Goal: Task Accomplishment & Management: Manage account settings

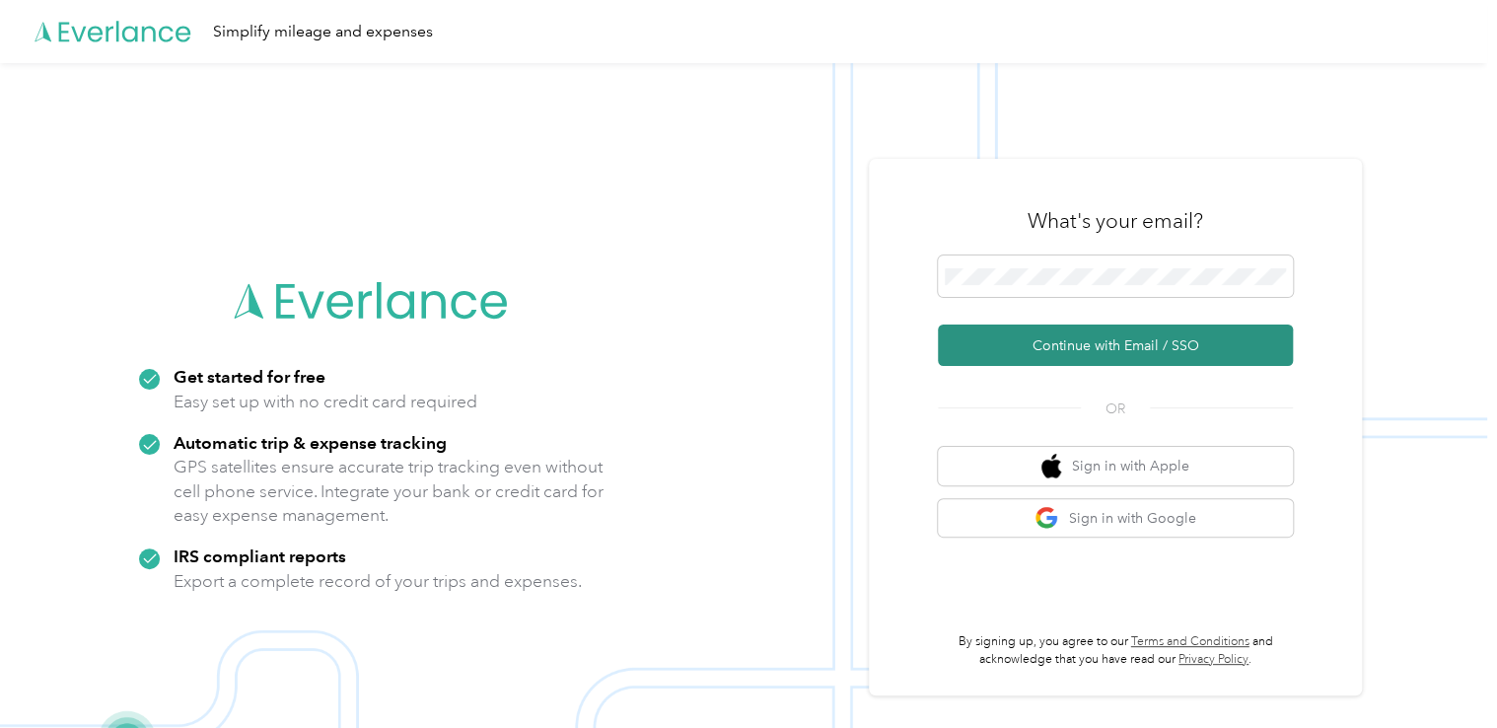
click at [1016, 337] on button "Continue with Email / SSO" at bounding box center [1115, 345] width 355 height 41
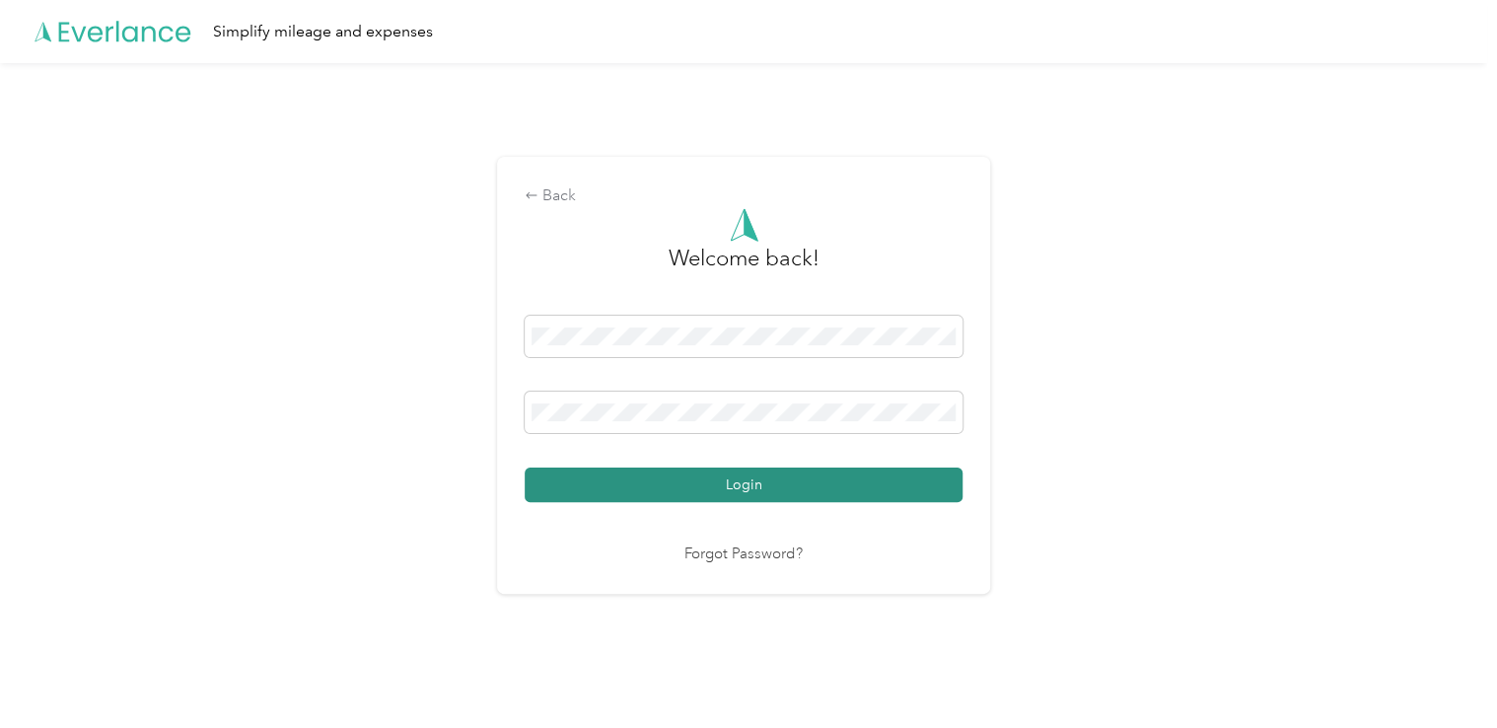
click at [840, 483] on button "Login" at bounding box center [744, 485] width 438 height 35
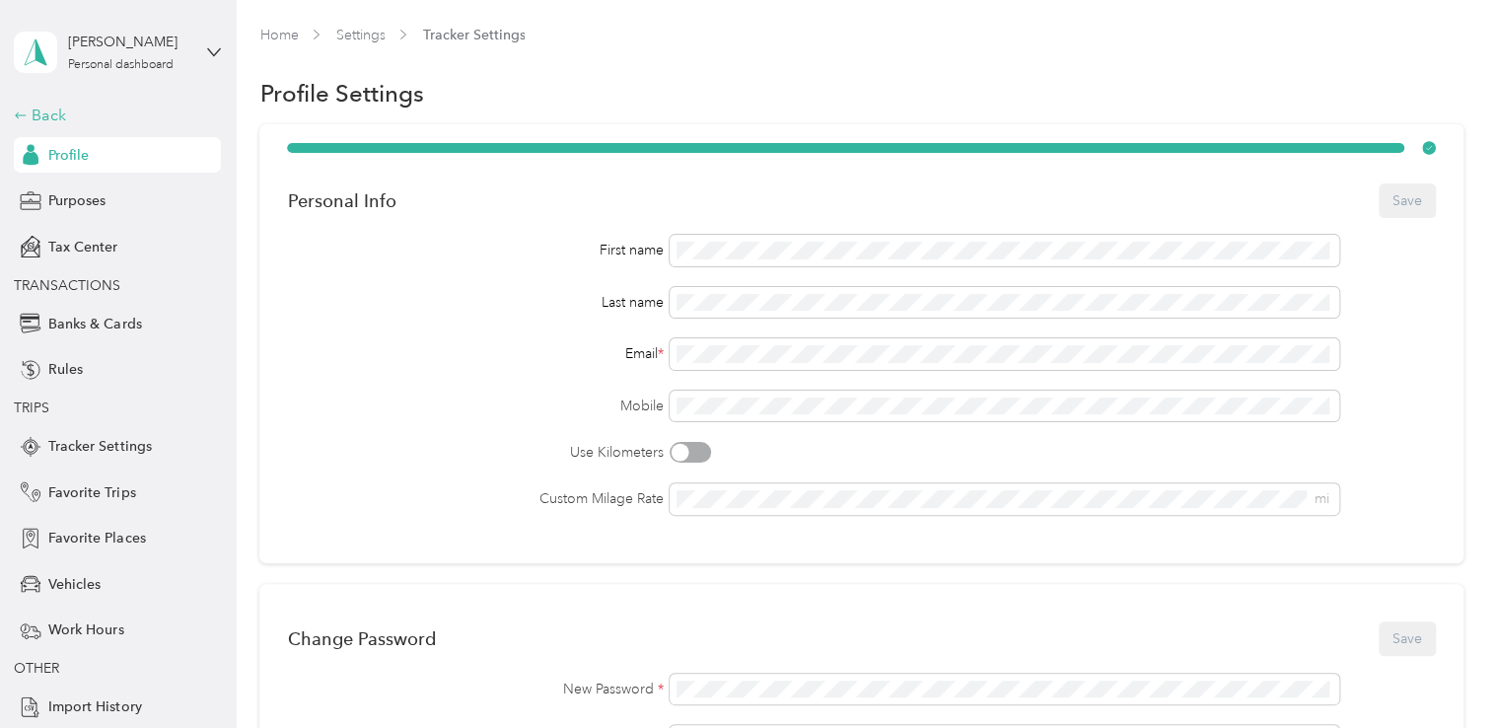
click at [48, 112] on div "Back" at bounding box center [112, 116] width 197 height 24
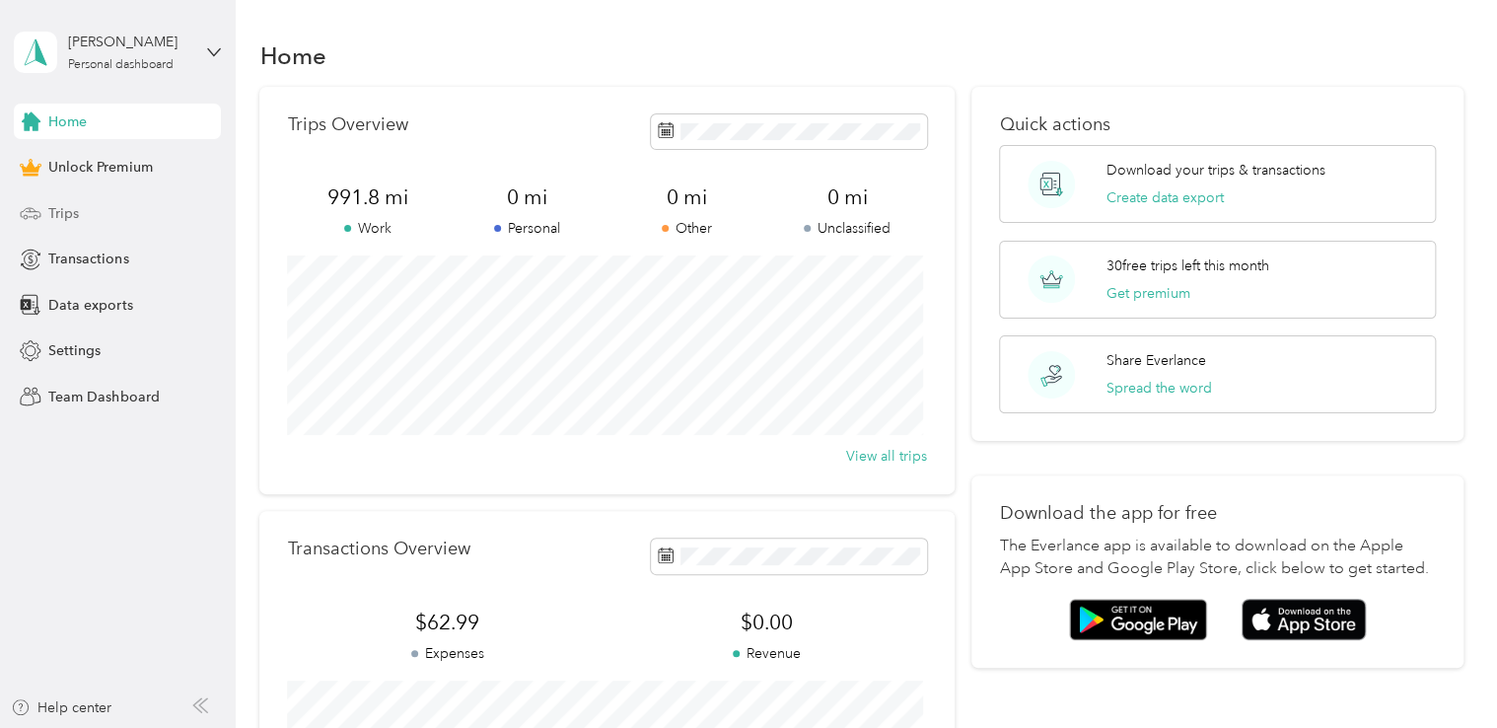
click at [93, 216] on div "Trips" at bounding box center [117, 213] width 207 height 36
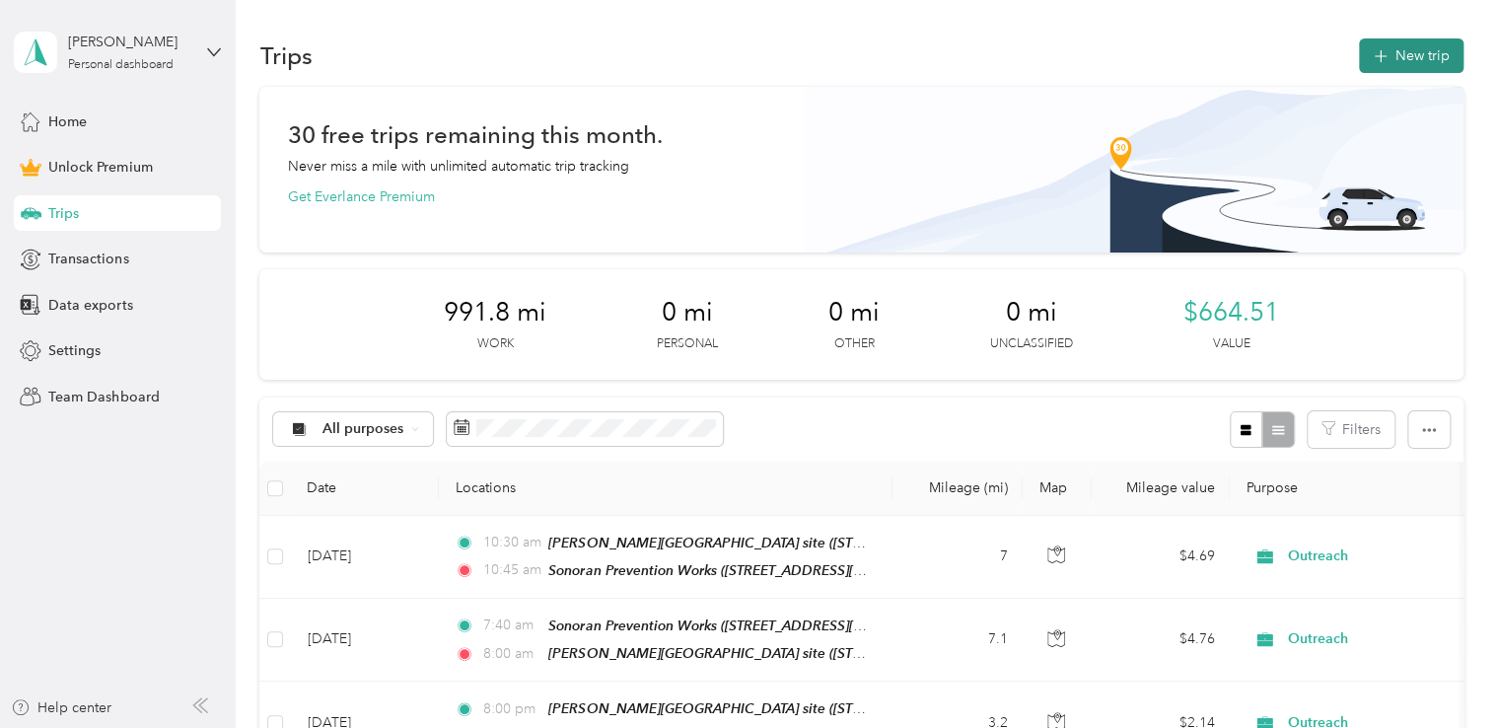
click at [1421, 48] on button "New trip" at bounding box center [1411, 55] width 105 height 35
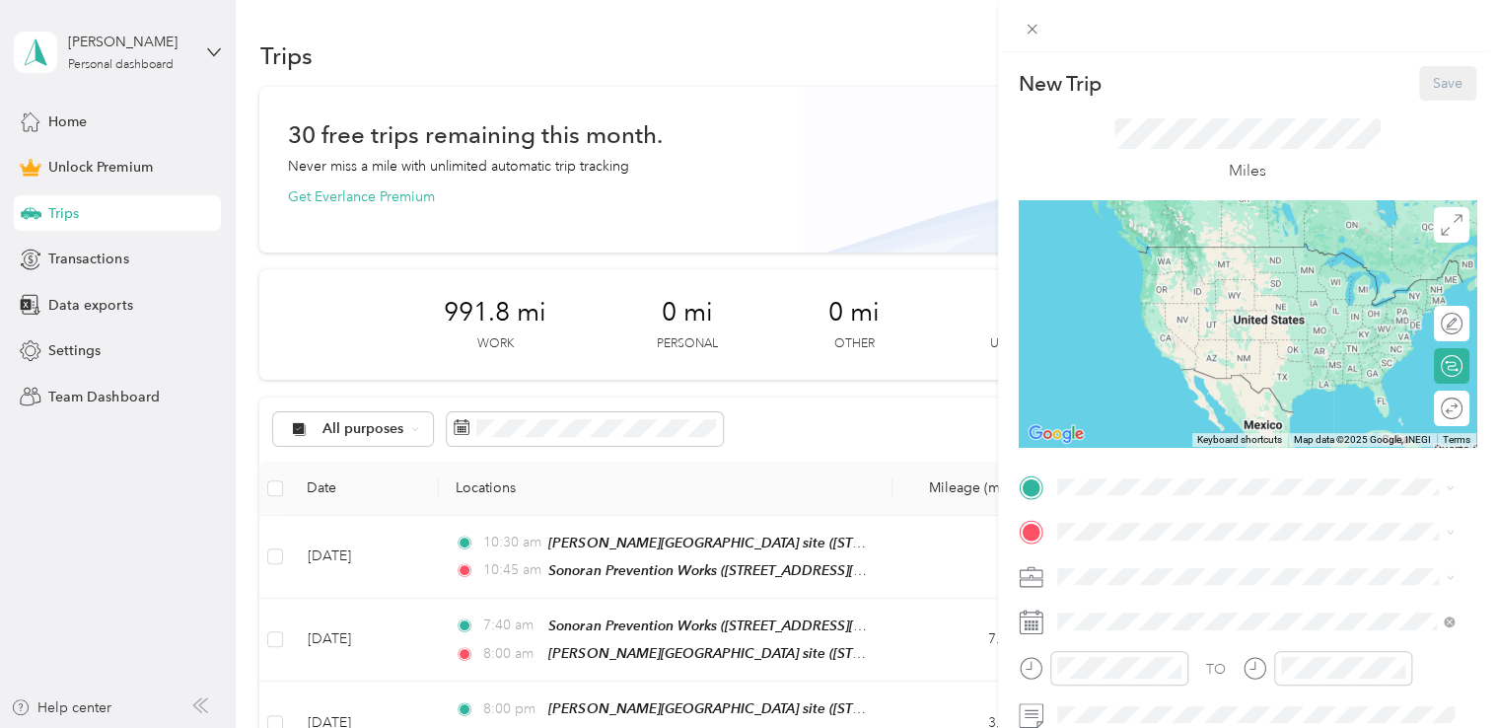
click at [656, 432] on div "New Trip Save This trip cannot be edited because it is either under review, app…" at bounding box center [748, 364] width 1497 height 728
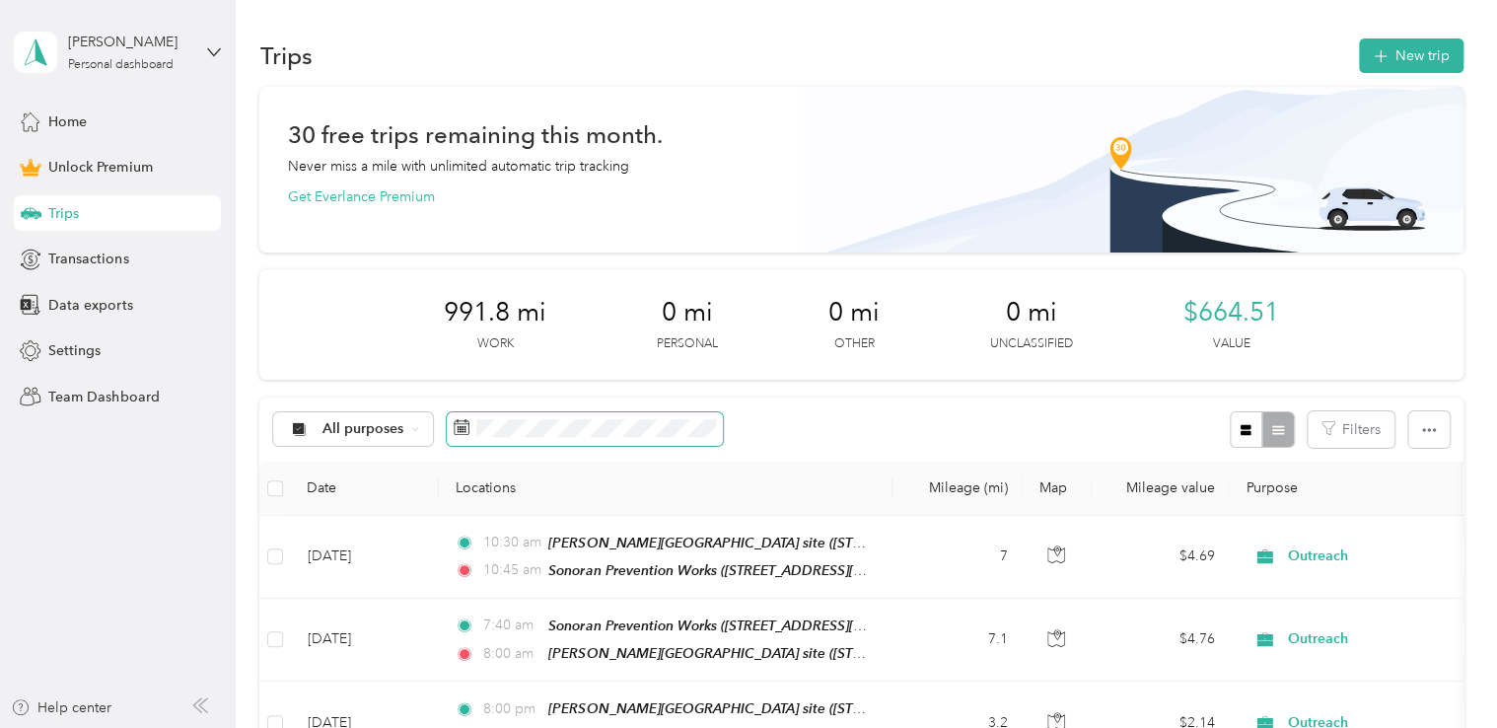
click at [465, 429] on rect at bounding box center [466, 430] width 2 height 2
click at [461, 426] on icon at bounding box center [462, 427] width 16 height 16
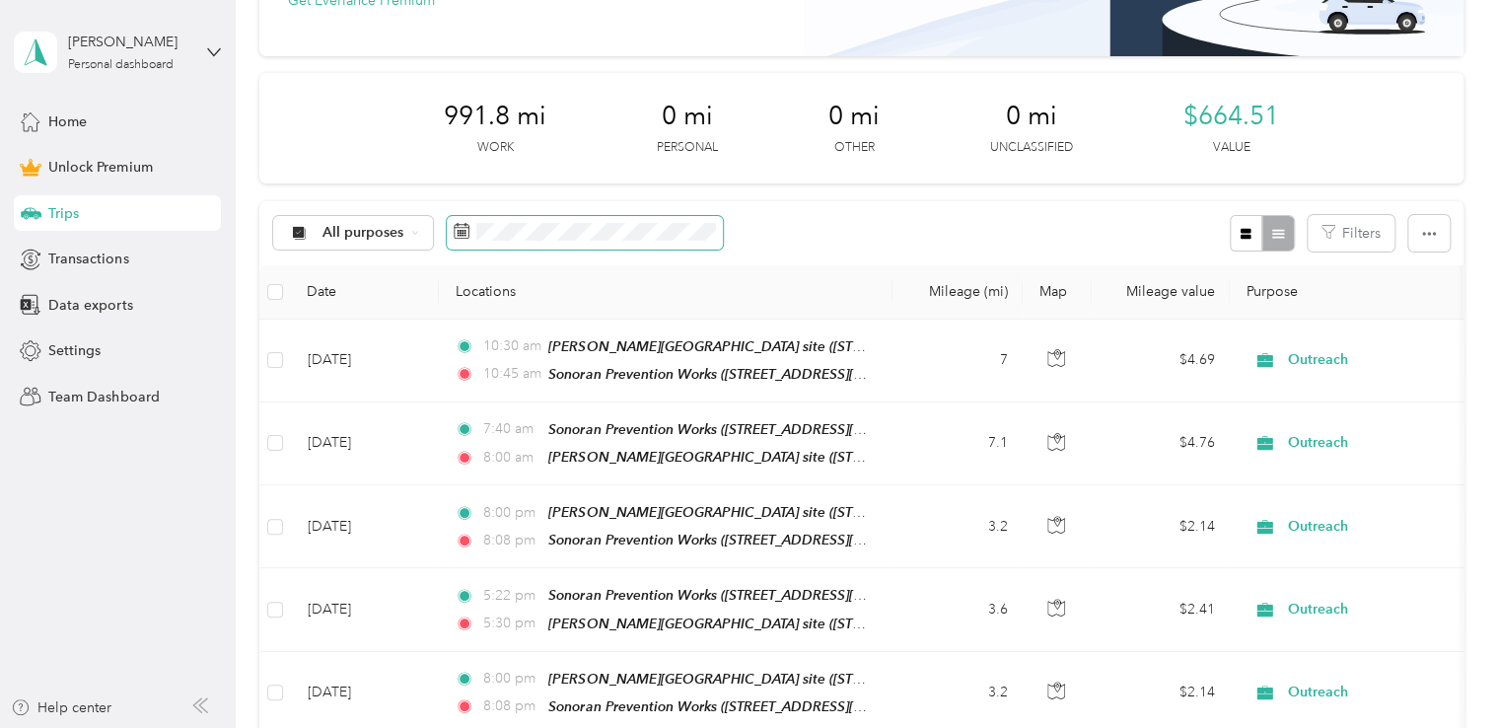
click at [469, 240] on span at bounding box center [585, 233] width 276 height 34
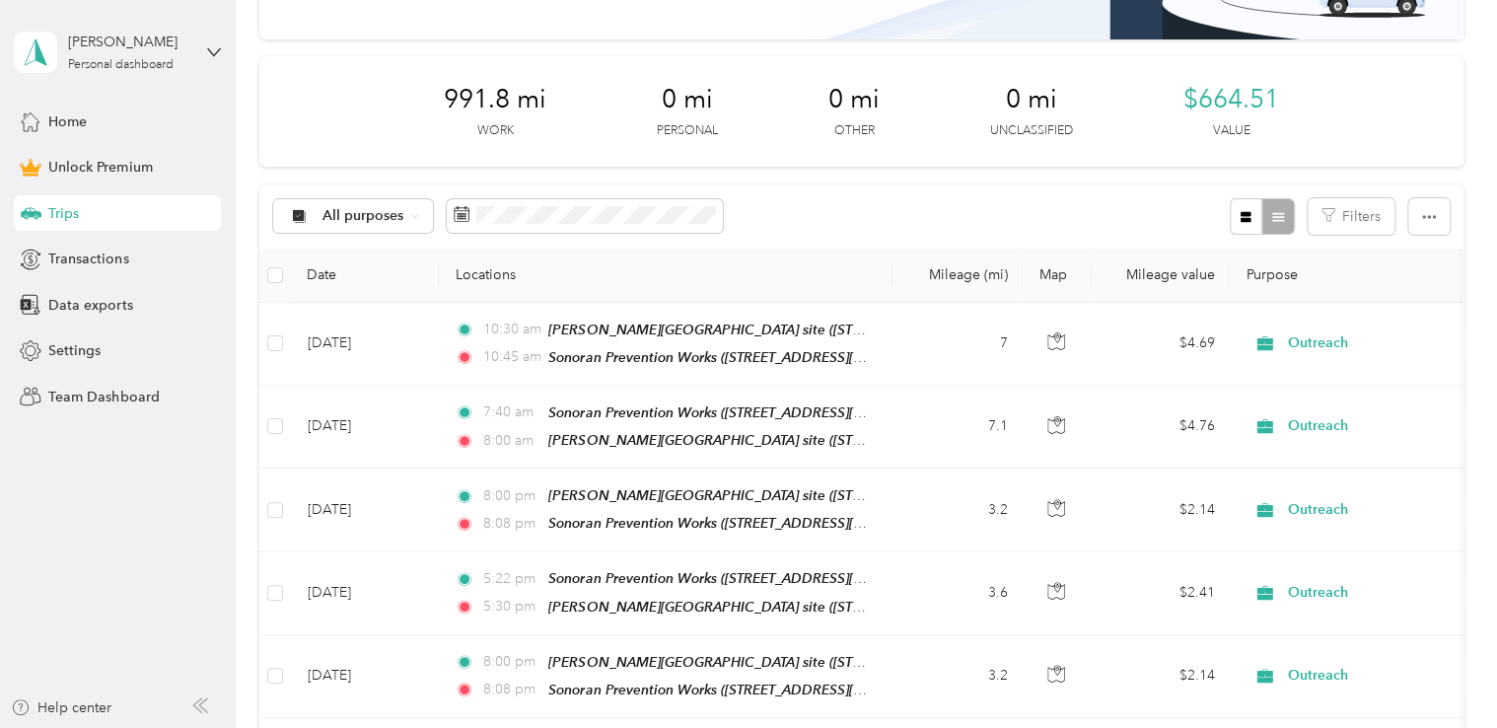
scroll to position [0, 0]
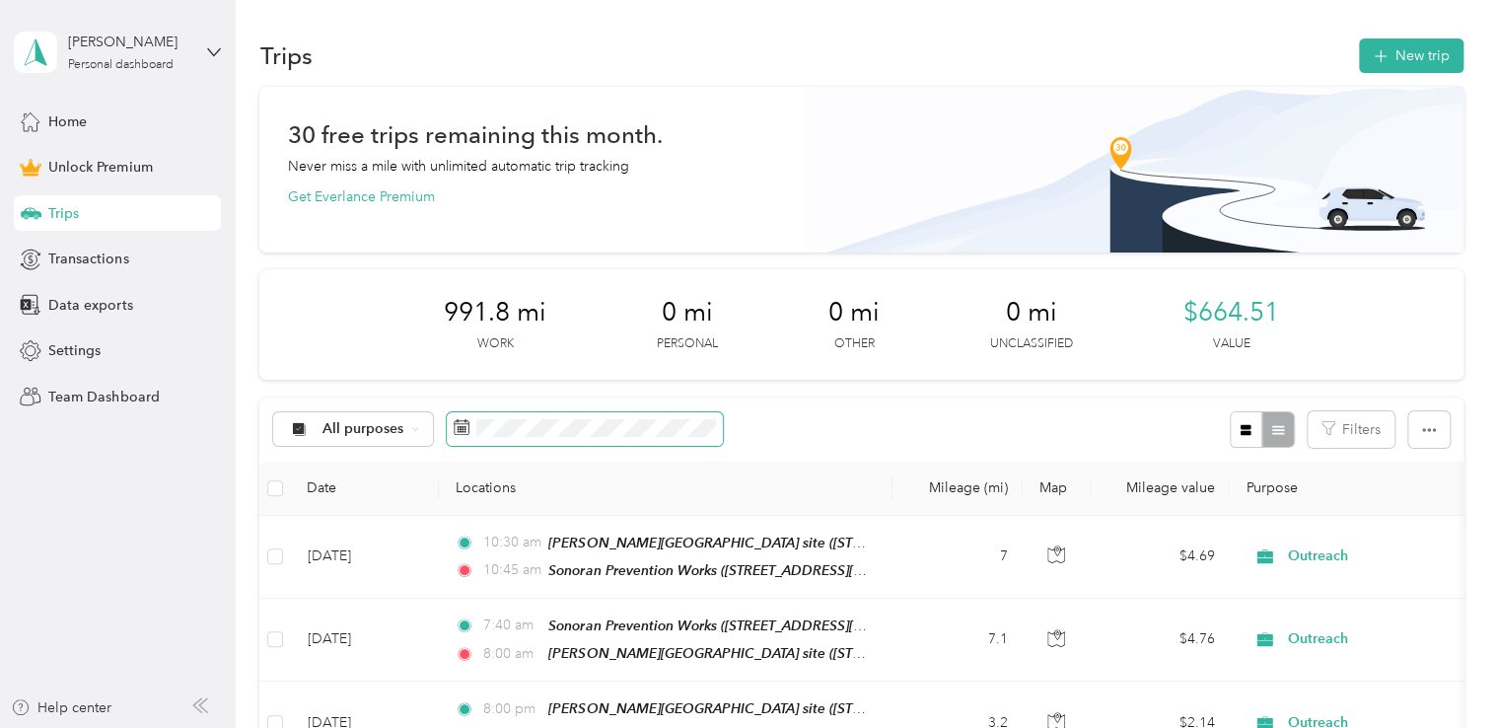
click at [458, 431] on icon at bounding box center [462, 427] width 16 height 16
click at [552, 428] on span at bounding box center [585, 429] width 276 height 34
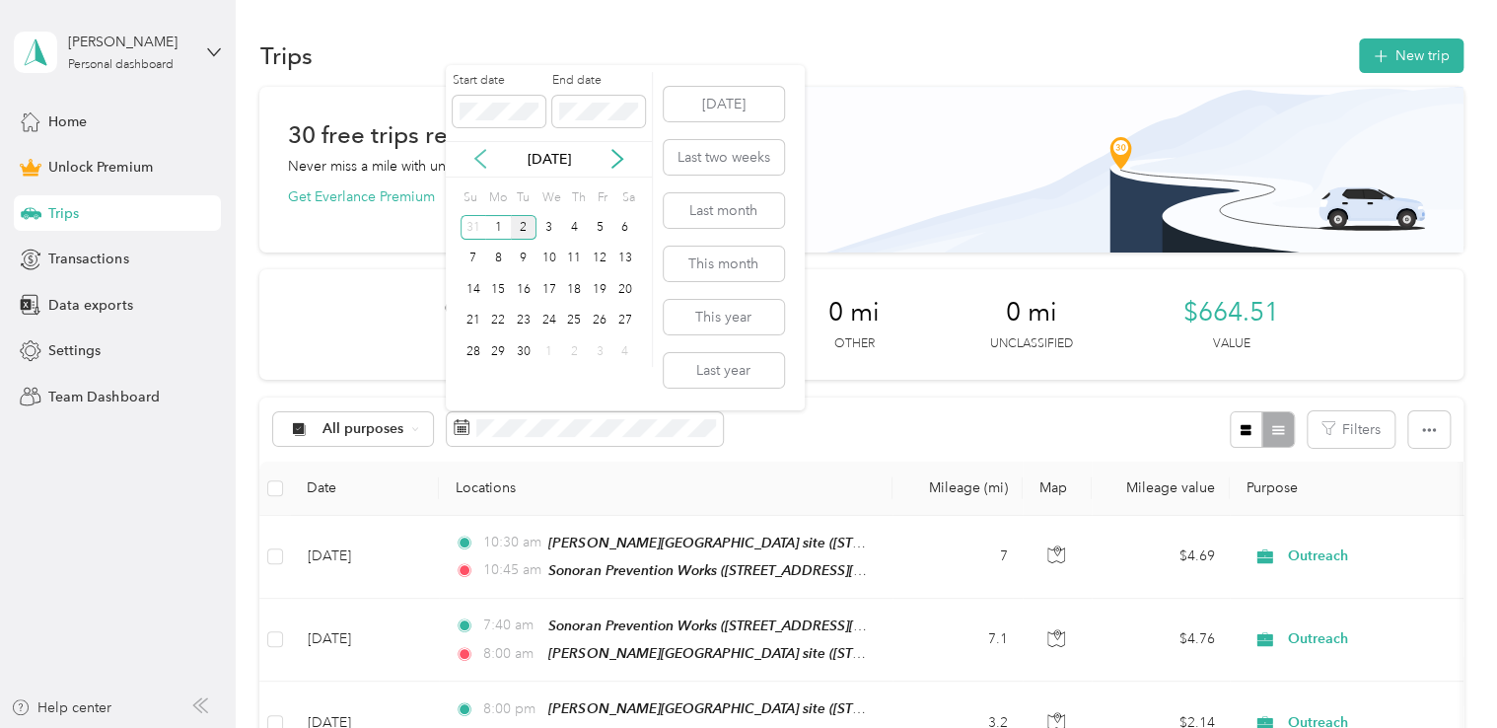
click at [474, 167] on icon at bounding box center [481, 159] width 20 height 20
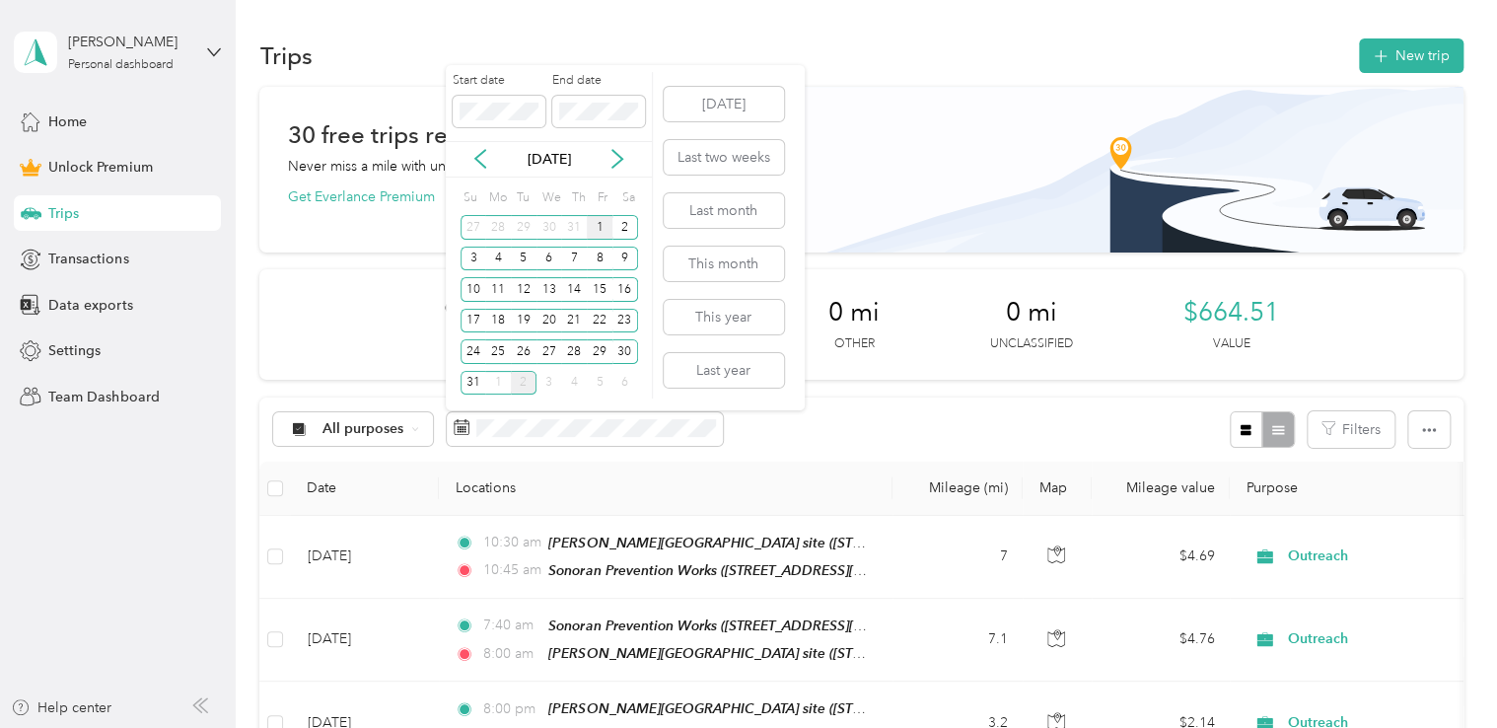
click at [603, 231] on div "1" at bounding box center [600, 227] width 26 height 25
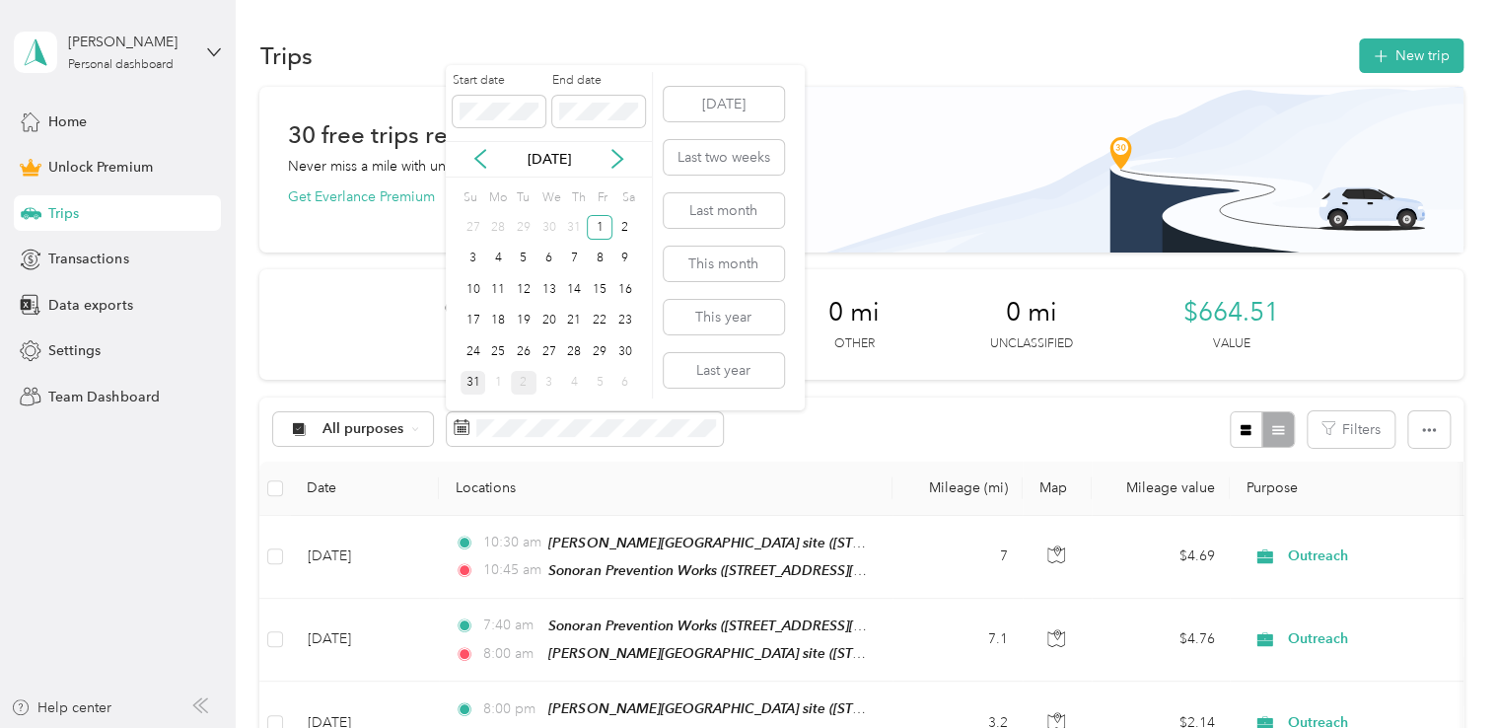
click at [464, 373] on div "31" at bounding box center [474, 383] width 26 height 25
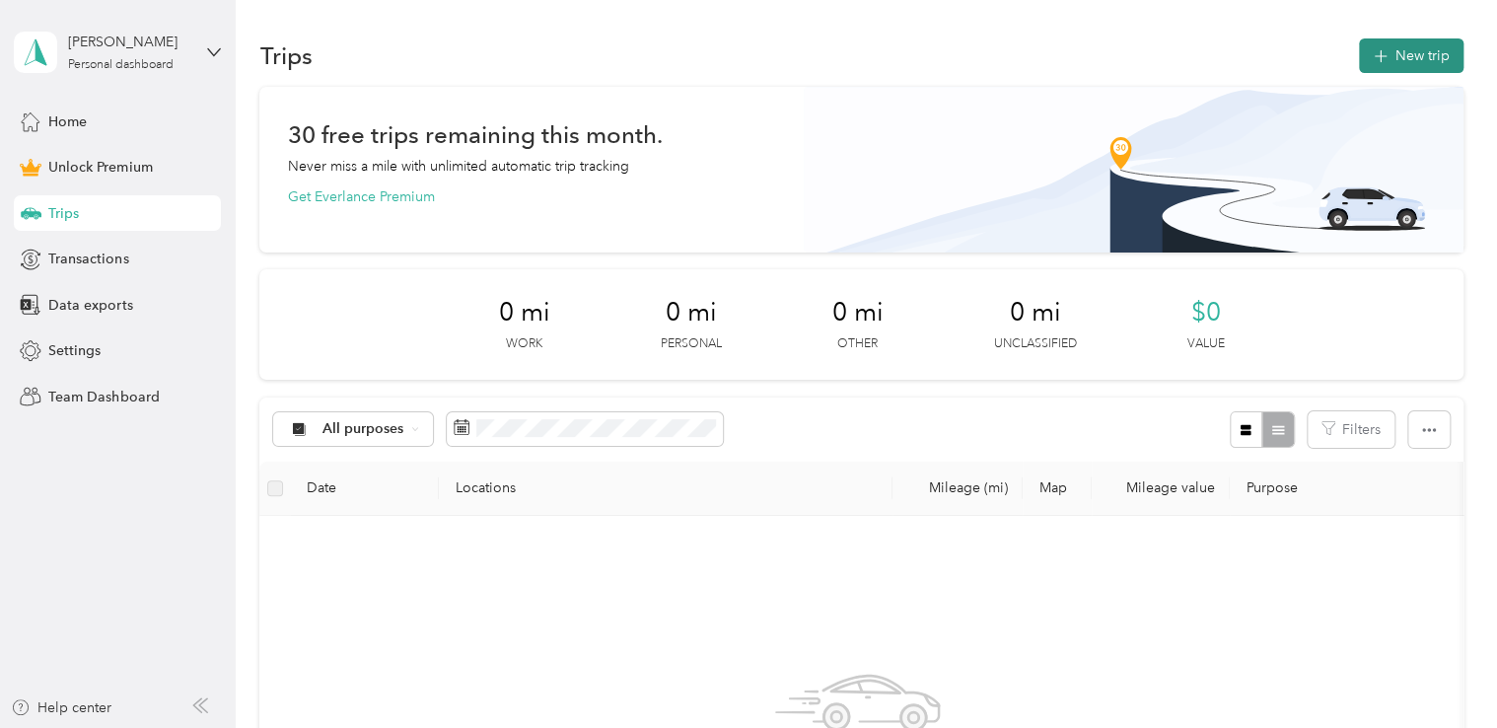
click at [1421, 47] on button "New trip" at bounding box center [1411, 55] width 105 height 35
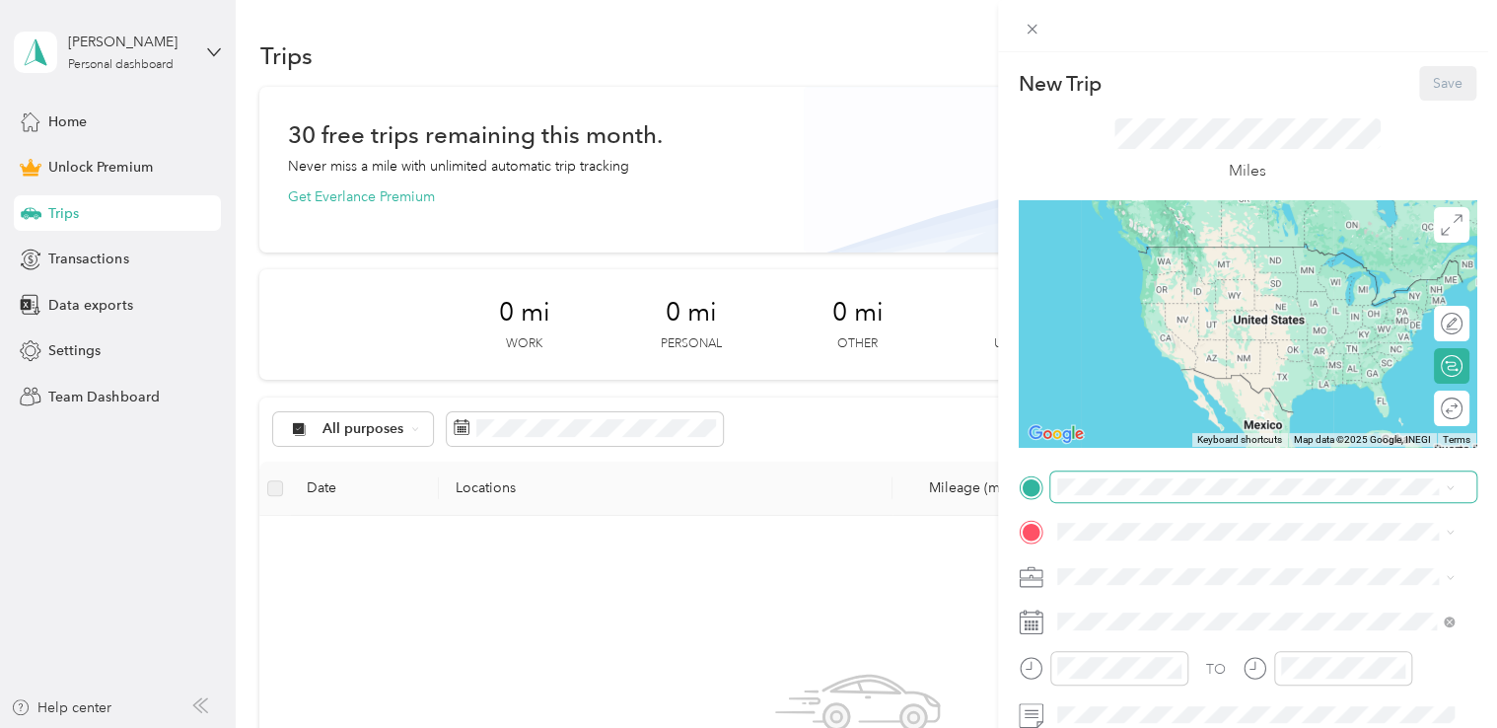
click at [1053, 492] on span at bounding box center [1264, 488] width 426 height 32
click at [1089, 475] on span at bounding box center [1264, 488] width 426 height 32
click at [1231, 275] on span "[STREET_ADDRESS][US_STATE]" at bounding box center [1192, 266] width 197 height 17
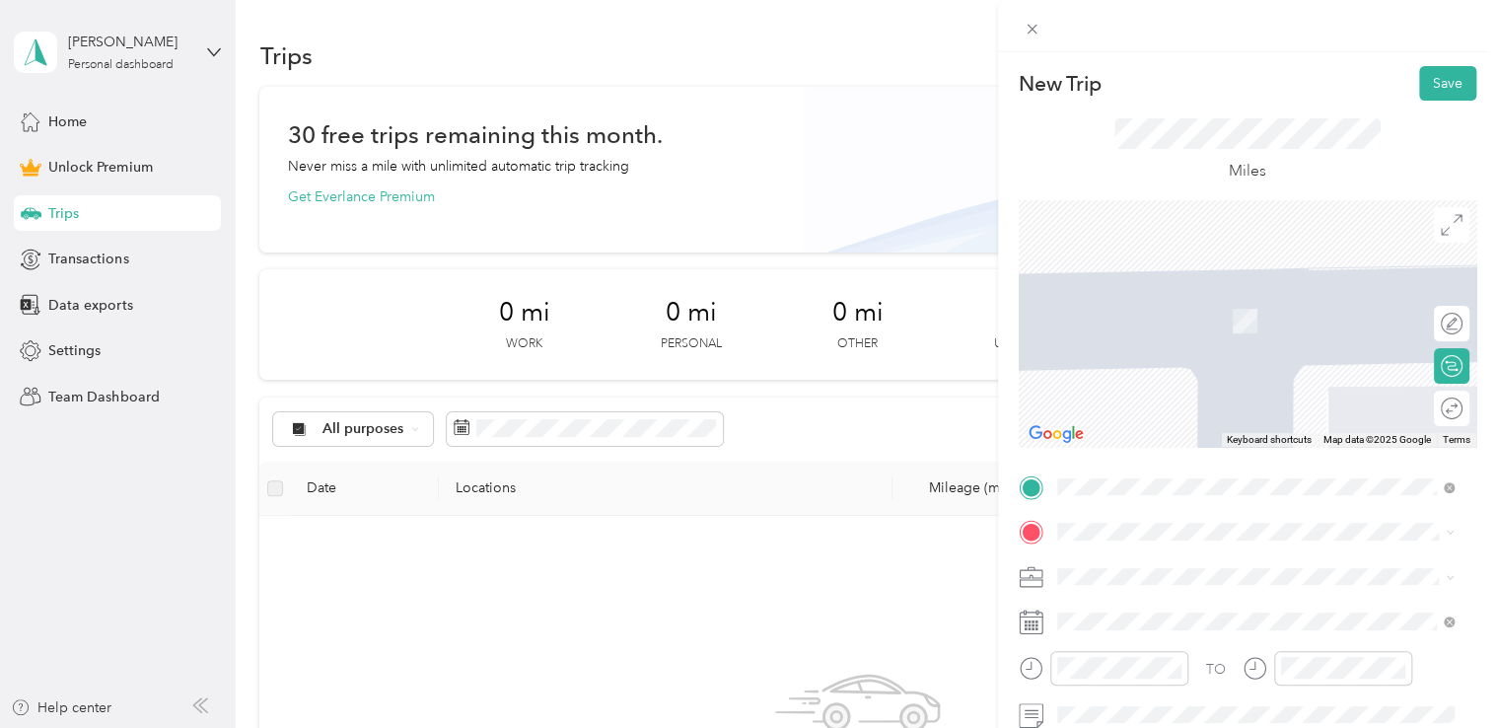
click at [1244, 395] on span "[STREET_ADDRESS][PERSON_NAME][PERSON_NAME][US_STATE]" at bounding box center [1266, 384] width 344 height 37
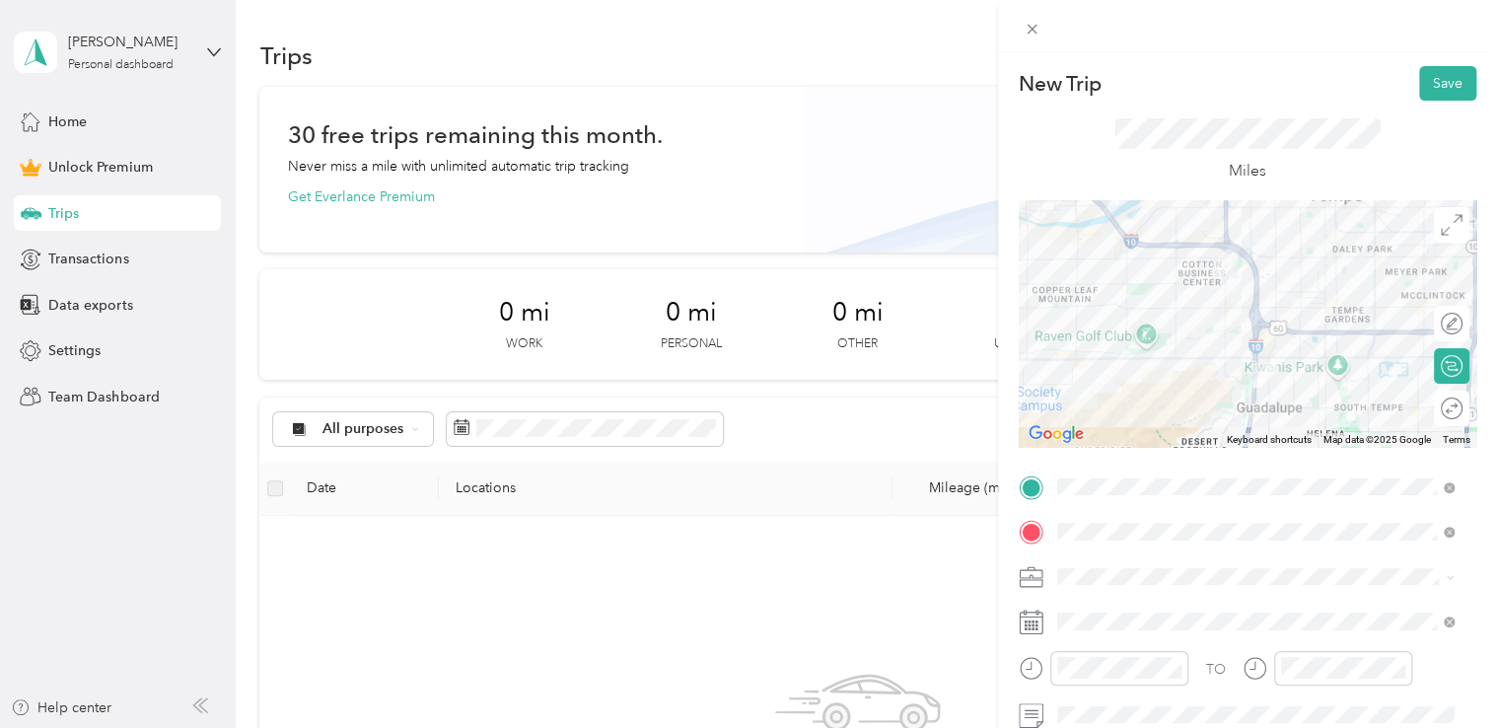
click at [1128, 380] on ol "Work Personal Outreach Other Charity Medical Moving Commute" at bounding box center [1256, 410] width 411 height 276
click at [1132, 566] on span at bounding box center [1264, 577] width 426 height 32
click at [1139, 371] on li "Outreach" at bounding box center [1256, 365] width 411 height 35
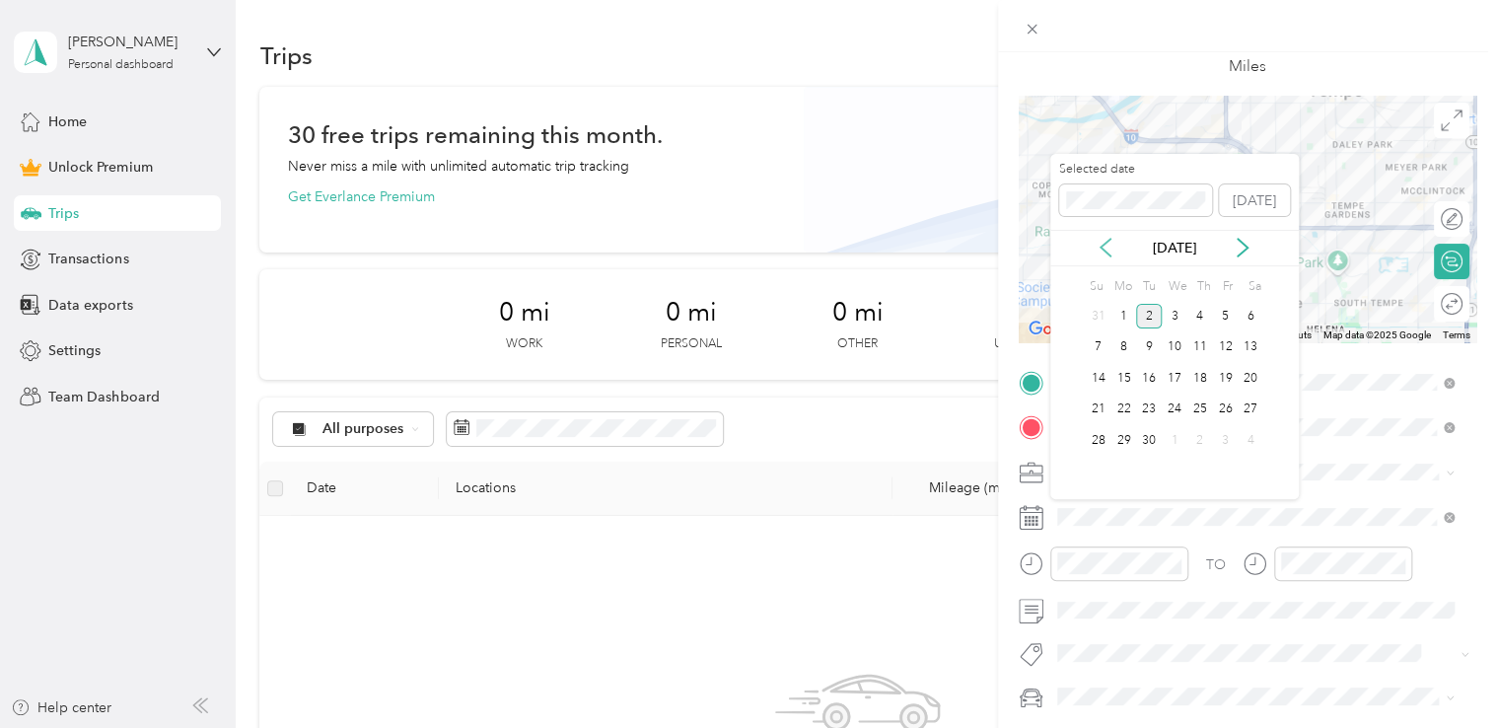
click at [1116, 242] on icon at bounding box center [1106, 248] width 20 height 20
click at [1144, 343] on div "5" at bounding box center [1149, 347] width 26 height 25
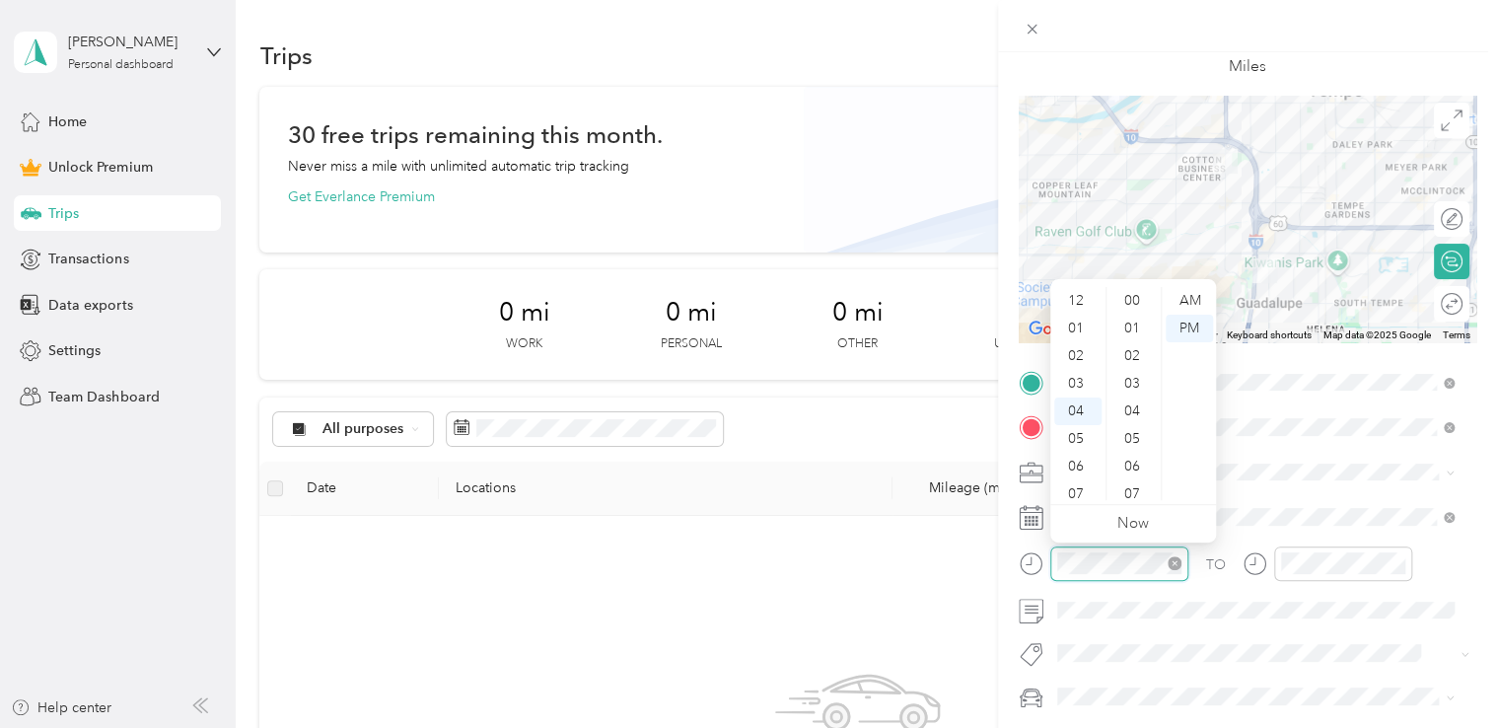
scroll to position [221, 0]
click at [1082, 326] on div "05" at bounding box center [1077, 329] width 47 height 28
drag, startPoint x: 1134, startPoint y: 452, endPoint x: 1132, endPoint y: 432, distance: 19.8
click at [1132, 432] on ul "00 01 02 03 04 05 06 07 08 09 10 11 12 13 14 15 16 17 18 19 20 21 22 23 24 25 2…" at bounding box center [1133, 393] width 55 height 213
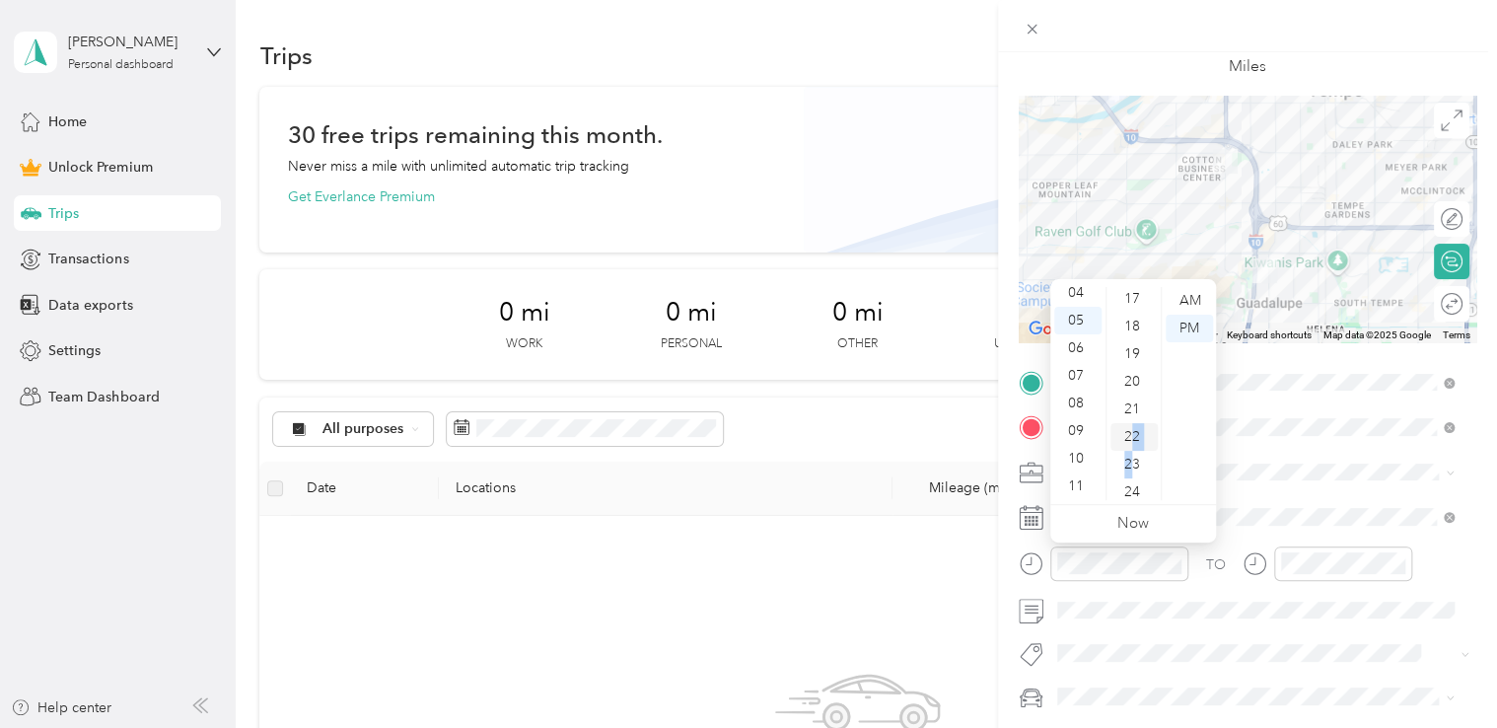
click at [1132, 432] on div "22" at bounding box center [1134, 437] width 47 height 28
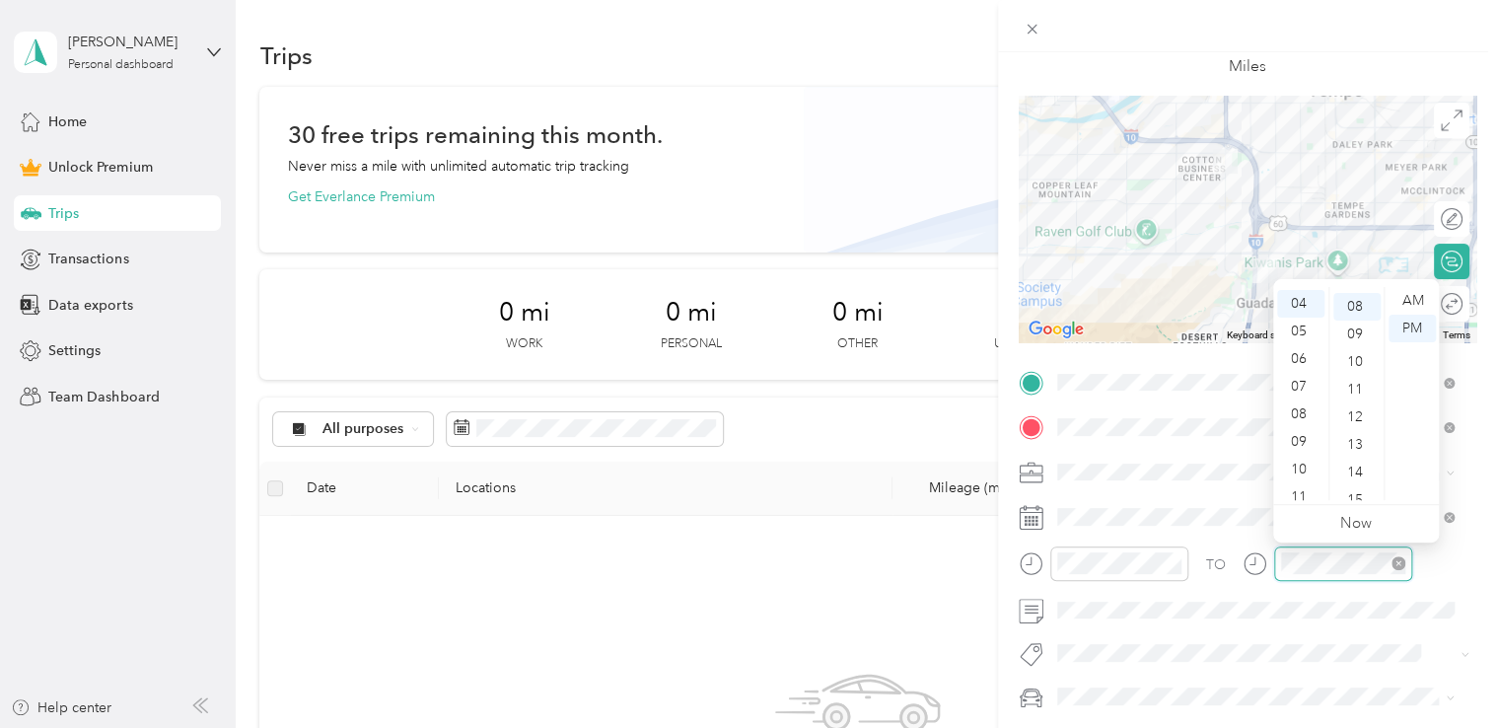
scroll to position [221, 0]
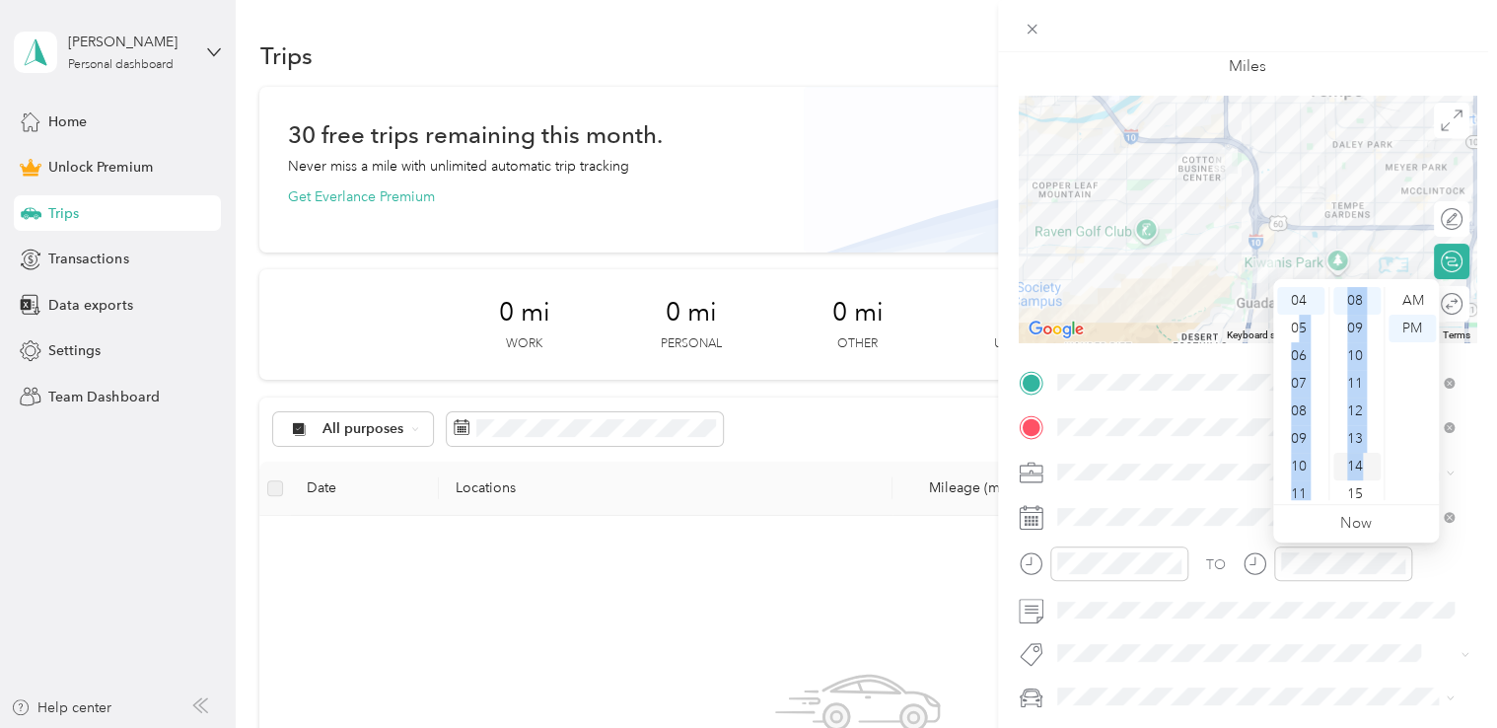
drag, startPoint x: 1300, startPoint y: 325, endPoint x: 1364, endPoint y: 460, distance: 149.6
click at [1364, 460] on div "12 01 02 03 04 05 06 07 08 09 10 11 00 01 02 03 04 05 06 07 08 09 10 11 12 13 1…" at bounding box center [1356, 393] width 166 height 221
click at [1296, 327] on div "05" at bounding box center [1300, 329] width 47 height 28
click at [1361, 468] on div "30" at bounding box center [1357, 481] width 47 height 28
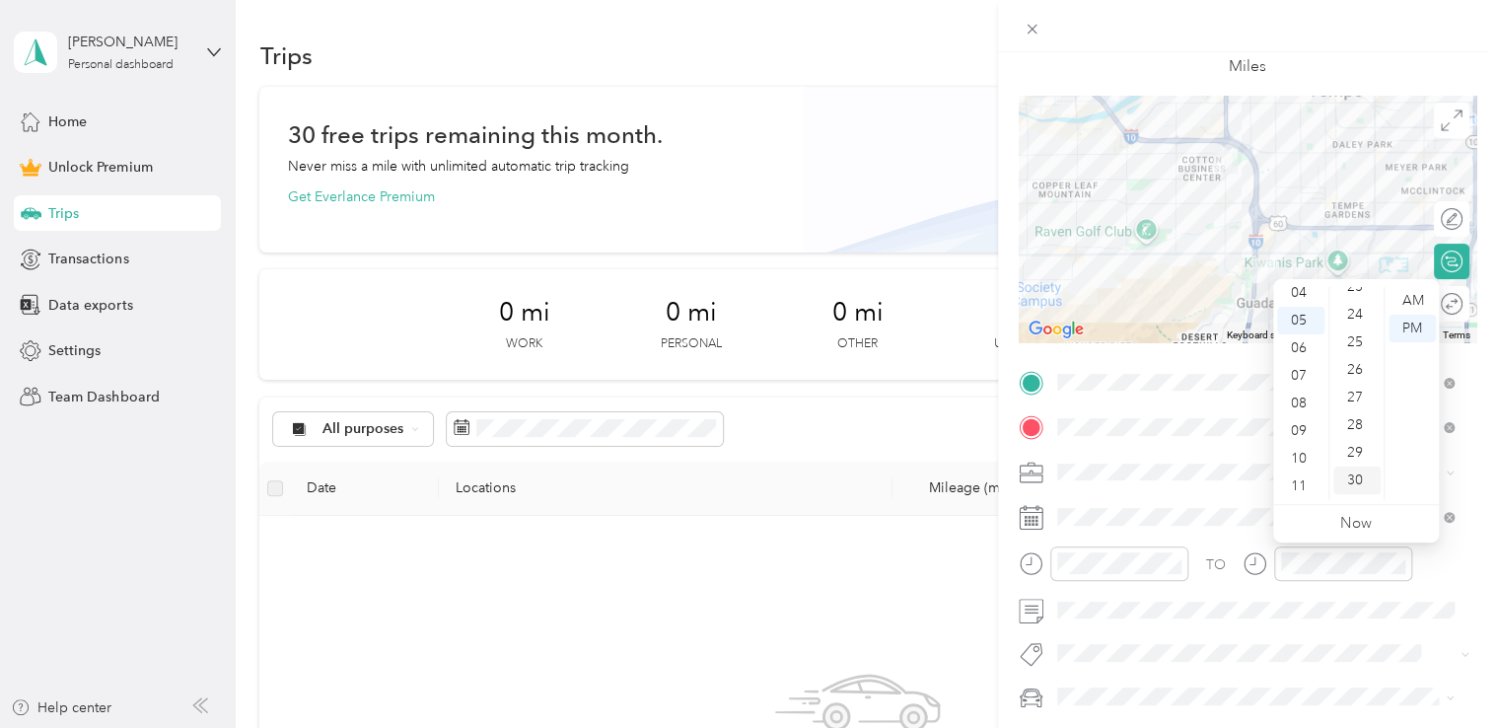
scroll to position [829, 0]
click at [1113, 612] on button "Sor Iv" at bounding box center [1092, 613] width 57 height 25
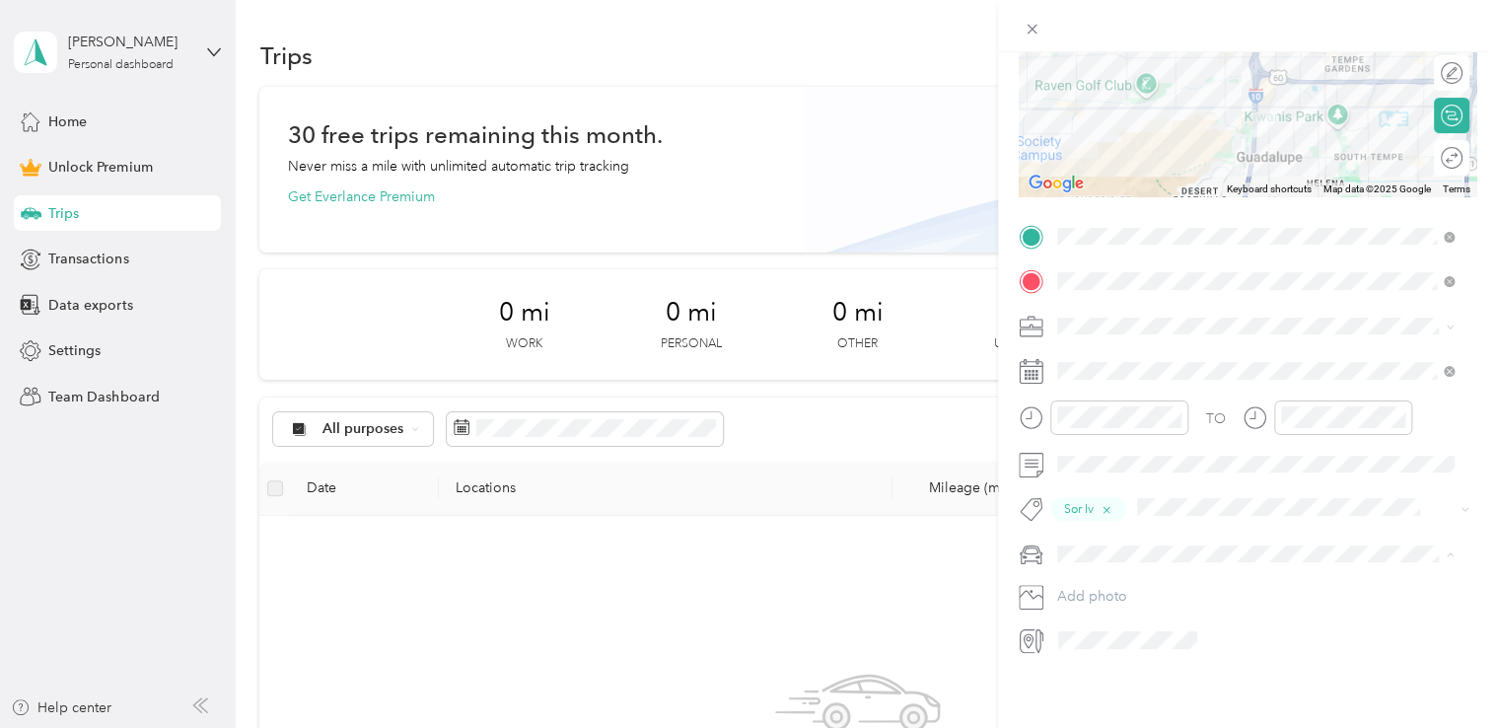
click at [1084, 570] on span "Beto" at bounding box center [1079, 574] width 30 height 17
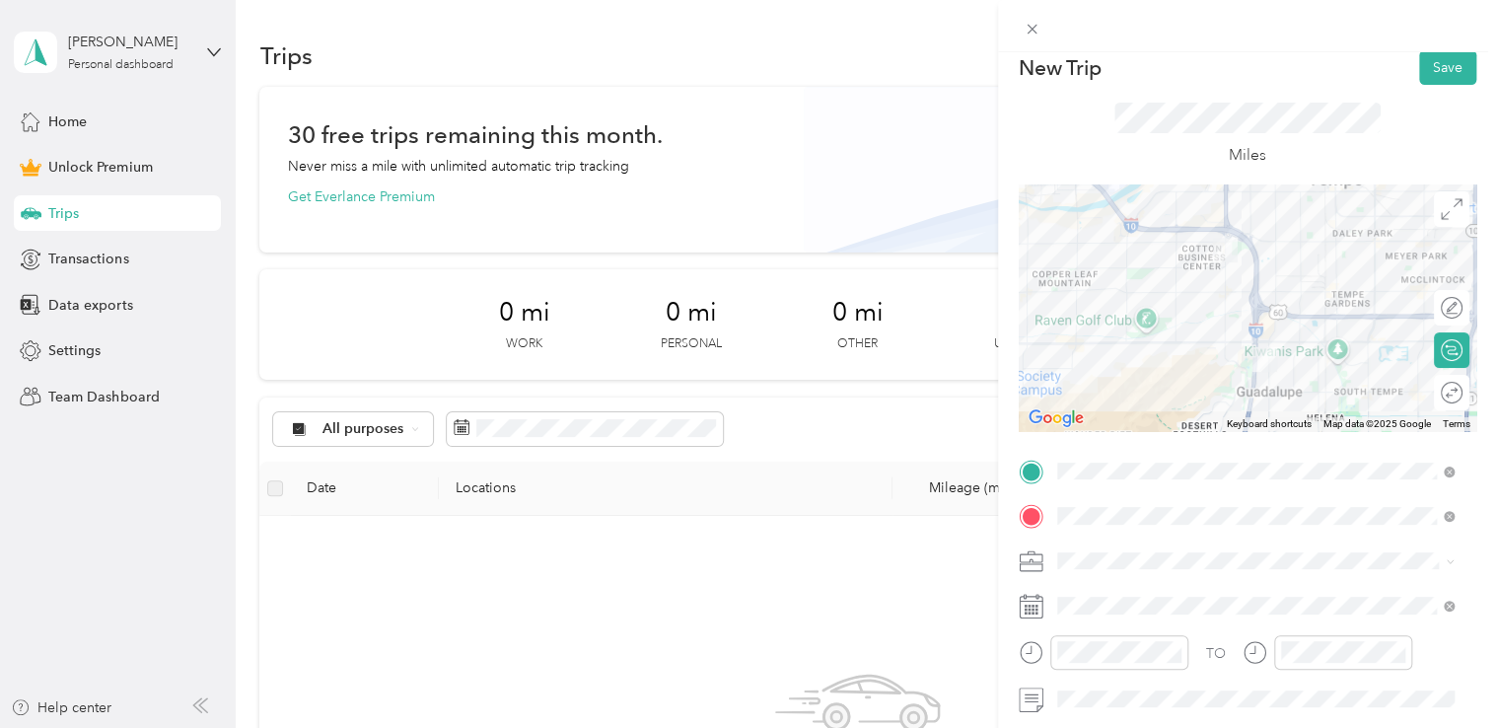
scroll to position [16, 0]
click at [1436, 69] on button "Save" at bounding box center [1447, 67] width 57 height 35
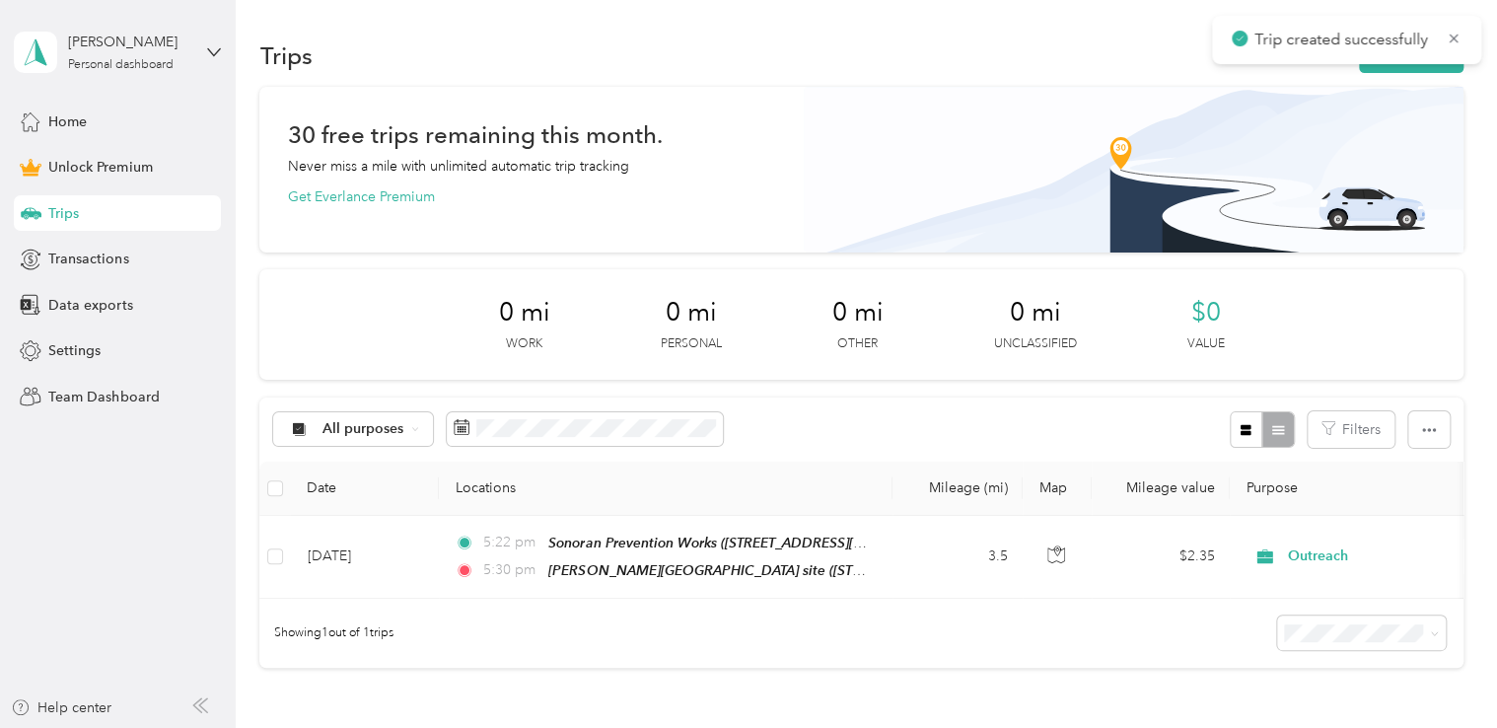
click at [1404, 73] on div "Trips New trip" at bounding box center [860, 55] width 1203 height 41
click at [1397, 59] on button "New trip" at bounding box center [1411, 55] width 105 height 35
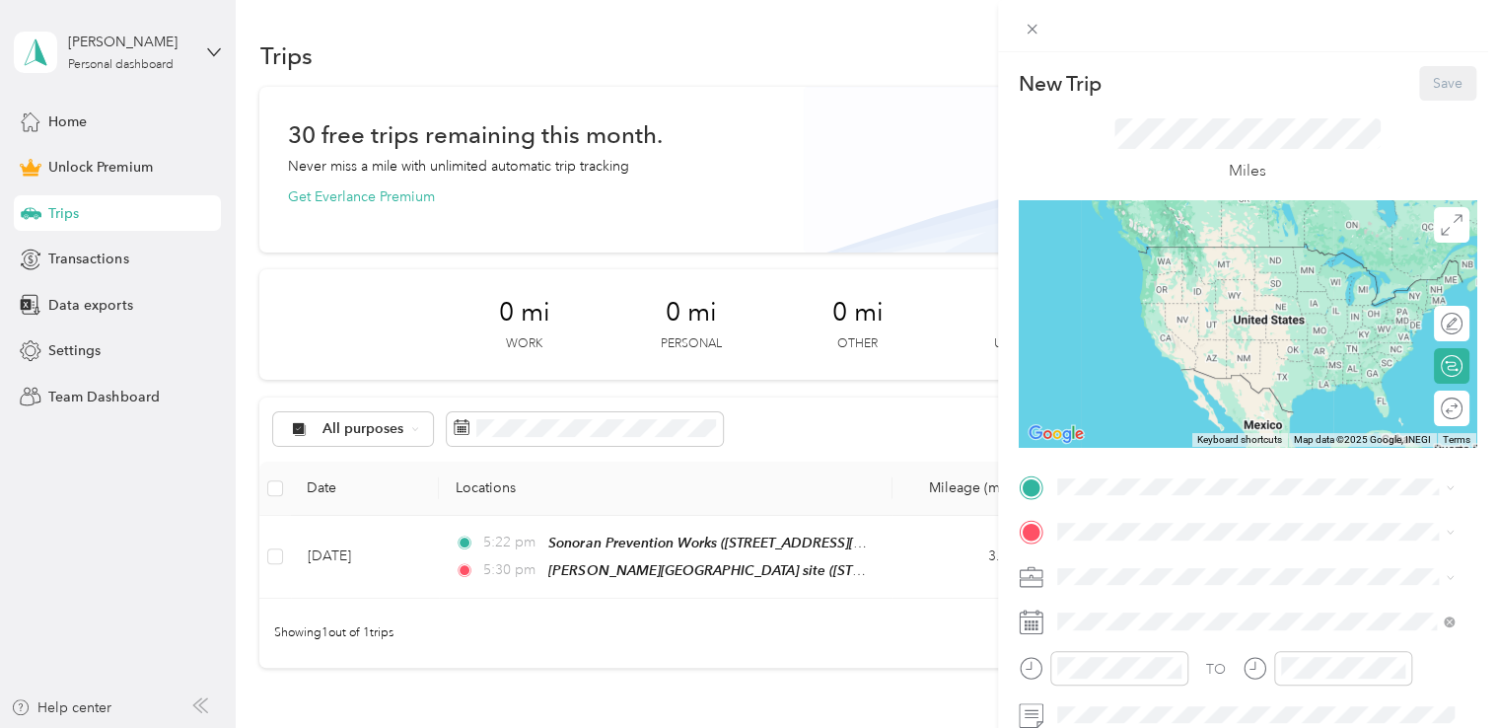
click at [1201, 361] on span "[STREET_ADDRESS][PERSON_NAME][PERSON_NAME][US_STATE]" at bounding box center [1266, 347] width 344 height 37
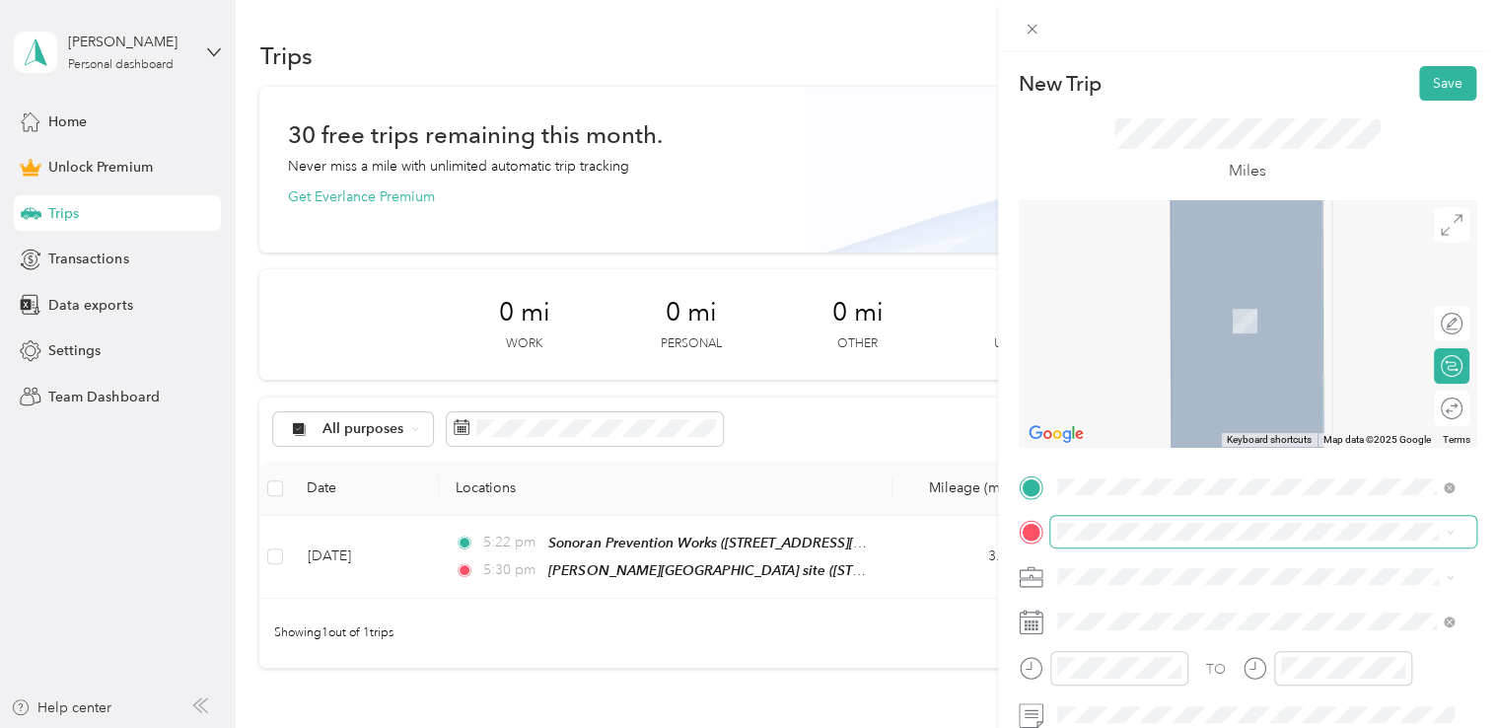
click at [1090, 543] on span at bounding box center [1264, 532] width 426 height 32
click at [1211, 317] on span "[STREET_ADDRESS][US_STATE]" at bounding box center [1192, 313] width 197 height 17
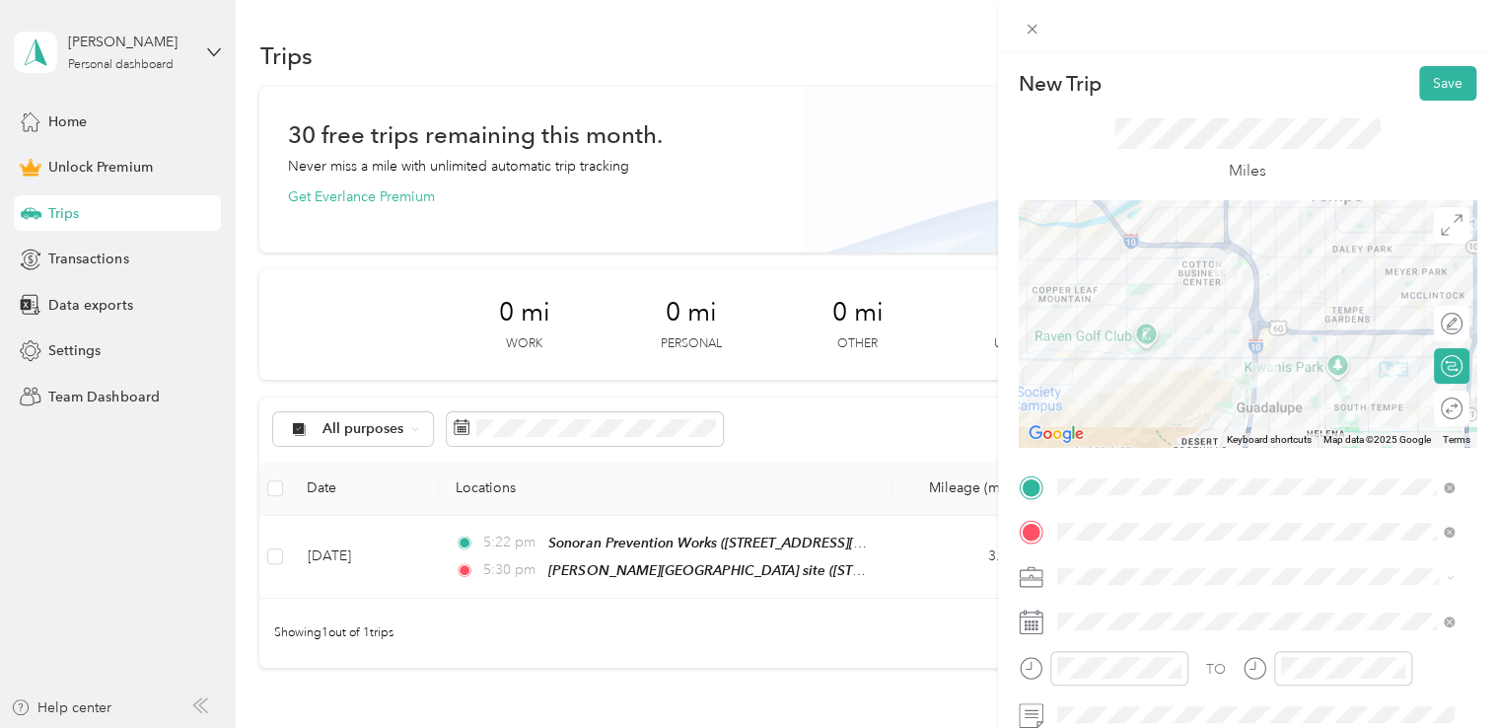
click at [1125, 365] on div "Outreach" at bounding box center [1256, 358] width 384 height 21
click at [1077, 630] on span at bounding box center [1264, 622] width 426 height 32
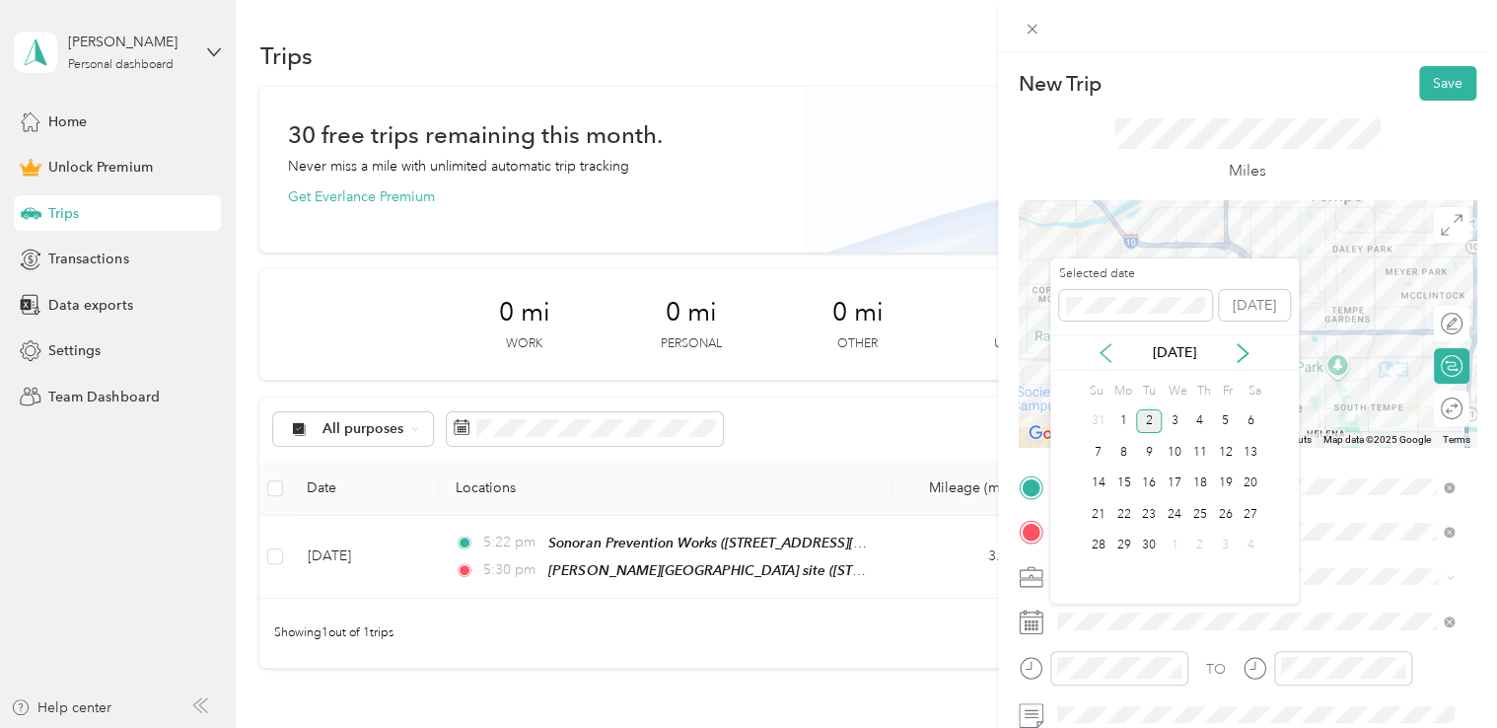
click at [1097, 352] on icon at bounding box center [1106, 353] width 20 height 20
click at [1151, 454] on div "5" at bounding box center [1149, 452] width 26 height 25
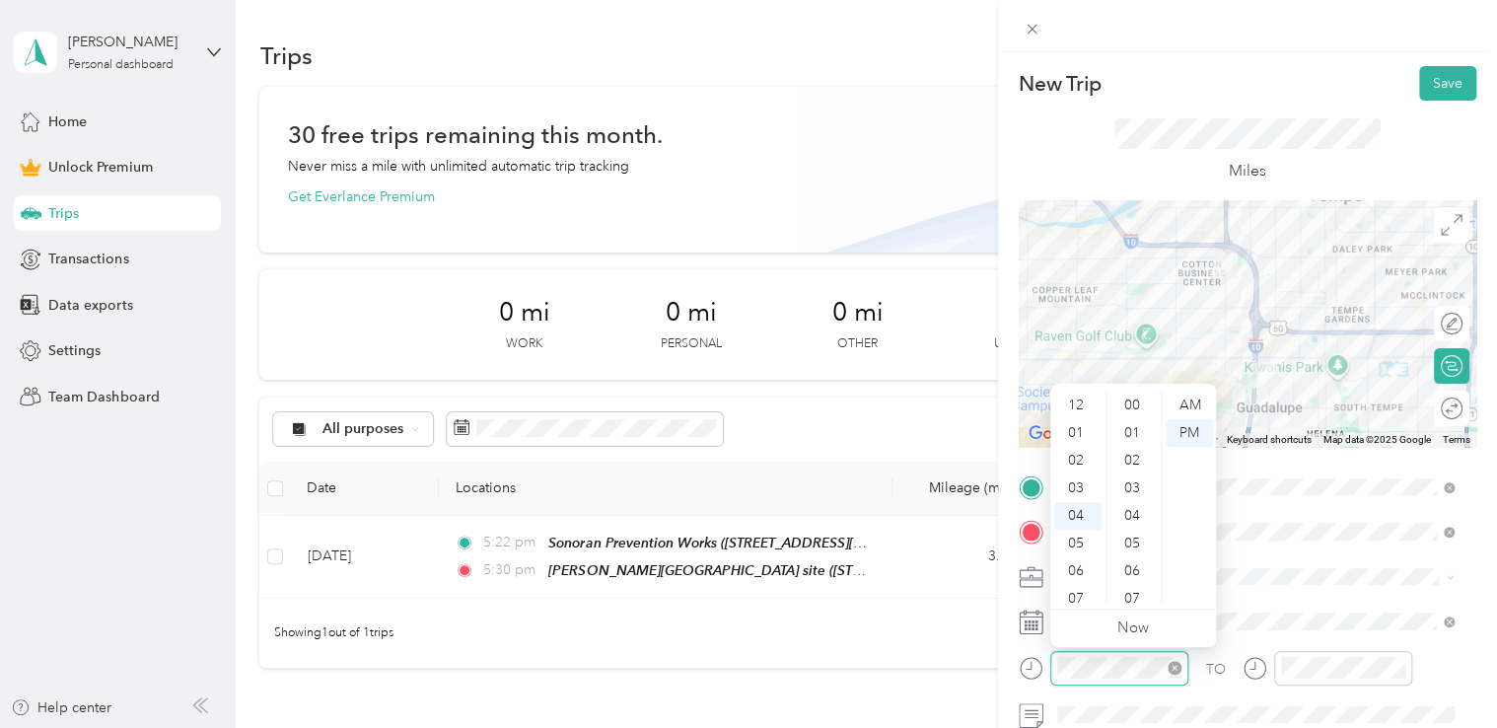
scroll to position [497, 0]
click at [1079, 517] on div "08" at bounding box center [1077, 516] width 47 height 28
click at [1128, 408] on div "00" at bounding box center [1134, 406] width 47 height 28
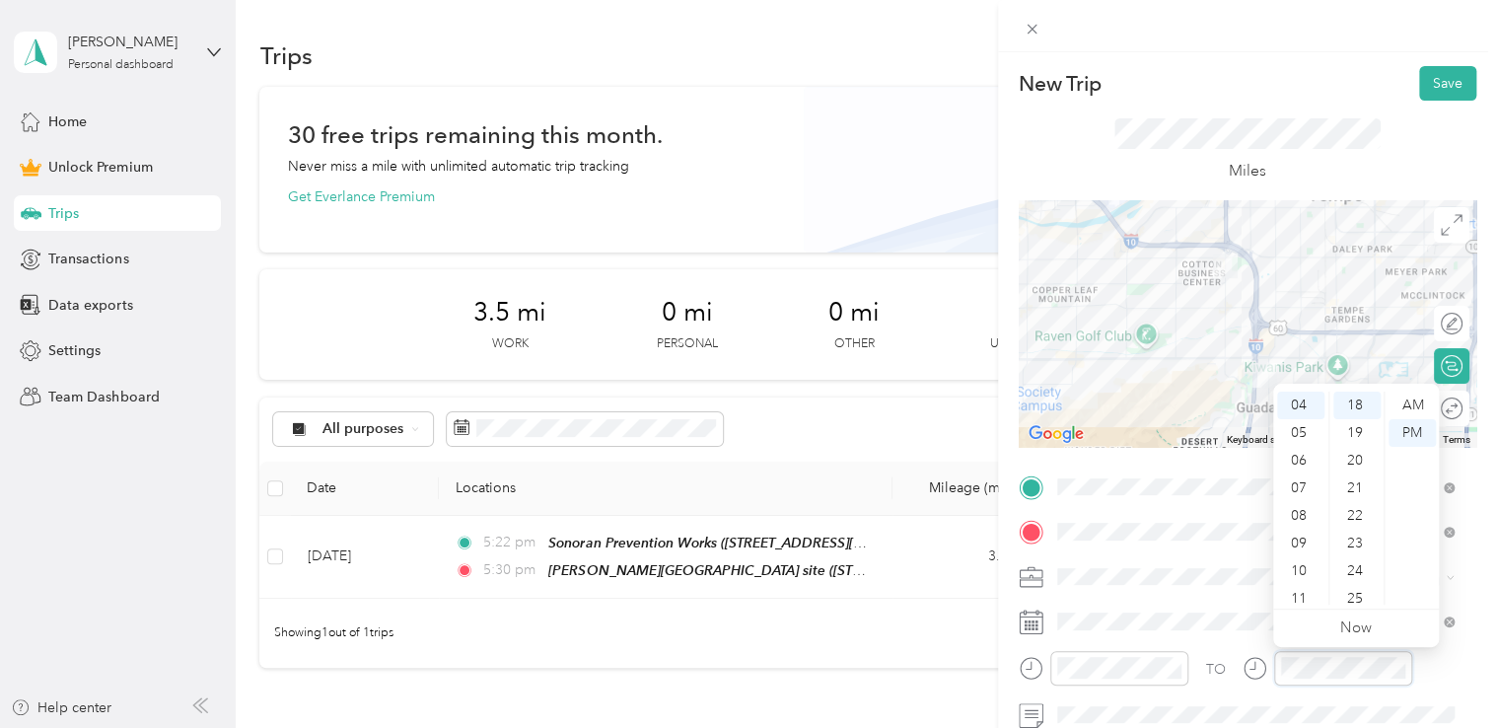
scroll to position [497, 0]
click at [1302, 519] on div "08" at bounding box center [1300, 516] width 47 height 28
click at [1357, 569] on div "08" at bounding box center [1357, 569] width 47 height 28
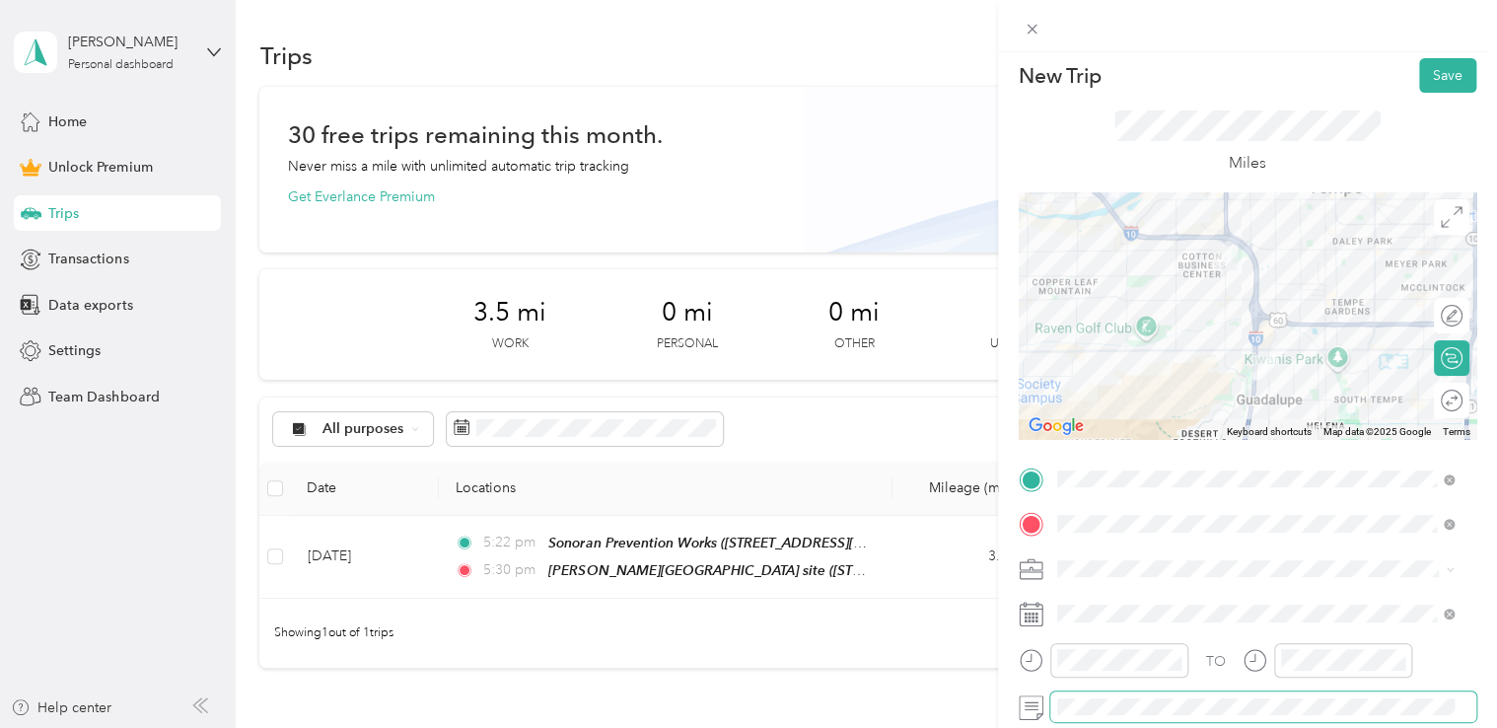
scroll to position [260, 0]
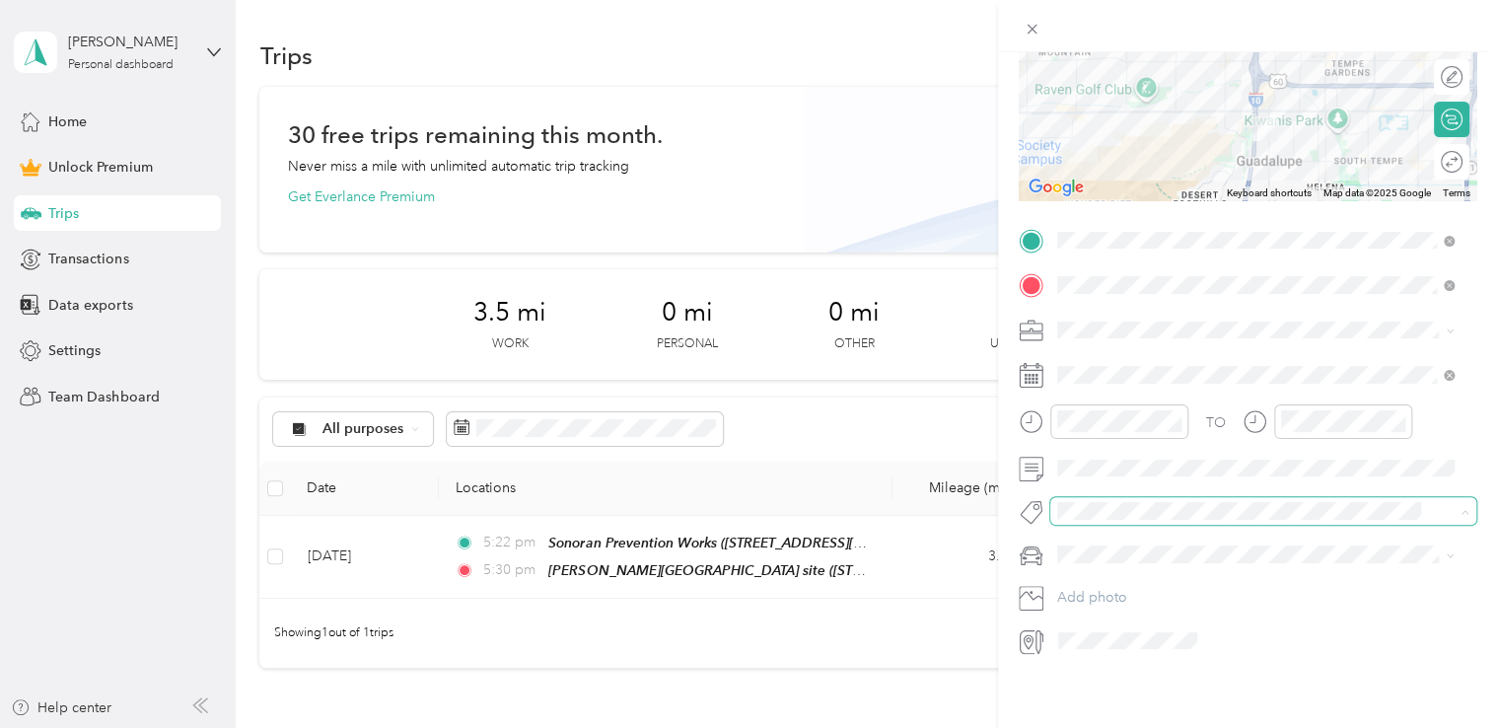
click at [1105, 506] on span at bounding box center [1248, 511] width 394 height 21
click at [1106, 558] on button "Sor Iv" at bounding box center [1092, 565] width 57 height 25
click at [1073, 573] on span "Beto" at bounding box center [1079, 570] width 30 height 17
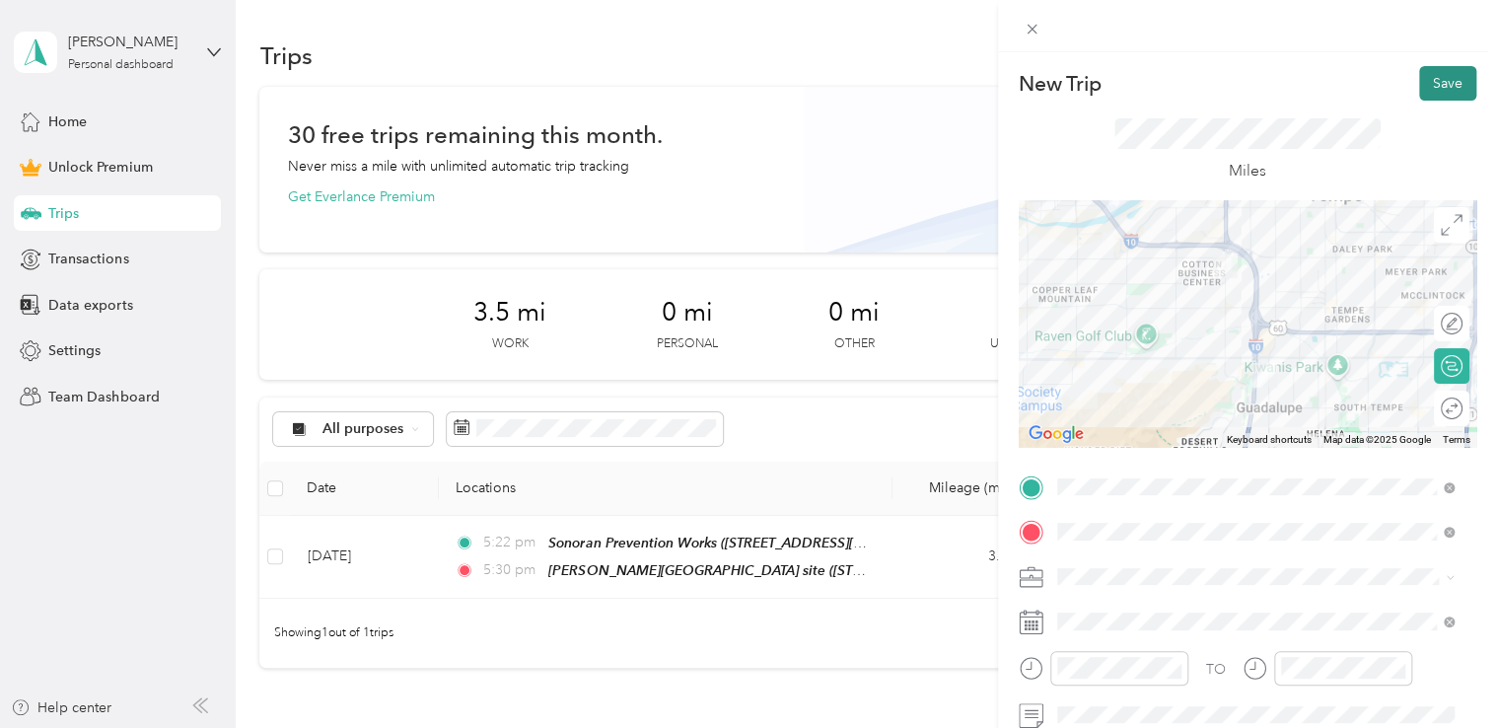
click at [1440, 87] on button "Save" at bounding box center [1447, 83] width 57 height 35
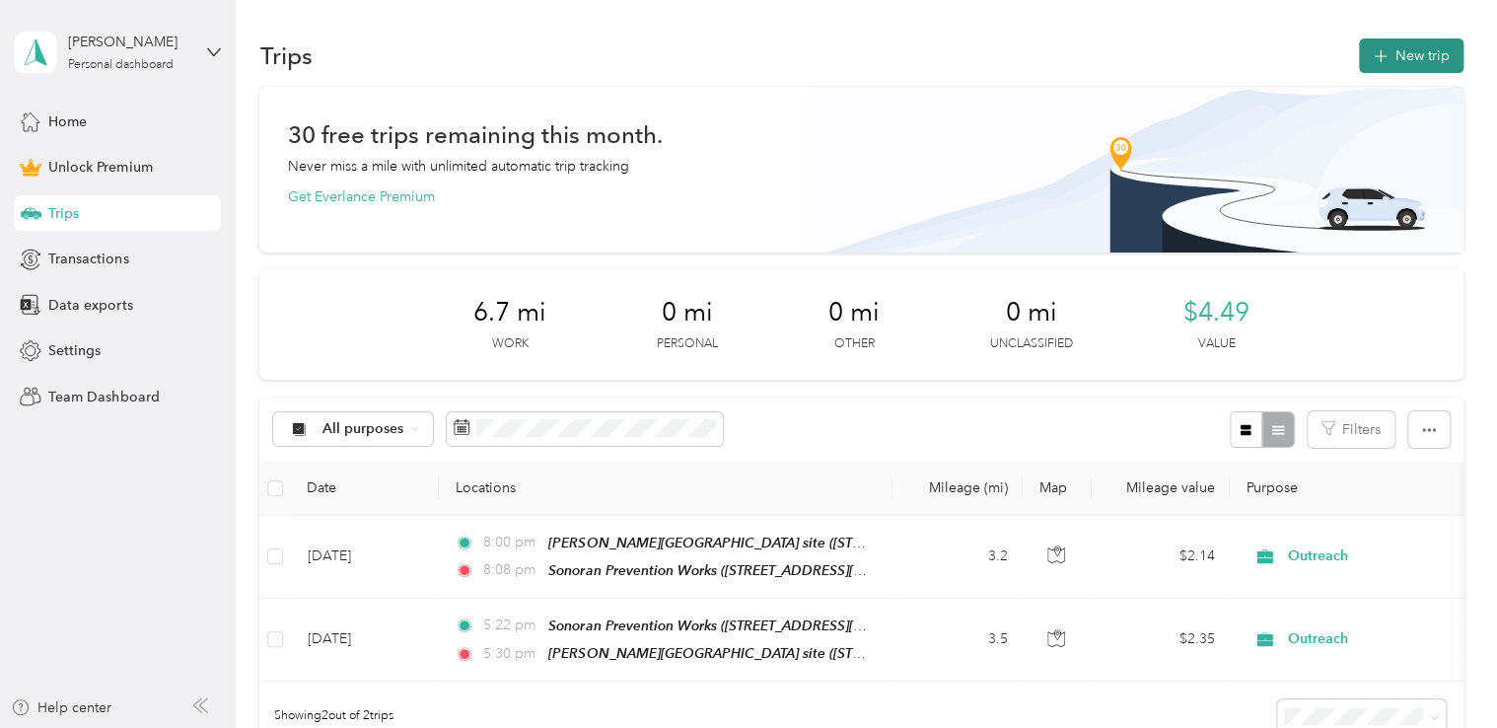
click at [1402, 51] on button "New trip" at bounding box center [1411, 55] width 105 height 35
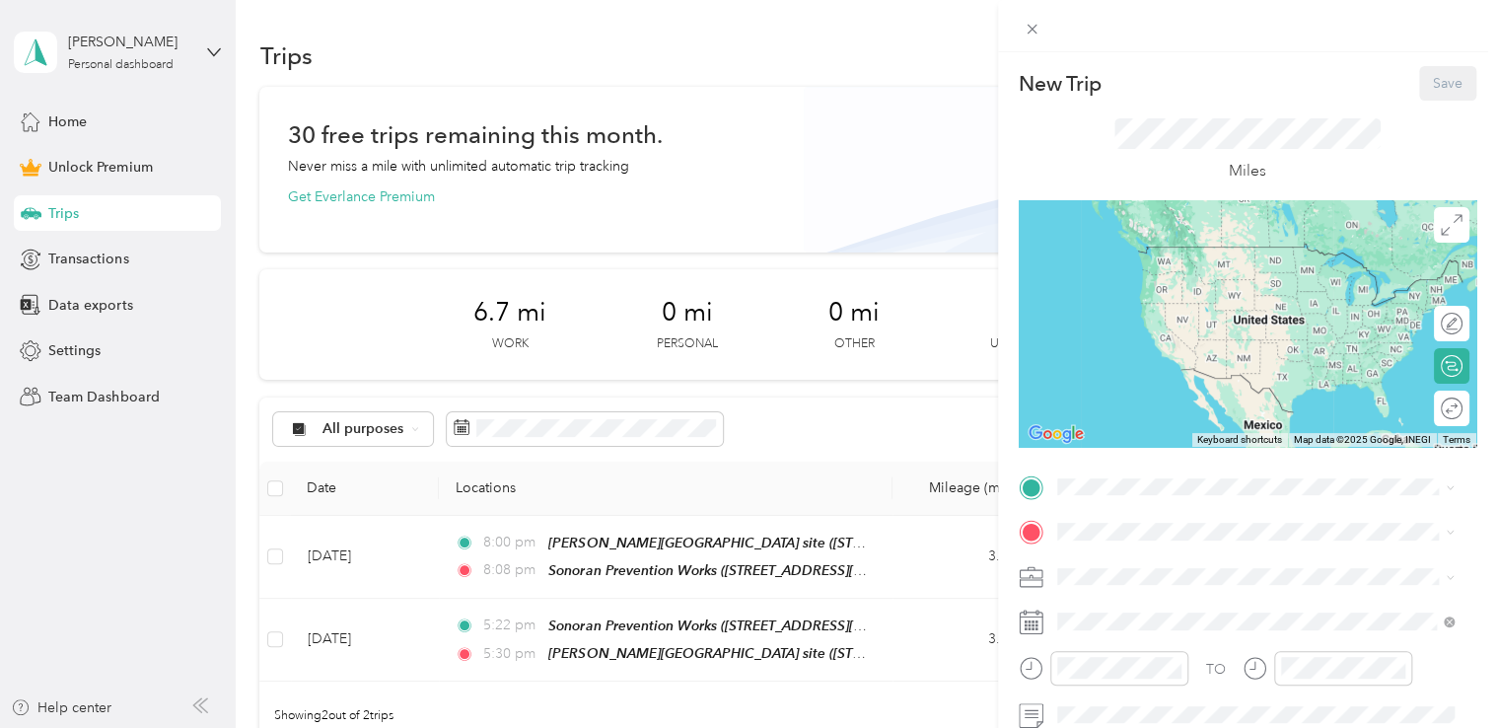
click at [1154, 268] on span "[STREET_ADDRESS][US_STATE]" at bounding box center [1192, 264] width 197 height 17
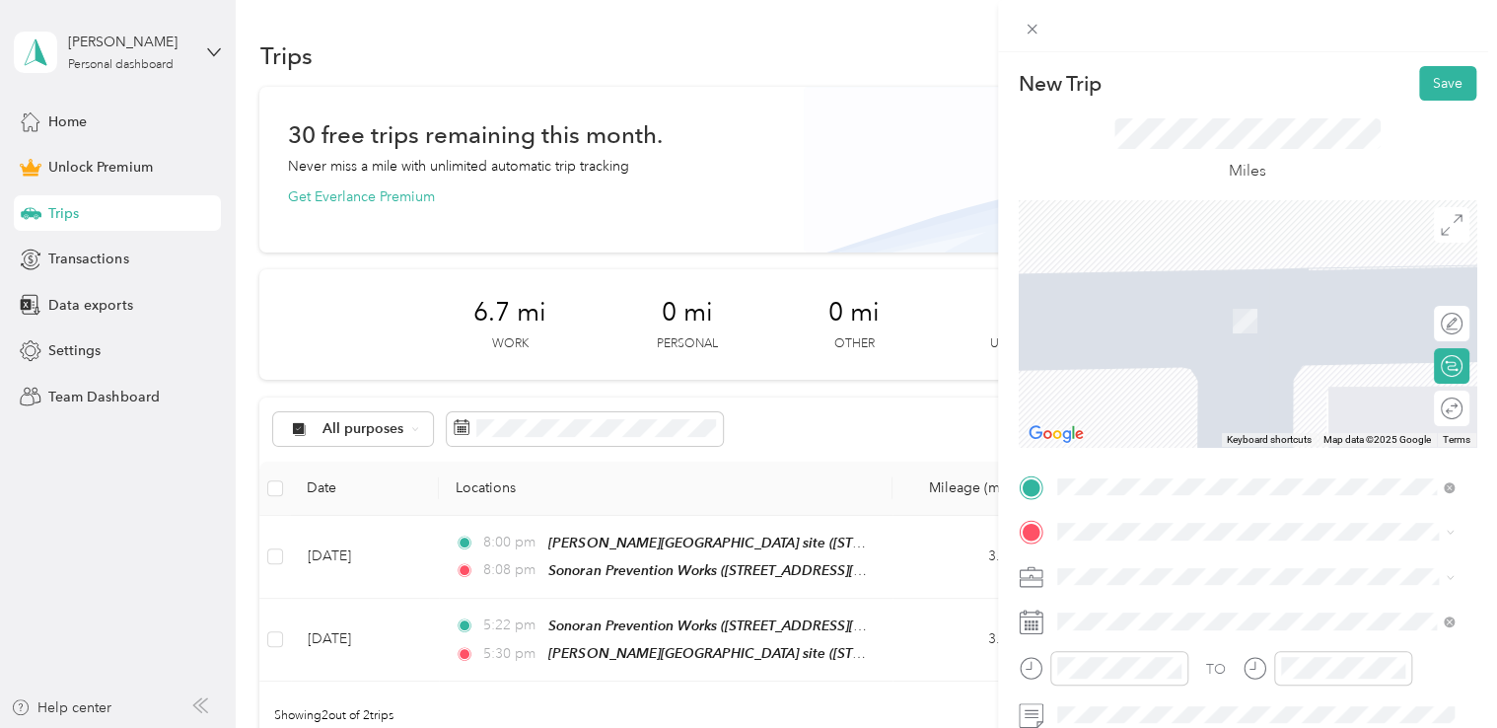
click at [1195, 360] on strong "[PERSON_NAME] outreach site" at bounding box center [1196, 351] width 204 height 18
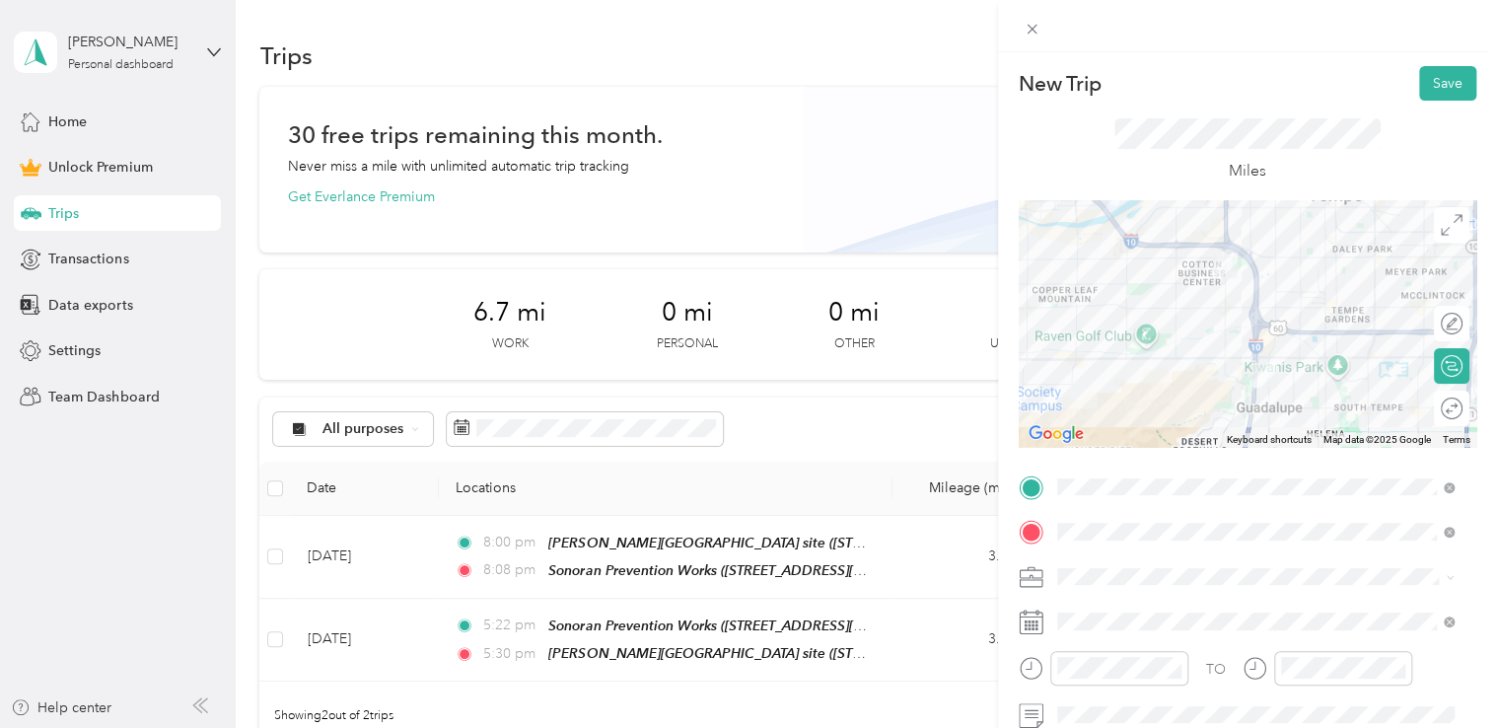
click at [1172, 357] on li "Outreach" at bounding box center [1256, 365] width 411 height 35
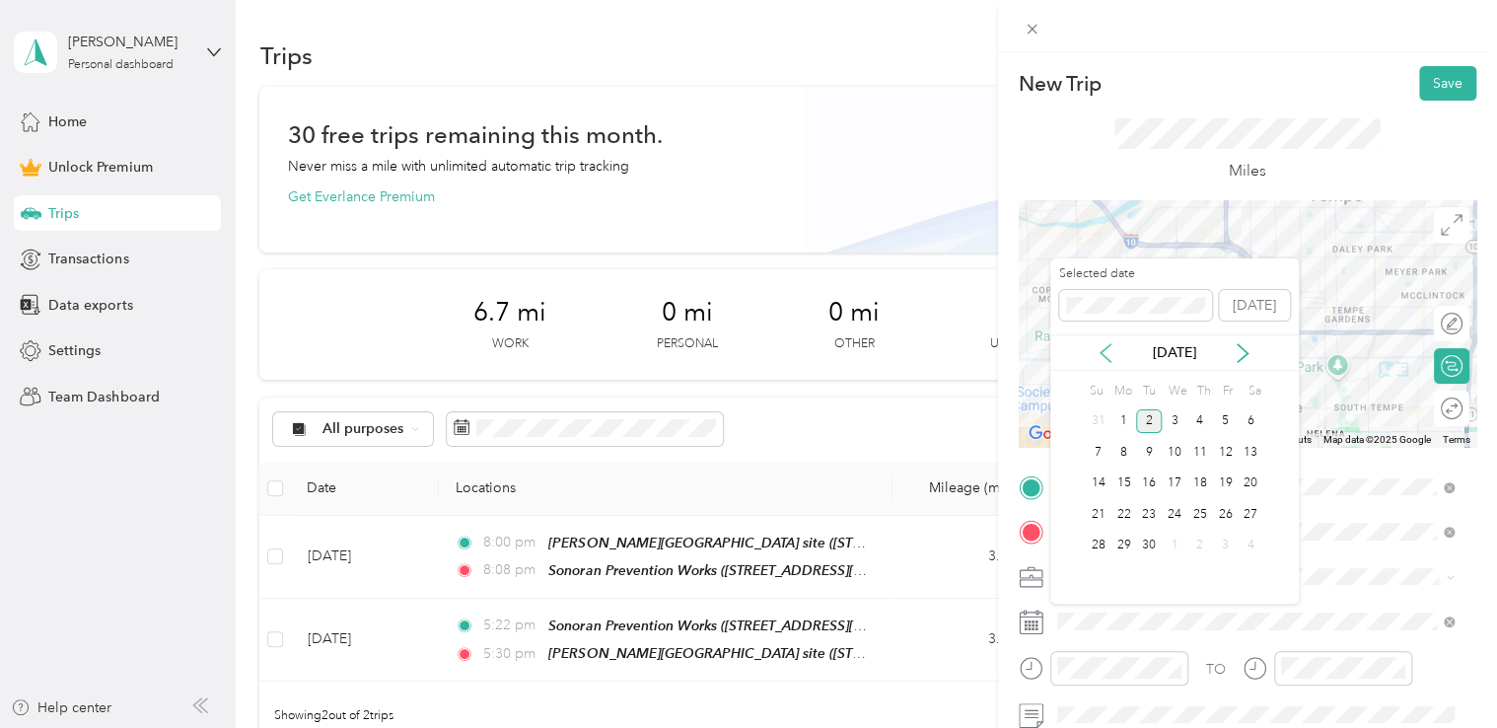
click at [1105, 344] on icon at bounding box center [1106, 353] width 20 height 20
click at [1148, 488] on div "12" at bounding box center [1149, 484] width 26 height 25
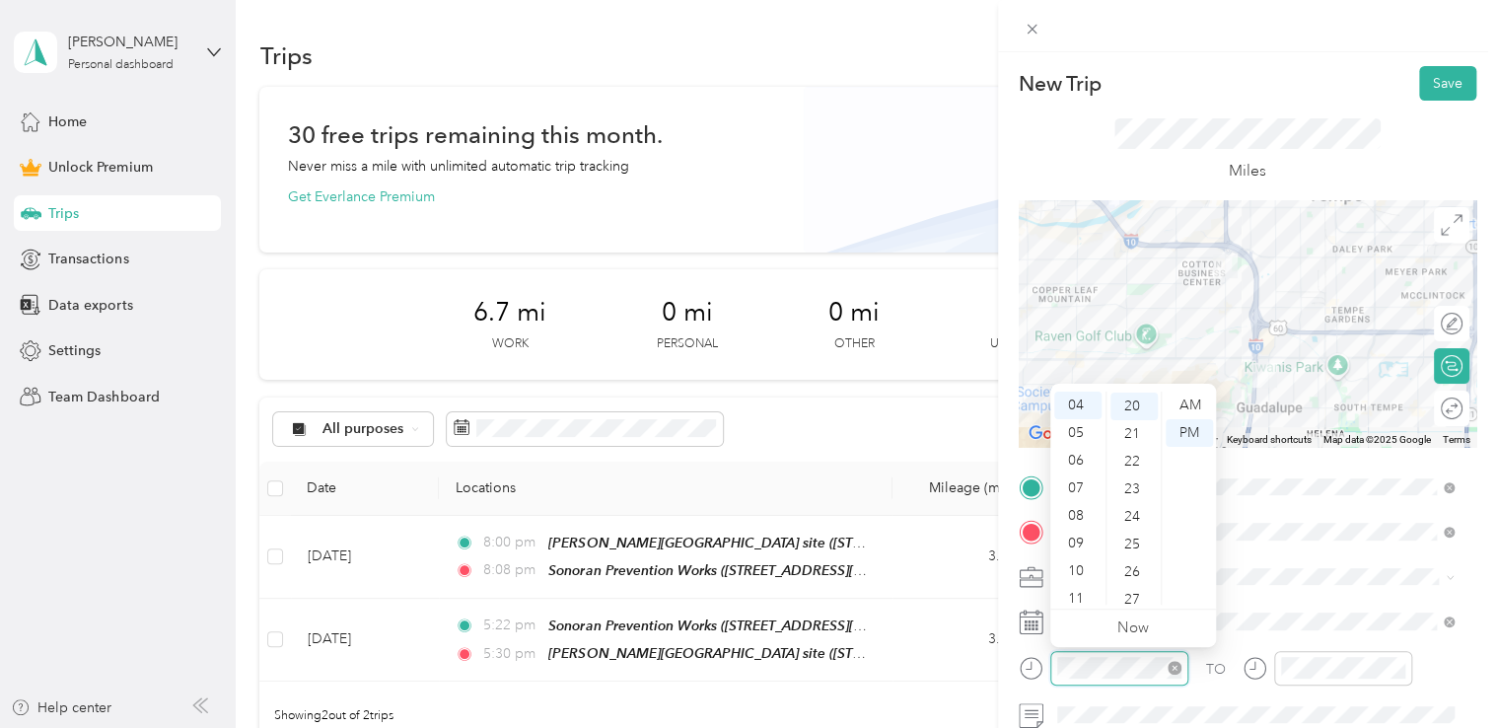
scroll to position [552, 0]
click at [1070, 433] on div "05" at bounding box center [1077, 433] width 47 height 28
click at [1133, 460] on div "22" at bounding box center [1134, 461] width 47 height 28
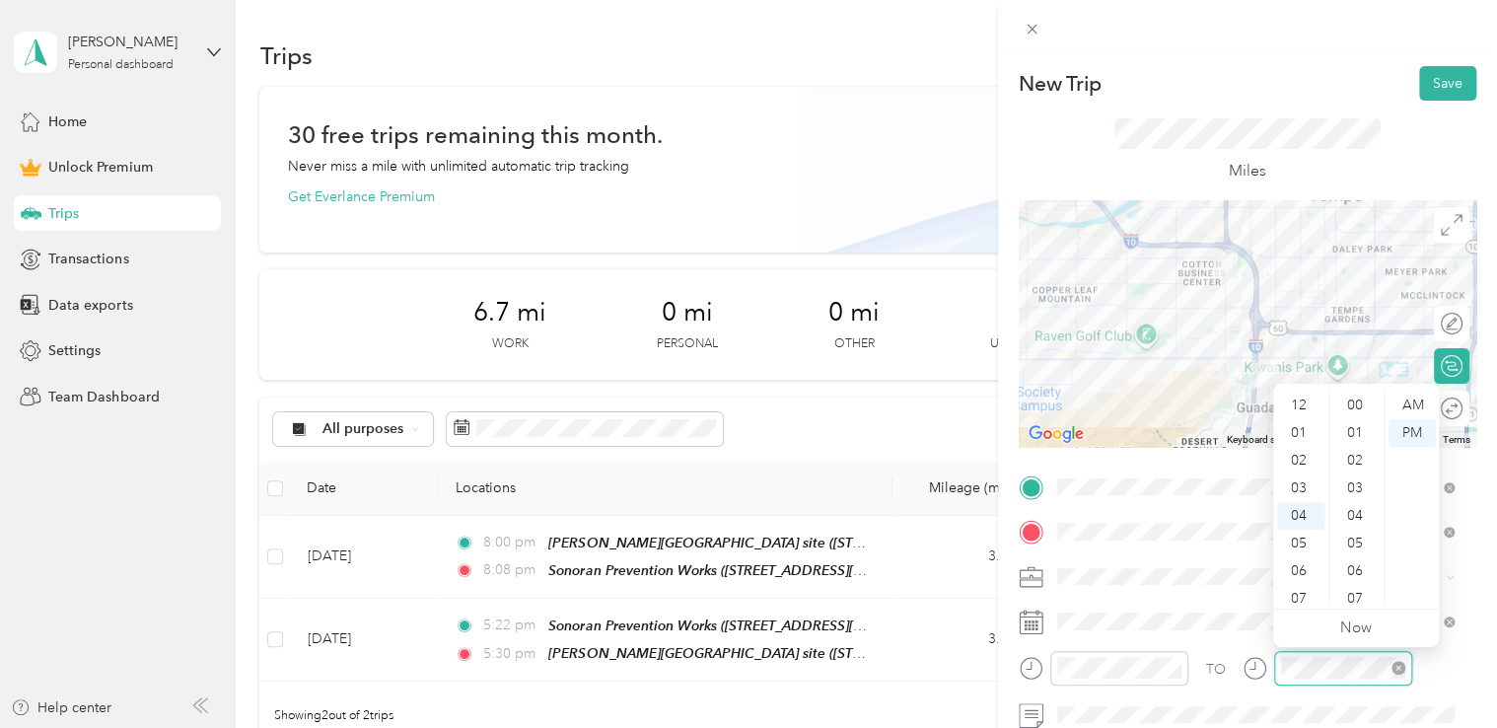
scroll to position [552, 0]
click at [1302, 433] on div "05" at bounding box center [1300, 433] width 47 height 28
click at [1358, 516] on div "30" at bounding box center [1357, 524] width 47 height 28
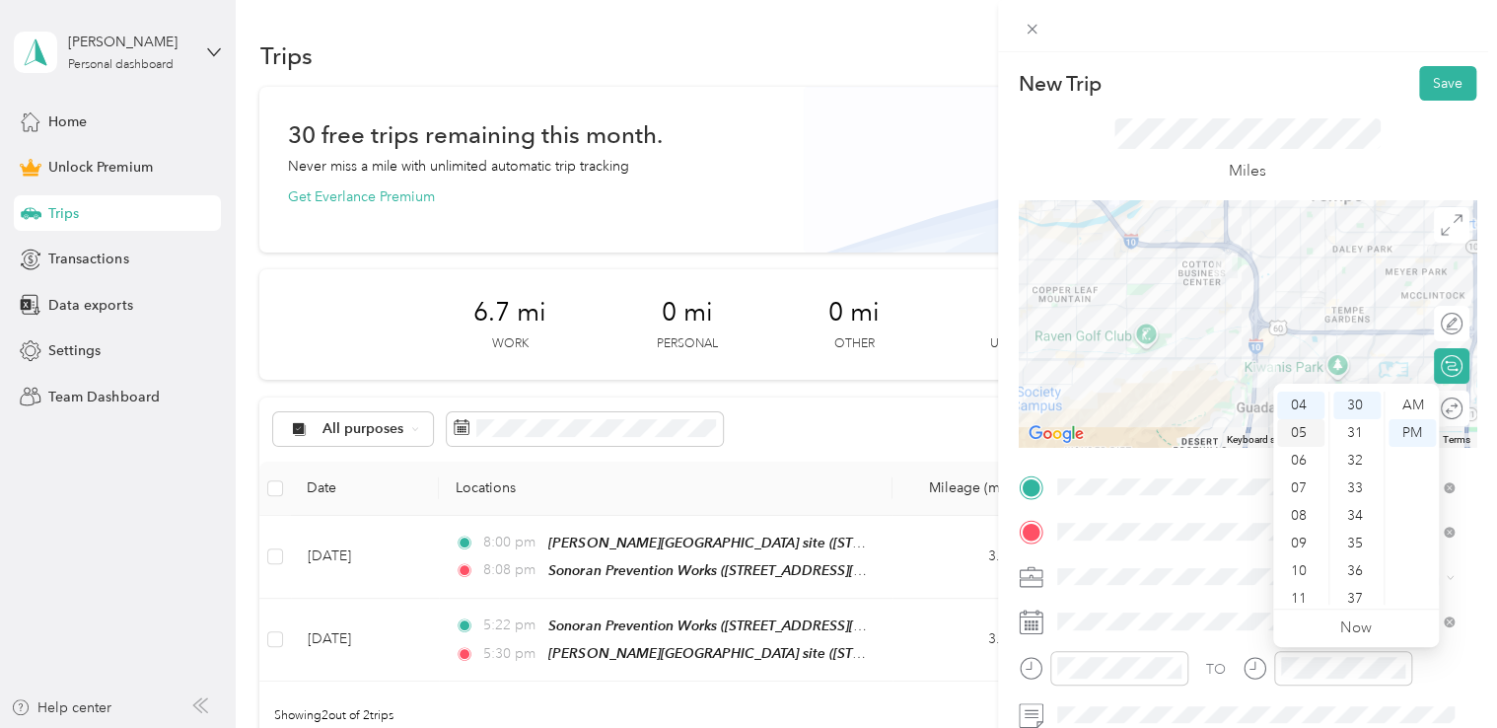
click at [1301, 431] on div "05" at bounding box center [1300, 433] width 47 height 28
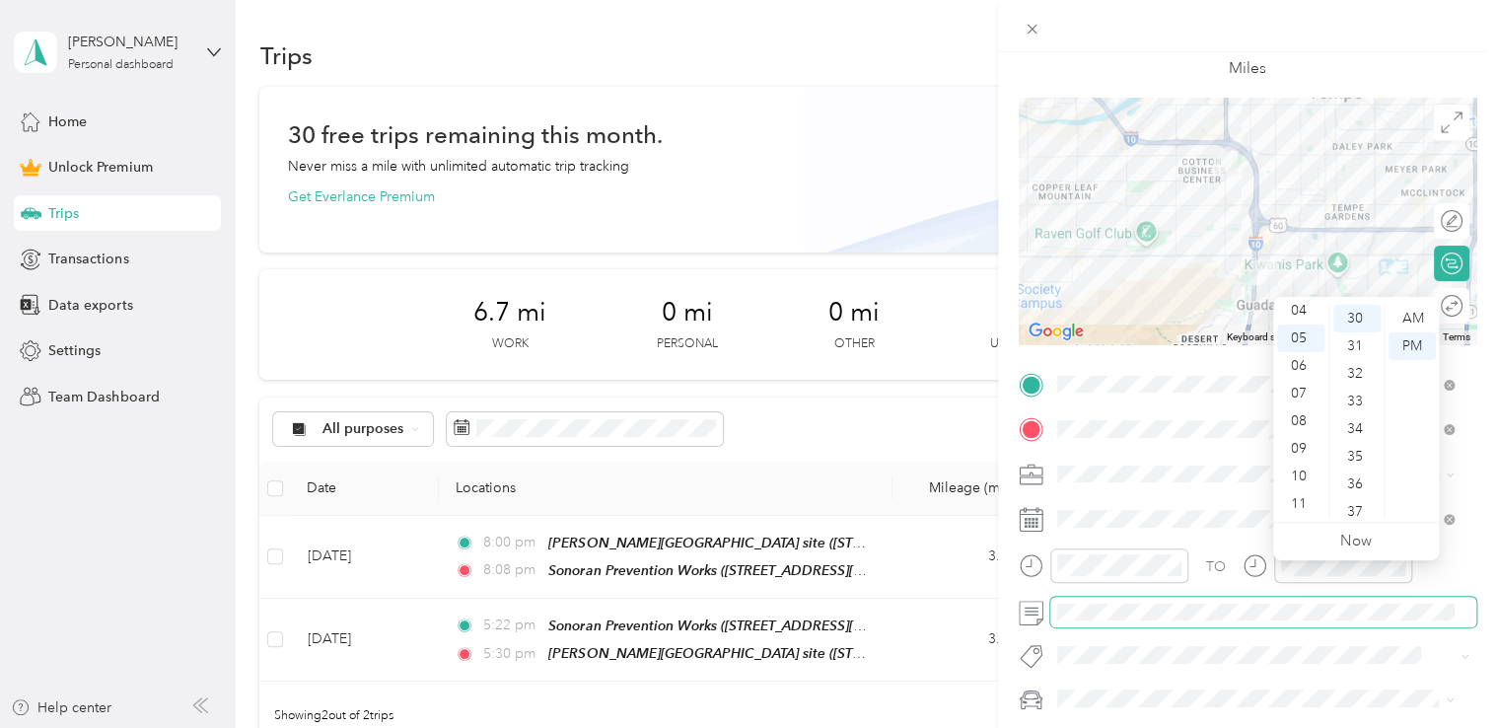
scroll to position [110, 0]
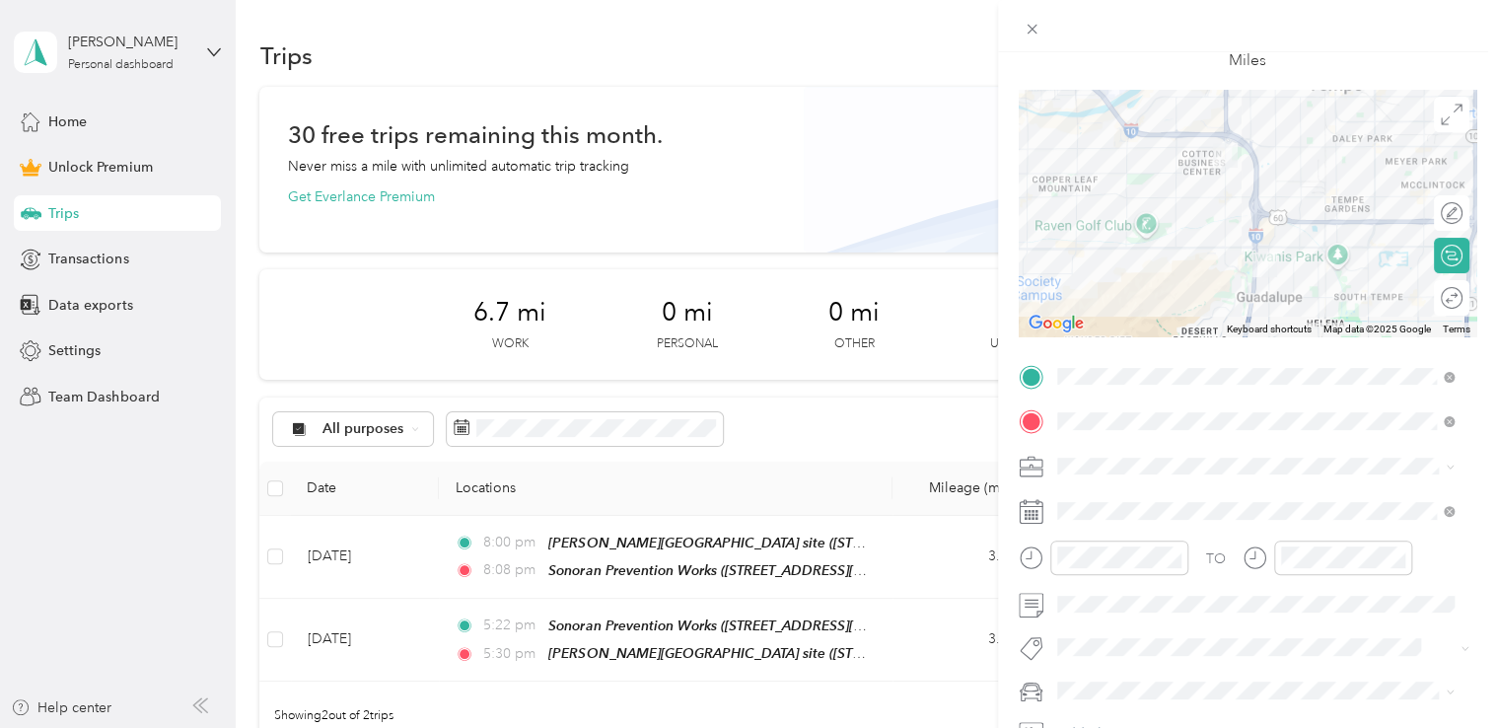
click at [1116, 605] on button "Sor Iv" at bounding box center [1092, 603] width 57 height 25
click at [1081, 653] on span "Beto" at bounding box center [1079, 651] width 30 height 17
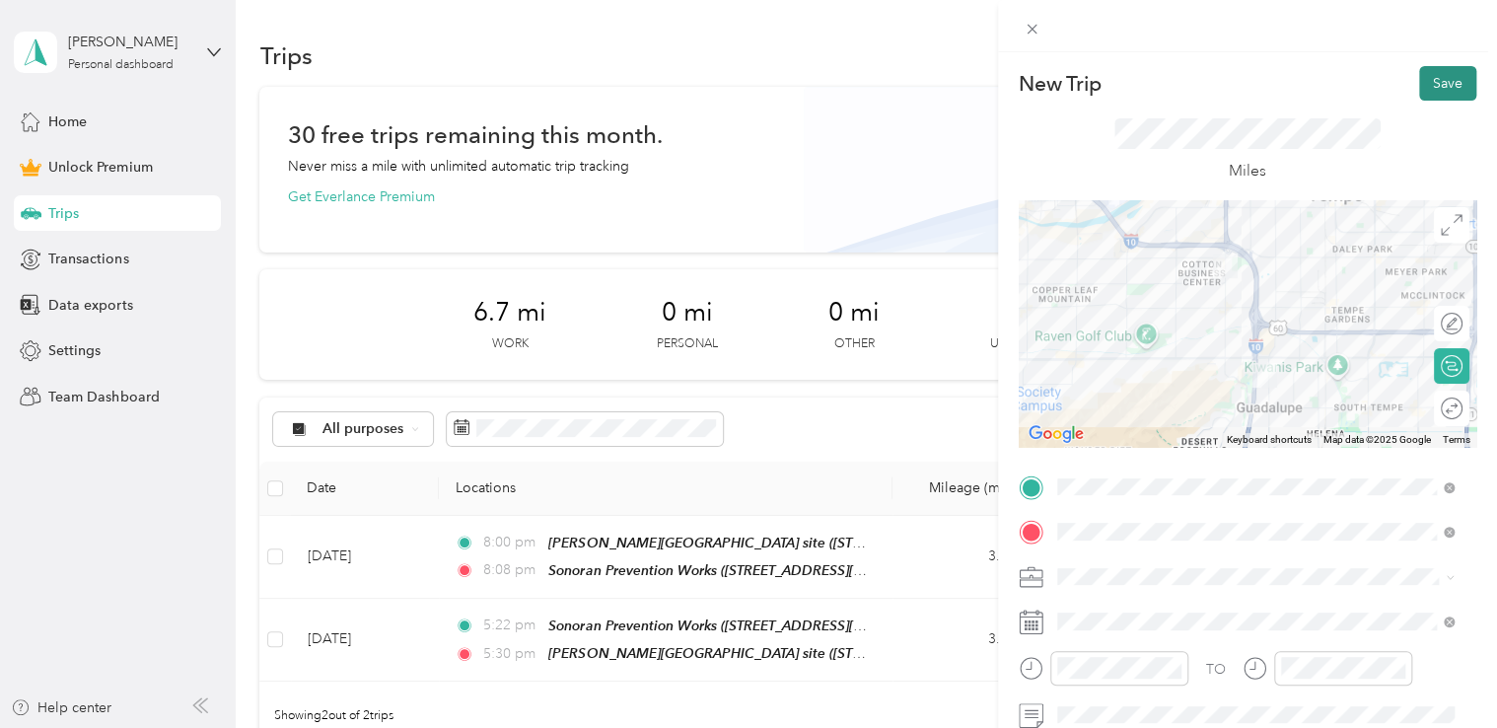
click at [1431, 75] on button "Save" at bounding box center [1447, 83] width 57 height 35
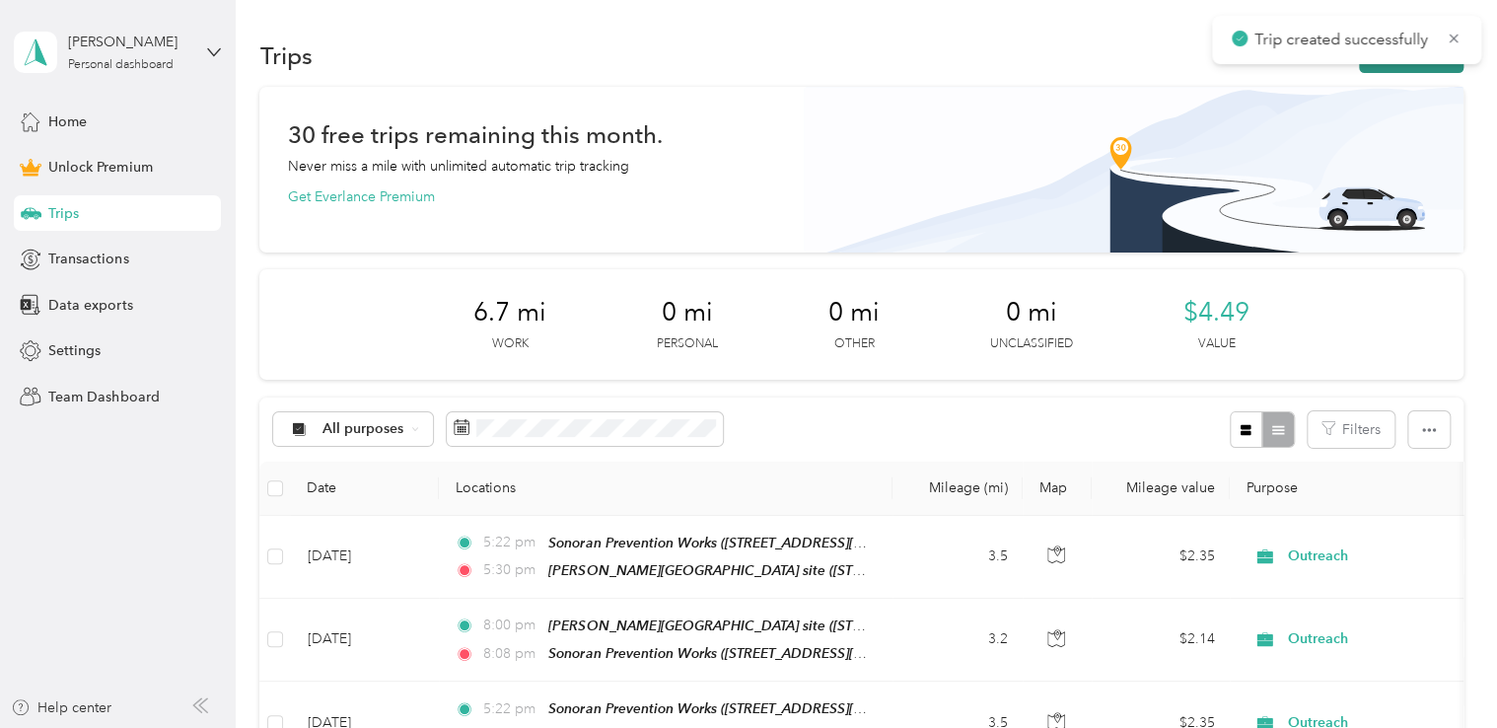
click at [1428, 68] on button "New trip" at bounding box center [1411, 55] width 105 height 35
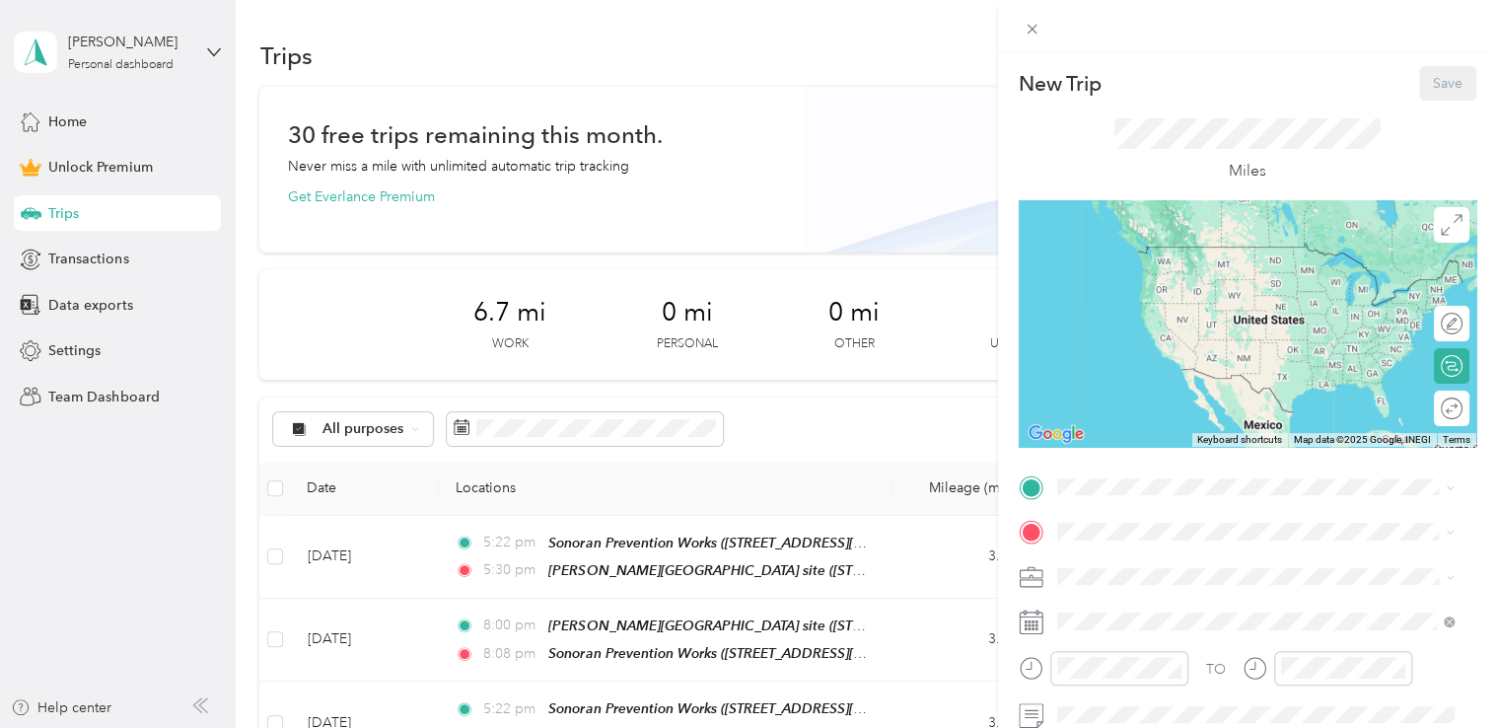
click at [1217, 356] on span "[STREET_ADDRESS][PERSON_NAME][PERSON_NAME][US_STATE]" at bounding box center [1266, 337] width 344 height 37
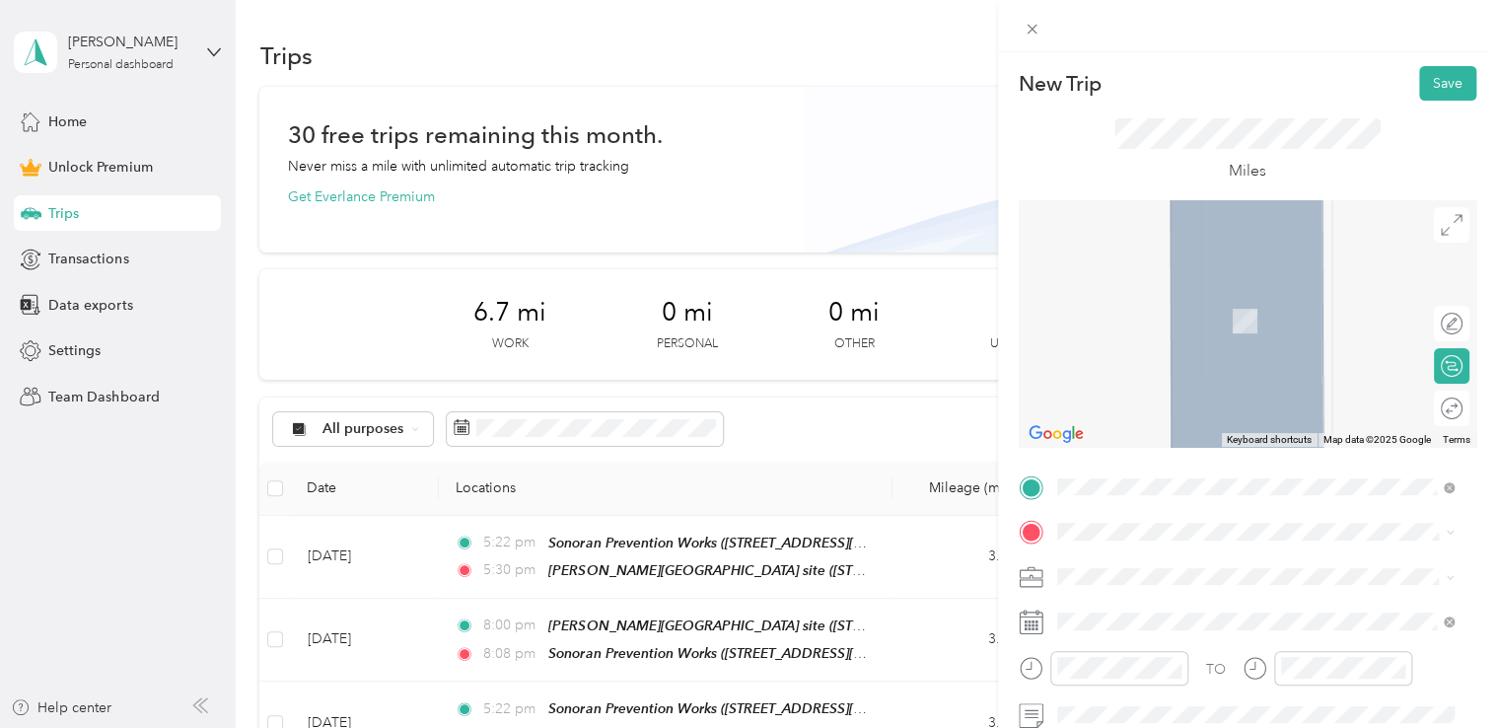
click at [1220, 296] on strong "Sonoran Prevention Works" at bounding box center [1180, 297] width 172 height 18
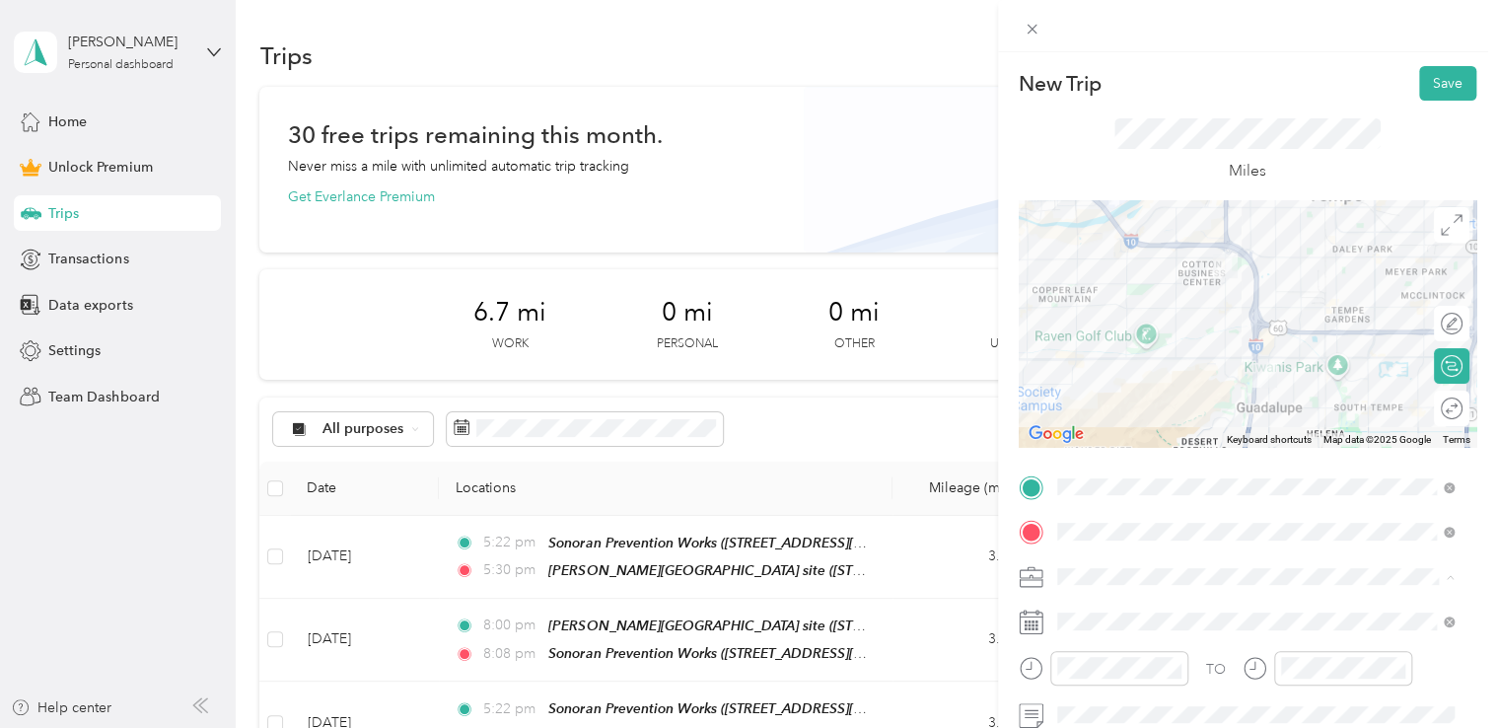
click at [1147, 361] on div "Outreach" at bounding box center [1256, 369] width 384 height 21
click at [1125, 610] on span at bounding box center [1264, 622] width 426 height 32
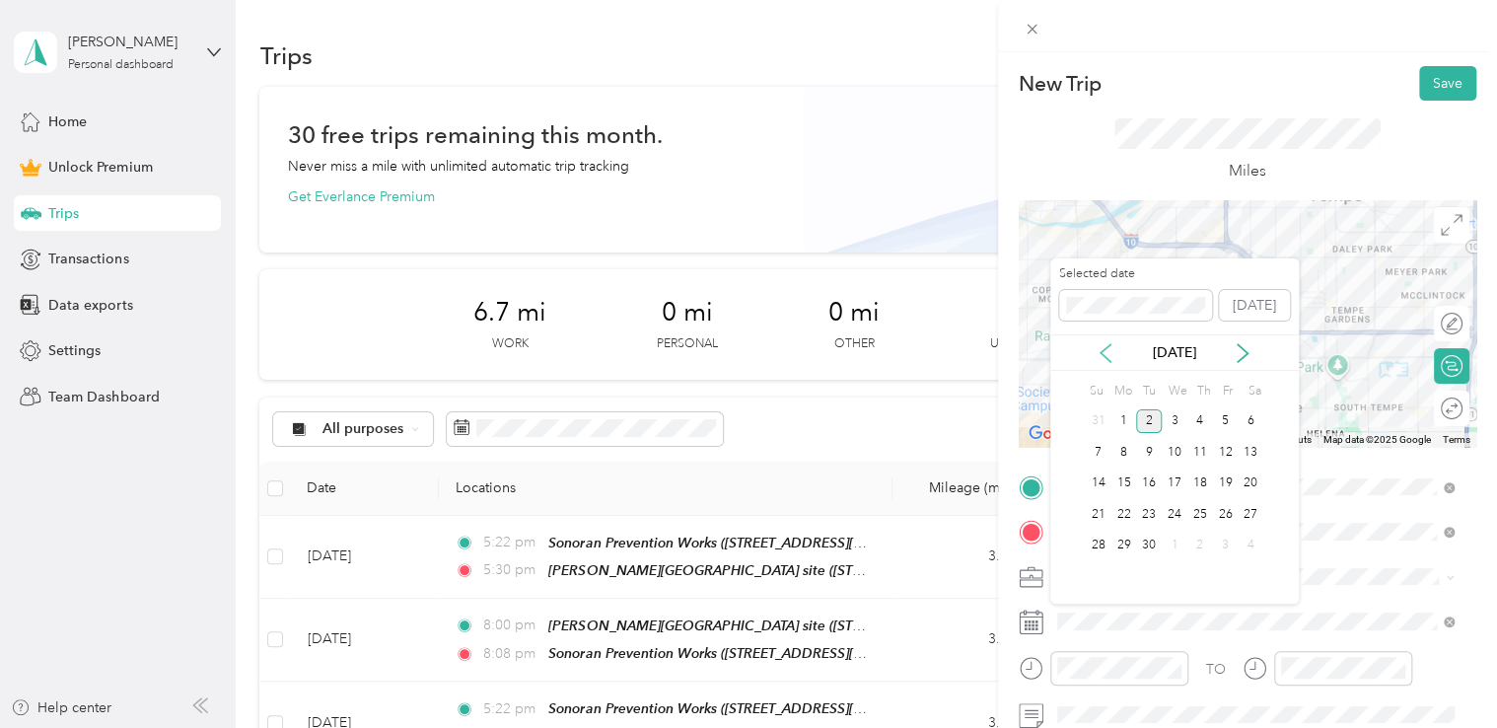
click at [1110, 348] on icon at bounding box center [1106, 353] width 20 height 20
click at [1144, 487] on div "12" at bounding box center [1149, 484] width 26 height 25
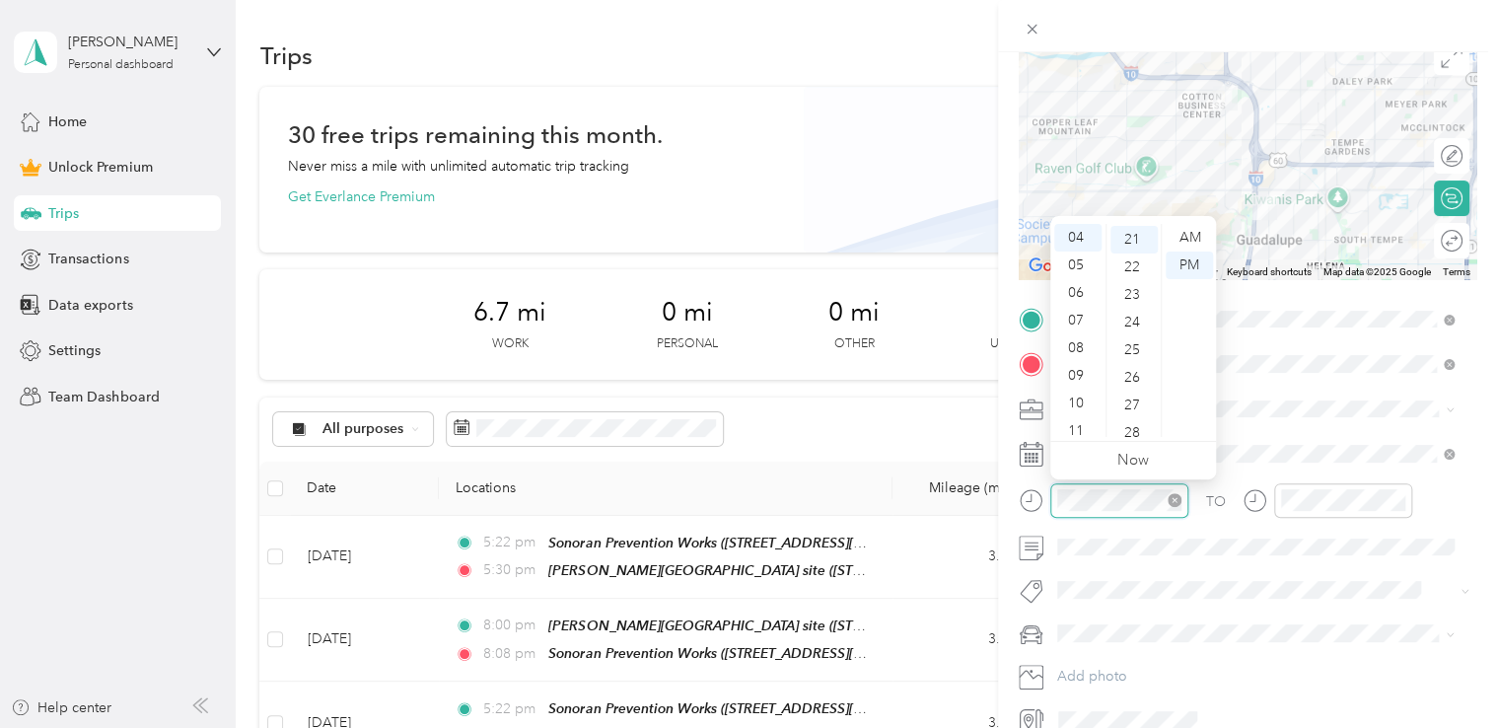
scroll to position [580, 0]
click at [1079, 349] on div "08" at bounding box center [1077, 348] width 47 height 28
click at [1134, 235] on div "00" at bounding box center [1134, 238] width 47 height 28
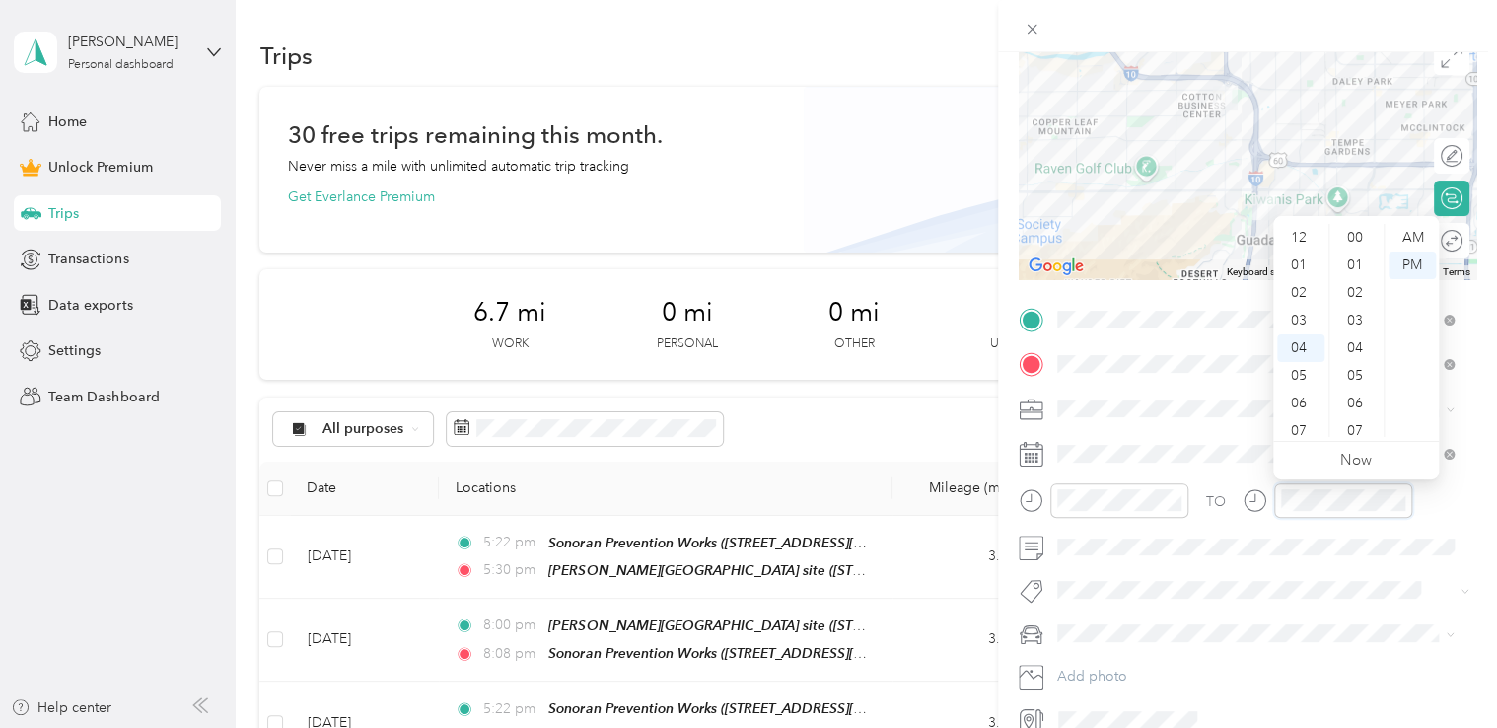
scroll to position [580, 0]
click at [1306, 342] on div "08" at bounding box center [1300, 348] width 47 height 28
click at [1358, 314] on div "08" at bounding box center [1357, 321] width 47 height 28
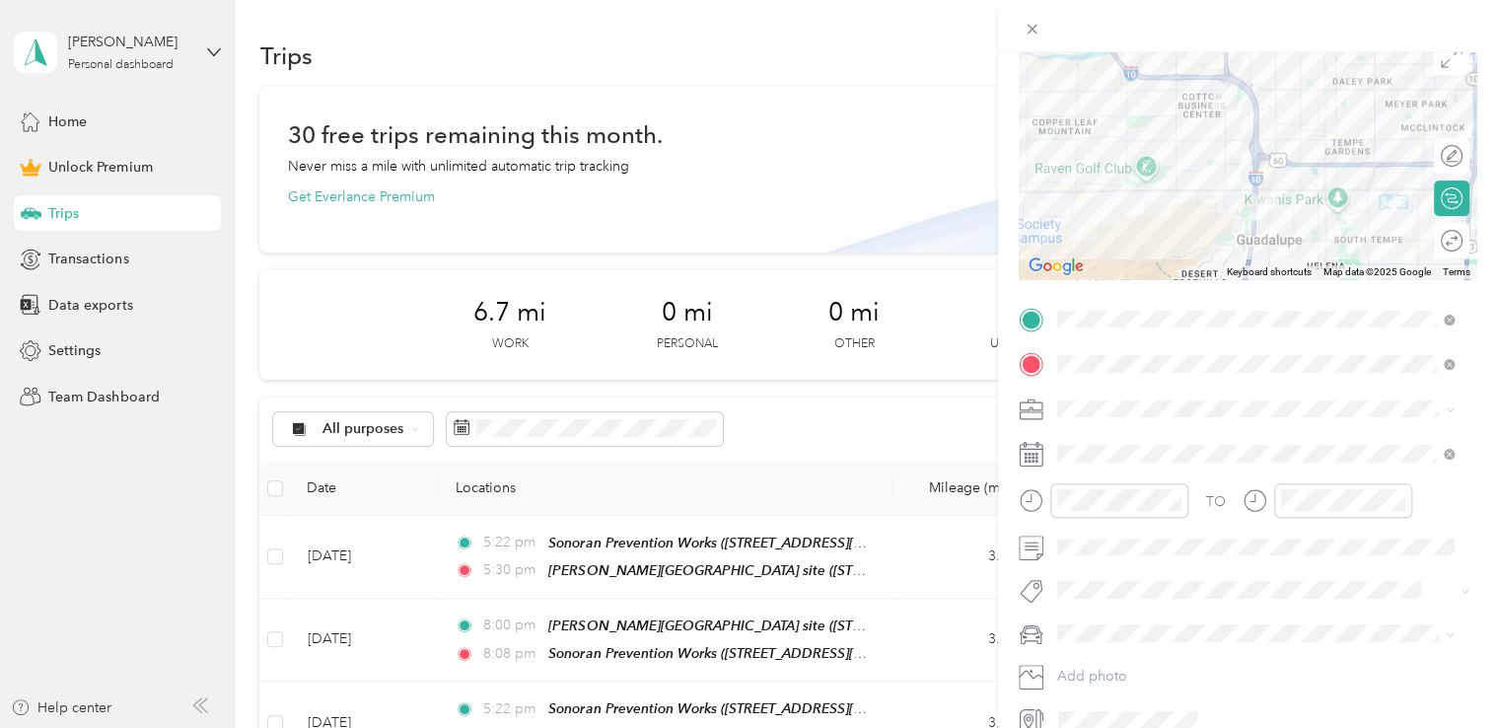
click at [1102, 651] on button "Sor Iv" at bounding box center [1092, 653] width 57 height 25
click at [1089, 673] on li "Beto" at bounding box center [1256, 670] width 411 height 35
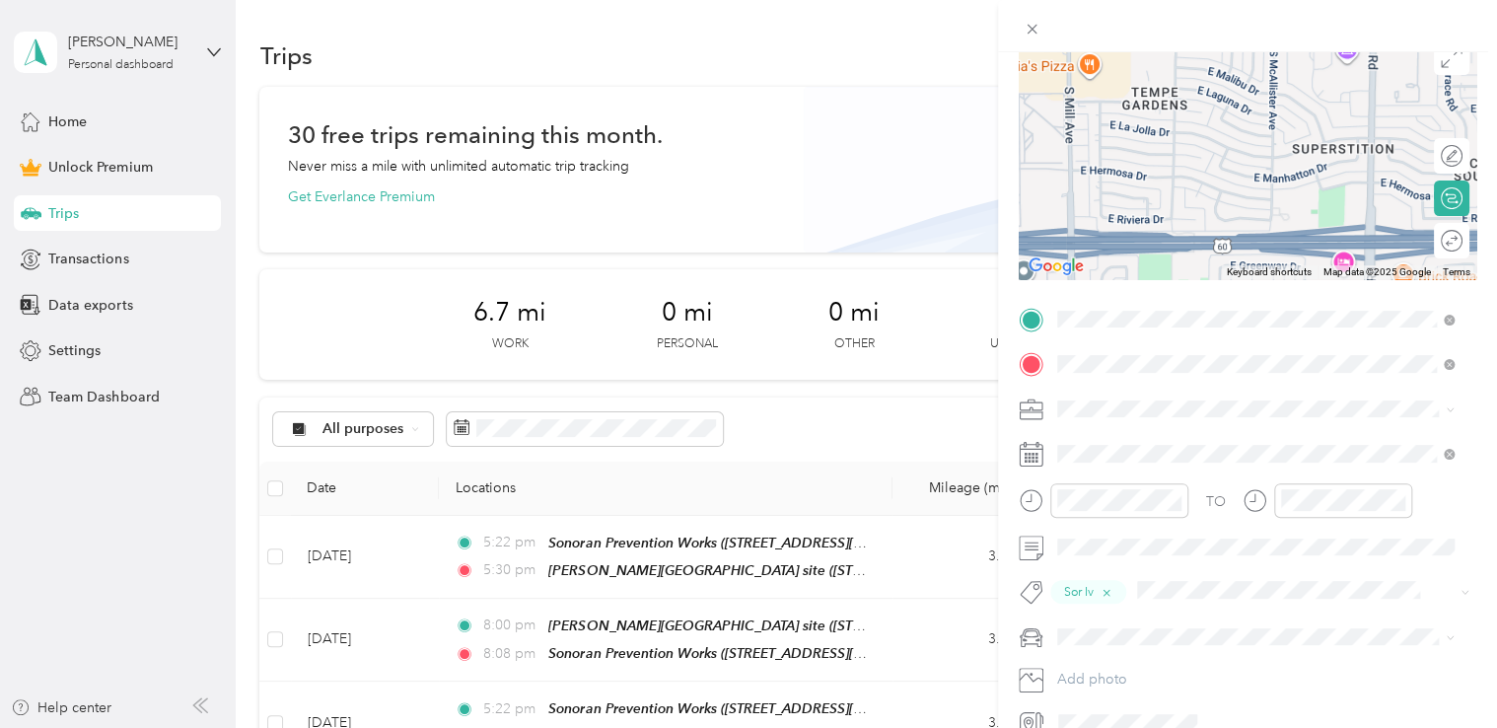
scroll to position [0, 0]
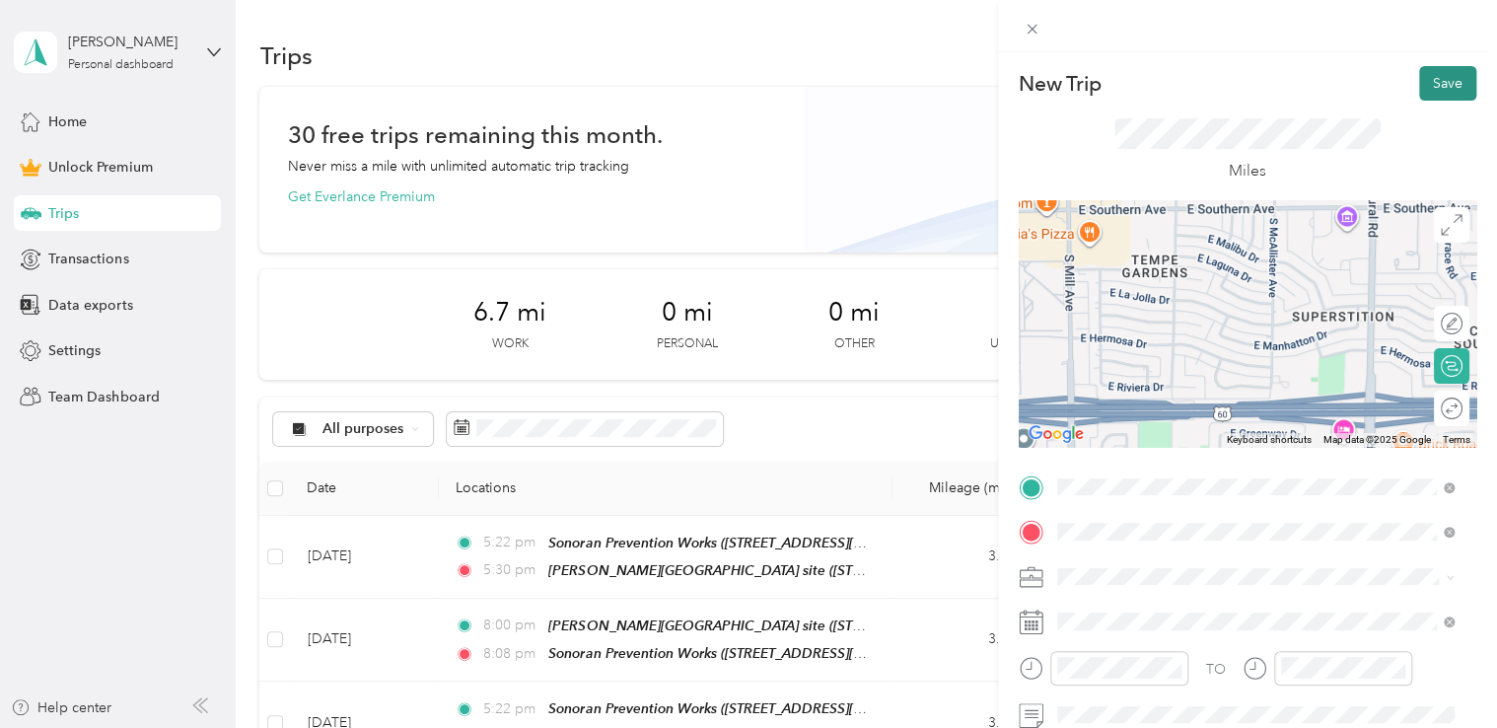
click at [1437, 79] on button "Save" at bounding box center [1447, 83] width 57 height 35
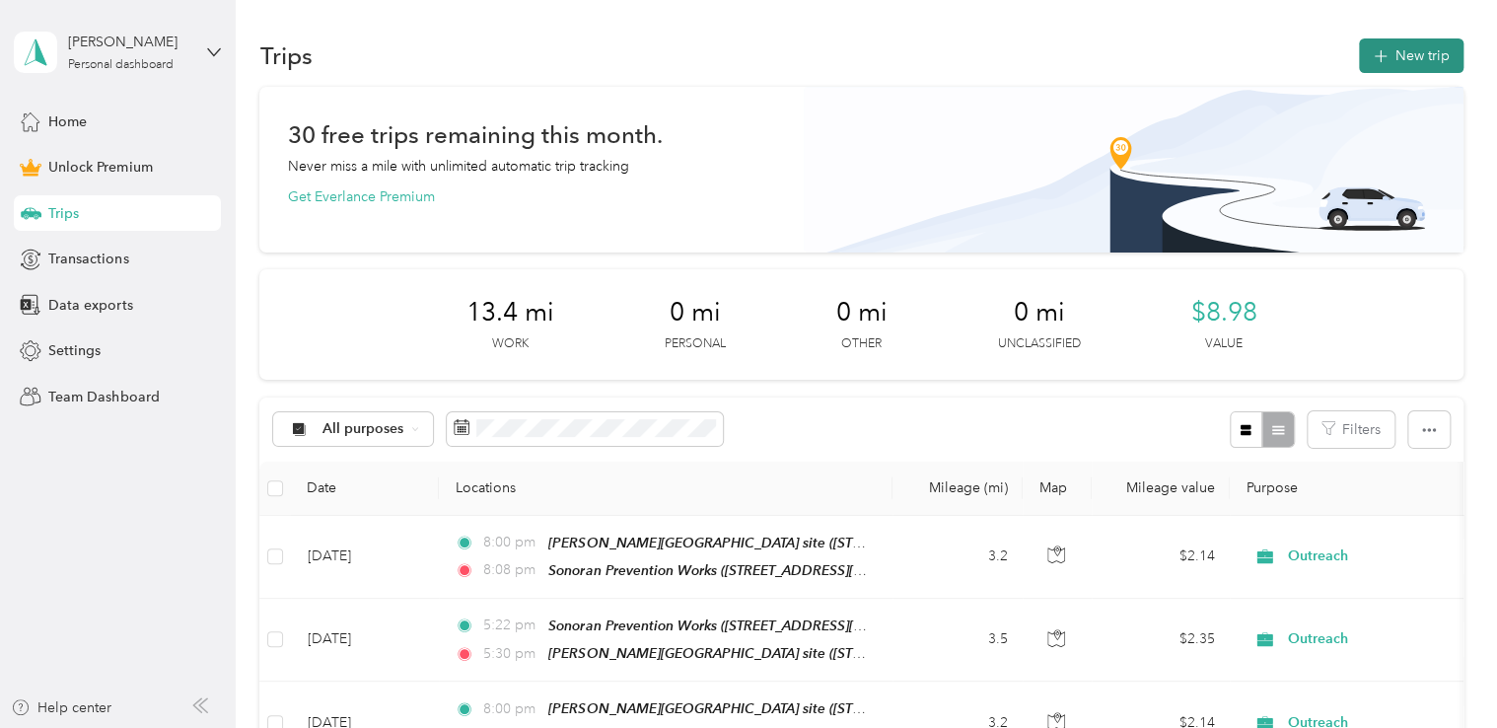
click at [1420, 49] on button "New trip" at bounding box center [1411, 55] width 105 height 35
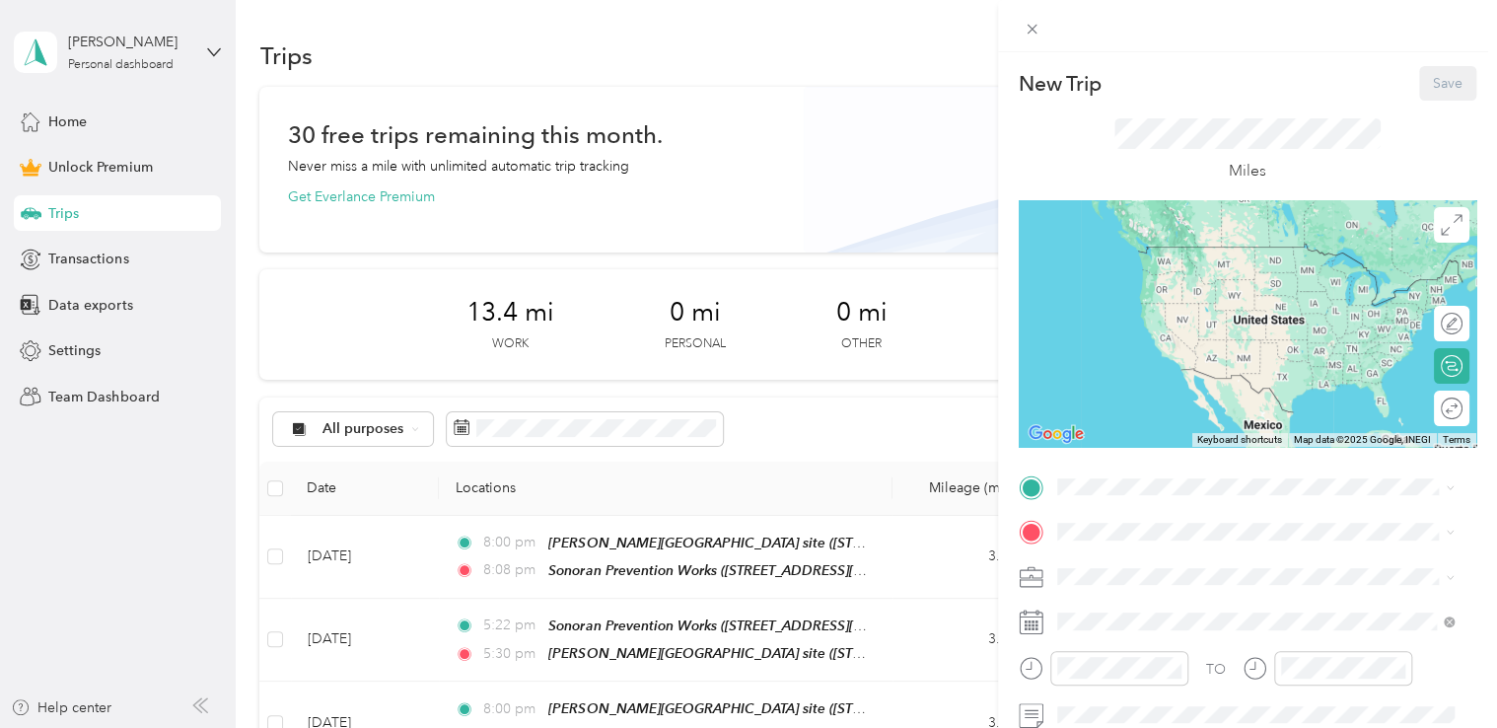
click at [1243, 275] on div "Sonoran Prevention Works [STREET_ADDRESS][US_STATE]" at bounding box center [1192, 254] width 197 height 41
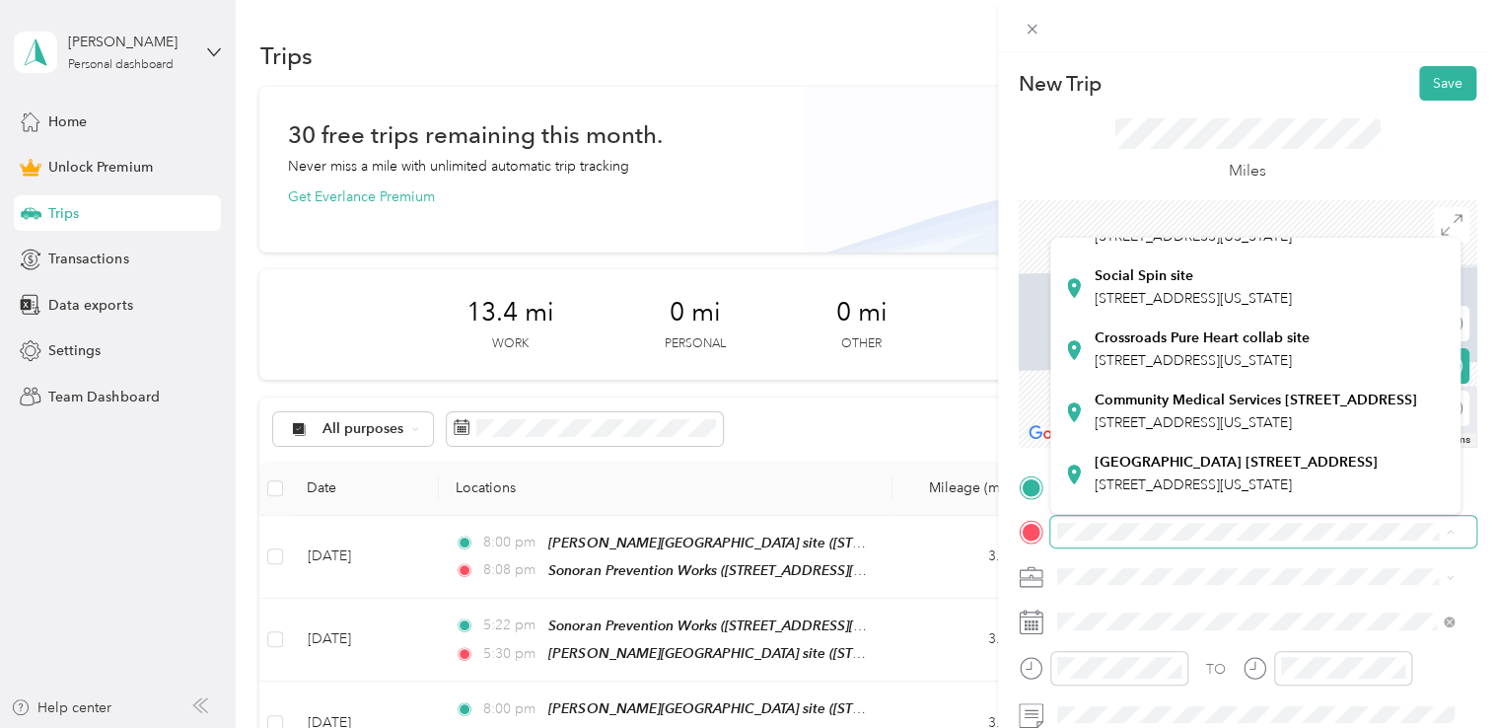
scroll to position [390, 0]
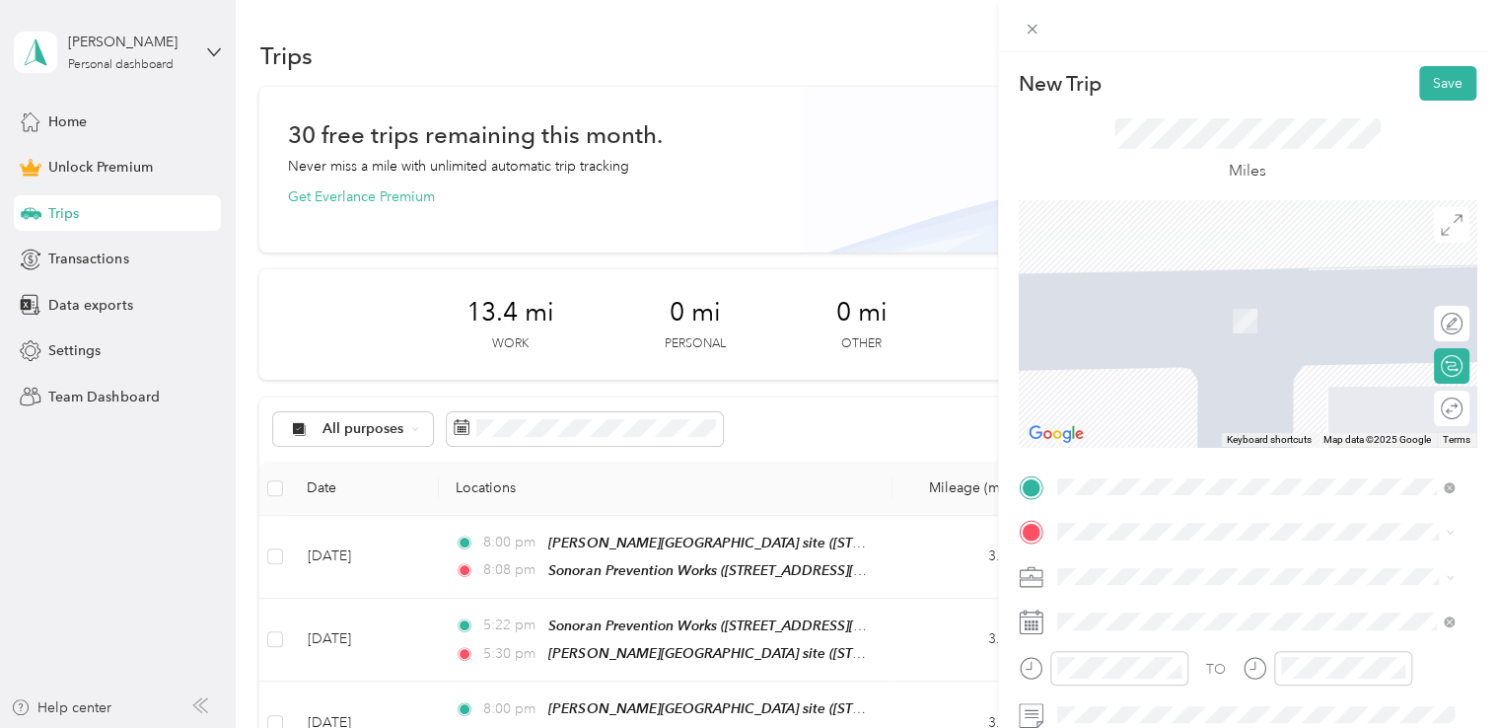
click at [1196, 297] on div "Social Spin site [STREET_ADDRESS][US_STATE]" at bounding box center [1192, 275] width 197 height 41
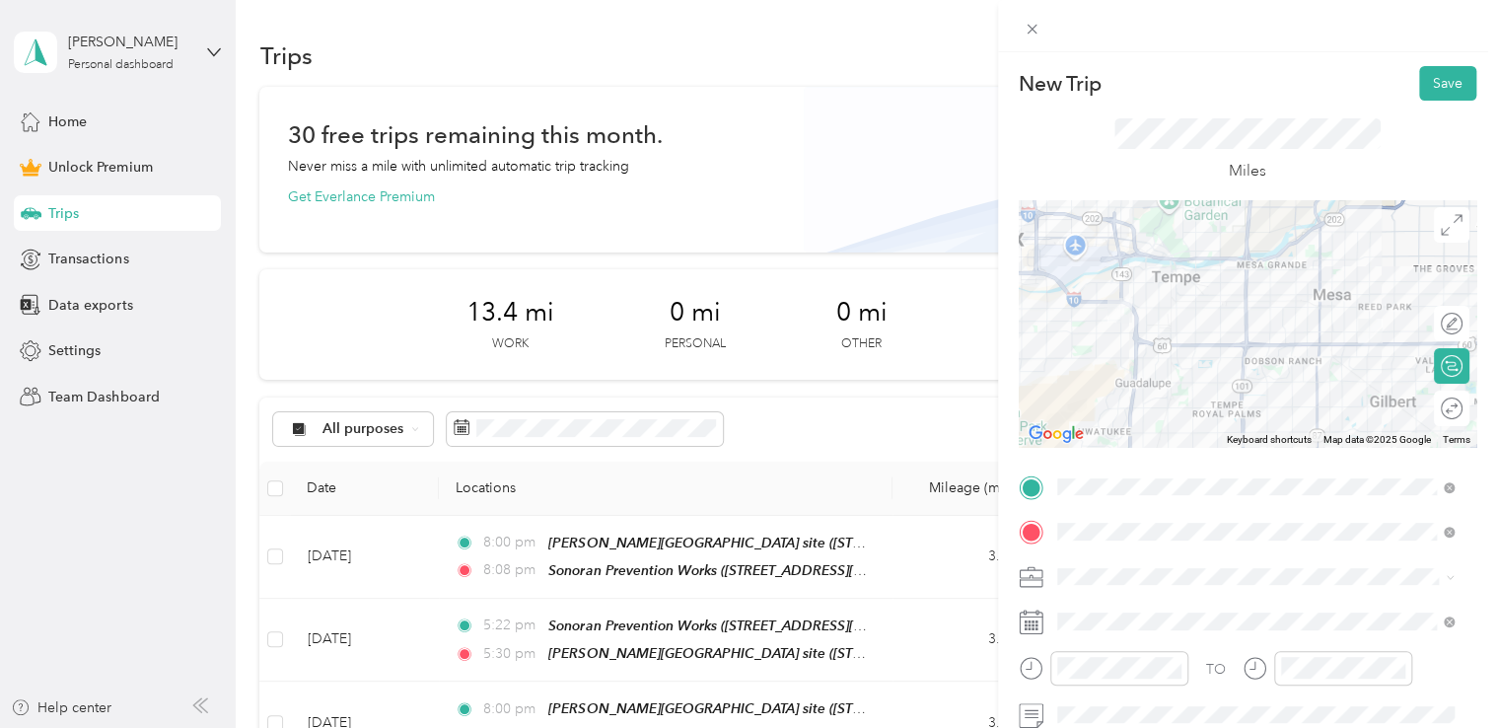
click at [1073, 574] on span at bounding box center [1264, 577] width 426 height 32
click at [1146, 361] on div "Outreach" at bounding box center [1256, 369] width 384 height 21
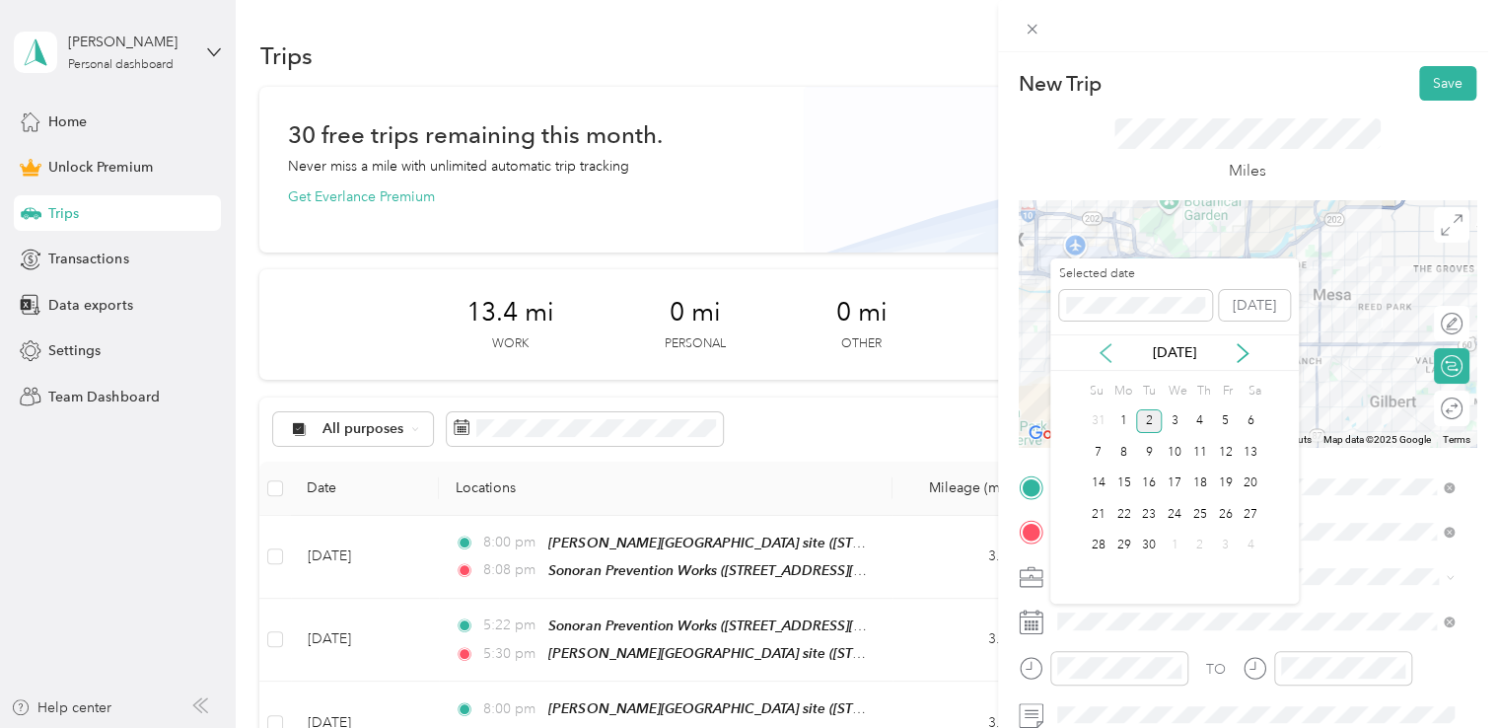
click at [1107, 351] on icon at bounding box center [1106, 353] width 20 height 20
click at [1183, 488] on div "13" at bounding box center [1175, 484] width 26 height 25
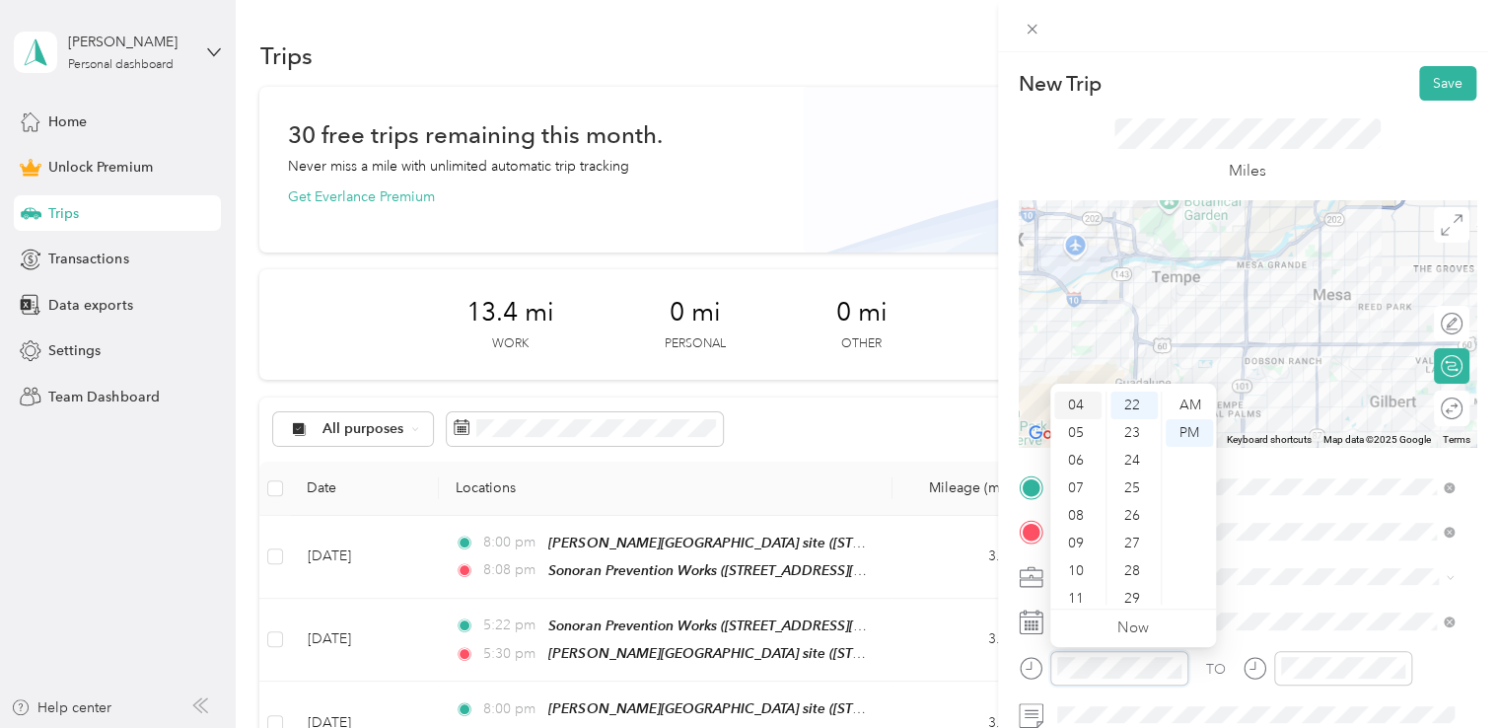
scroll to position [0, 0]
click at [1072, 456] on div "02" at bounding box center [1077, 461] width 47 height 28
click at [1130, 431] on div "15" at bounding box center [1134, 419] width 47 height 28
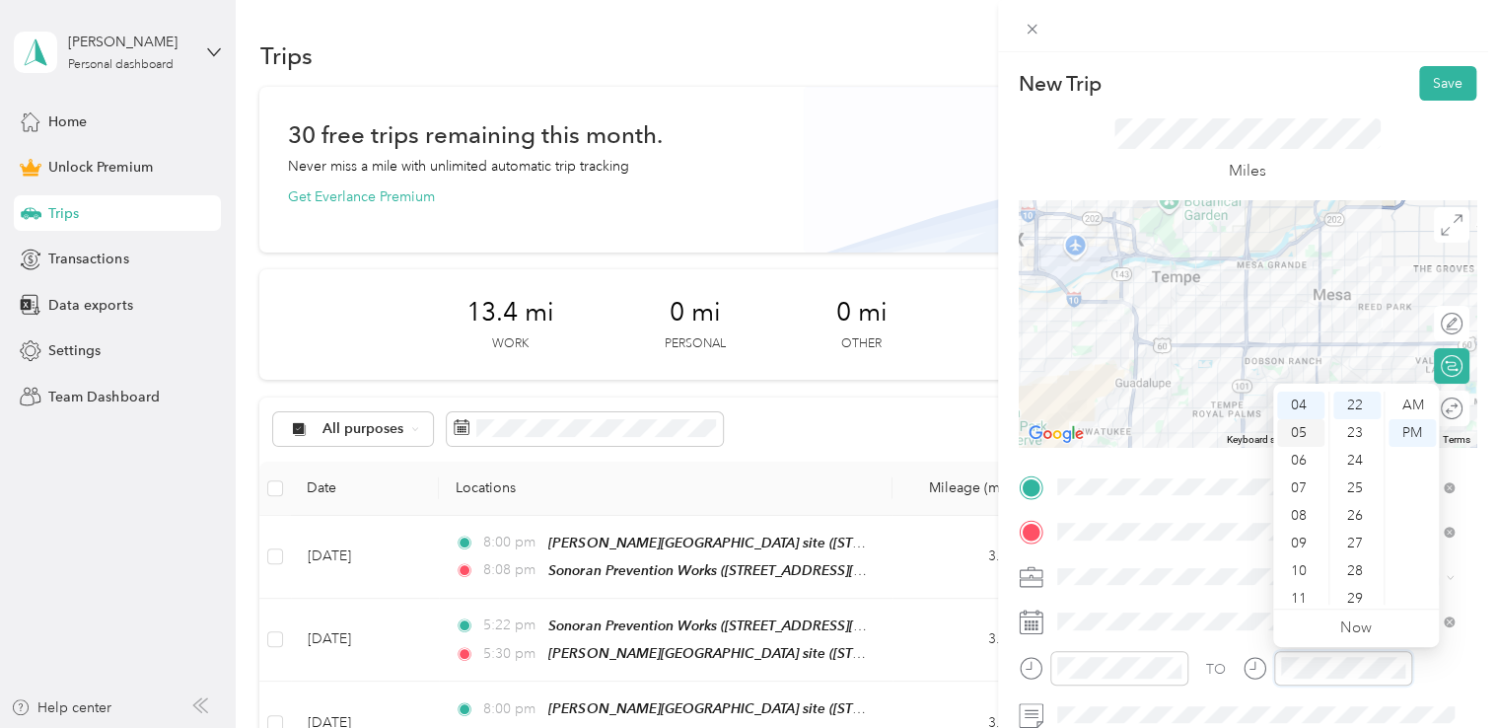
scroll to position [0, 0]
click at [1302, 459] on div "02" at bounding box center [1300, 461] width 47 height 28
click at [1360, 468] on div "30" at bounding box center [1357, 473] width 47 height 28
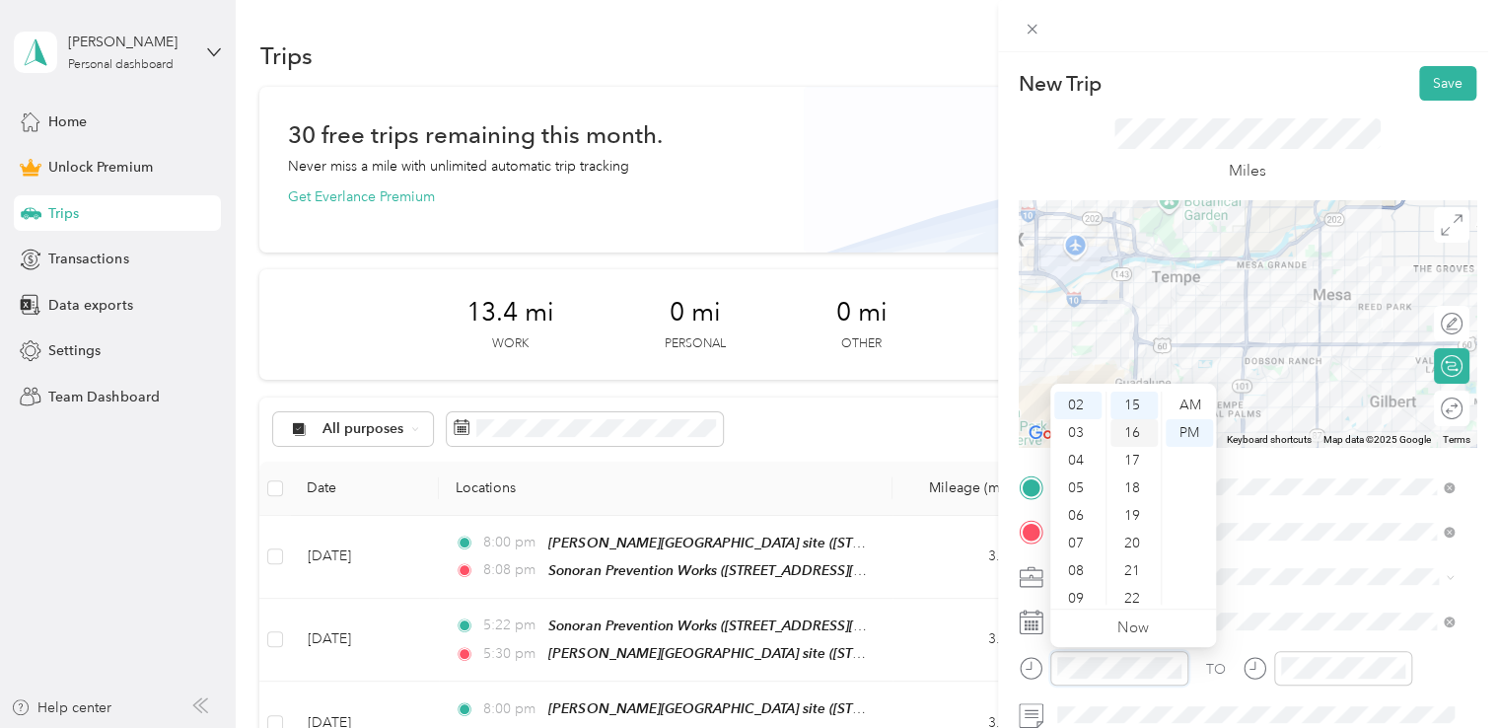
scroll to position [0, 0]
click at [1122, 404] on div "00" at bounding box center [1134, 406] width 47 height 28
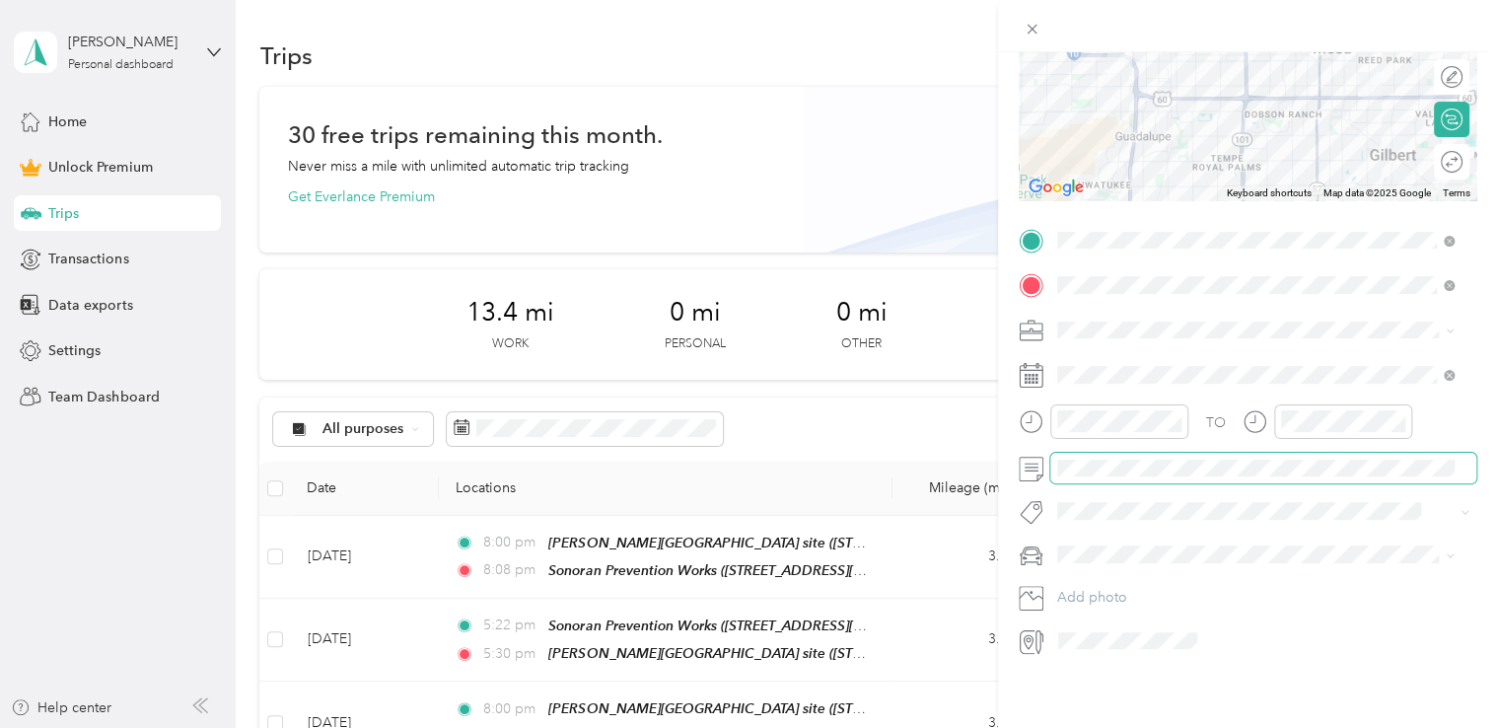
scroll to position [258, 0]
click at [1105, 564] on span "Sor Iv" at bounding box center [1093, 561] width 30 height 18
click at [1095, 578] on div "Beto" at bounding box center [1256, 578] width 384 height 21
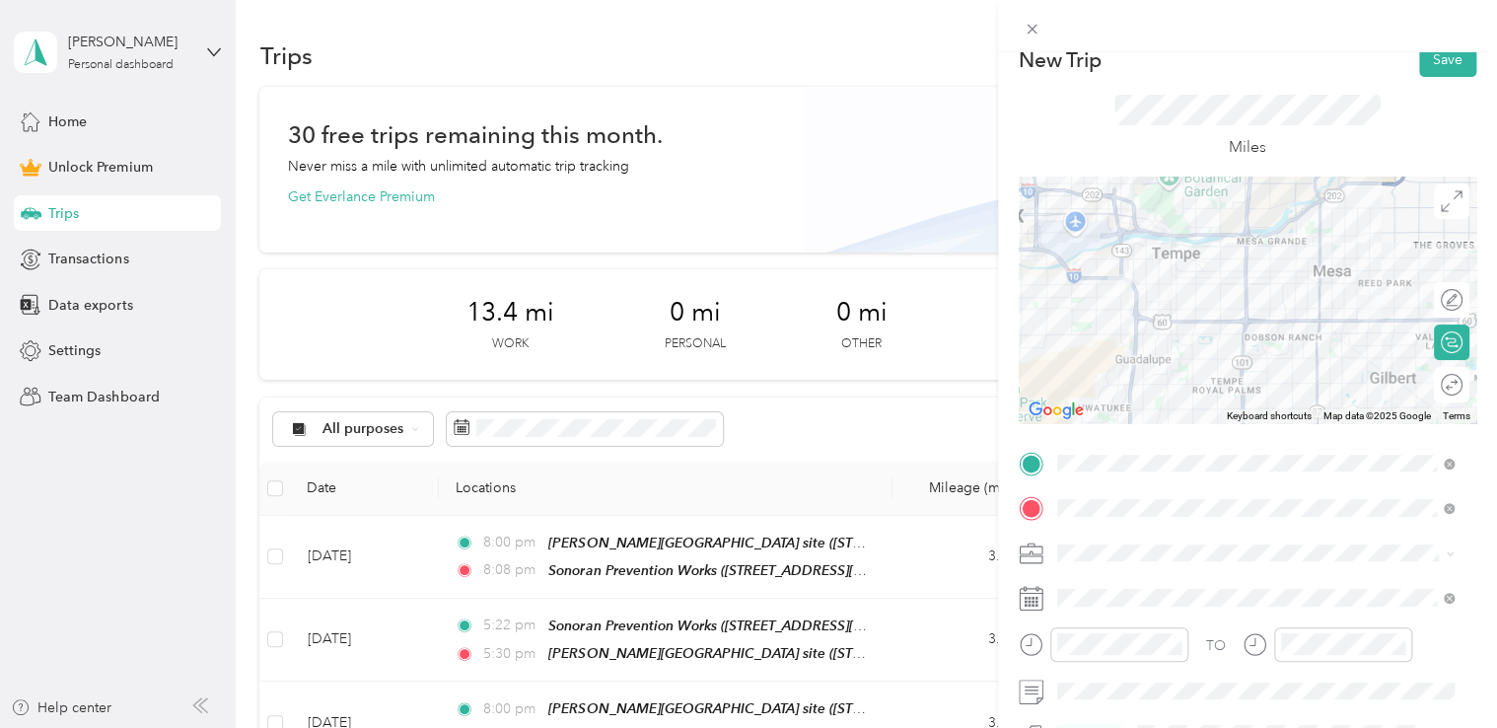
scroll to position [0, 0]
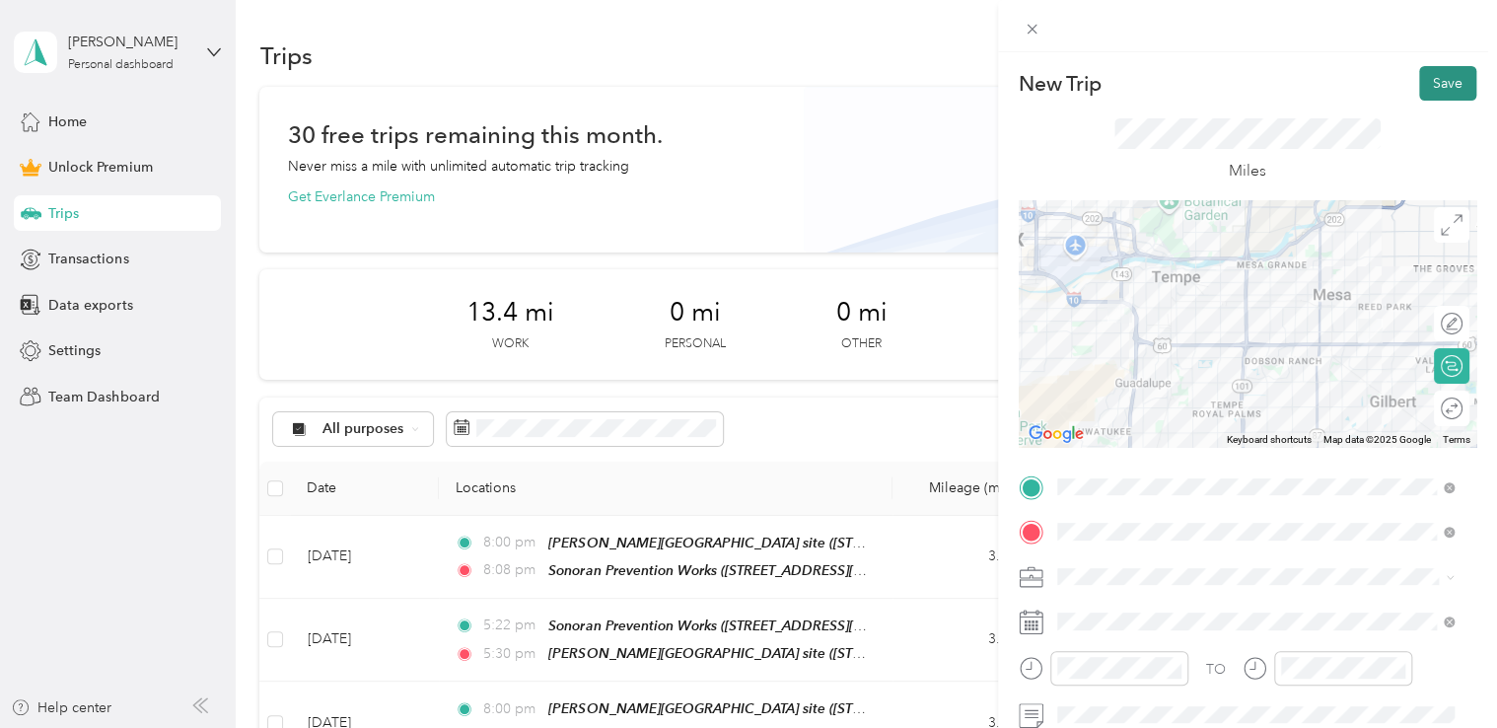
click at [1427, 79] on button "Save" at bounding box center [1447, 83] width 57 height 35
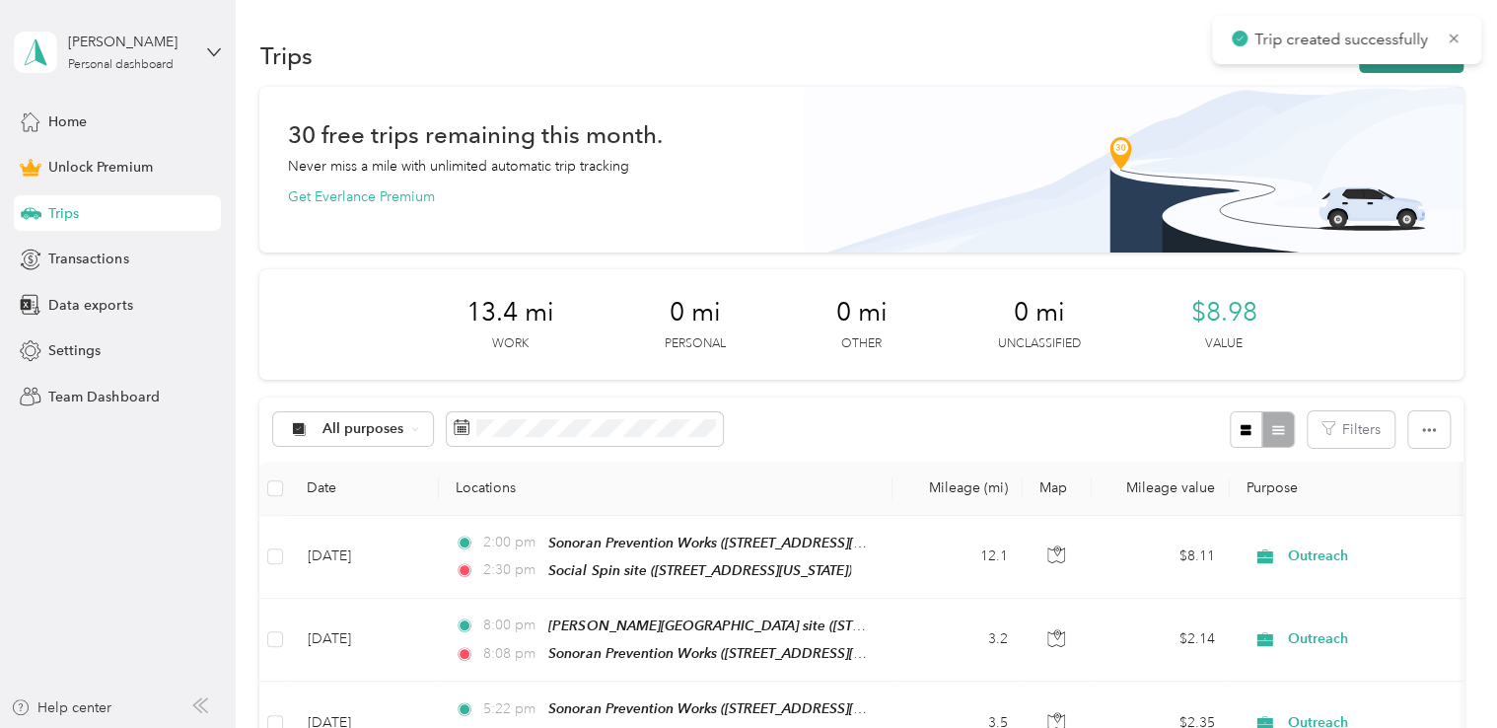
click at [1416, 69] on button "New trip" at bounding box center [1411, 55] width 105 height 35
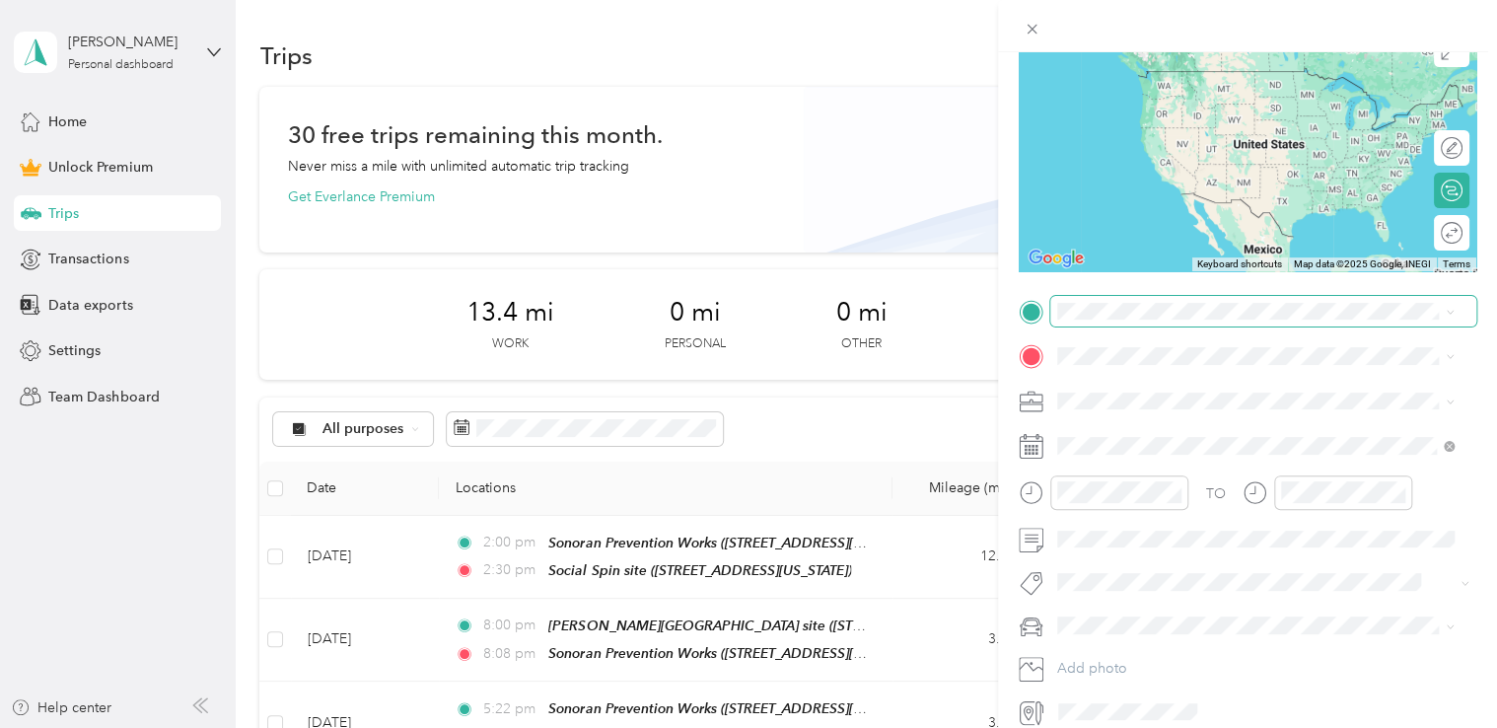
scroll to position [260, 0]
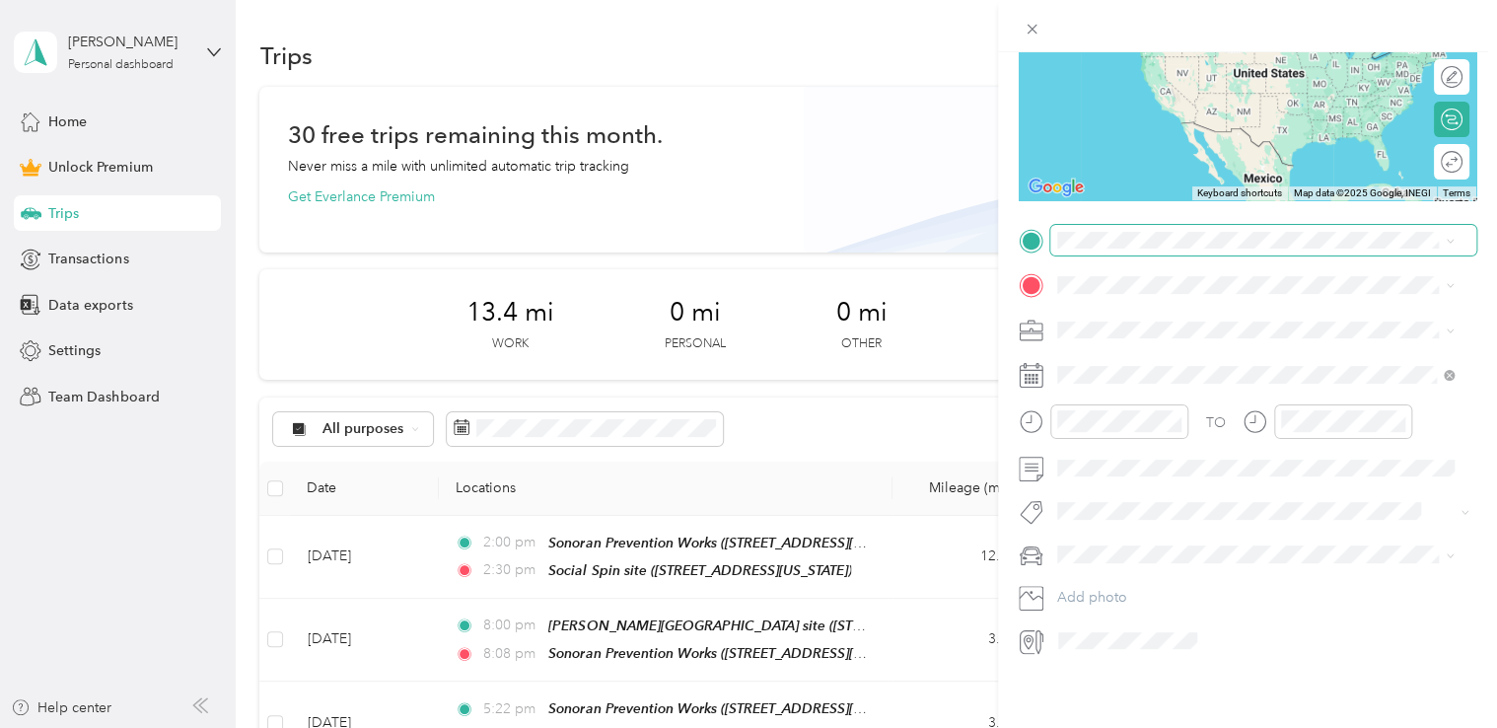
click at [1132, 225] on span at bounding box center [1264, 241] width 426 height 32
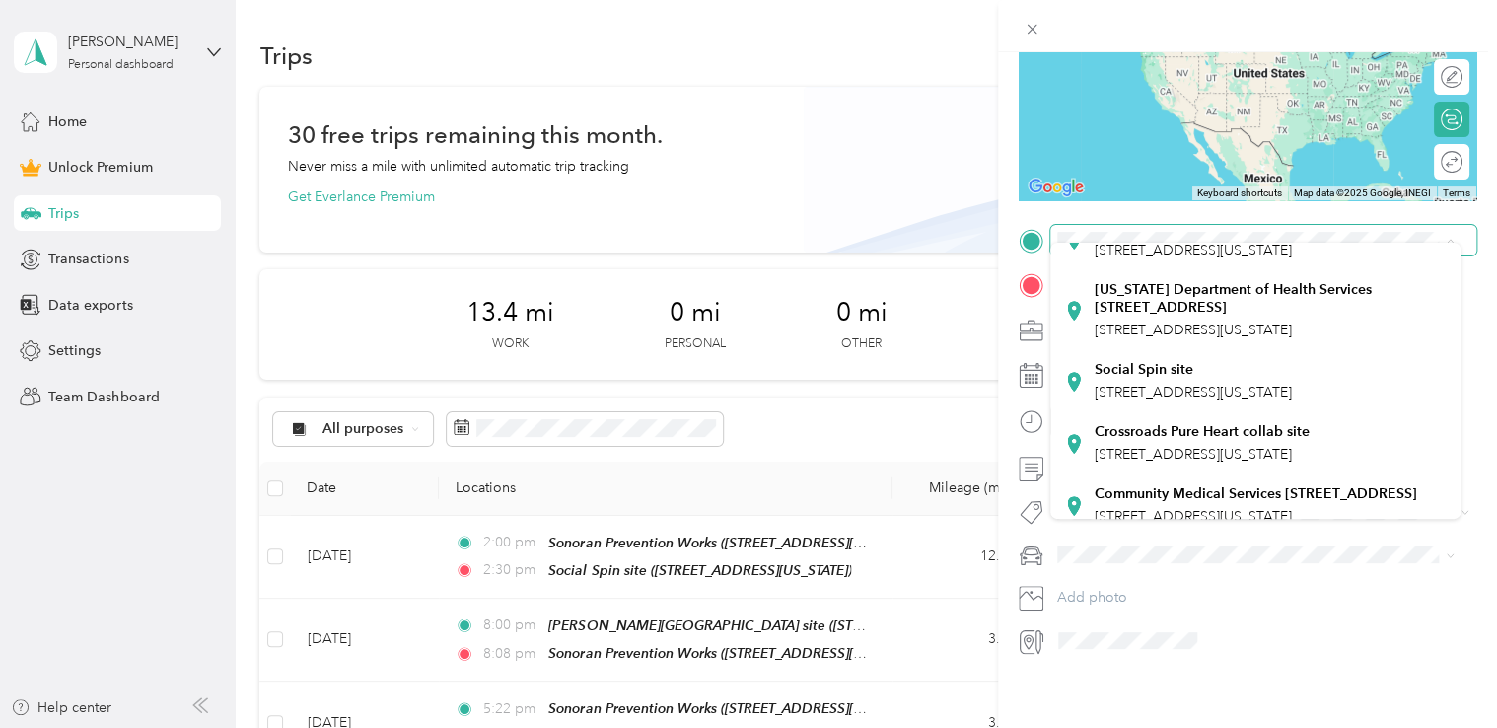
scroll to position [303, 0]
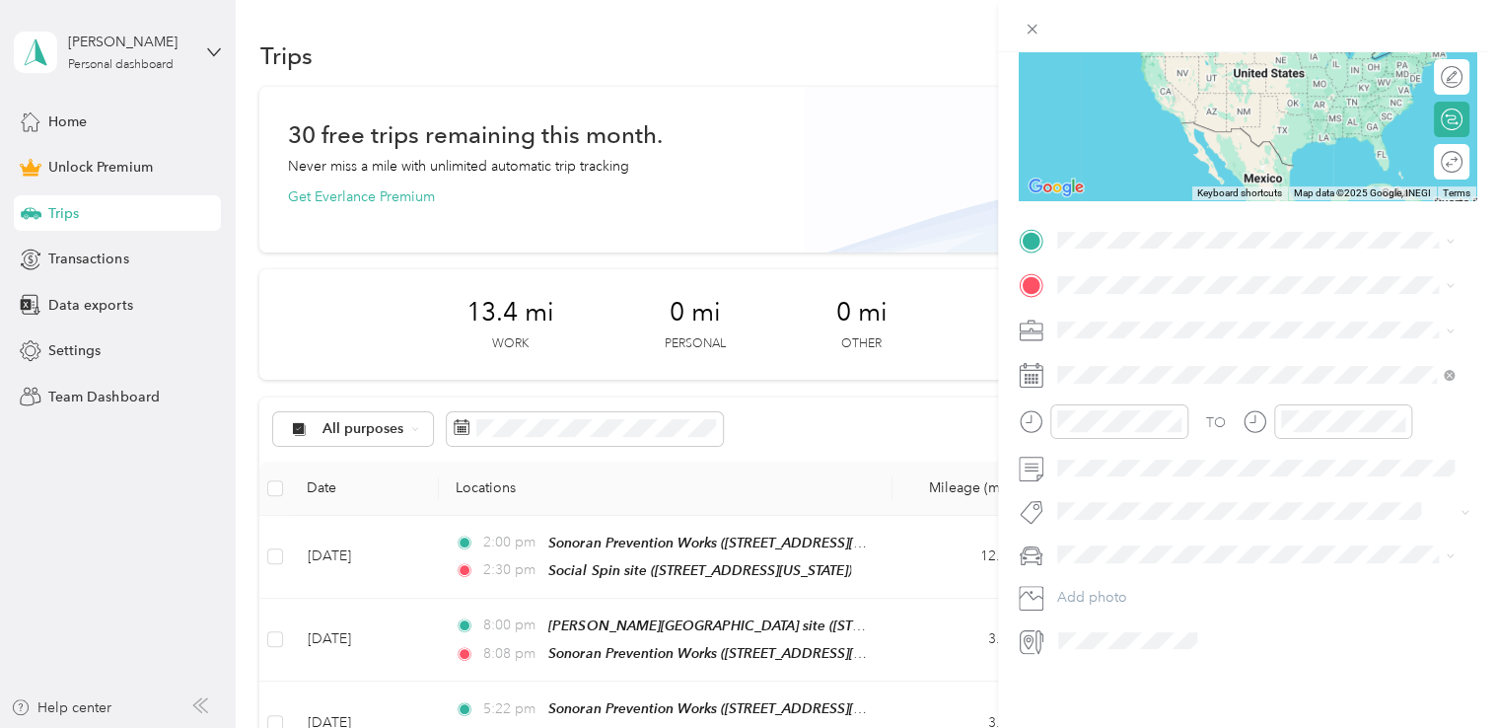
click at [1138, 399] on div "Social Spin site [STREET_ADDRESS][US_STATE]" at bounding box center [1192, 377] width 197 height 41
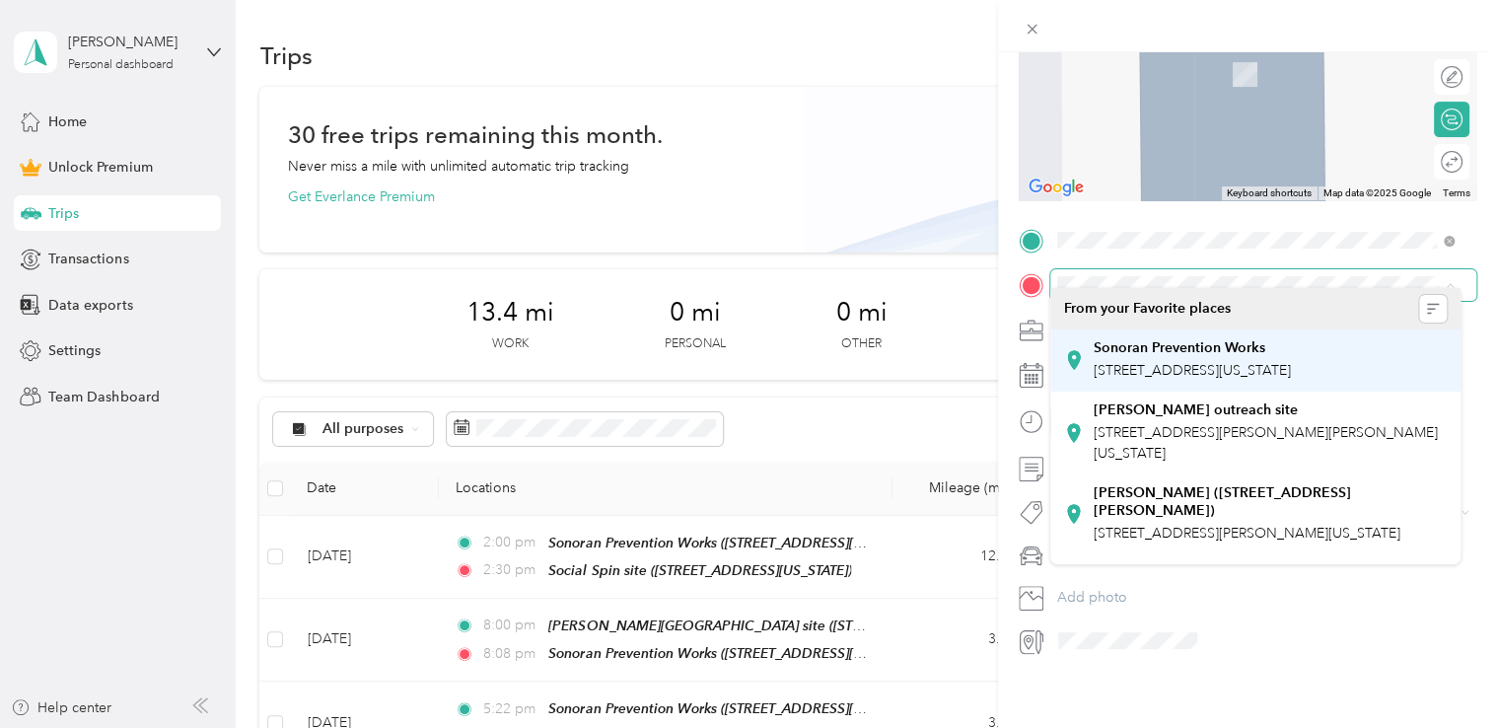
click at [1164, 699] on div "New Trip Save This trip cannot be edited because it is either under review, app…" at bounding box center [744, 728] width 1488 height 0
click at [1164, 360] on div "Sonoran Prevention Works [STREET_ADDRESS][US_STATE]" at bounding box center [1192, 359] width 197 height 41
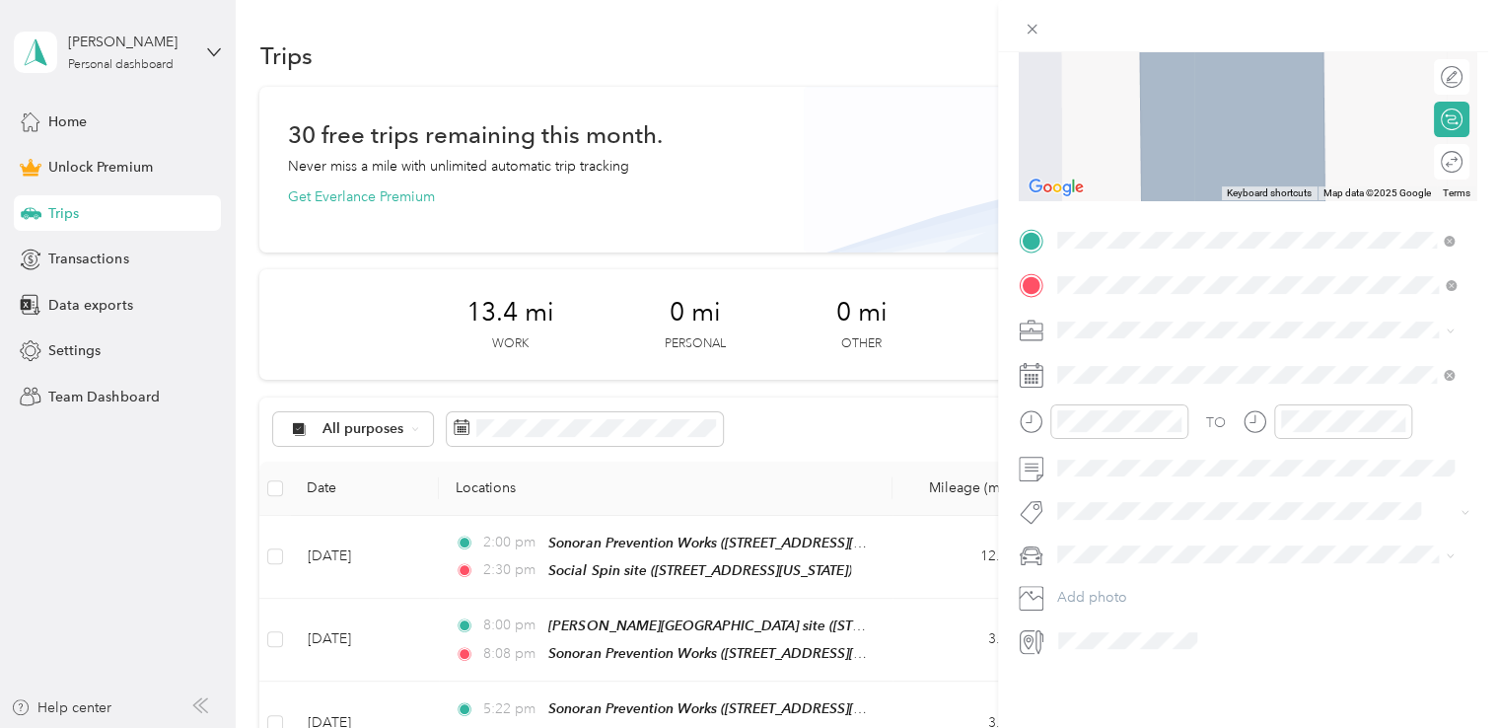
click at [1164, 362] on span "[STREET_ADDRESS][US_STATE]" at bounding box center [1192, 370] width 197 height 17
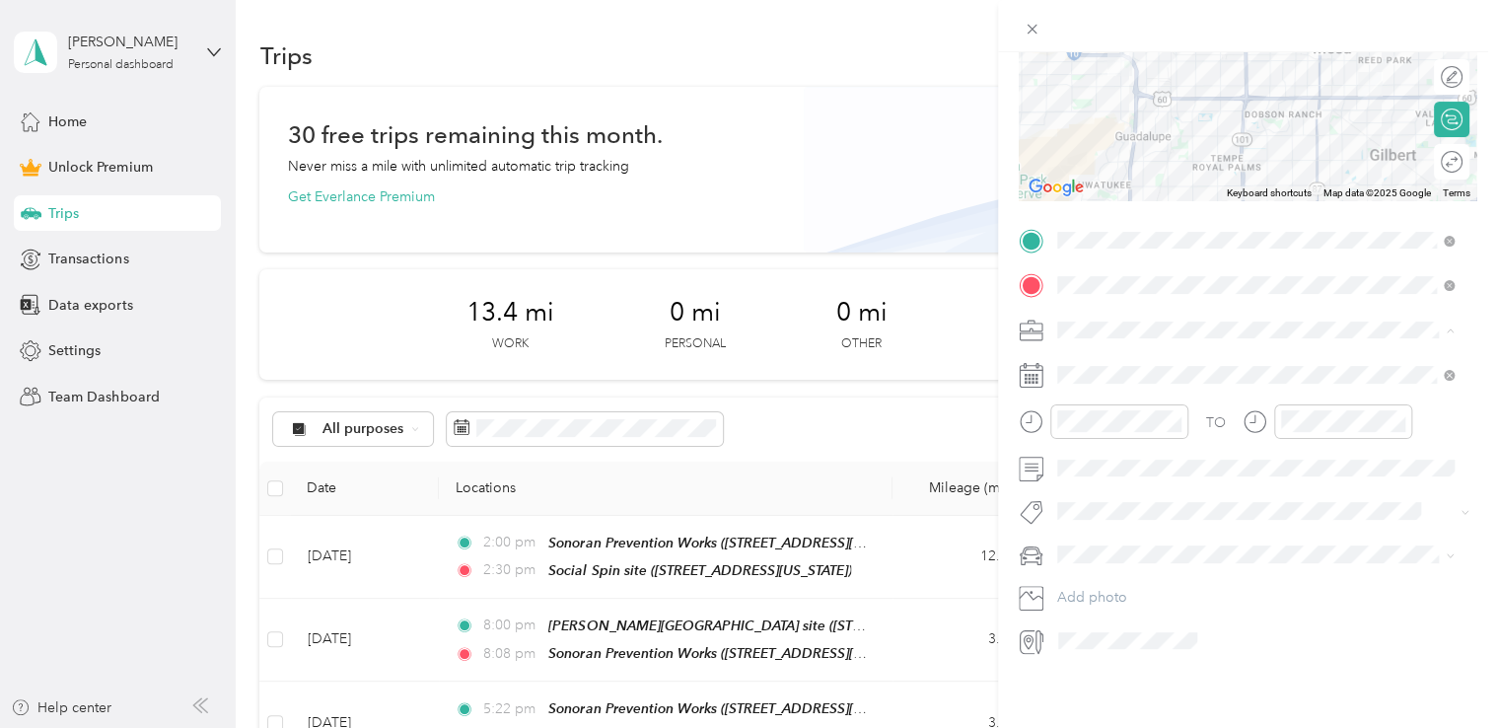
click at [1091, 416] on div "Outreach" at bounding box center [1256, 418] width 384 height 21
click at [1109, 479] on icon at bounding box center [1106, 472] width 20 height 20
click at [1179, 605] on div "13" at bounding box center [1175, 602] width 26 height 25
click at [1079, 504] on div "06" at bounding box center [1077, 505] width 47 height 28
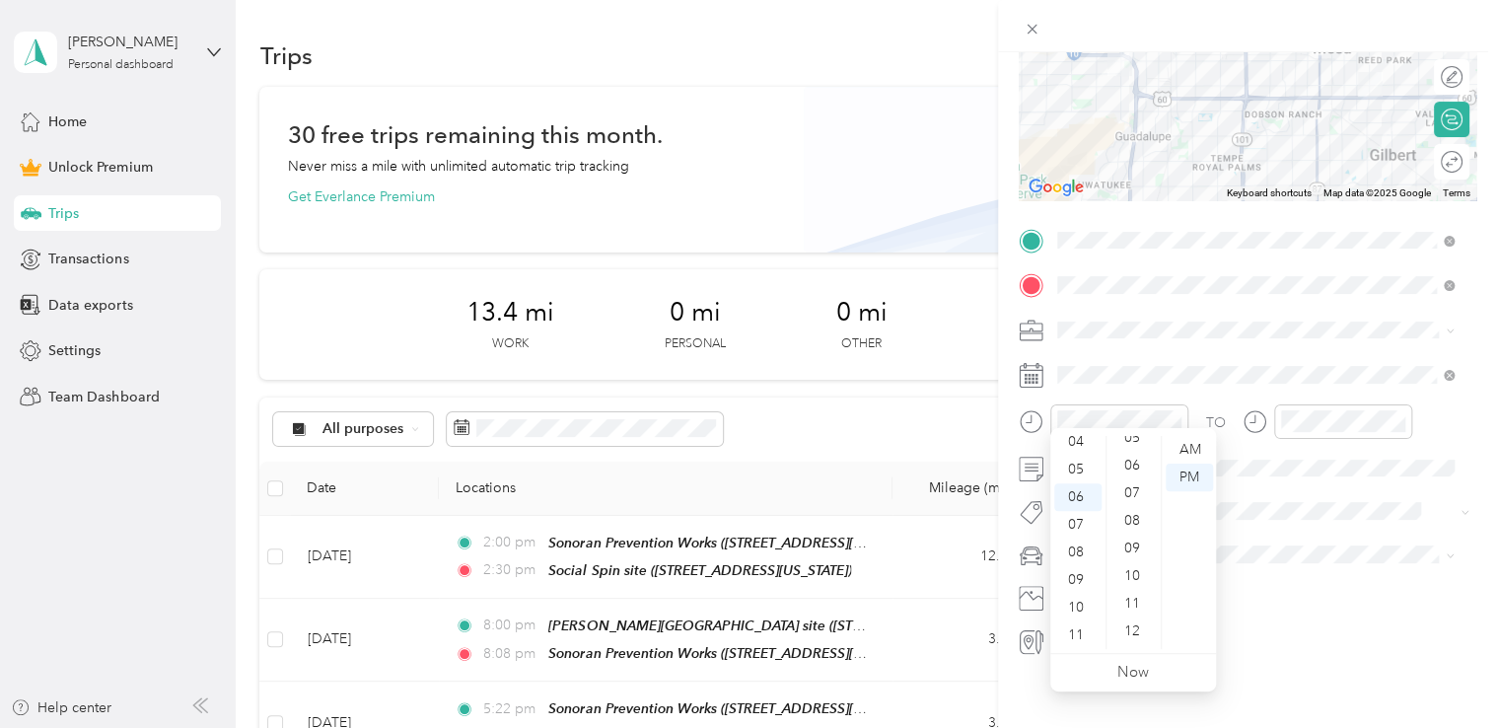
scroll to position [0, 0]
click at [1135, 441] on div "00" at bounding box center [1134, 450] width 47 height 28
click at [1305, 418] on div at bounding box center [1343, 421] width 138 height 35
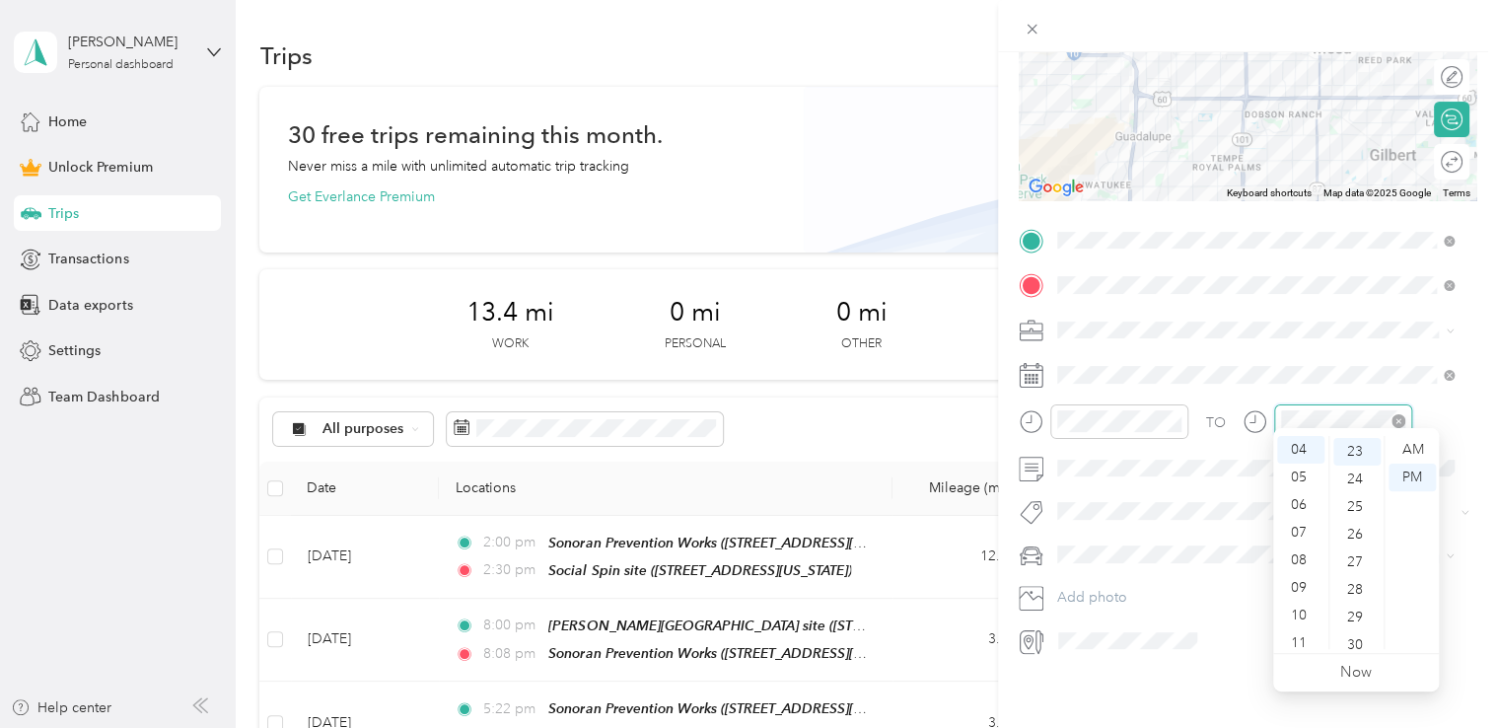
scroll to position [635, 0]
click at [1301, 507] on div "06" at bounding box center [1300, 505] width 47 height 28
click at [1364, 635] on div "30" at bounding box center [1357, 643] width 47 height 28
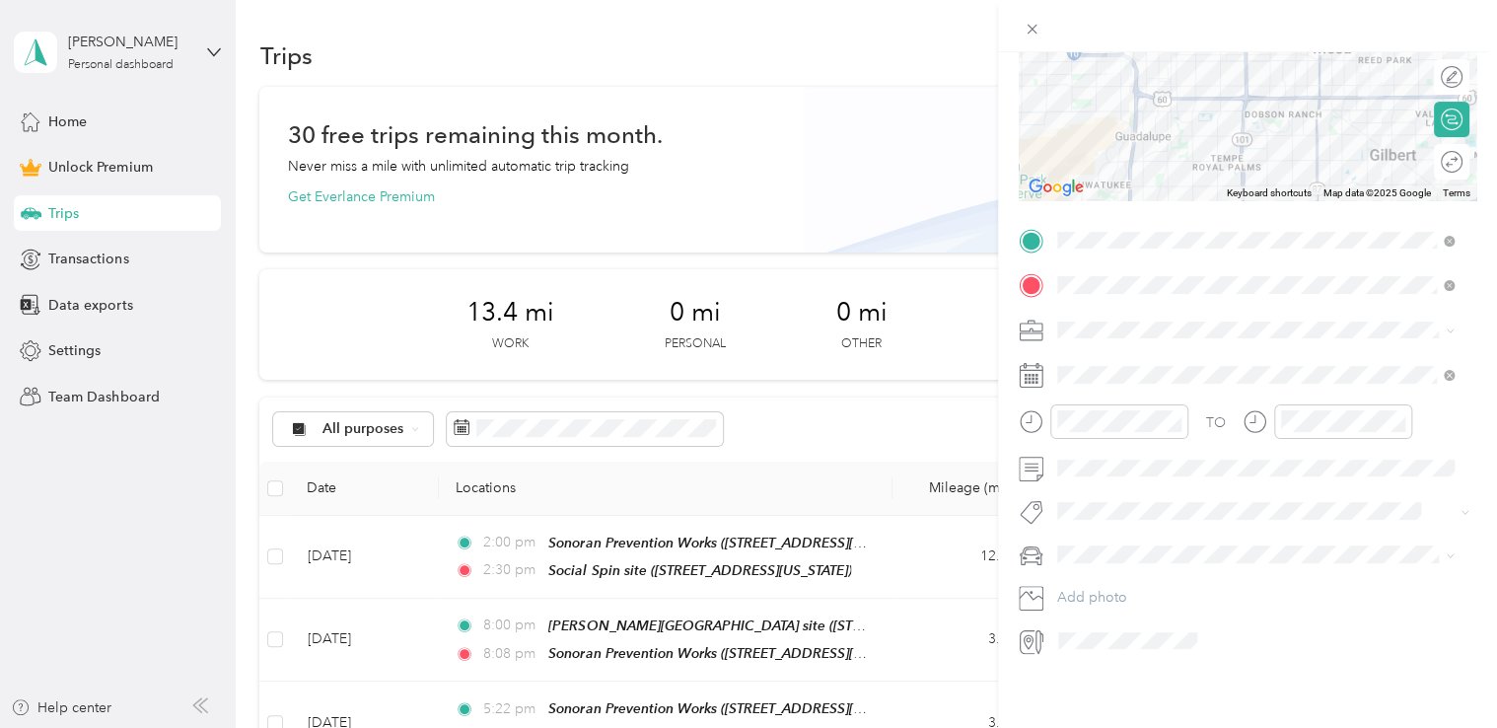
click at [1110, 561] on button "Sor Iv" at bounding box center [1092, 558] width 57 height 25
click at [1093, 573] on div "Beto" at bounding box center [1256, 575] width 384 height 21
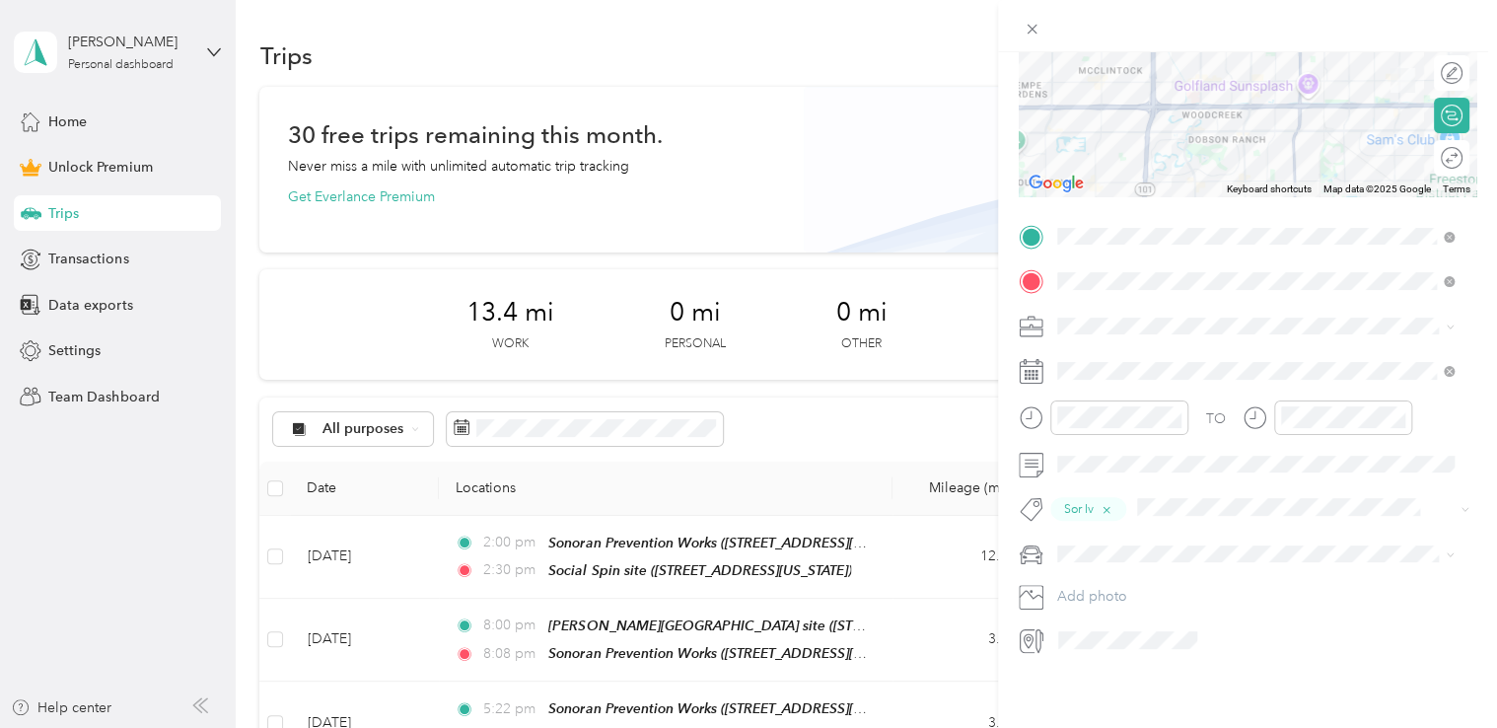
scroll to position [0, 0]
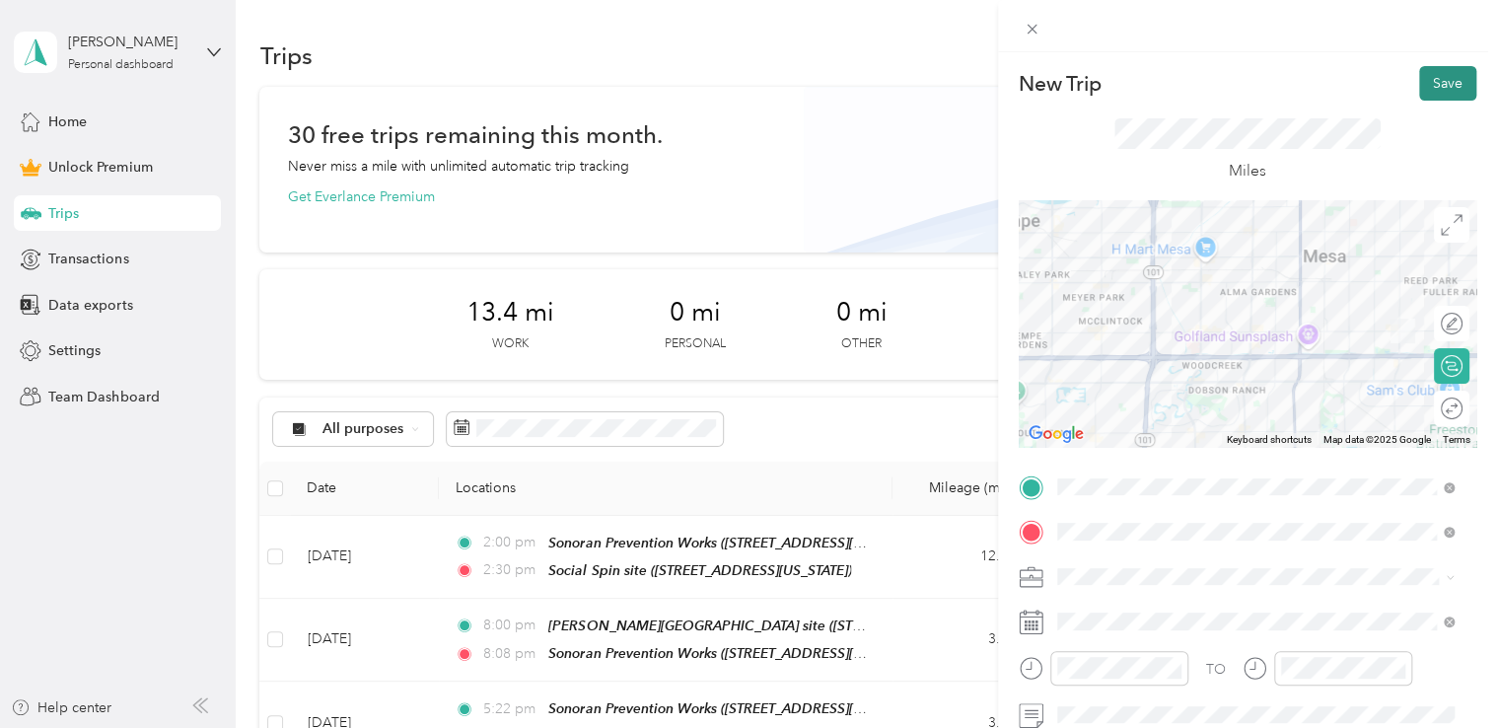
click at [1429, 82] on button "Save" at bounding box center [1447, 83] width 57 height 35
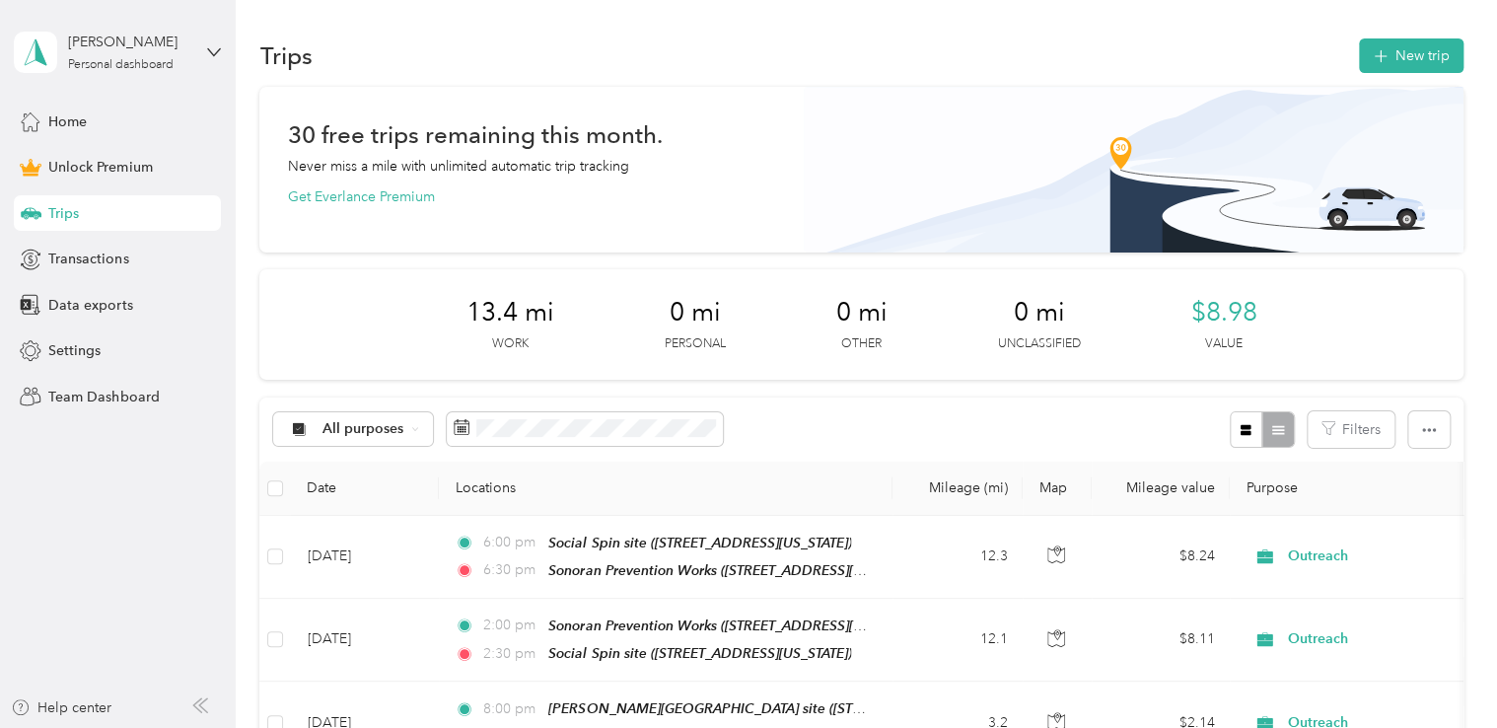
click at [1147, 395] on div "30 free trips remaining this month. Never miss a mile with unlimited automatic …" at bounding box center [860, 585] width 1203 height 997
click at [1408, 38] on button "New trip" at bounding box center [1411, 55] width 105 height 35
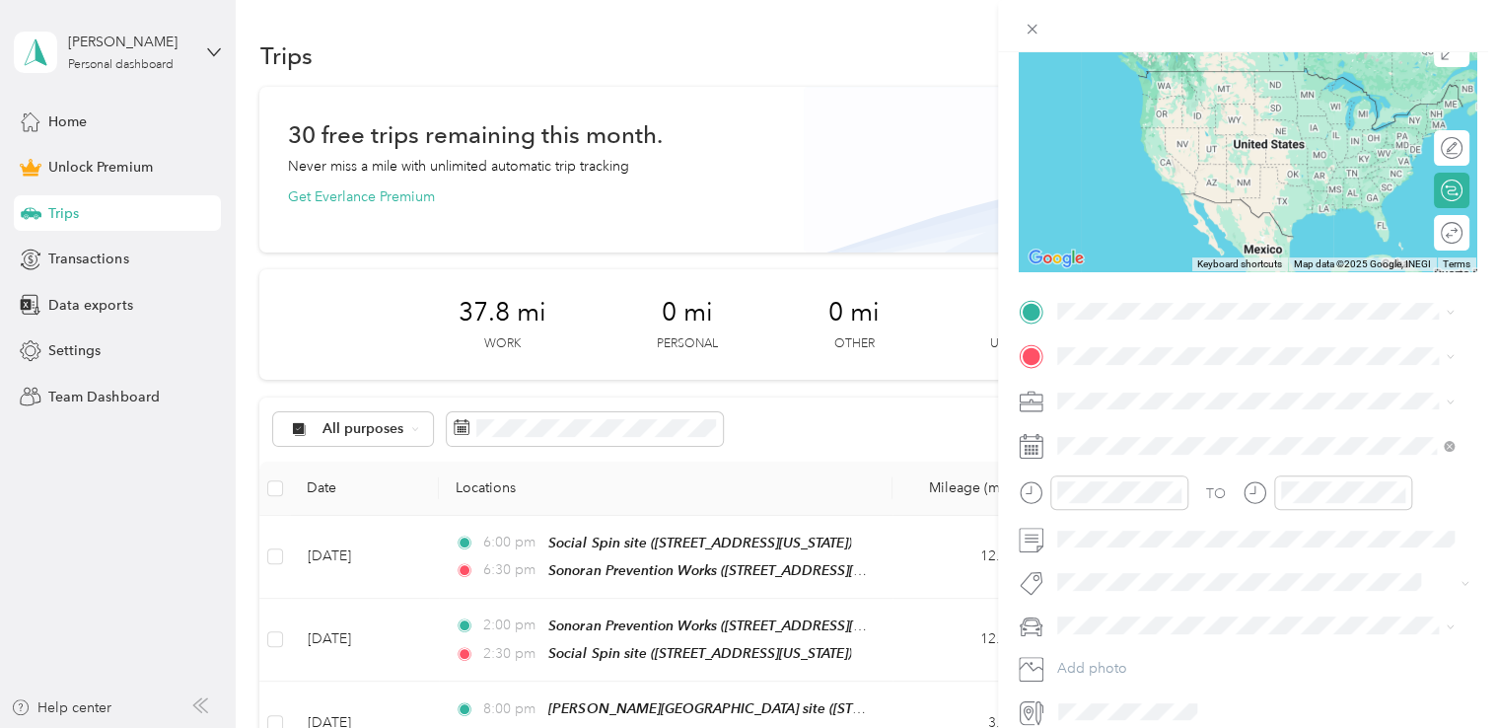
click at [1148, 392] on div "Sonoran Prevention Works [STREET_ADDRESS][US_STATE]" at bounding box center [1192, 398] width 197 height 41
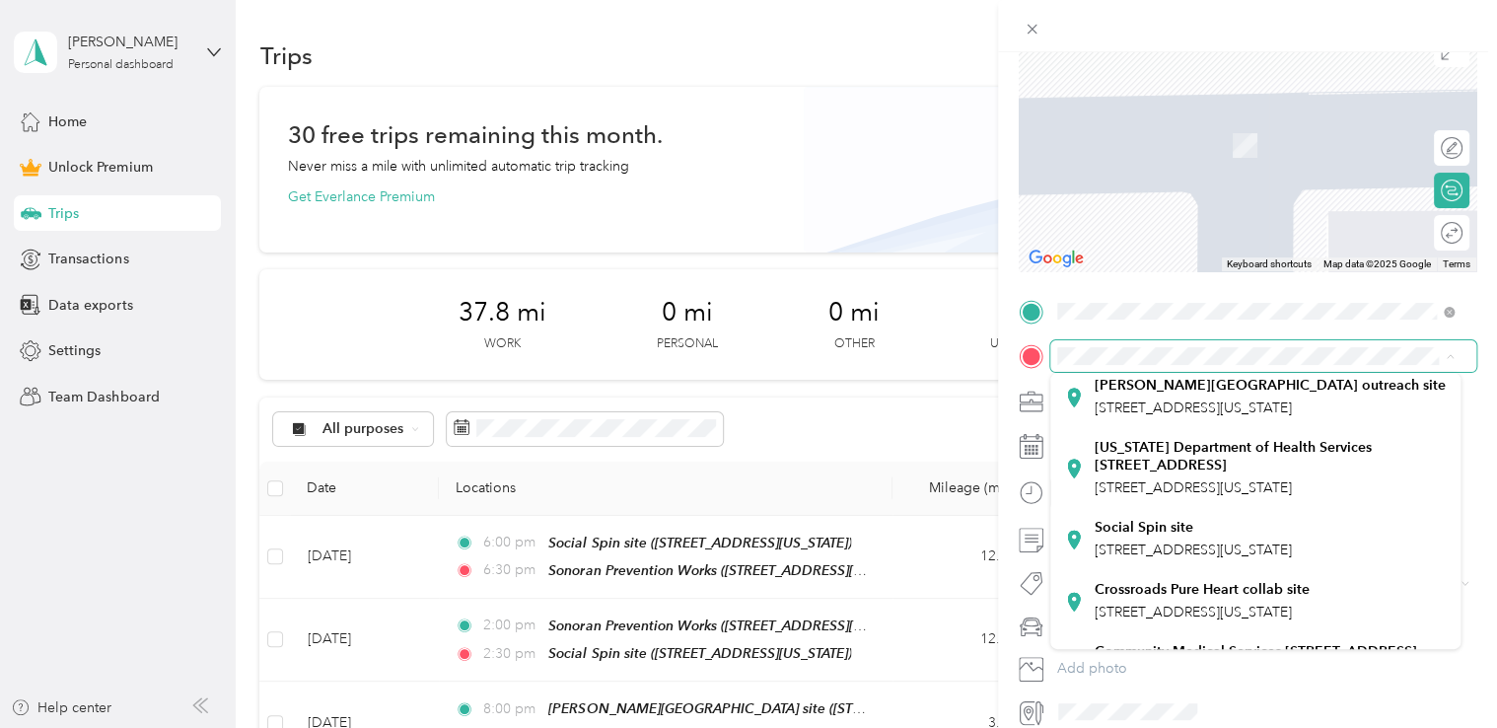
scroll to position [280, 0]
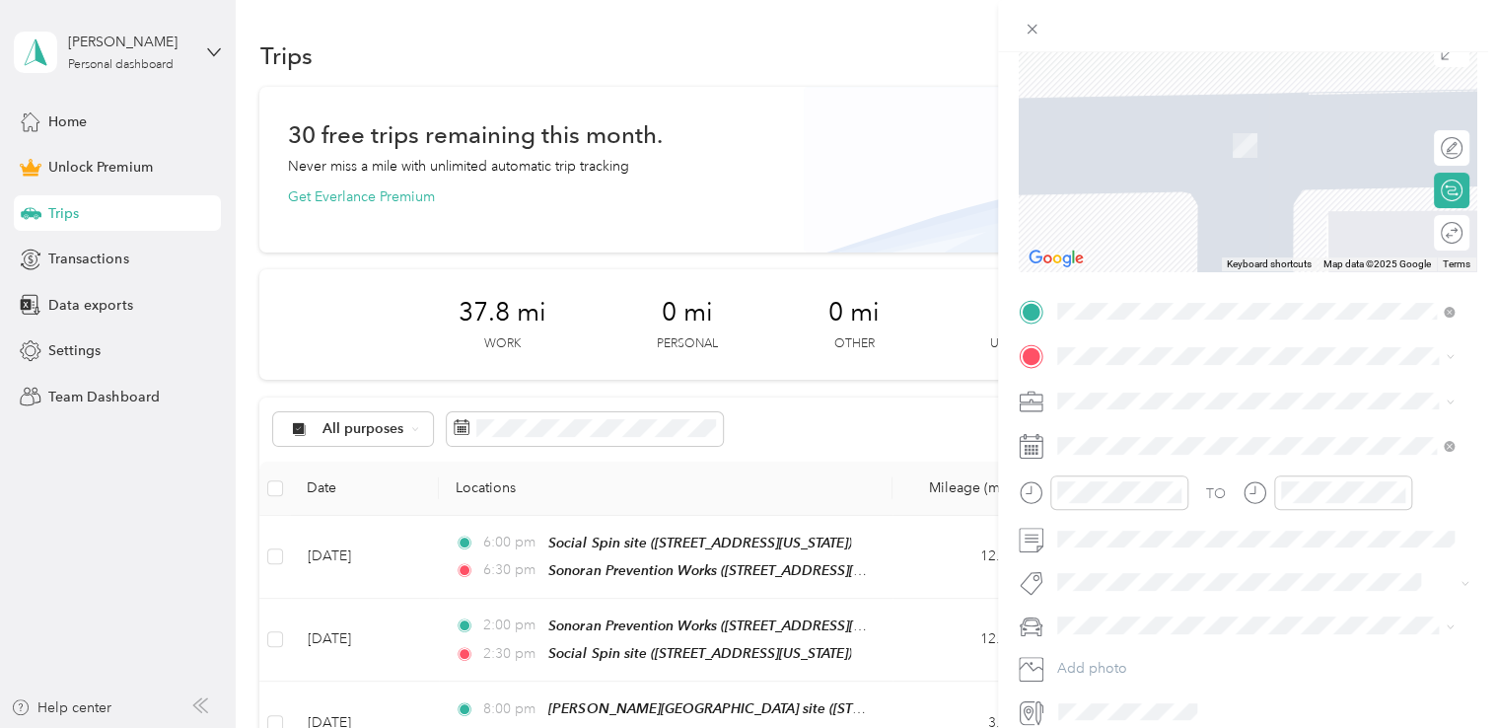
click at [1182, 403] on div "[PERSON_NAME][GEOGRAPHIC_DATA] site [STREET_ADDRESS][US_STATE]" at bounding box center [1269, 382] width 351 height 41
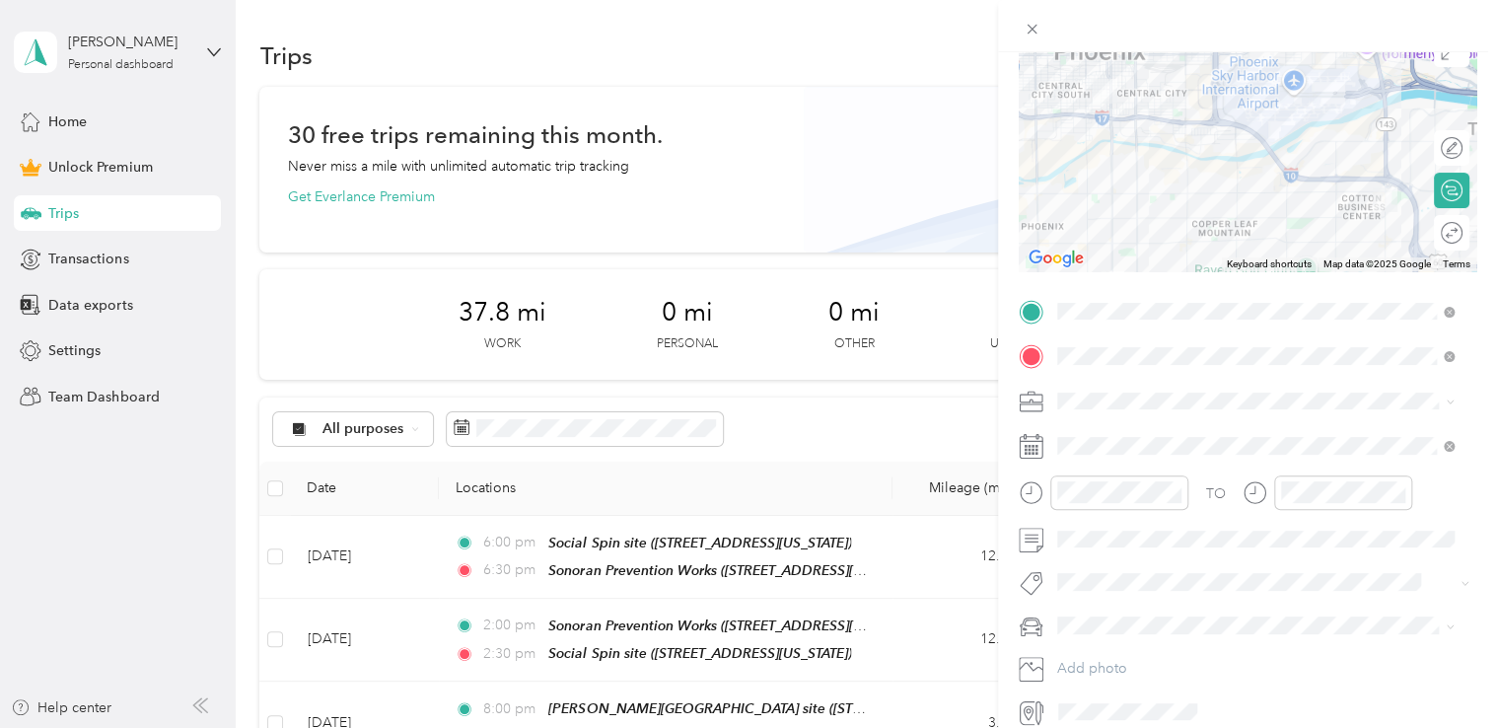
click at [1108, 498] on span "Outreach" at bounding box center [1093, 503] width 58 height 17
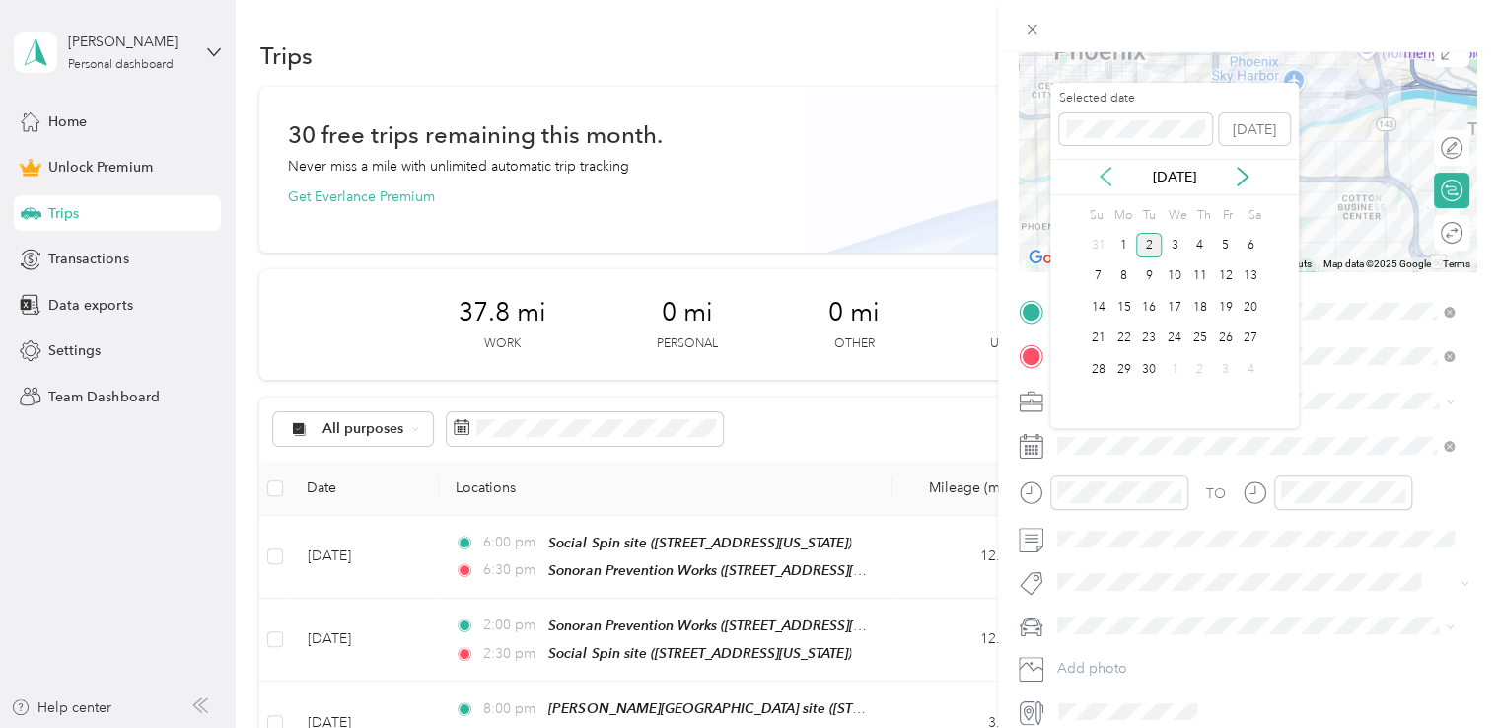
click at [1111, 171] on icon at bounding box center [1106, 177] width 20 height 20
click at [1198, 306] on div "14" at bounding box center [1201, 307] width 26 height 25
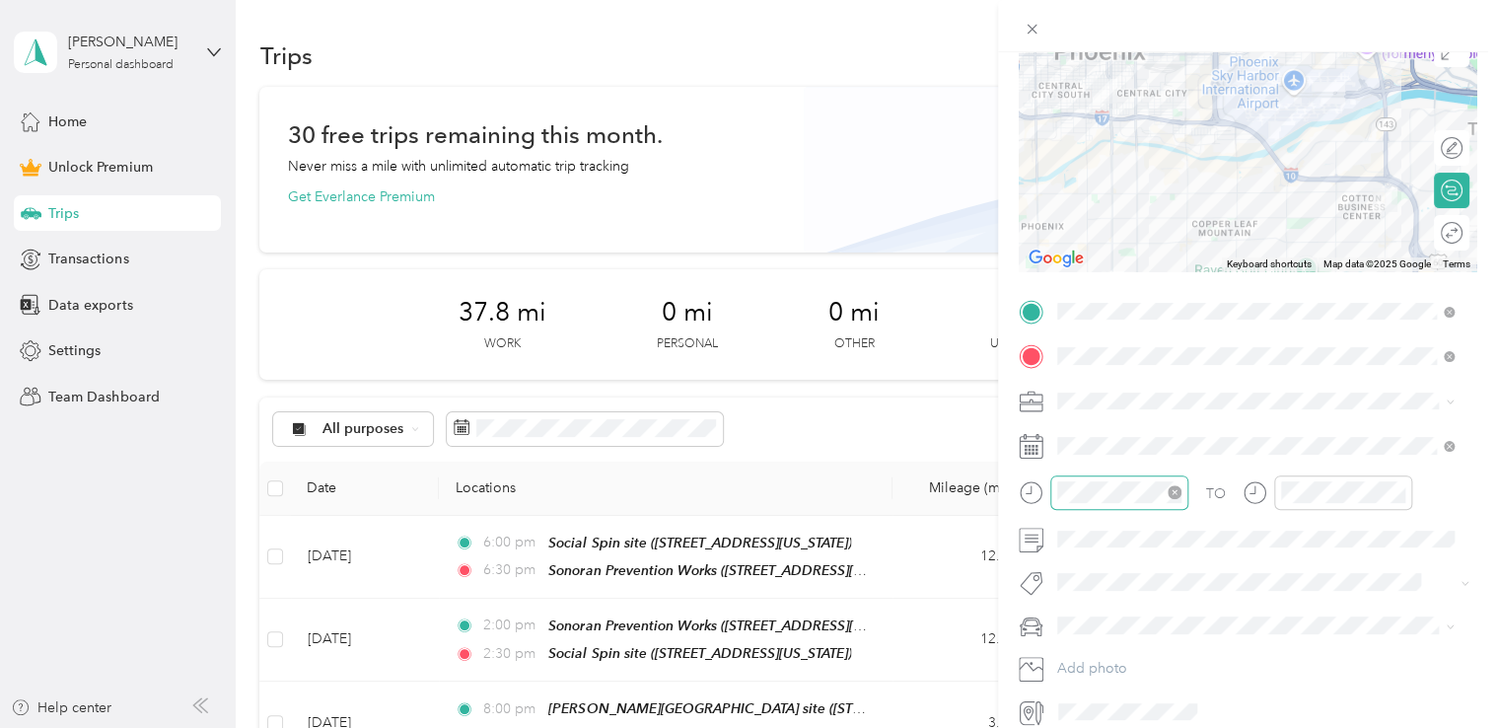
click at [1131, 506] on div at bounding box center [1120, 492] width 138 height 35
click at [1077, 311] on div "07" at bounding box center [1077, 313] width 47 height 28
click at [1134, 315] on div "40" at bounding box center [1134, 309] width 47 height 28
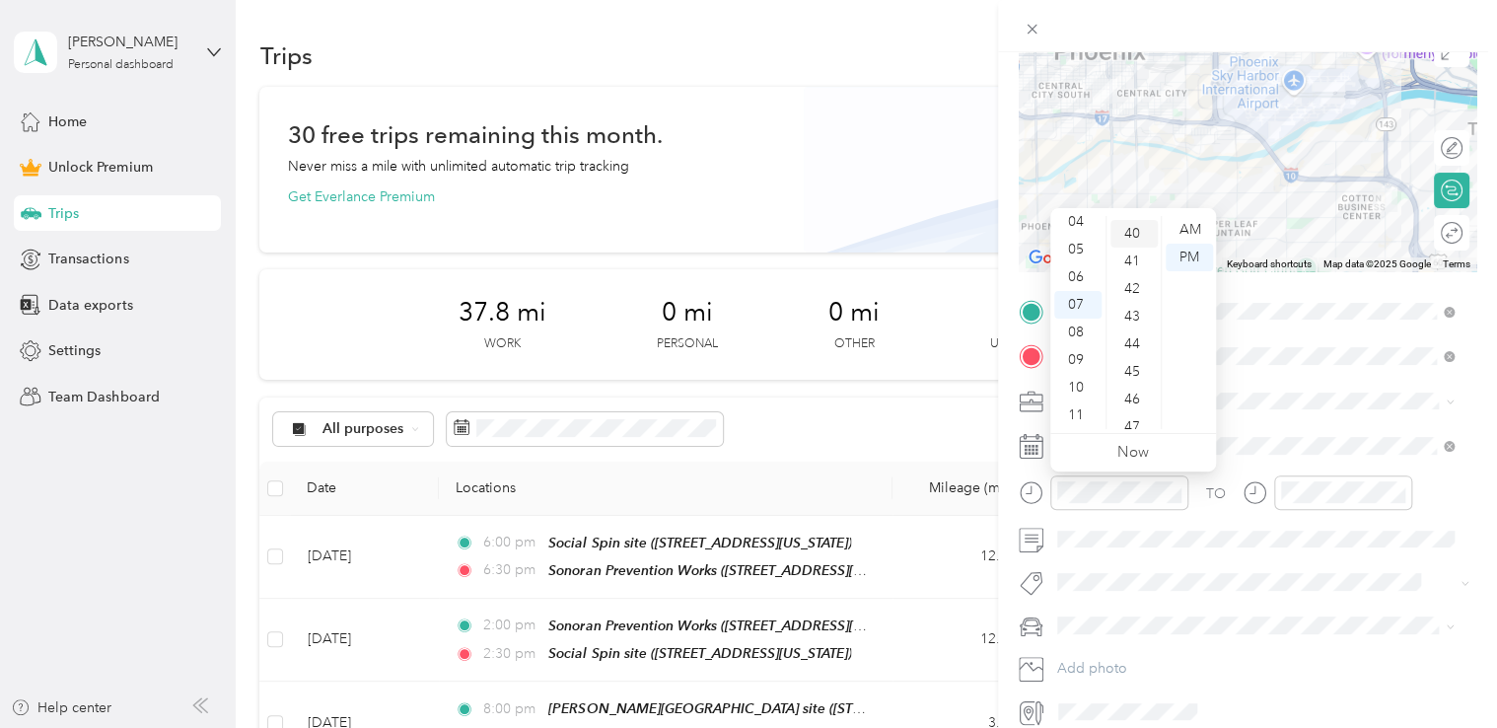
scroll to position [1105, 0]
click at [1184, 221] on div "AM" at bounding box center [1189, 230] width 47 height 28
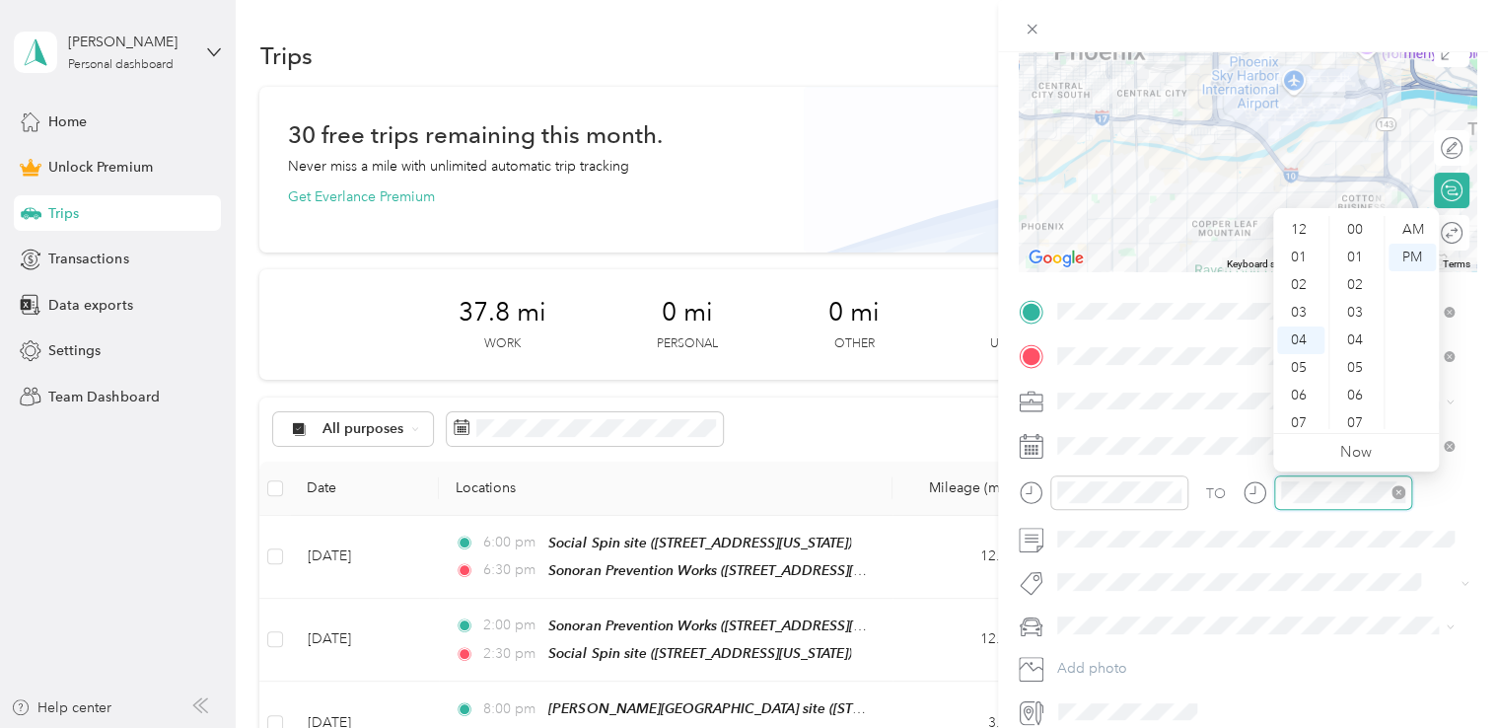
scroll to position [690, 0]
click at [1301, 308] on div "07" at bounding box center [1300, 313] width 47 height 28
click at [1298, 337] on div "08" at bounding box center [1300, 341] width 47 height 28
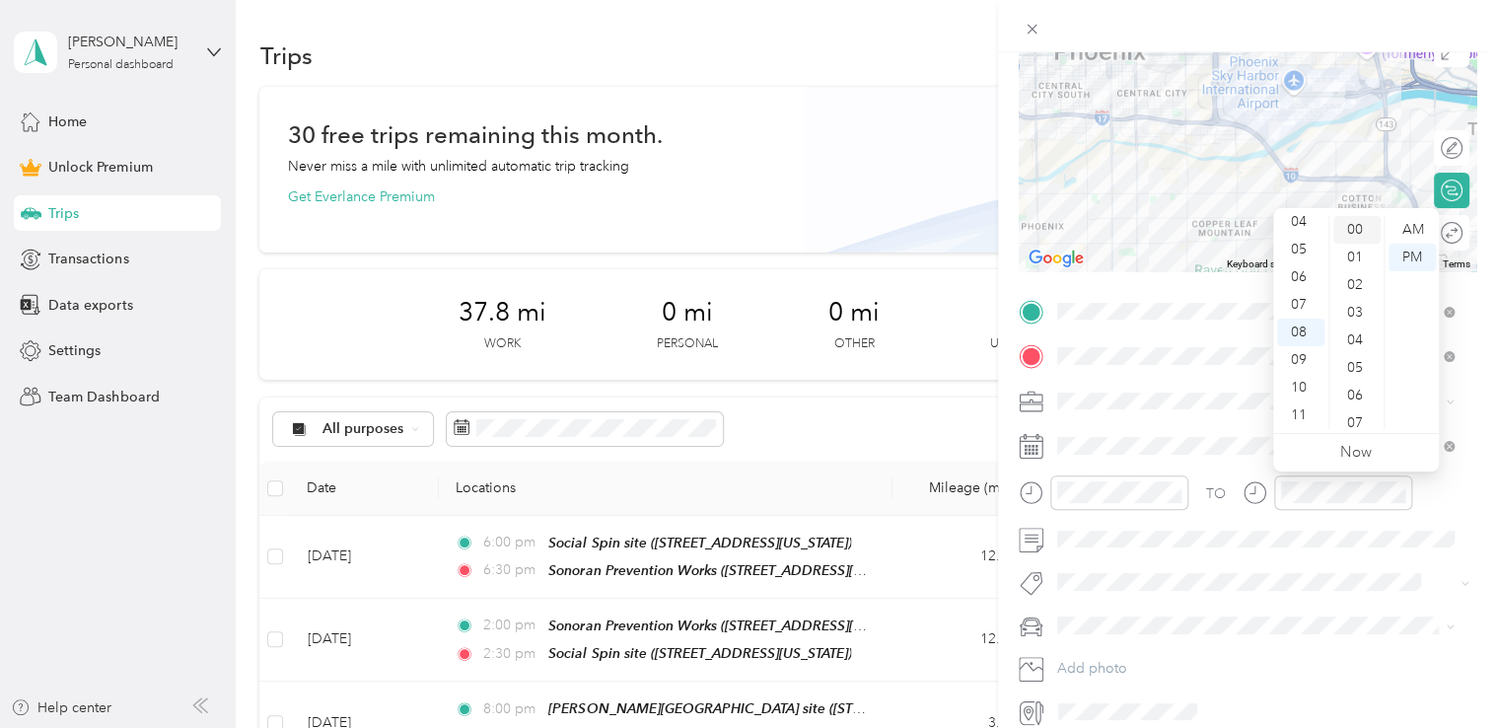
click at [1361, 220] on div "00" at bounding box center [1357, 230] width 47 height 28
click at [1364, 227] on div "00" at bounding box center [1357, 230] width 47 height 28
click at [1417, 234] on div "AM" at bounding box center [1412, 230] width 47 height 28
click at [1093, 648] on span "Sor Iv" at bounding box center [1093, 643] width 30 height 18
click at [1088, 659] on span "Beto" at bounding box center [1079, 651] width 30 height 17
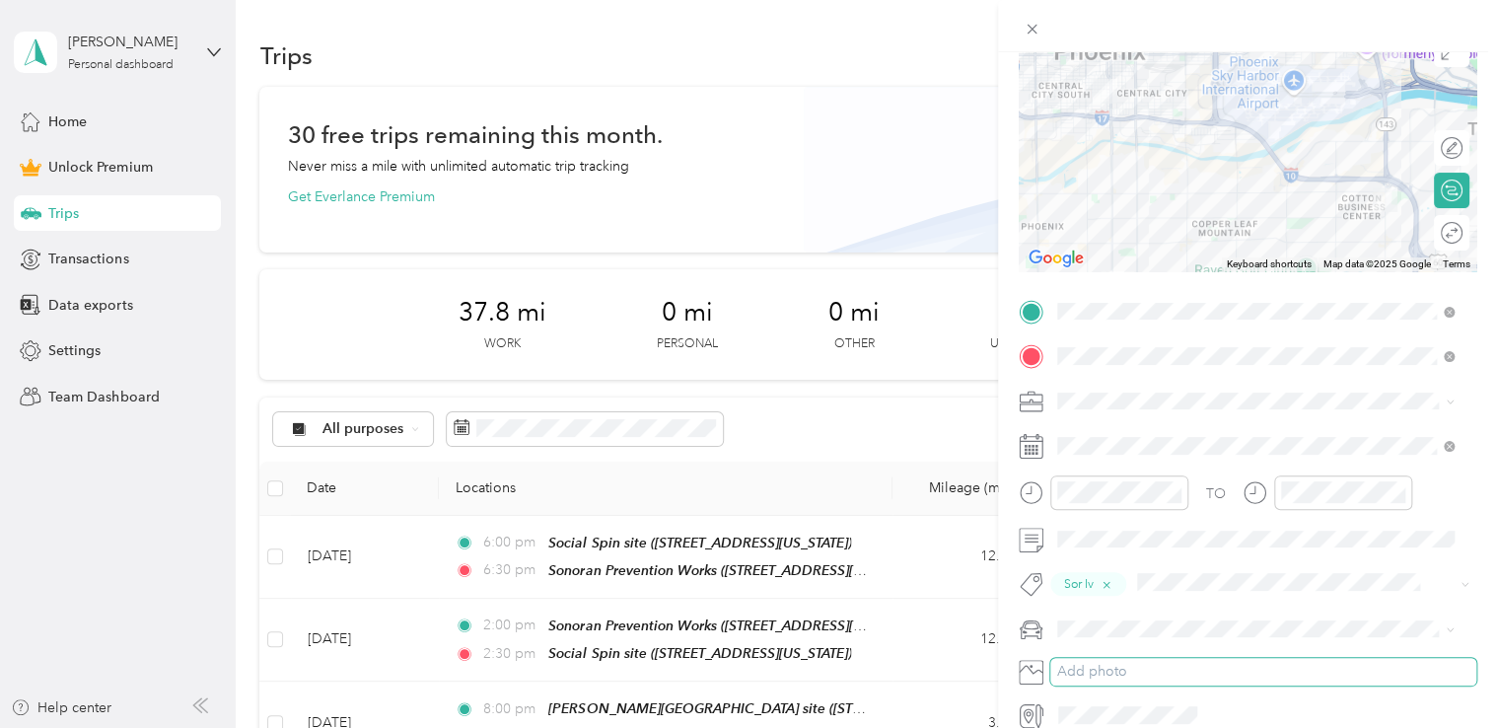
click at [1088, 659] on button "Add photo" at bounding box center [1264, 672] width 426 height 28
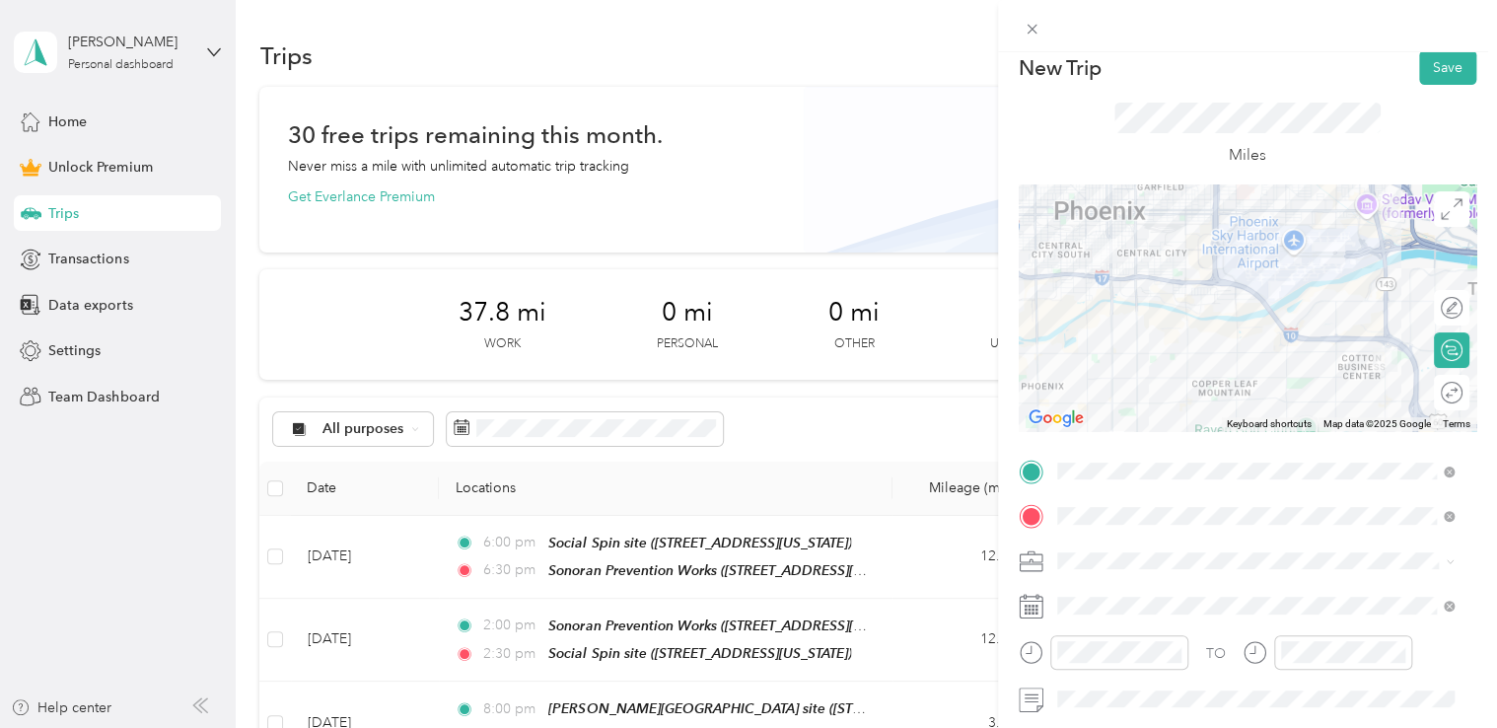
scroll to position [15, 0]
click at [1432, 55] on button "Save" at bounding box center [1447, 68] width 57 height 35
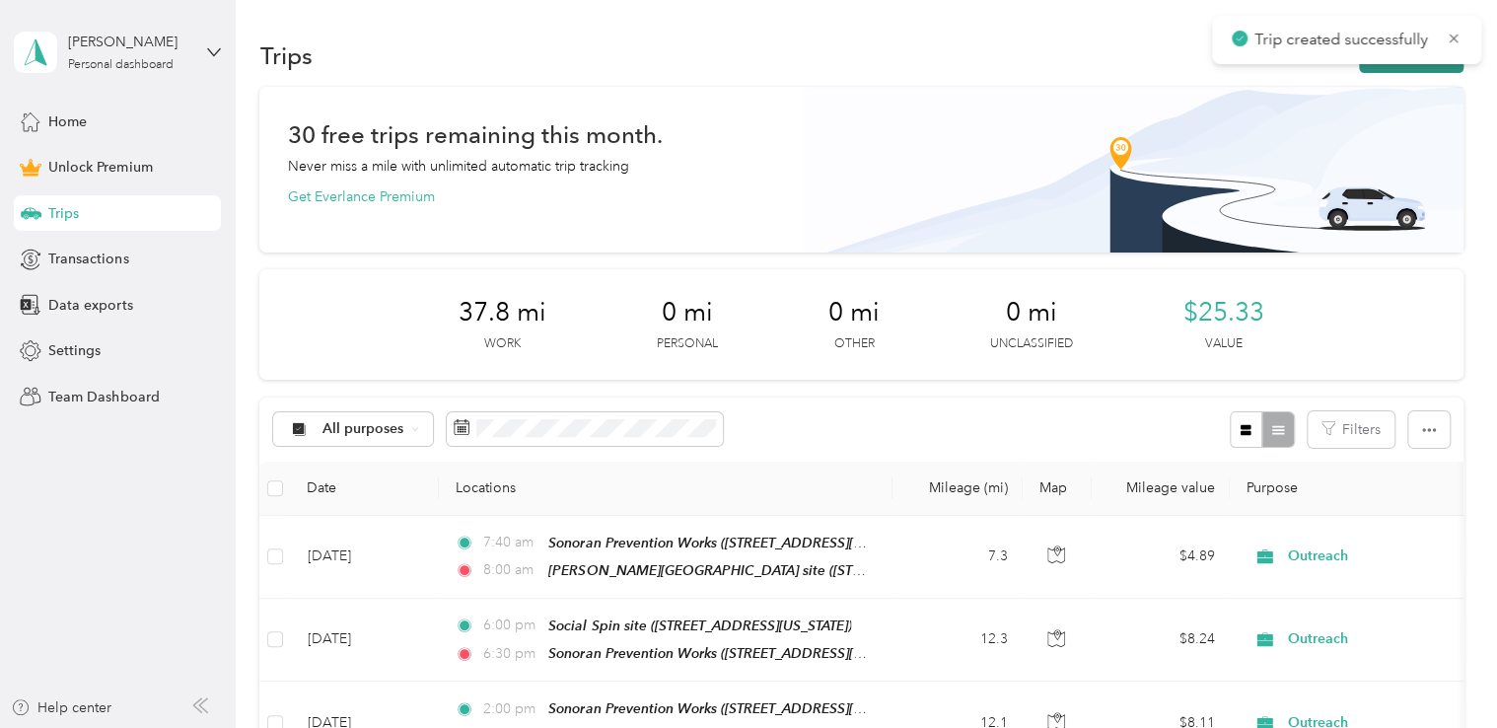
click at [1420, 65] on button "New trip" at bounding box center [1411, 55] width 105 height 35
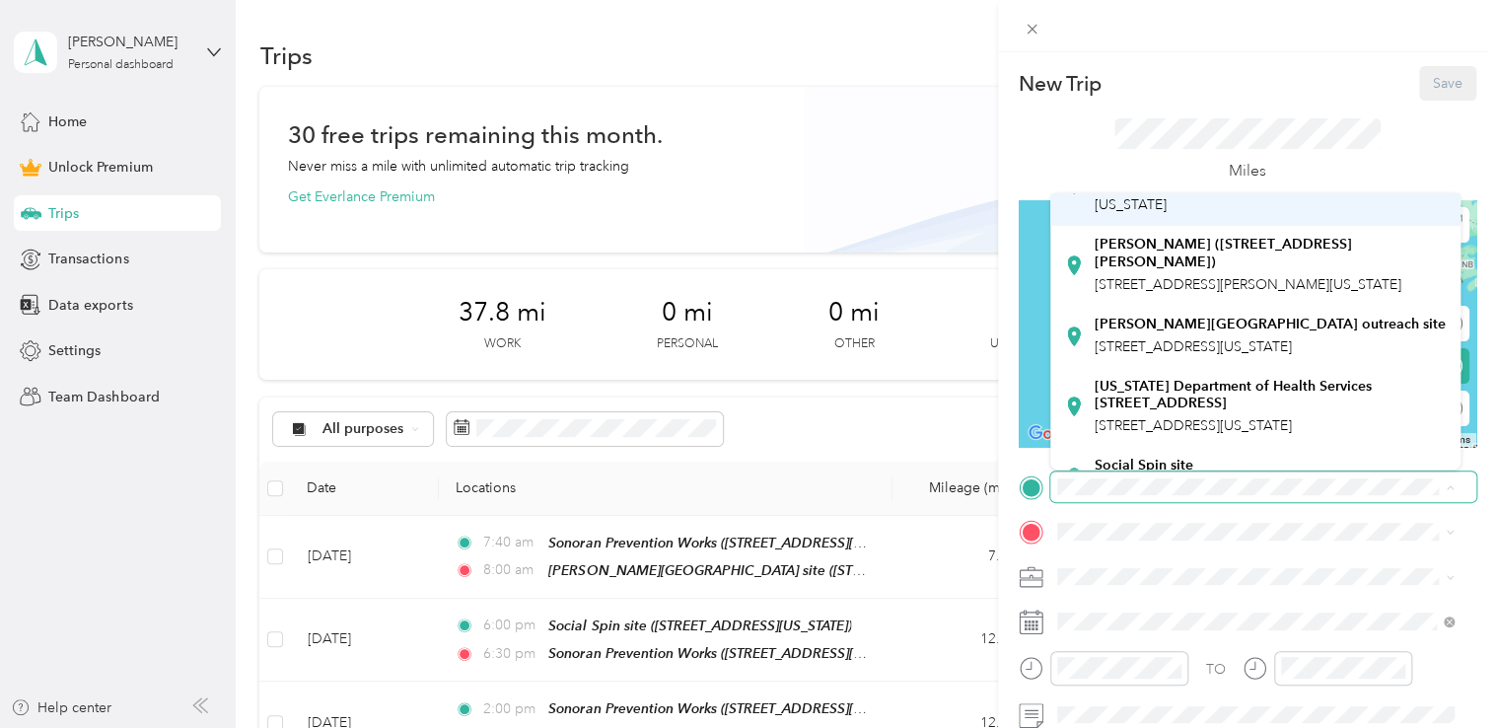
scroll to position [153, 0]
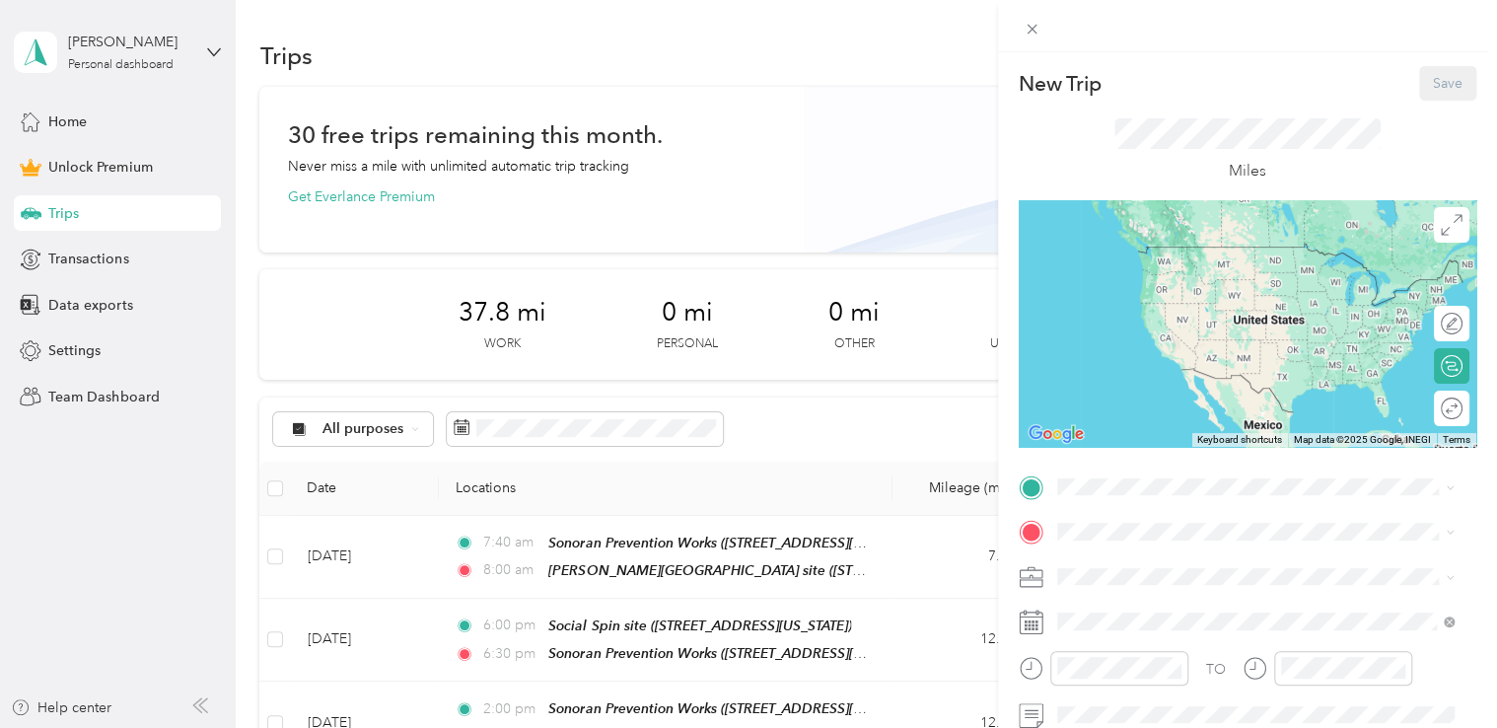
click at [1231, 347] on span "[STREET_ADDRESS][US_STATE]" at bounding box center [1192, 338] width 197 height 17
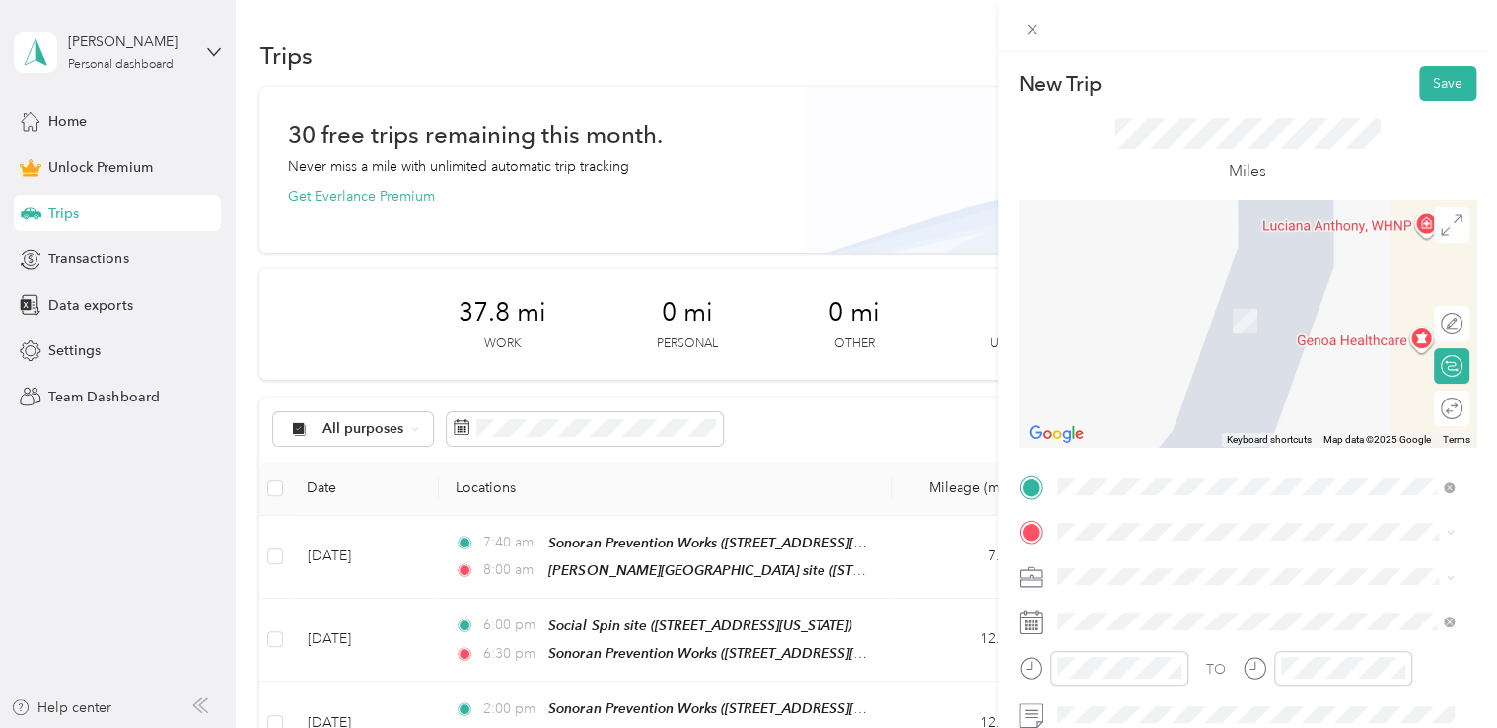
click at [1214, 301] on div "Sonoran Prevention Works [STREET_ADDRESS][US_STATE]" at bounding box center [1192, 308] width 197 height 41
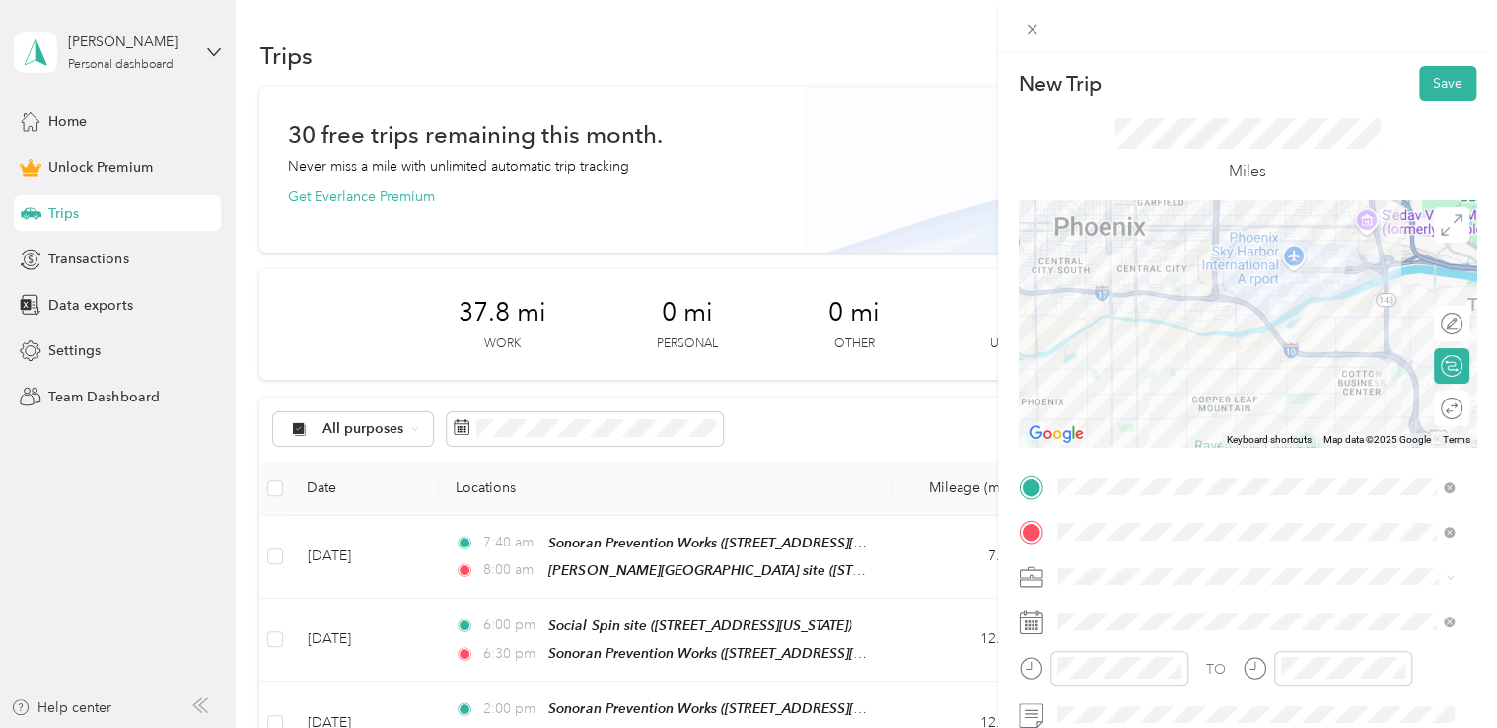
click at [1136, 379] on ol "Work Personal Outreach Other Charity Medical Moving Commute" at bounding box center [1256, 410] width 411 height 276
click at [1125, 365] on div "Outreach" at bounding box center [1256, 361] width 384 height 21
click at [1093, 612] on span at bounding box center [1264, 622] width 426 height 32
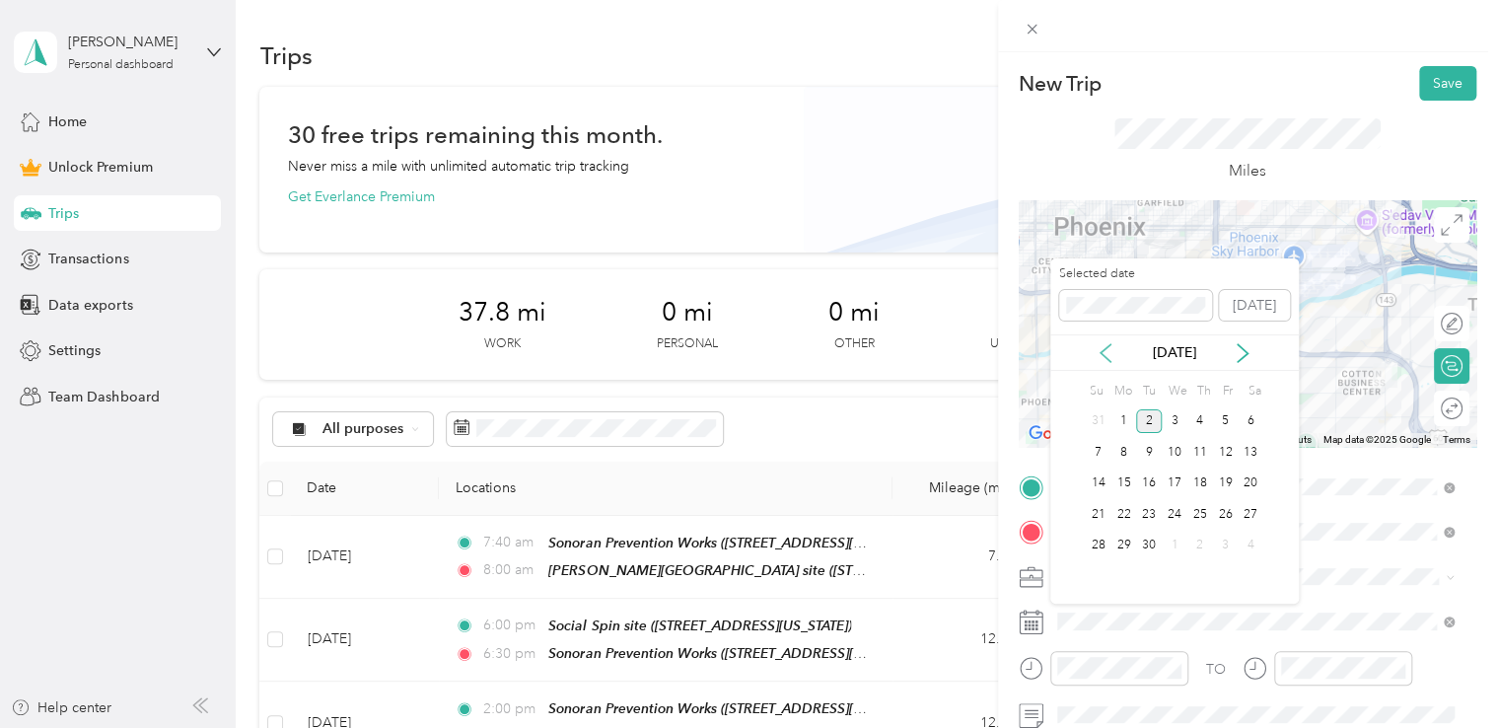
click at [1107, 351] on icon at bounding box center [1106, 353] width 20 height 20
click at [1203, 475] on div "14" at bounding box center [1201, 484] width 26 height 25
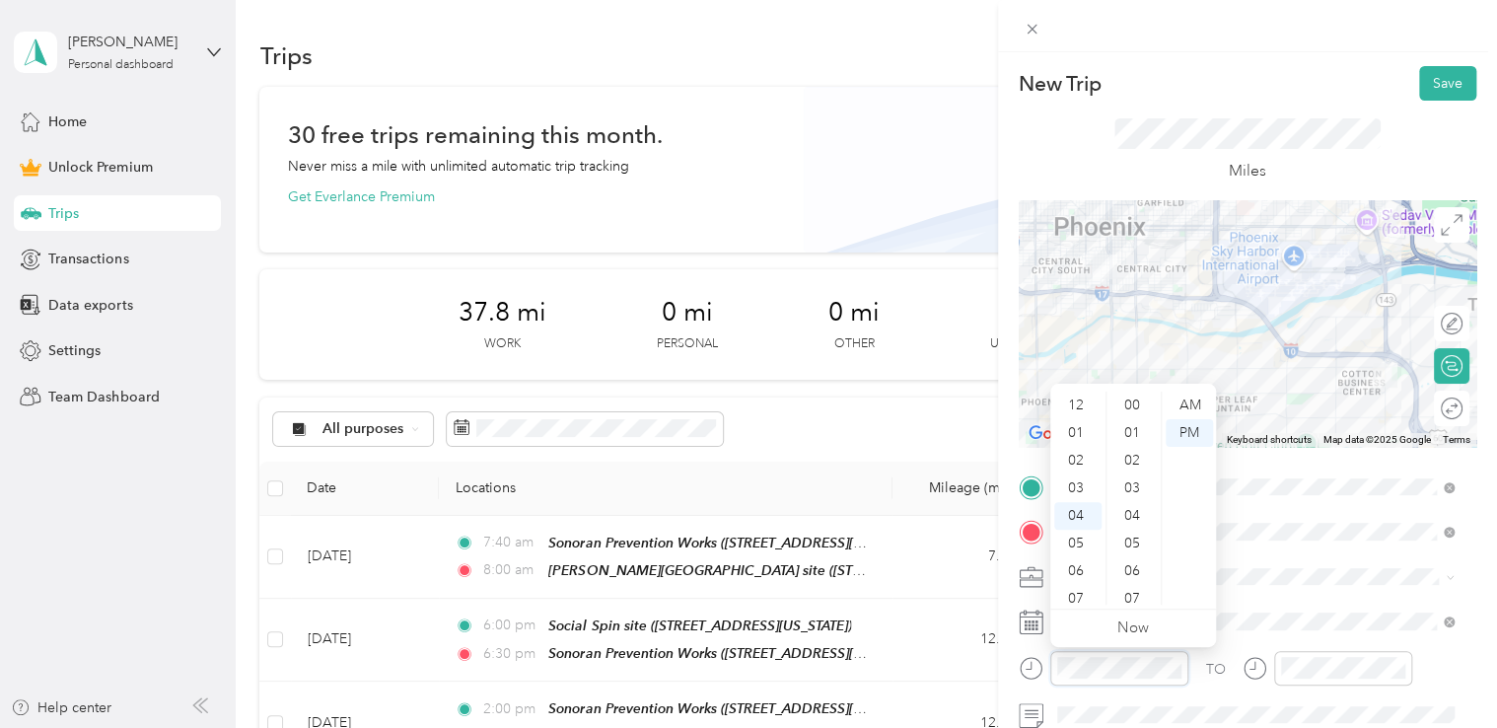
scroll to position [746, 0]
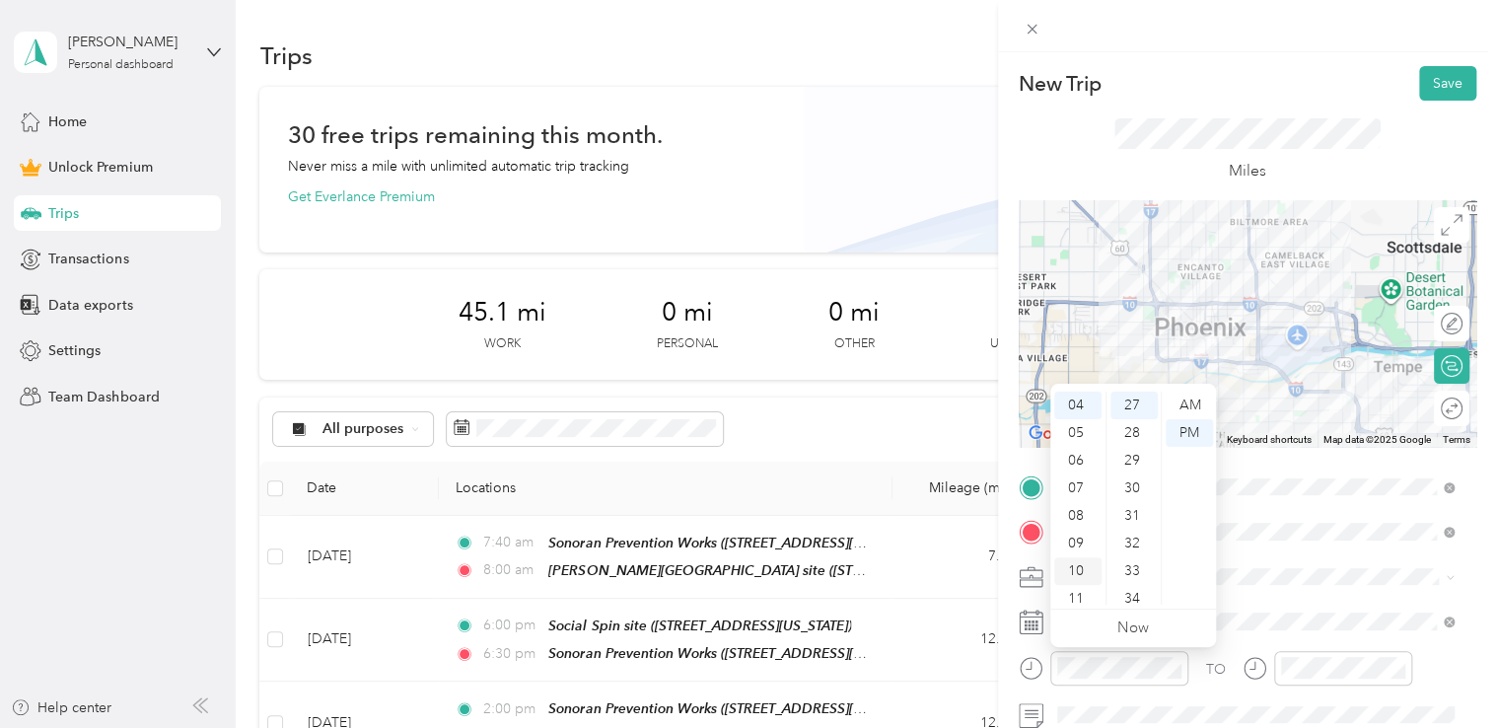
click at [1086, 564] on div "10" at bounding box center [1077, 571] width 47 height 28
click at [1136, 488] on div "30" at bounding box center [1134, 488] width 47 height 28
click at [1185, 399] on div "AM" at bounding box center [1189, 406] width 47 height 28
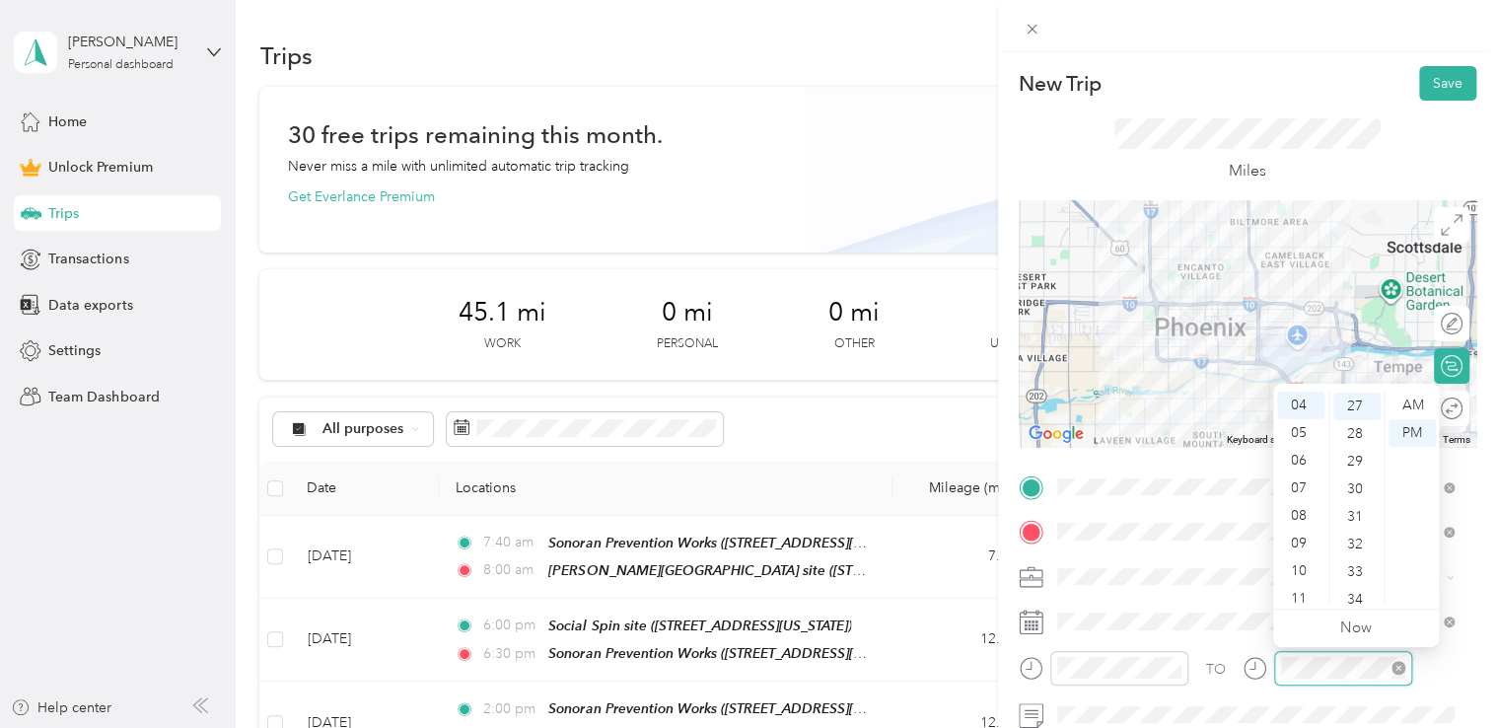
scroll to position [746, 0]
click at [1301, 576] on div "10" at bounding box center [1300, 571] width 47 height 28
click at [1363, 589] on div "40" at bounding box center [1357, 585] width 47 height 28
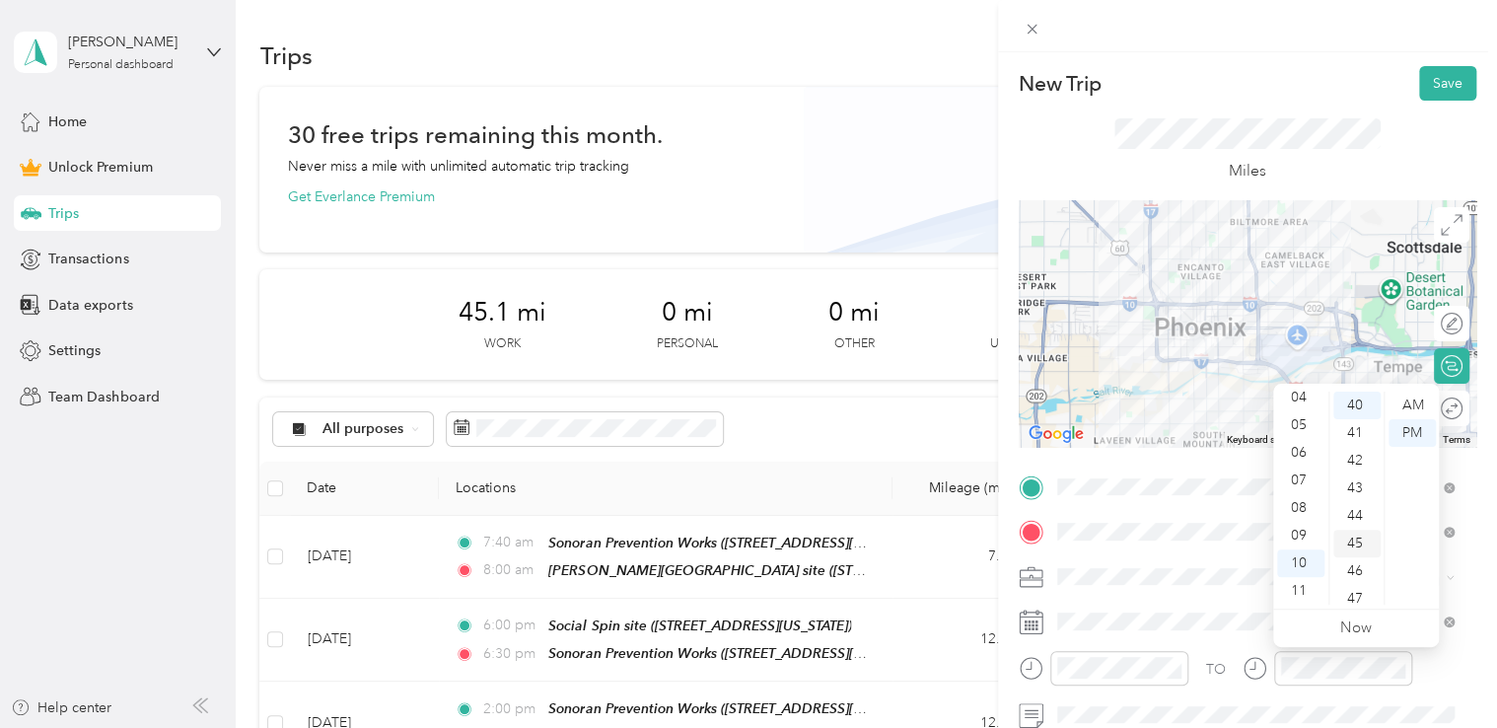
click at [1353, 540] on div "45" at bounding box center [1357, 544] width 47 height 28
click at [1410, 402] on div "AM" at bounding box center [1412, 406] width 47 height 28
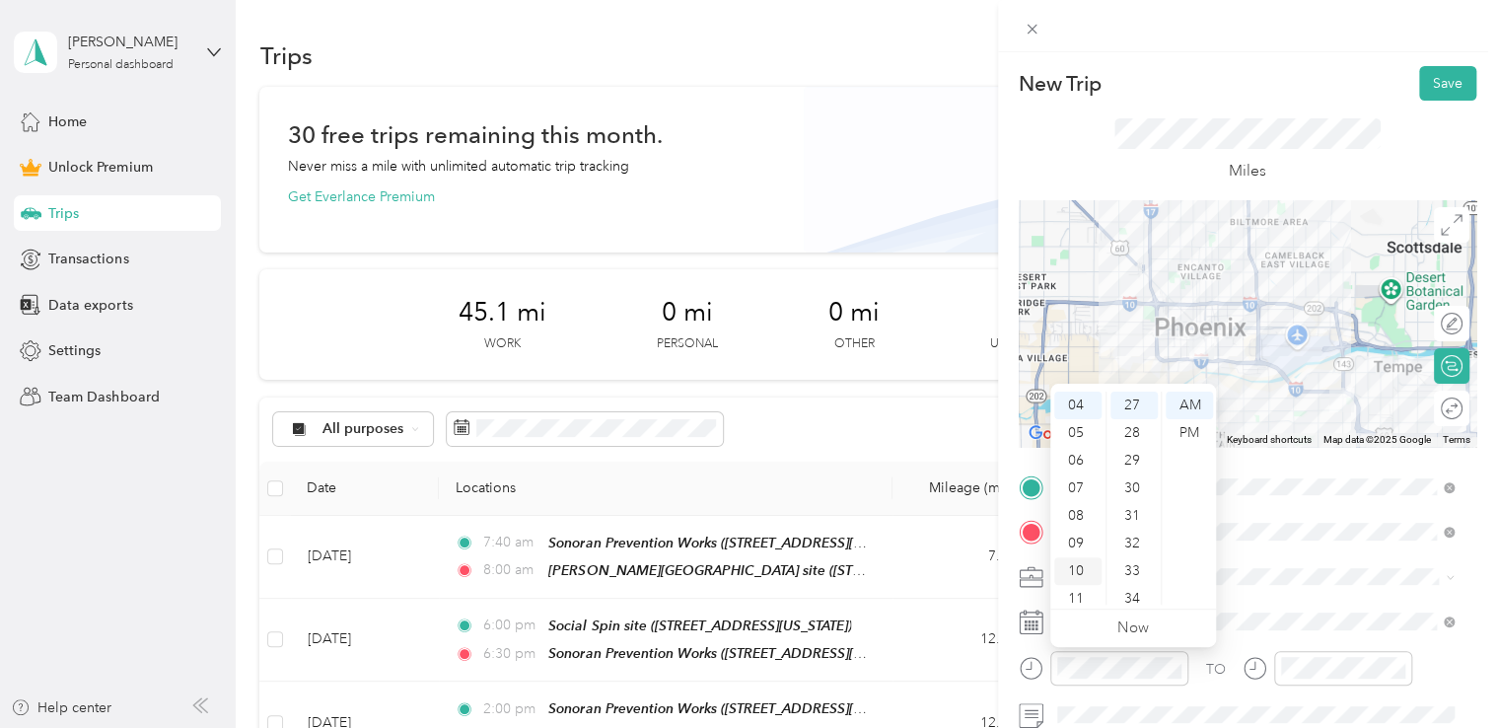
click at [1077, 566] on div "10" at bounding box center [1077, 571] width 47 height 28
click at [1138, 489] on div "30" at bounding box center [1134, 488] width 47 height 28
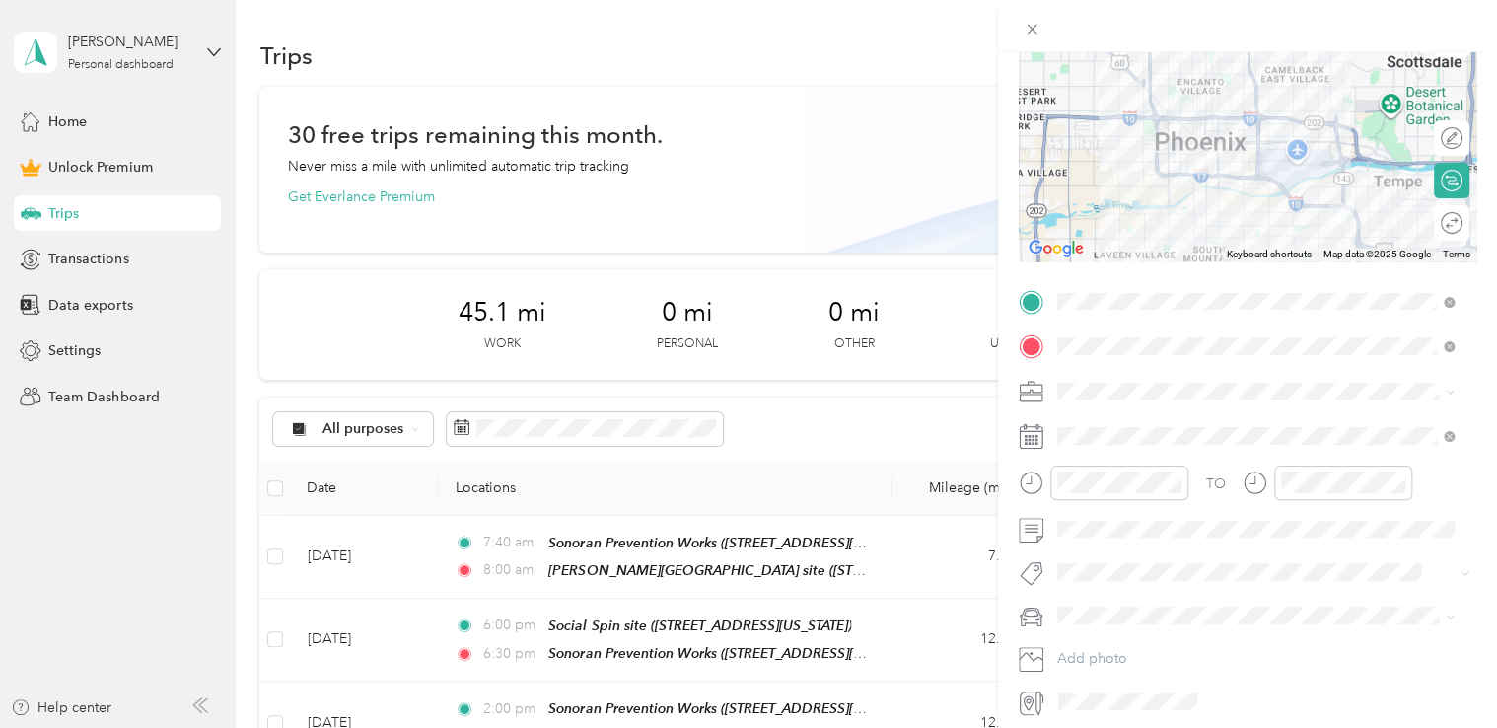
scroll to position [187, 0]
click at [1104, 630] on button "Sor Iv" at bounding box center [1092, 636] width 57 height 25
click at [1086, 645] on span "Beto" at bounding box center [1079, 650] width 30 height 17
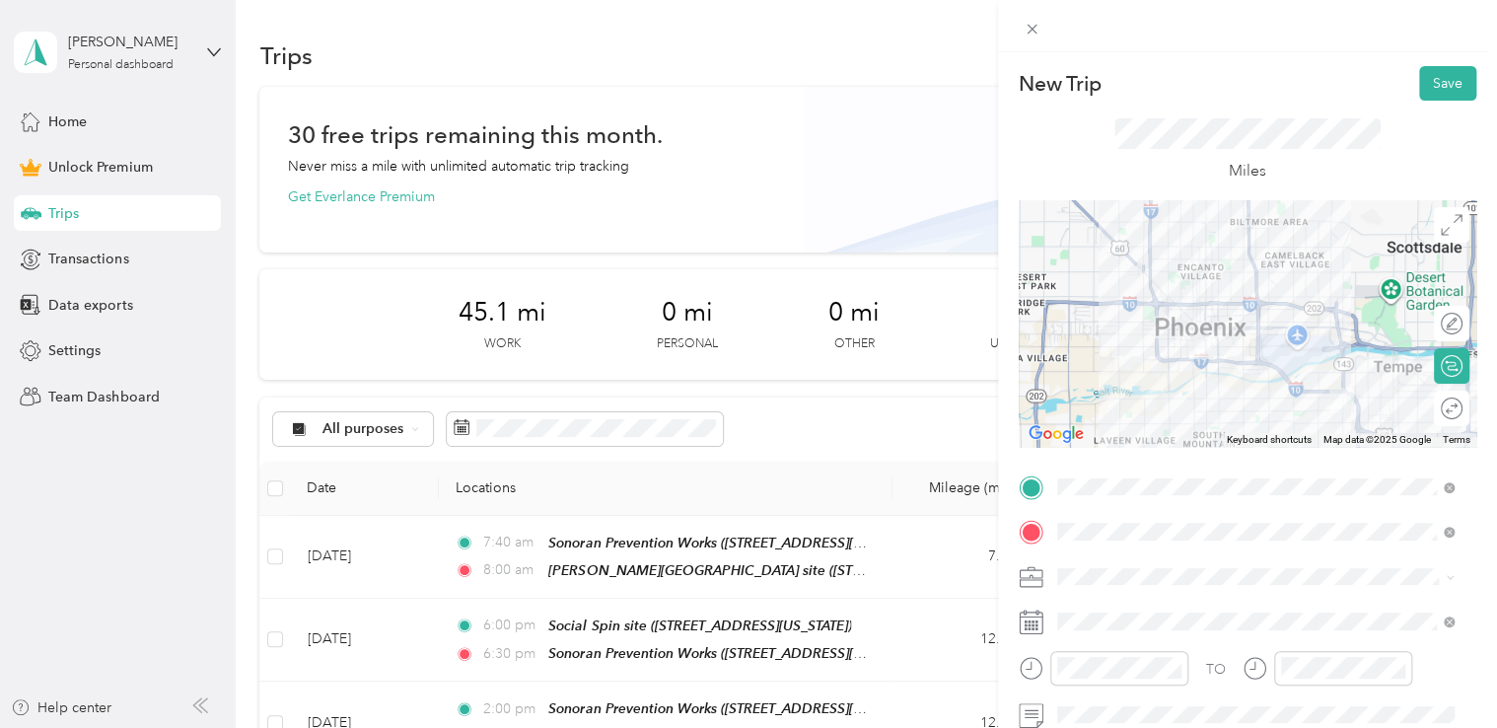
scroll to position [0, 0]
click at [1449, 78] on button "Save" at bounding box center [1447, 83] width 57 height 35
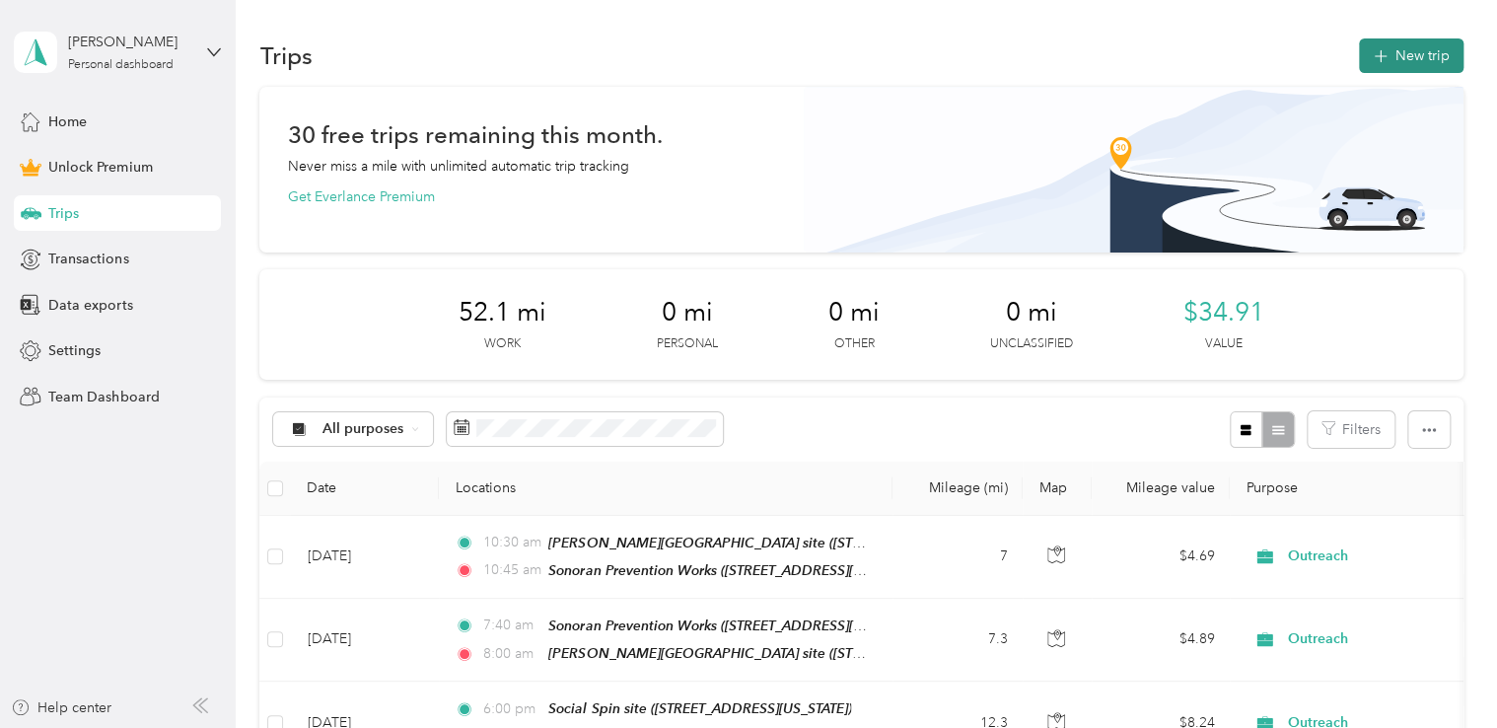
click at [1381, 56] on icon "button" at bounding box center [1380, 56] width 23 height 23
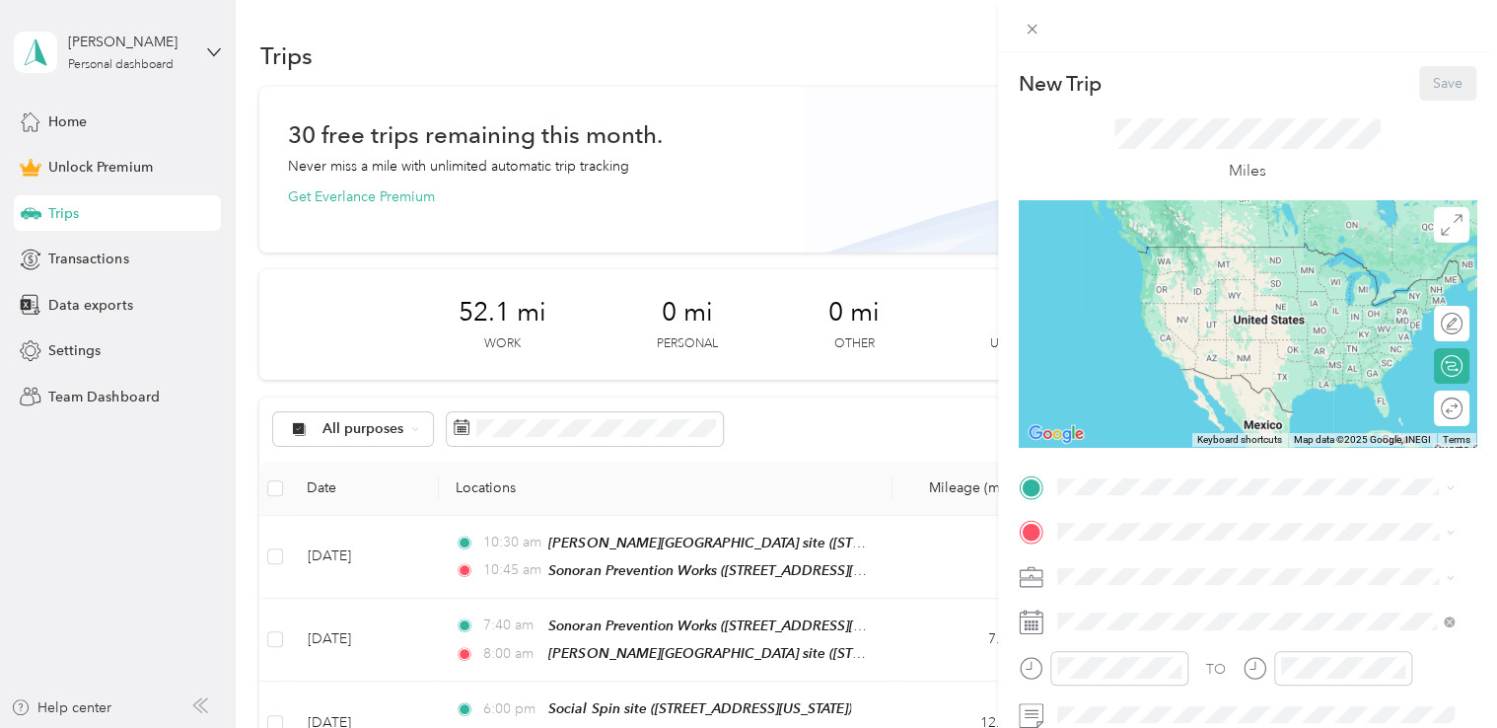
click at [1179, 254] on div "Sonoran Prevention Works [STREET_ADDRESS][US_STATE]" at bounding box center [1192, 265] width 197 height 41
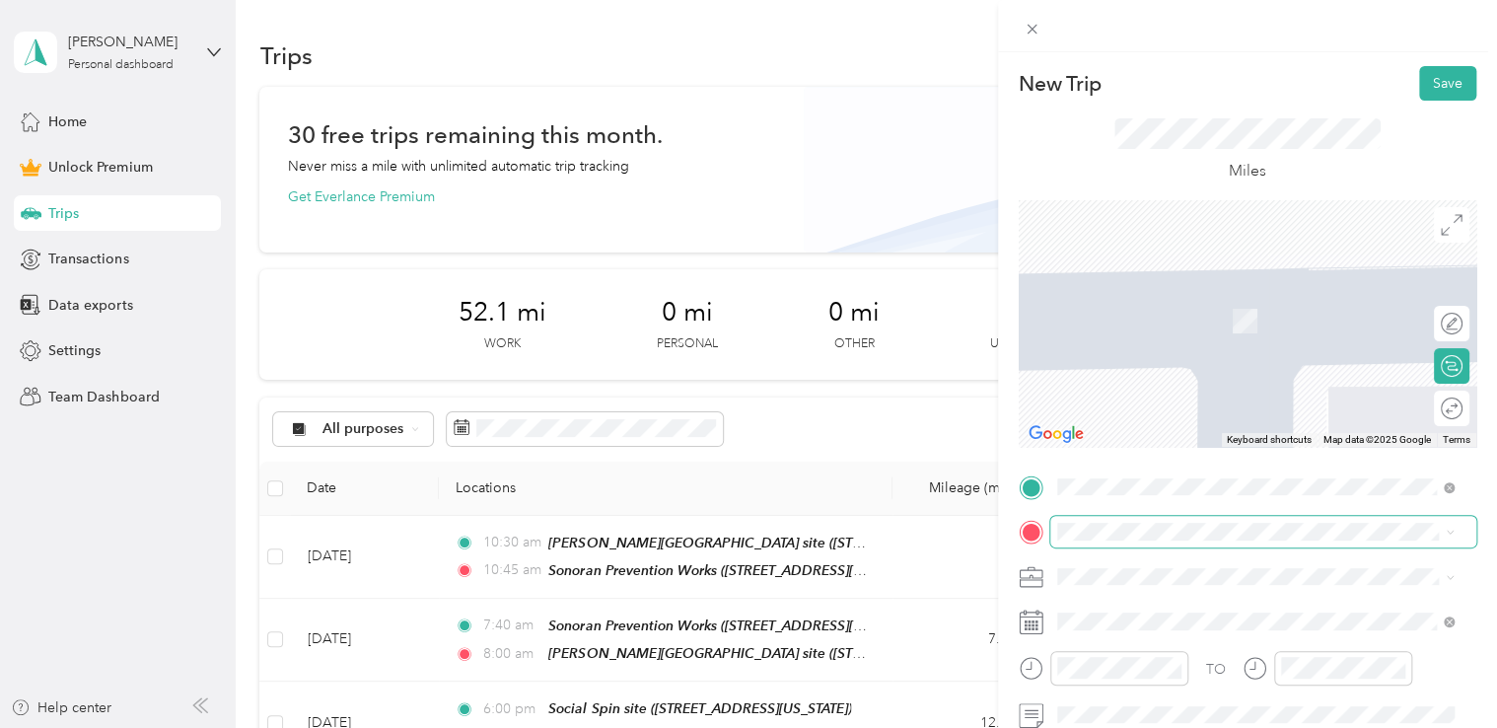
click at [1101, 518] on span at bounding box center [1264, 532] width 426 height 32
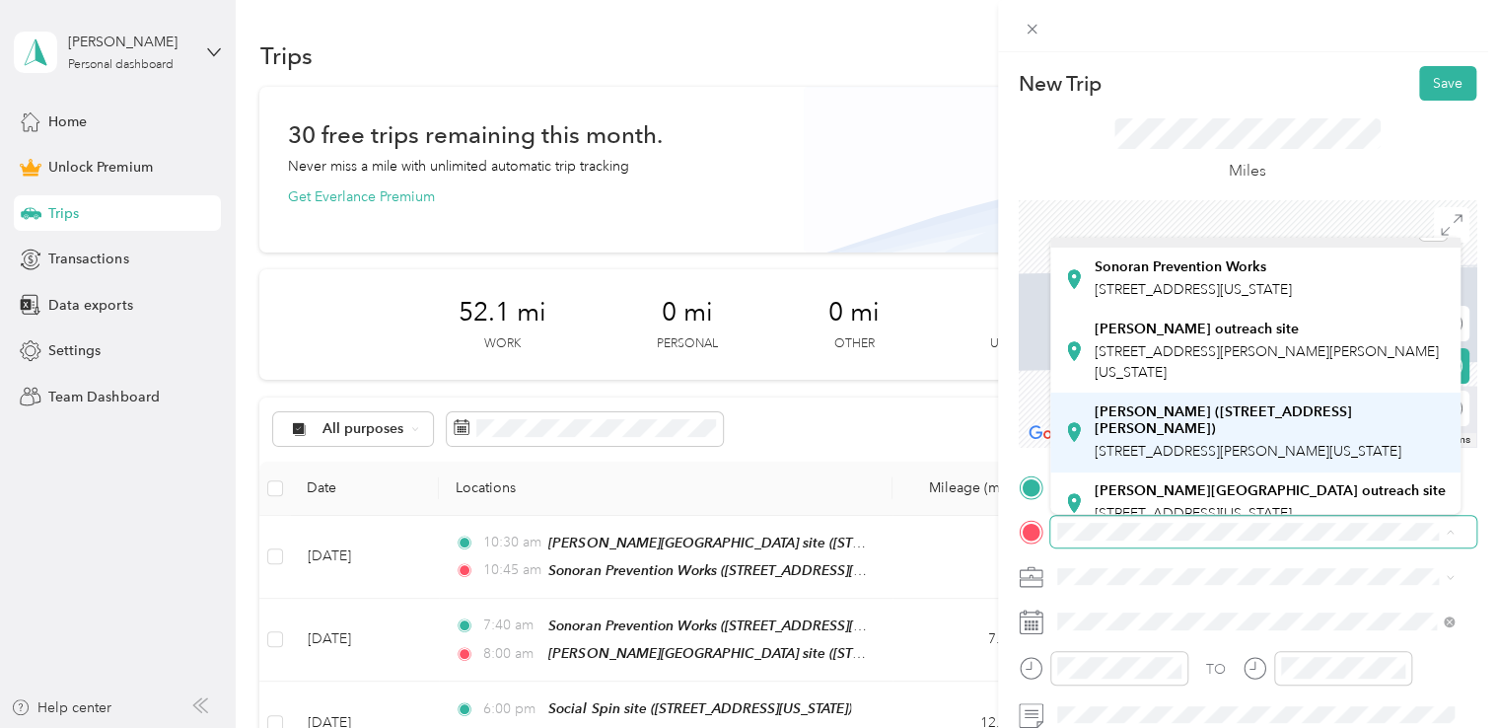
scroll to position [32, 0]
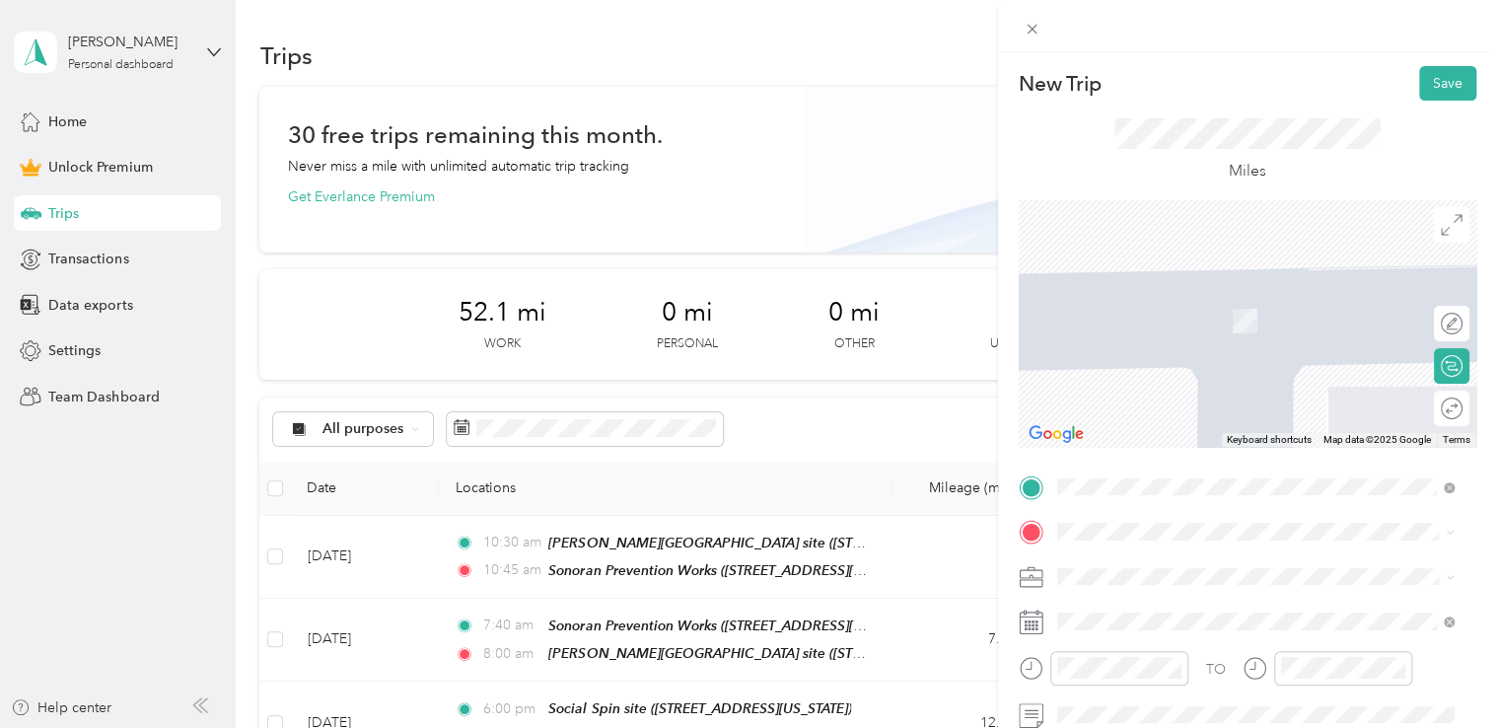
click at [1199, 337] on div "[PERSON_NAME][GEOGRAPHIC_DATA] site [STREET_ADDRESS][PERSON_NAME][PERSON_NAME][…" at bounding box center [1256, 347] width 384 height 69
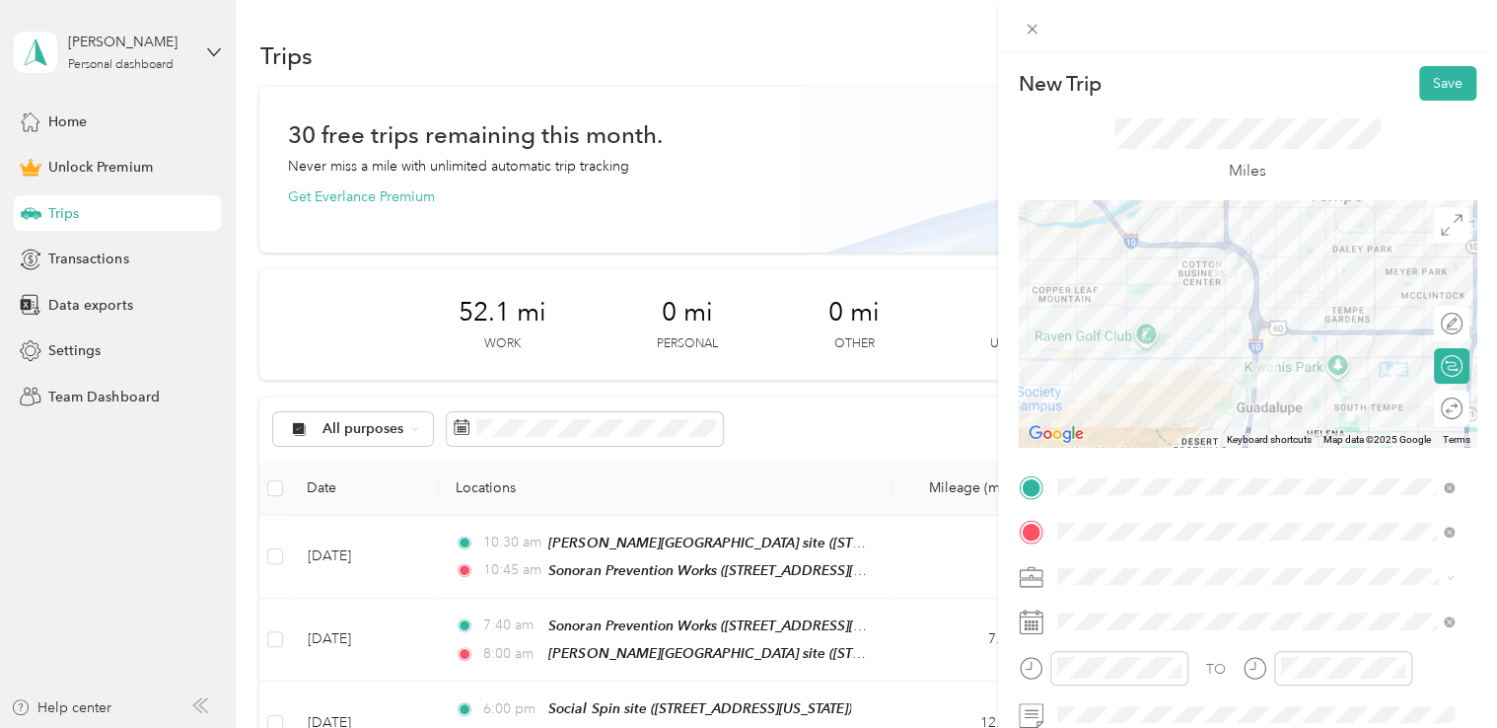
click at [1113, 586] on span at bounding box center [1264, 577] width 426 height 32
click at [1114, 372] on li "Outreach" at bounding box center [1256, 358] width 411 height 35
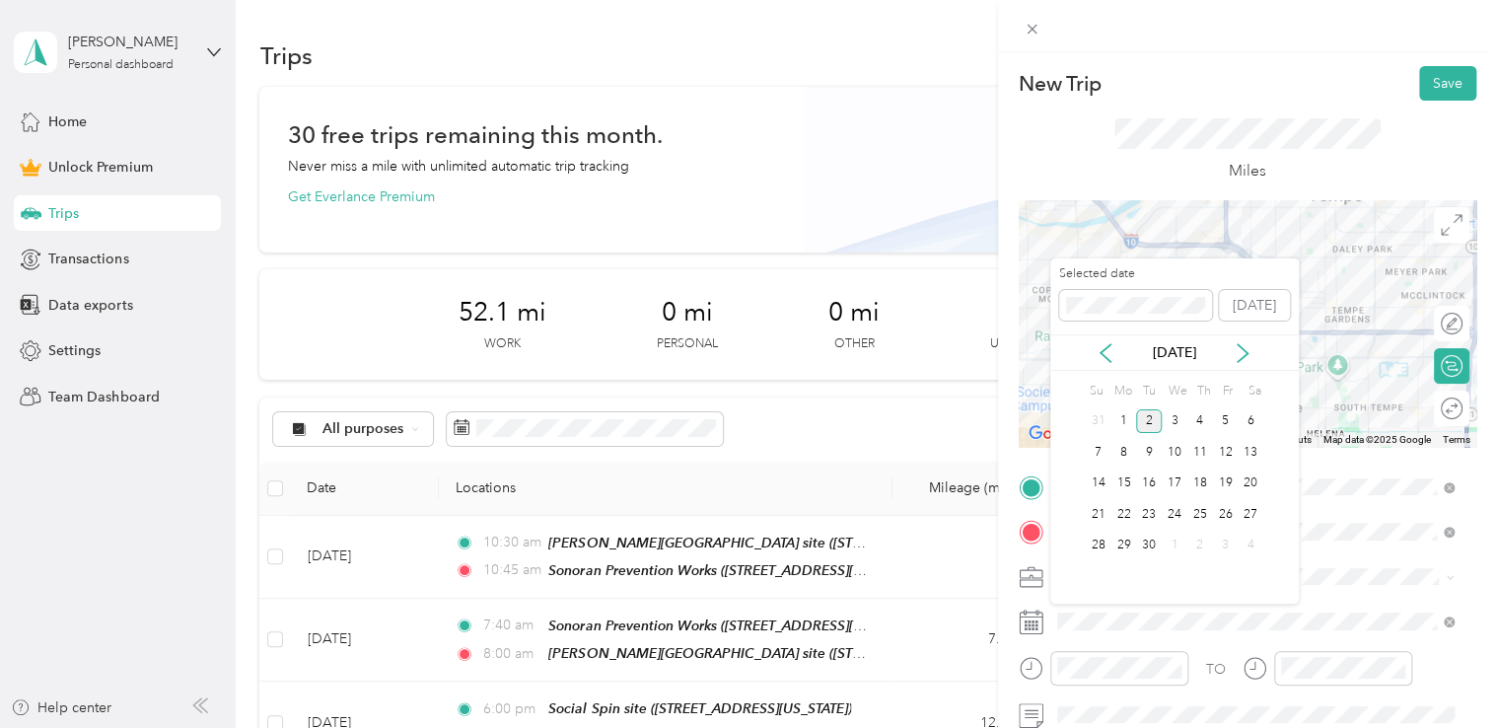
click at [1112, 341] on div "[DATE]" at bounding box center [1175, 352] width 249 height 36
click at [1108, 353] on icon at bounding box center [1106, 353] width 20 height 20
click at [1154, 518] on div "19" at bounding box center [1149, 514] width 26 height 25
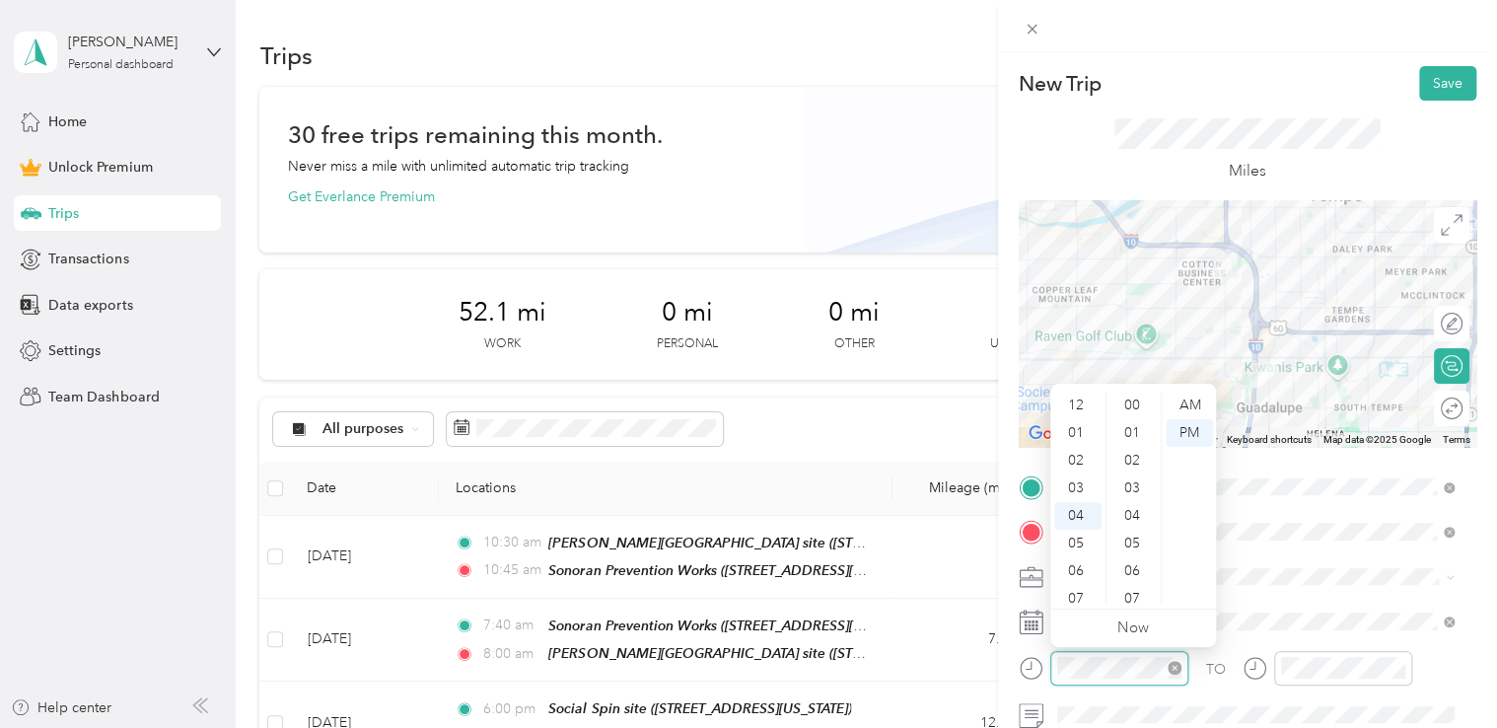
scroll to position [773, 0]
click at [1172, 671] on icon "close-circle" at bounding box center [1175, 668] width 14 height 14
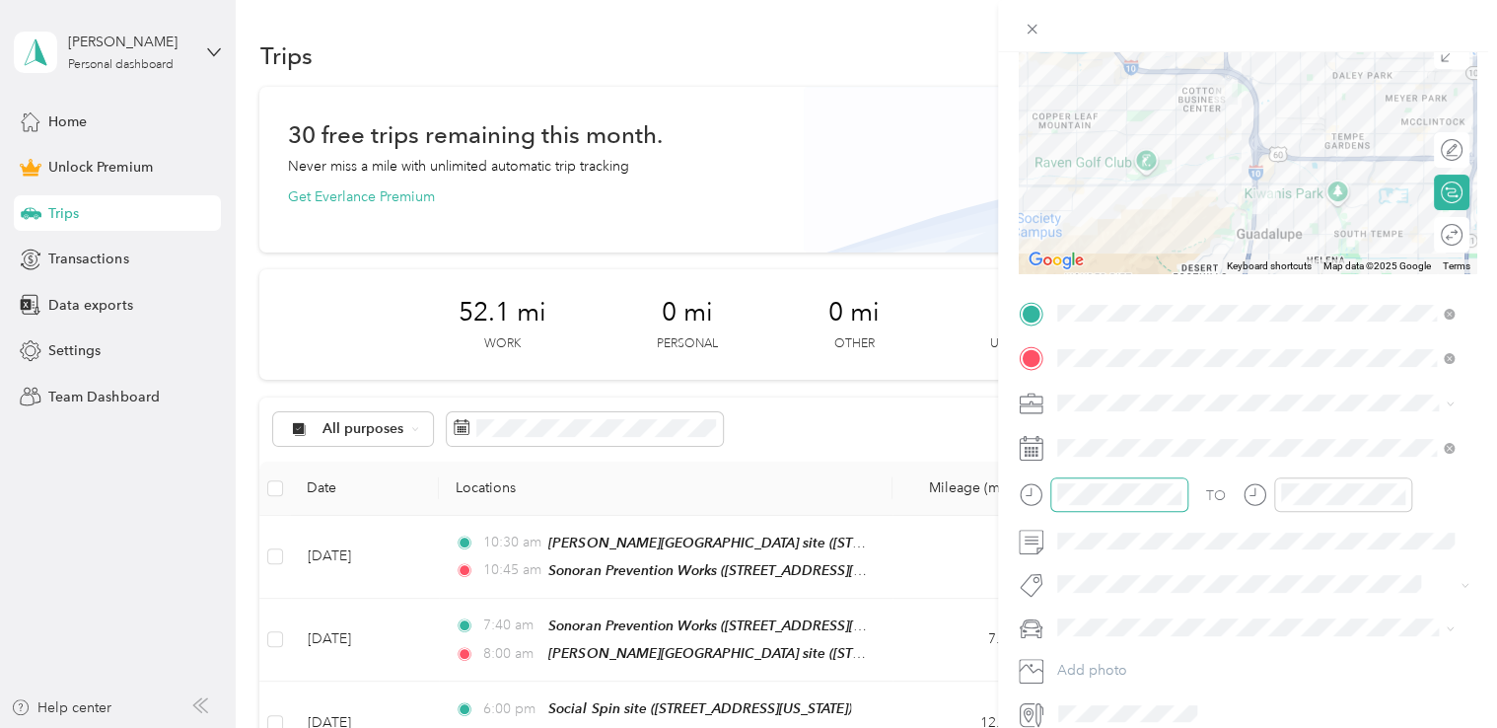
scroll to position [180, 0]
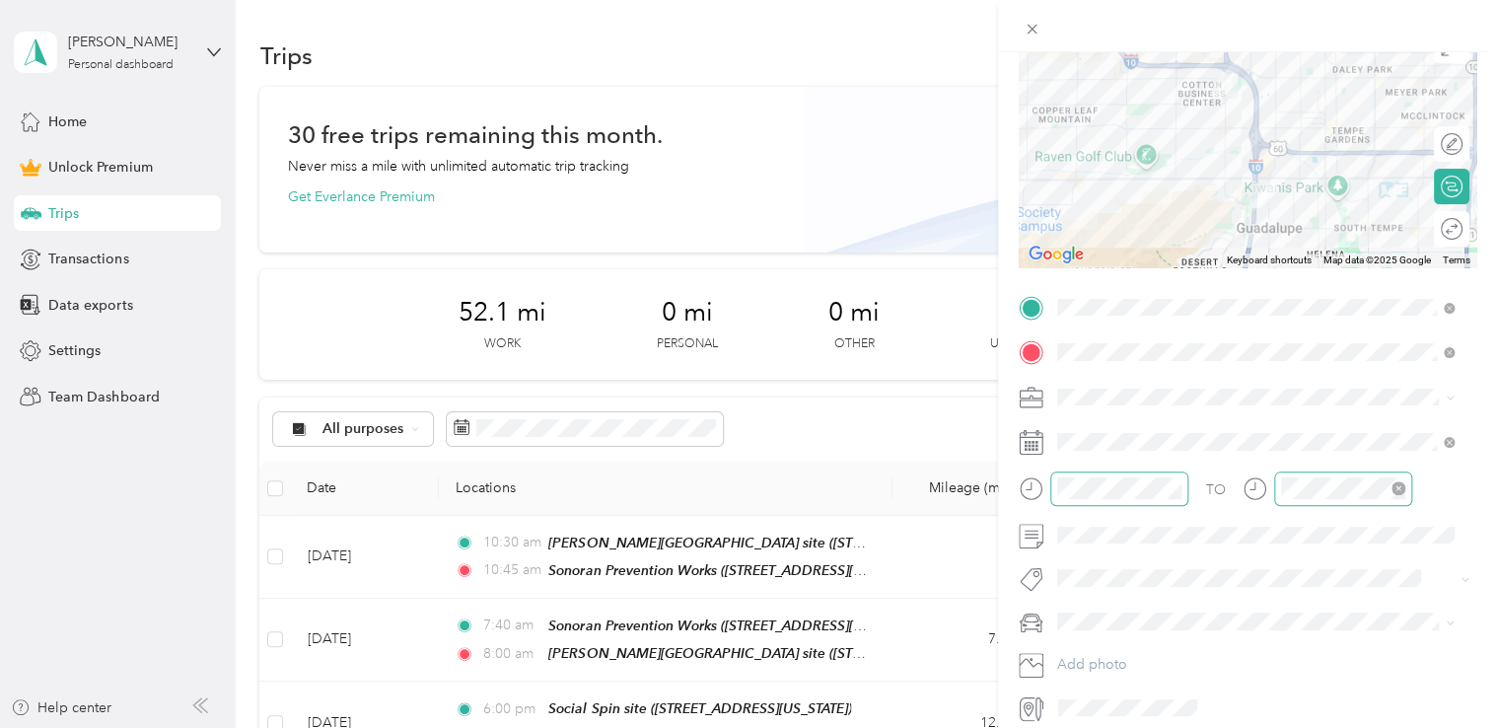
click at [1402, 484] on icon "close-circle" at bounding box center [1399, 488] width 14 height 14
click at [1403, 483] on icon "close-circle" at bounding box center [1399, 488] width 14 height 14
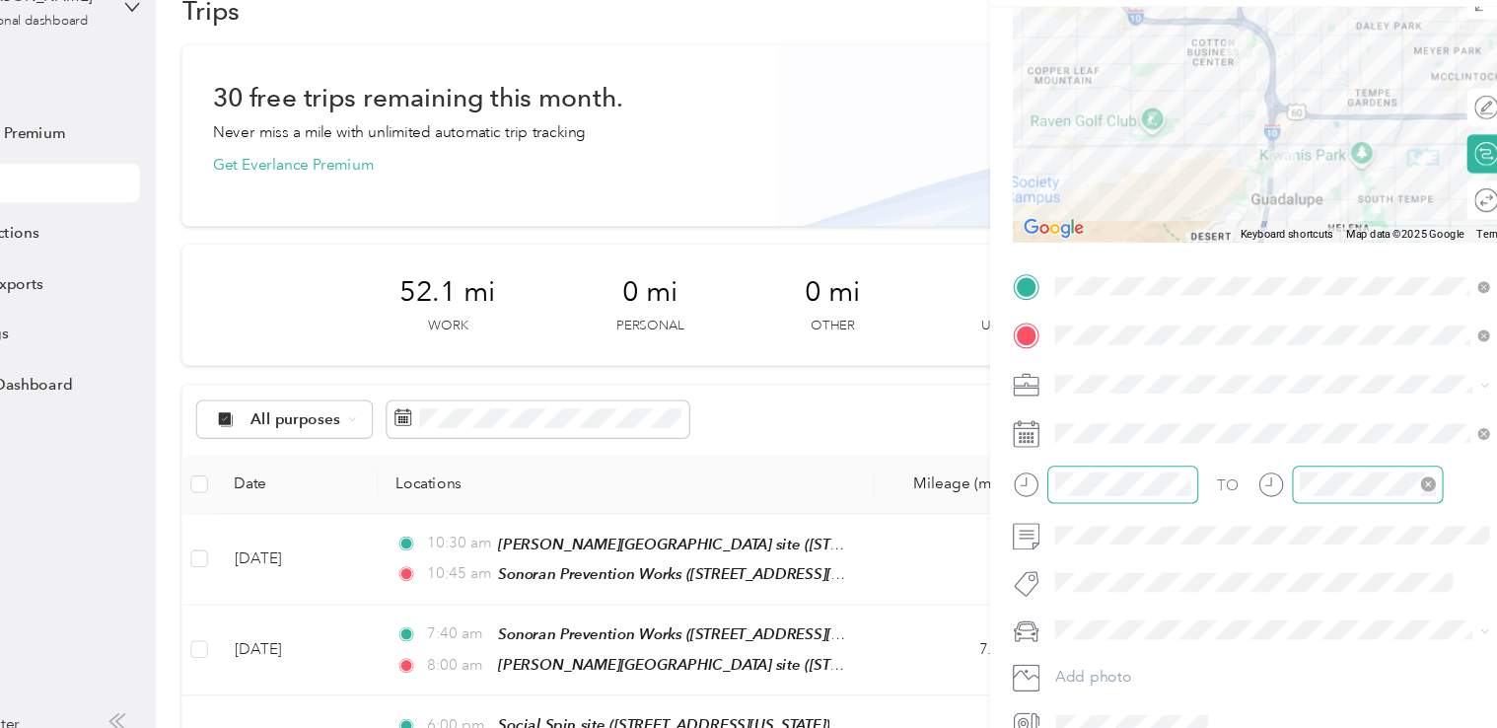
click at [1108, 658] on li "Sor Iv" at bounding box center [1256, 641] width 411 height 38
click at [1087, 699] on div "New Trip Save This trip cannot be edited because it is either under review, app…" at bounding box center [744, 728] width 1488 height 0
click at [1076, 652] on span "Beto" at bounding box center [1079, 658] width 30 height 17
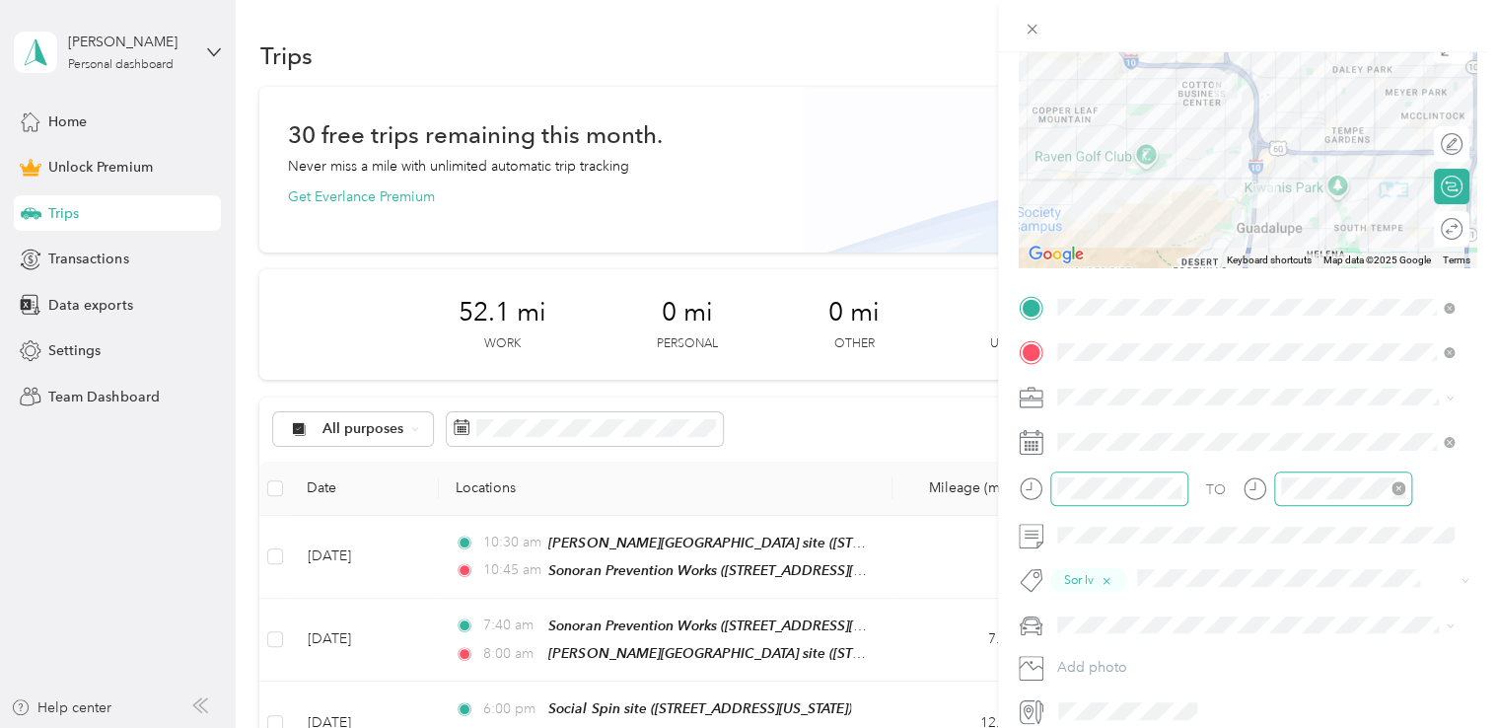
scroll to position [0, 0]
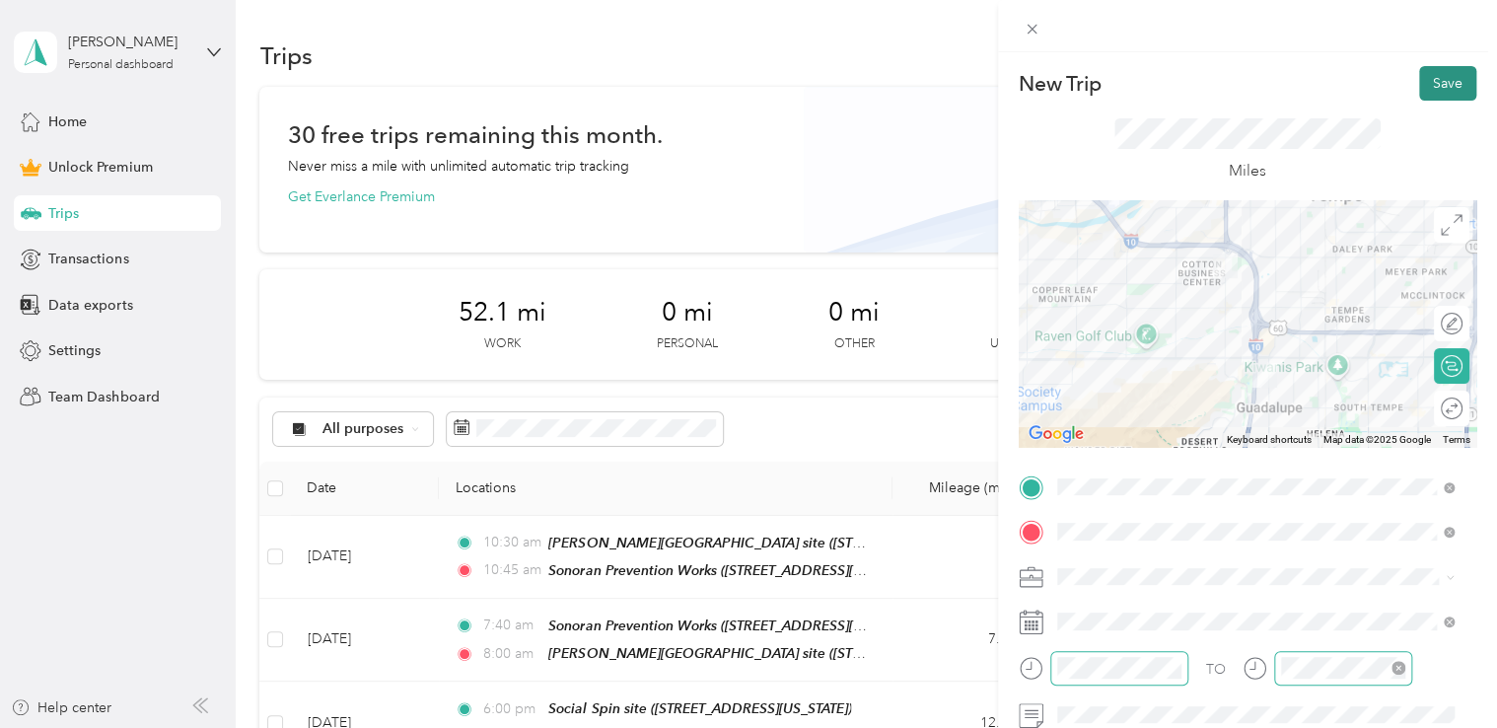
click at [1432, 74] on button "Save" at bounding box center [1447, 83] width 57 height 35
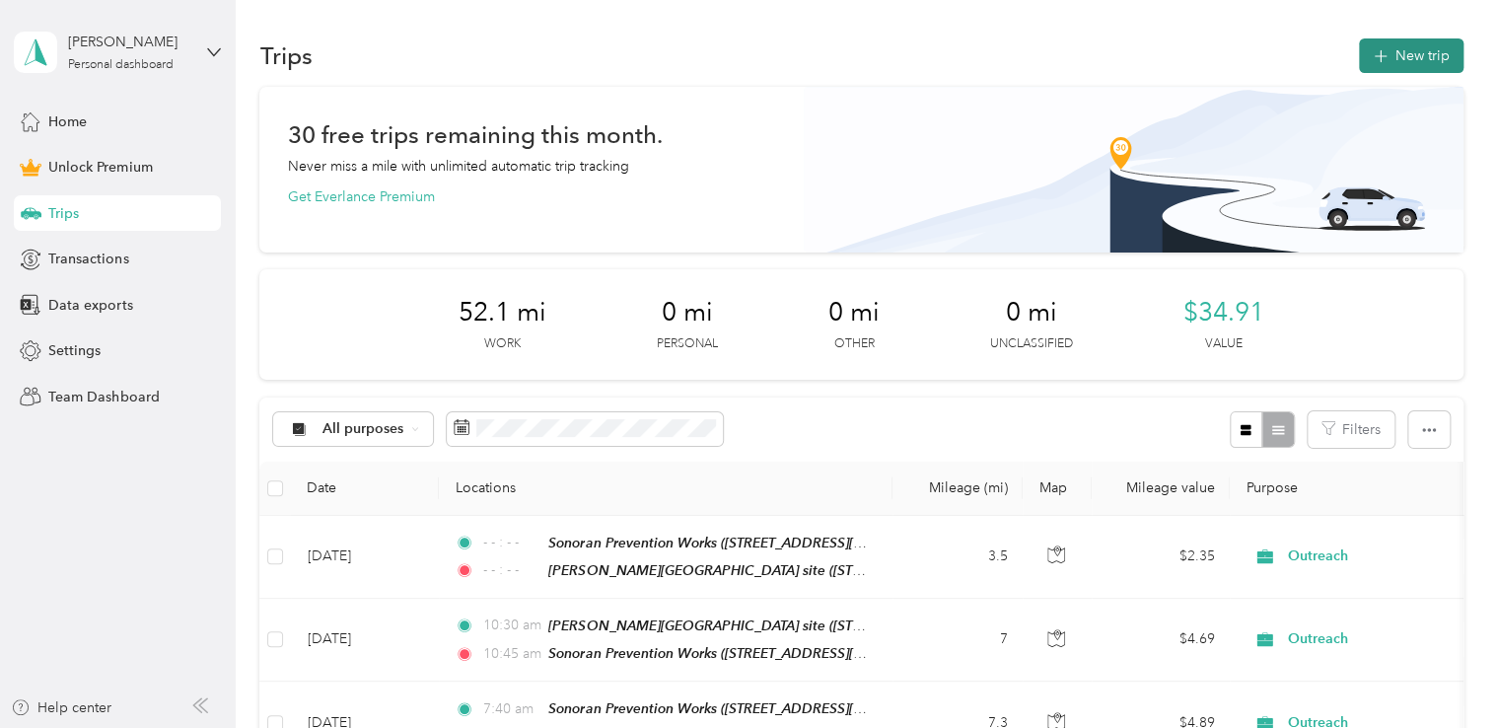
click at [1428, 56] on button "New trip" at bounding box center [1411, 55] width 105 height 35
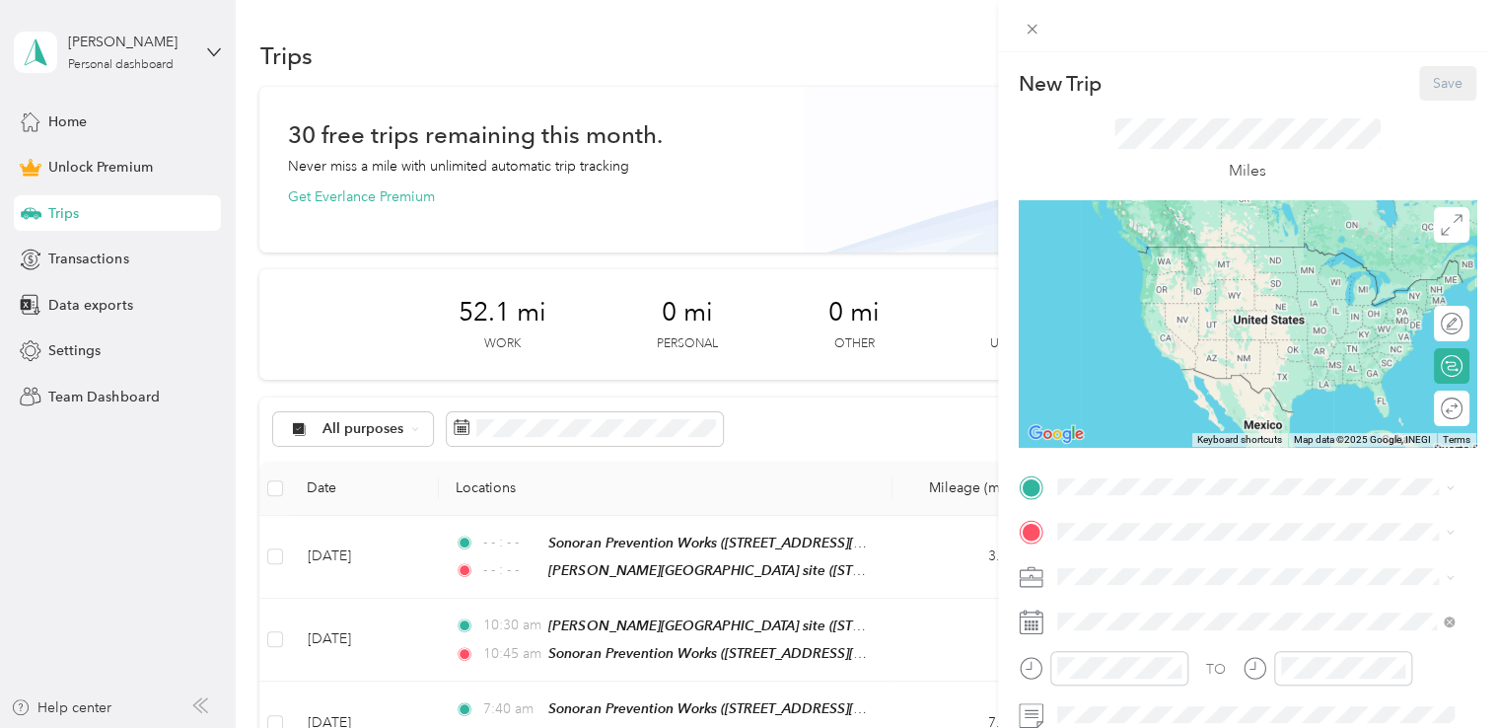
click at [1182, 345] on div "[PERSON_NAME][GEOGRAPHIC_DATA] site [STREET_ADDRESS][PERSON_NAME][PERSON_NAME][…" at bounding box center [1270, 336] width 353 height 62
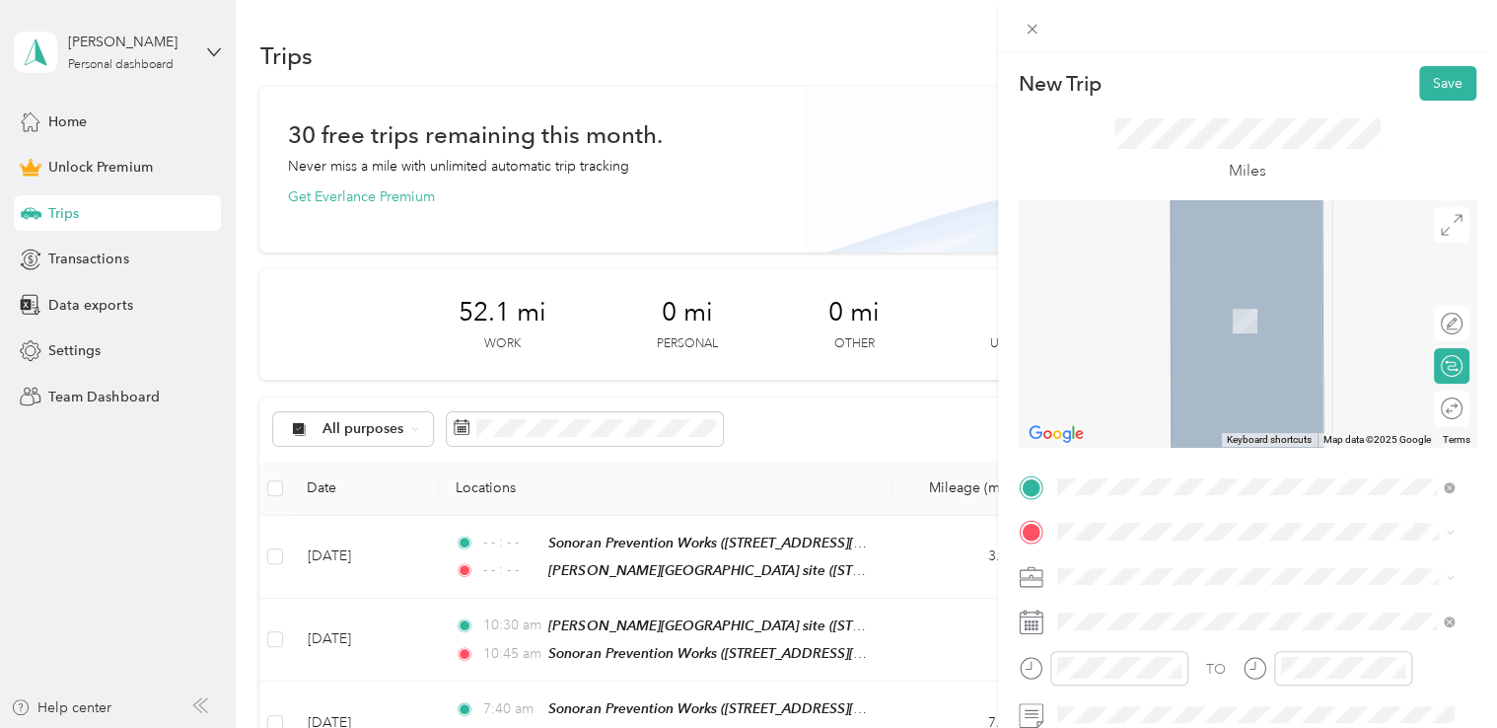
click at [1155, 294] on strong "Sonoran Prevention Works" at bounding box center [1180, 295] width 172 height 18
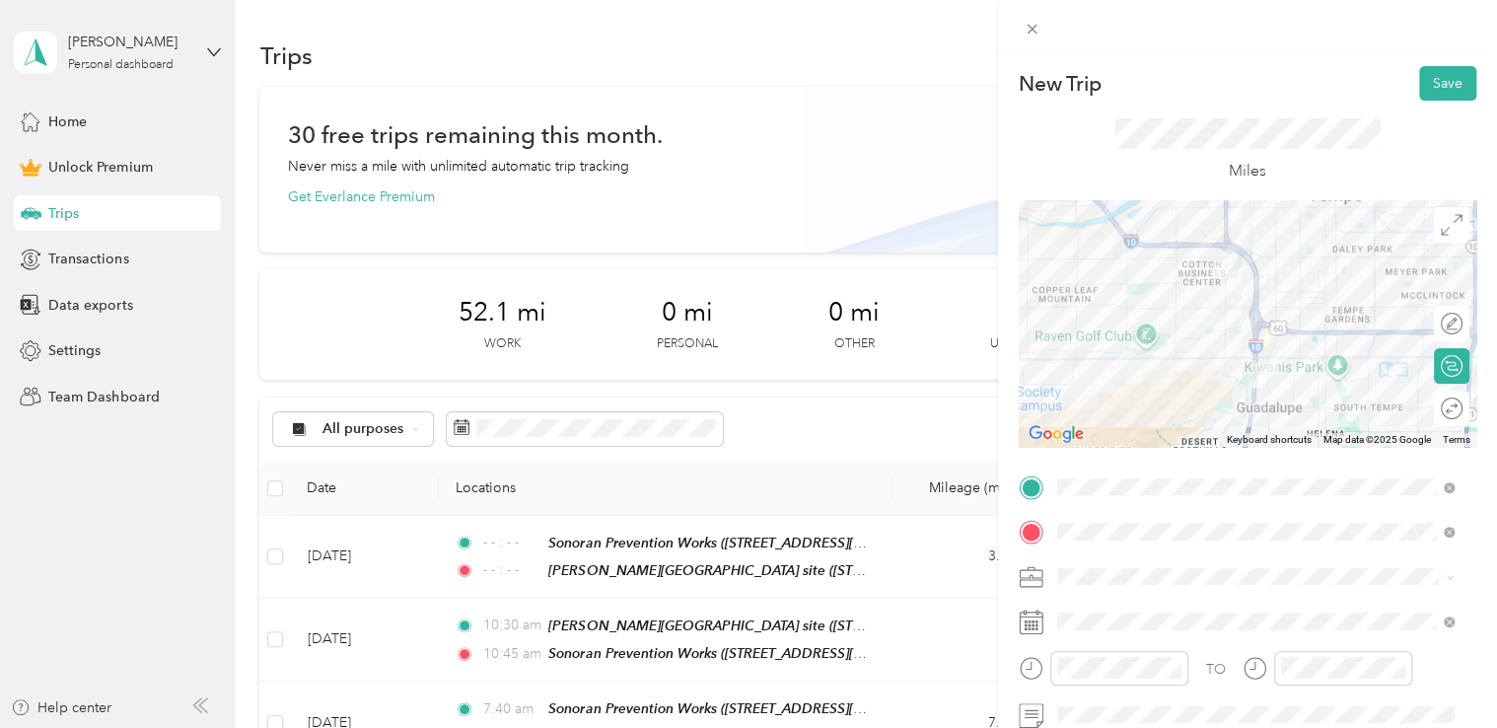
click at [1113, 371] on li "Outreach" at bounding box center [1256, 369] width 411 height 35
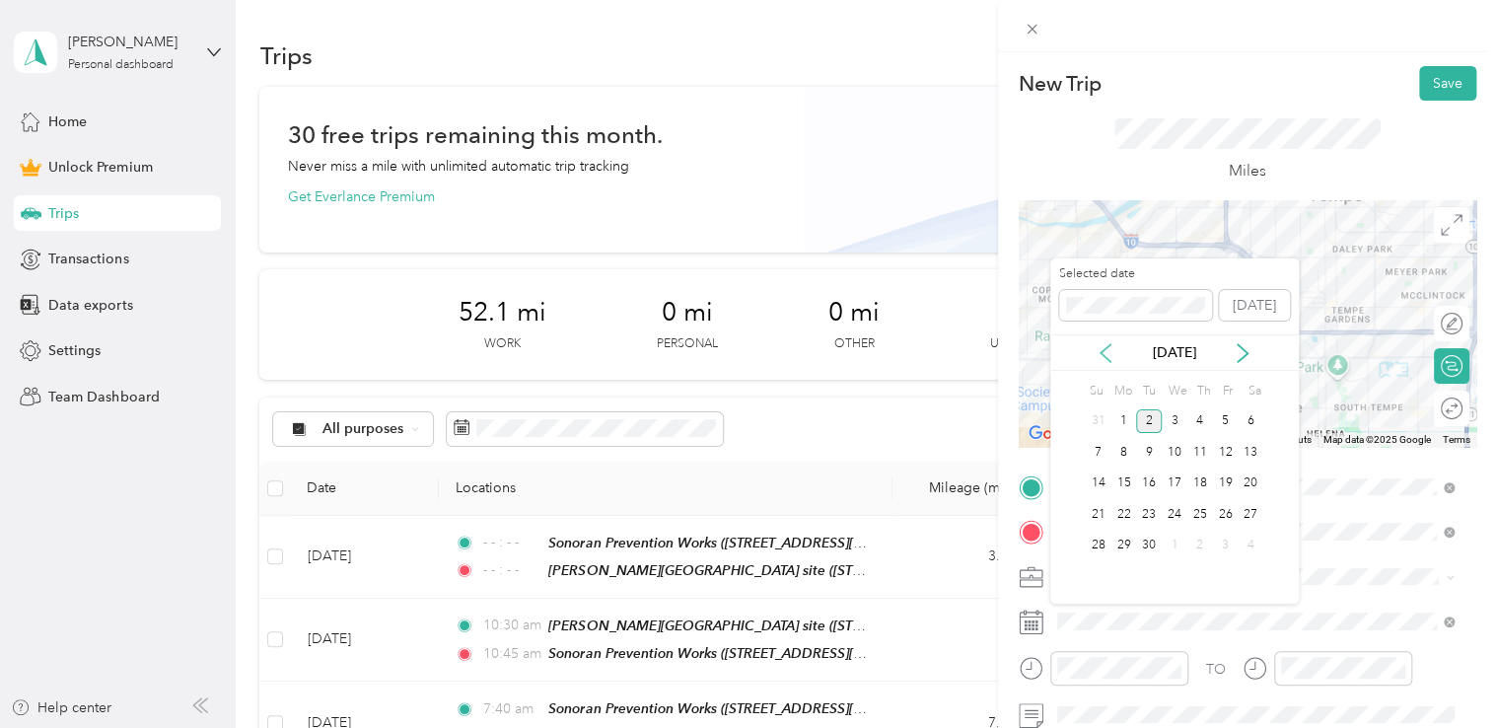
click at [1110, 343] on icon at bounding box center [1106, 353] width 20 height 20
click at [1155, 510] on div "19" at bounding box center [1149, 514] width 26 height 25
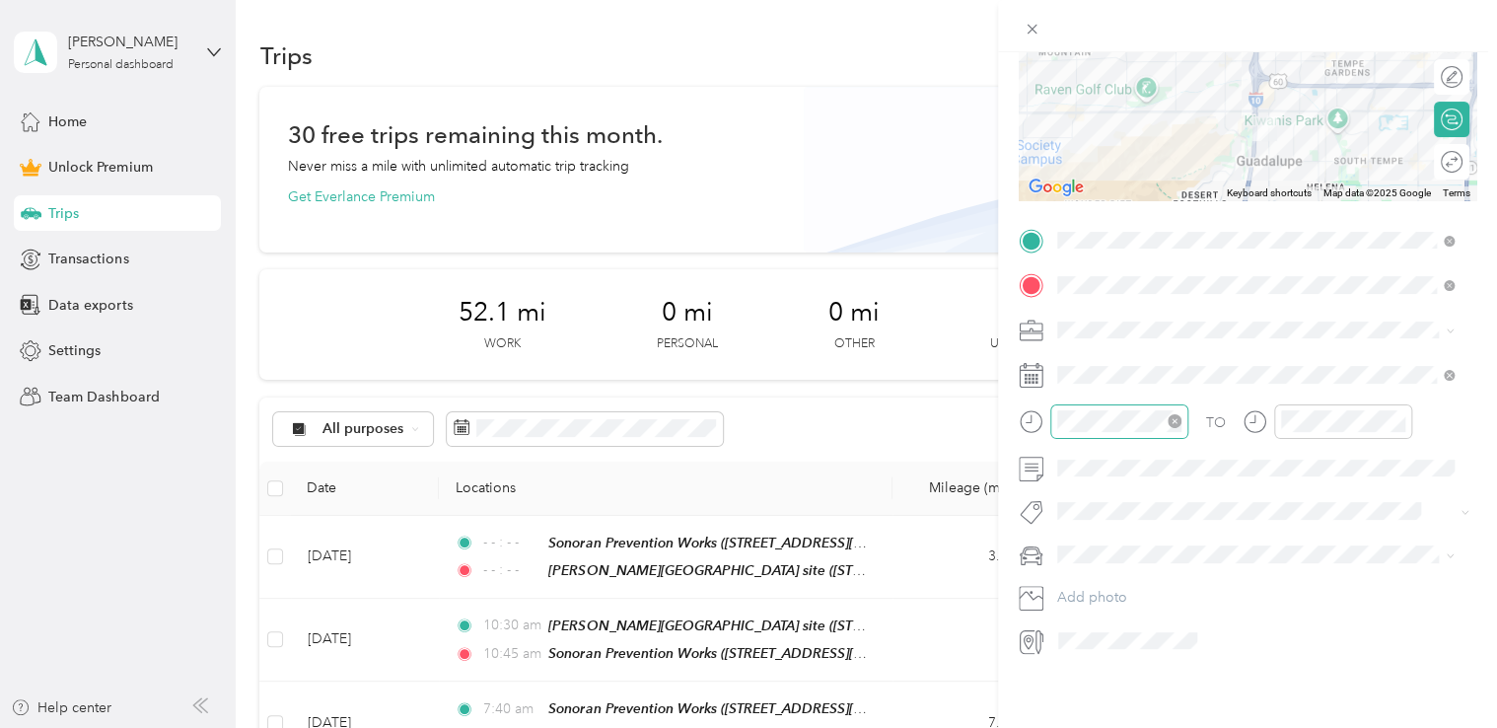
scroll to position [249, 0]
click at [1173, 416] on icon "close-circle" at bounding box center [1175, 421] width 14 height 14
click at [1399, 415] on icon "close-circle" at bounding box center [1399, 421] width 14 height 14
click at [1099, 585] on li "Sor Iv" at bounding box center [1256, 570] width 411 height 38
click at [1097, 587] on div "Beto" at bounding box center [1256, 579] width 384 height 21
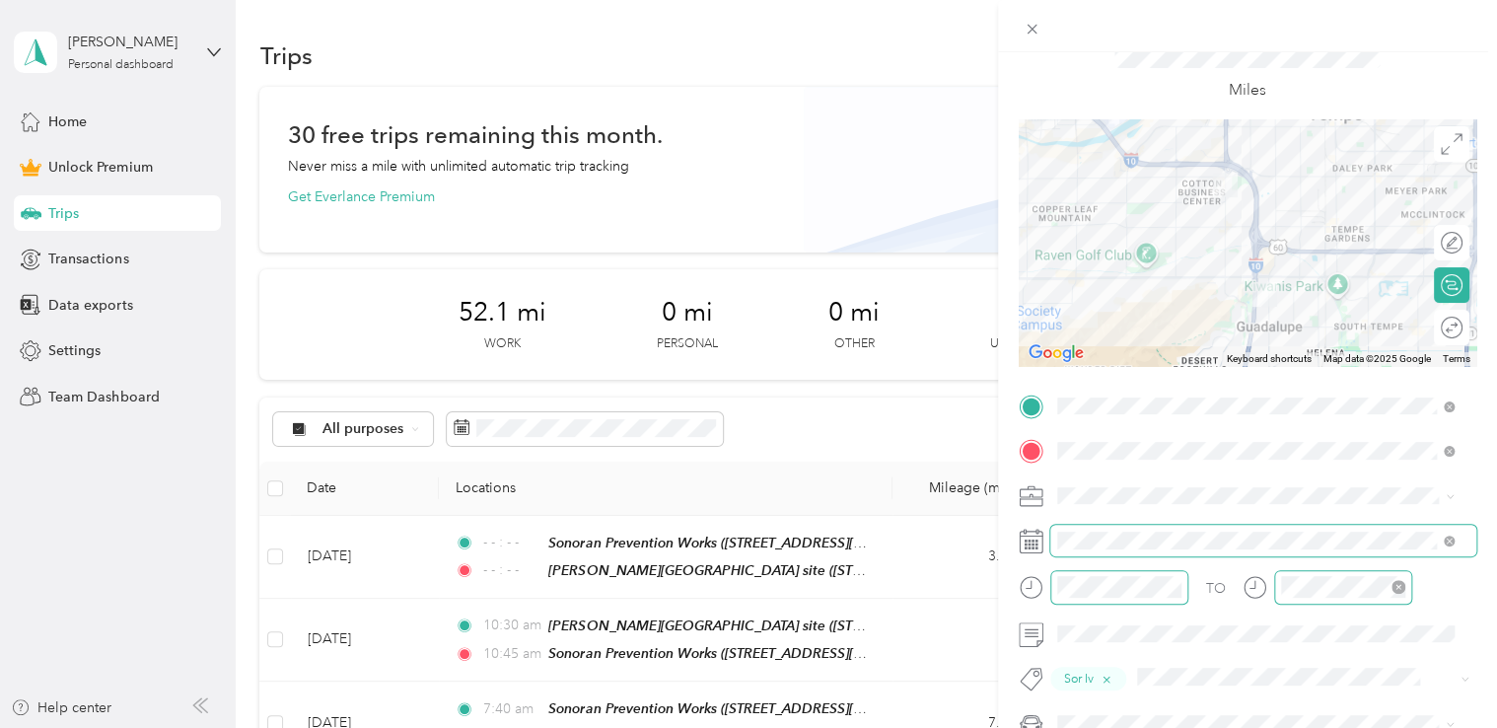
scroll to position [0, 0]
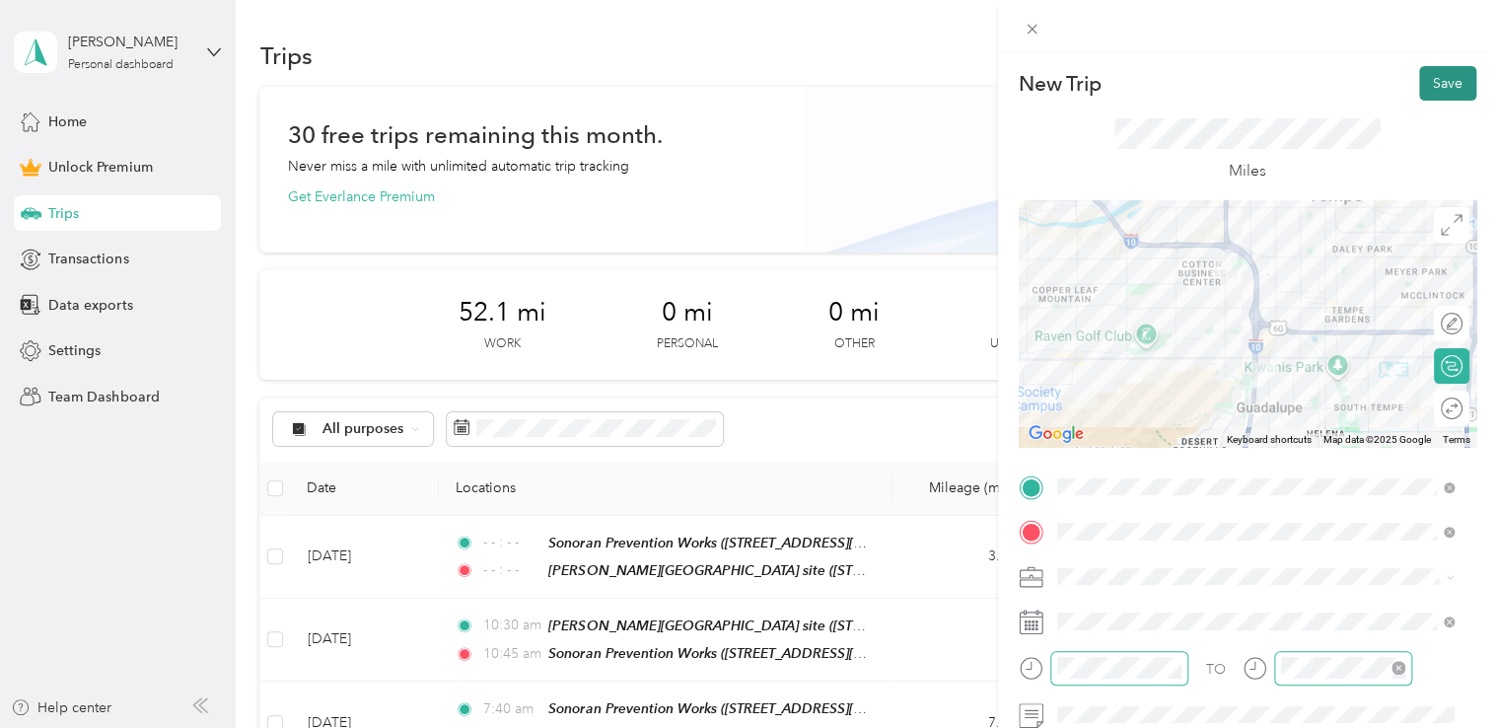
click at [1444, 73] on button "Save" at bounding box center [1447, 83] width 57 height 35
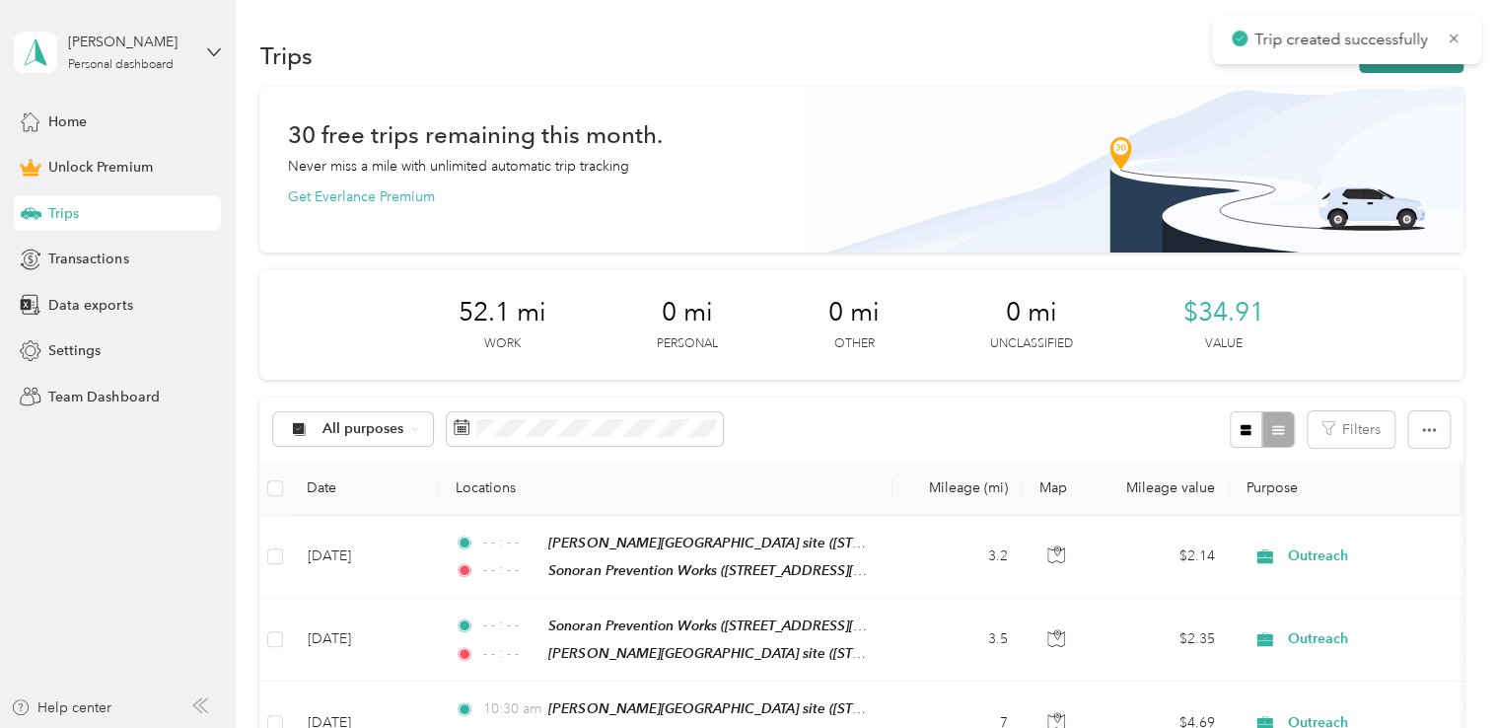
click at [1430, 70] on button "New trip" at bounding box center [1411, 55] width 105 height 35
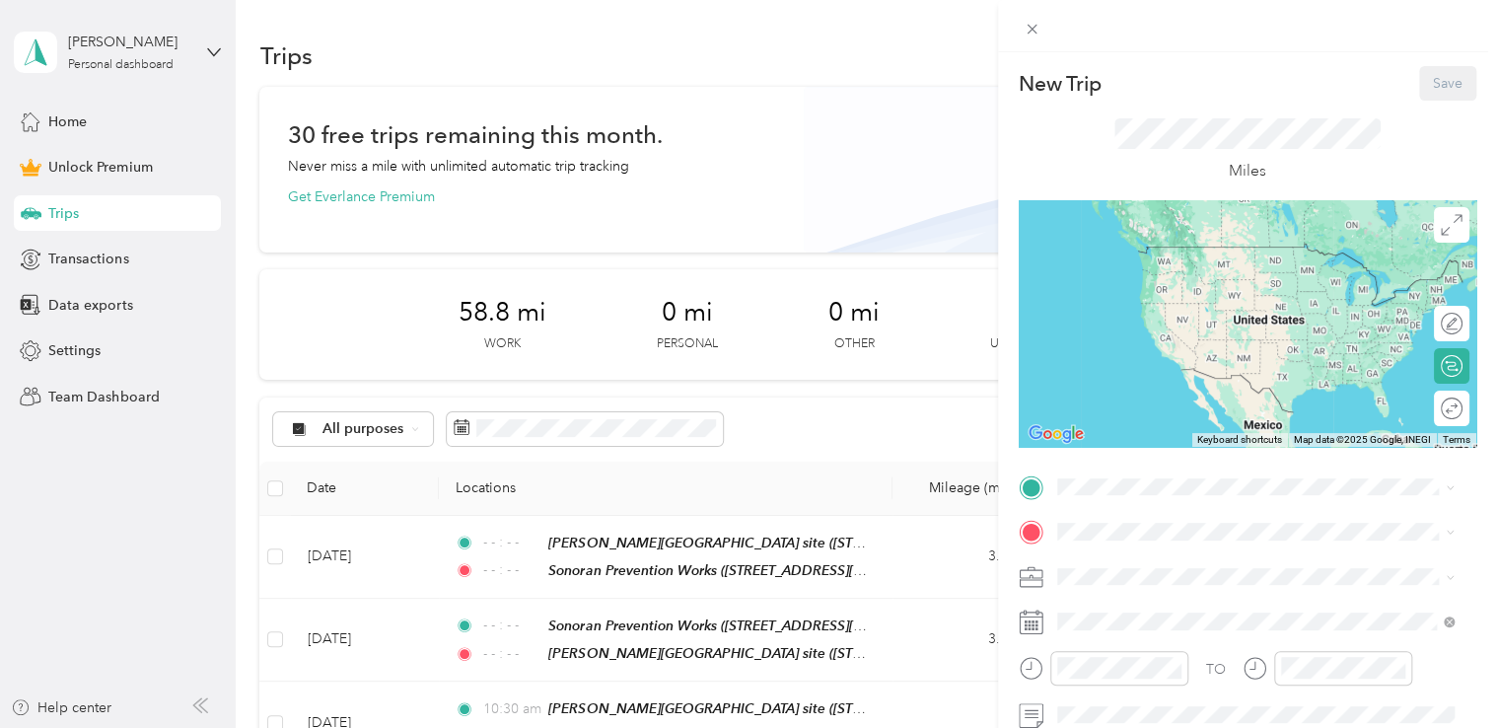
click at [1244, 264] on div "Sonoran Prevention Works [STREET_ADDRESS][US_STATE]" at bounding box center [1192, 255] width 197 height 41
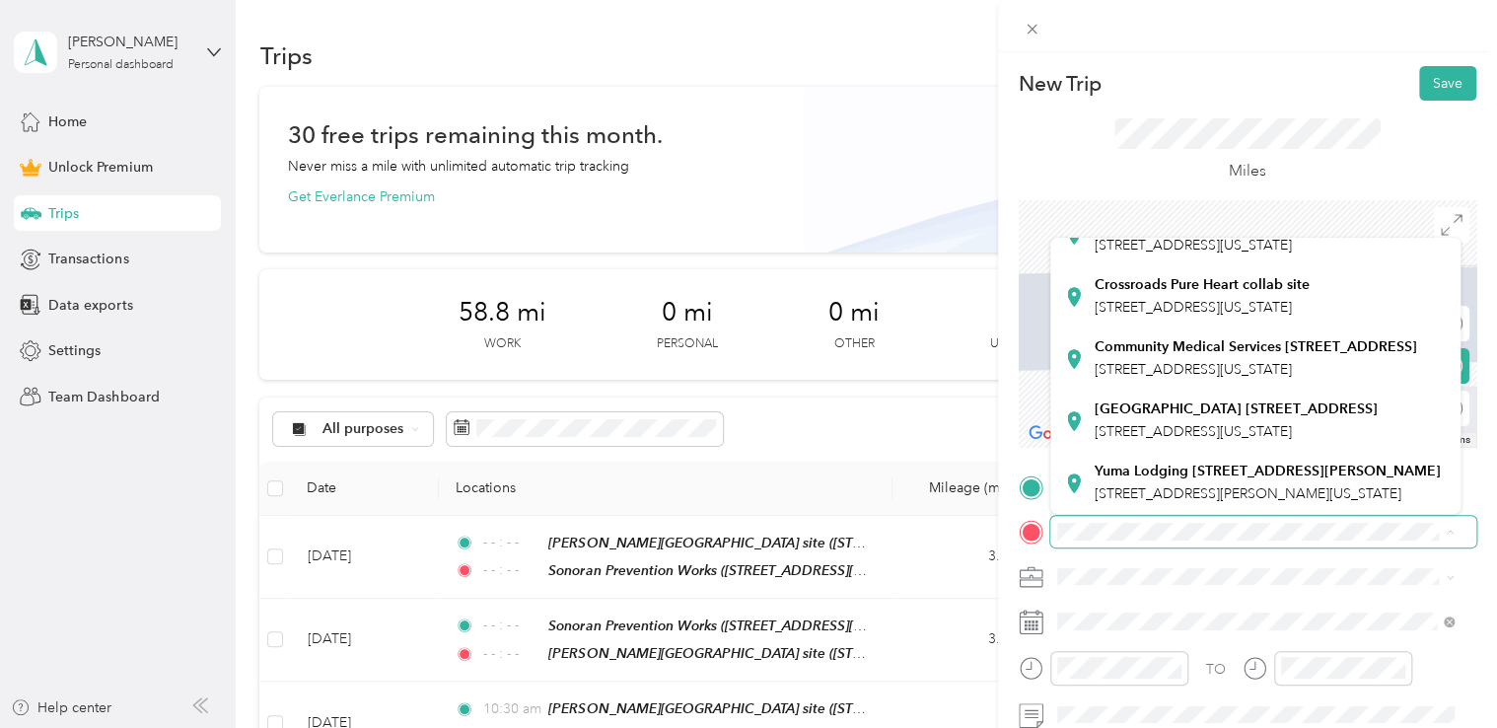
scroll to position [537, 0]
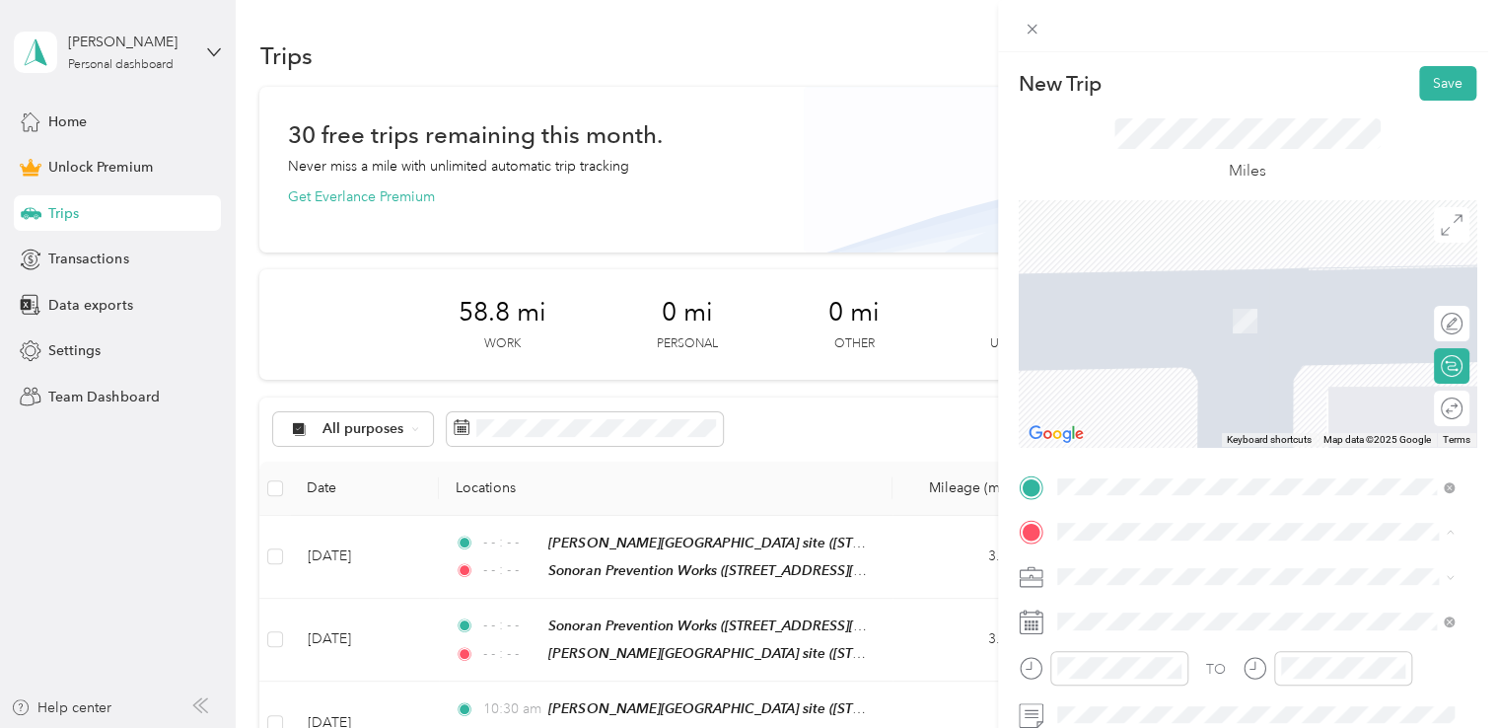
click at [1236, 297] on div "Crossroads Pure Heart collab site [STREET_ADDRESS][US_STATE]" at bounding box center [1201, 296] width 215 height 41
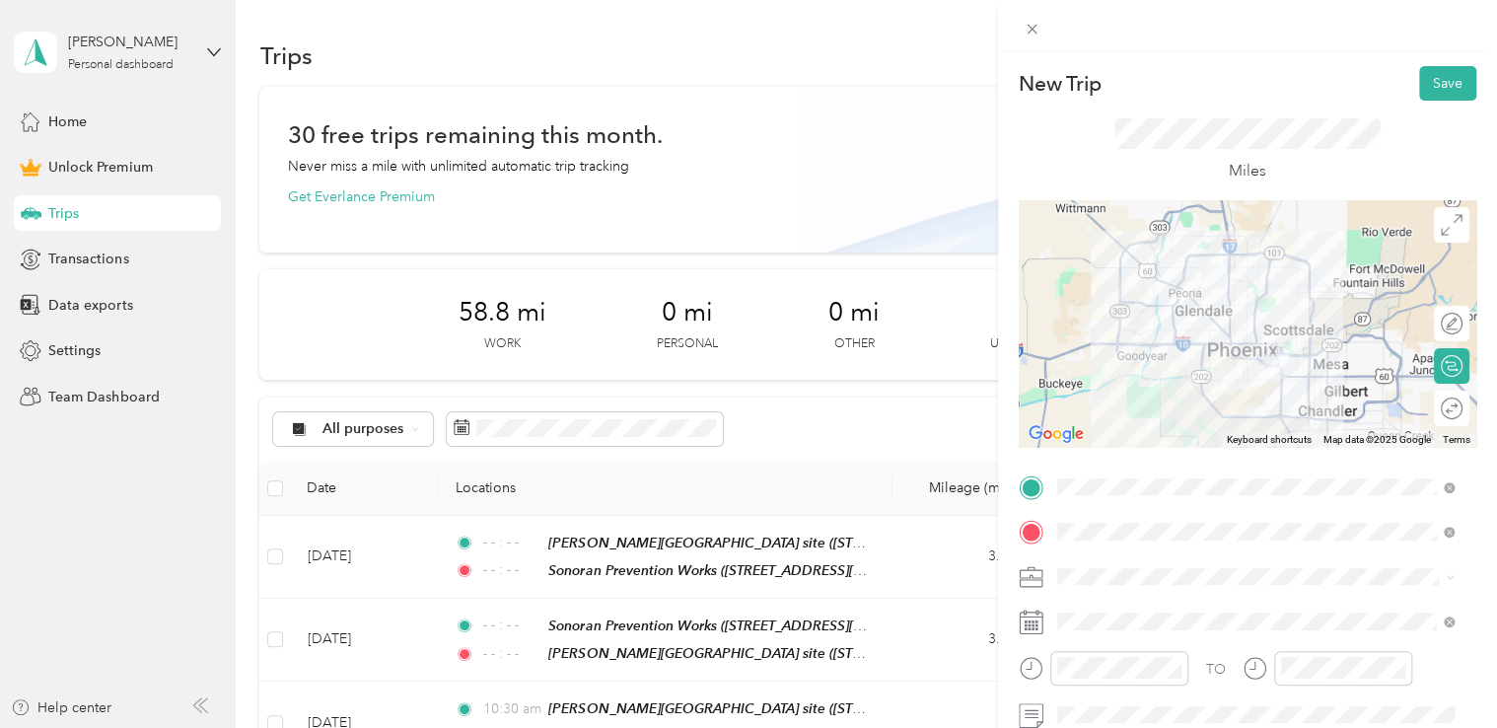
click at [1156, 361] on div "Outreach" at bounding box center [1256, 358] width 384 height 21
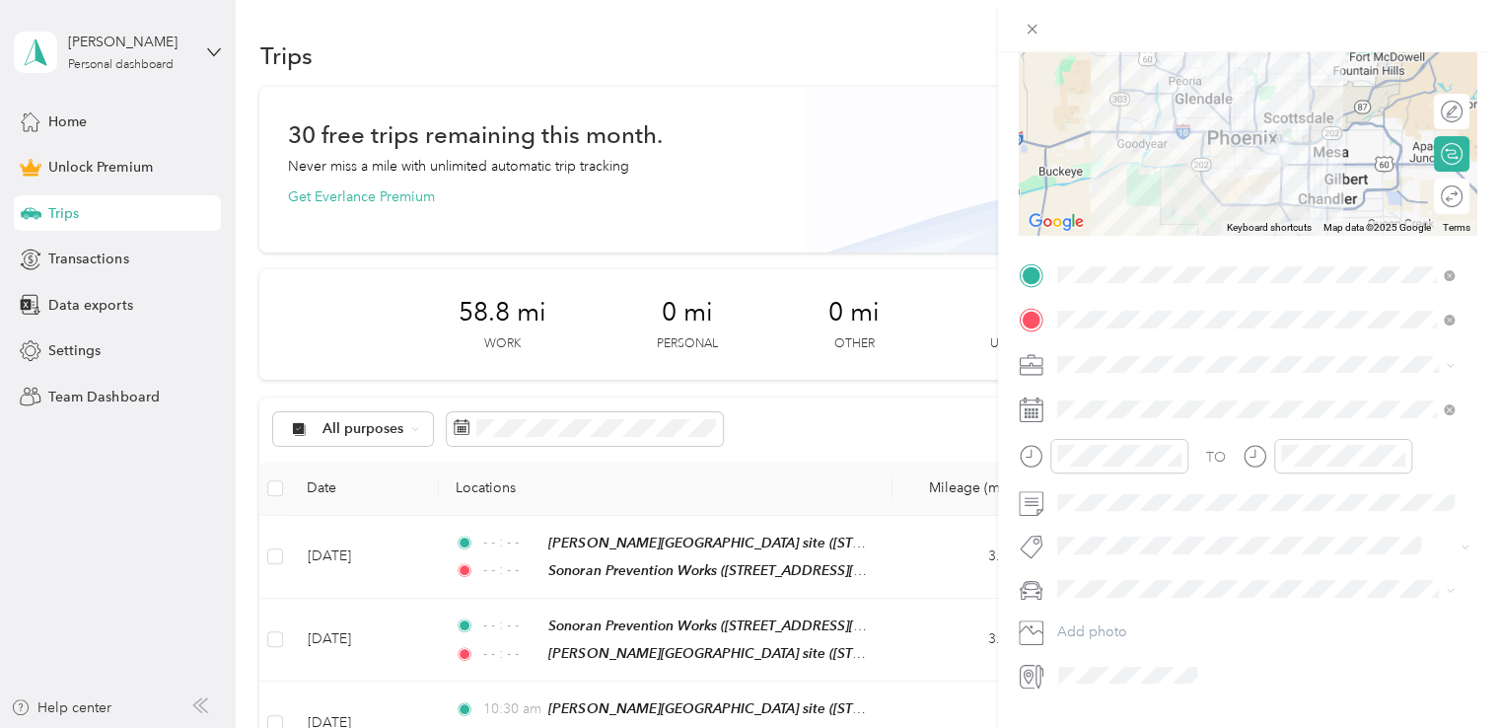
scroll to position [260, 0]
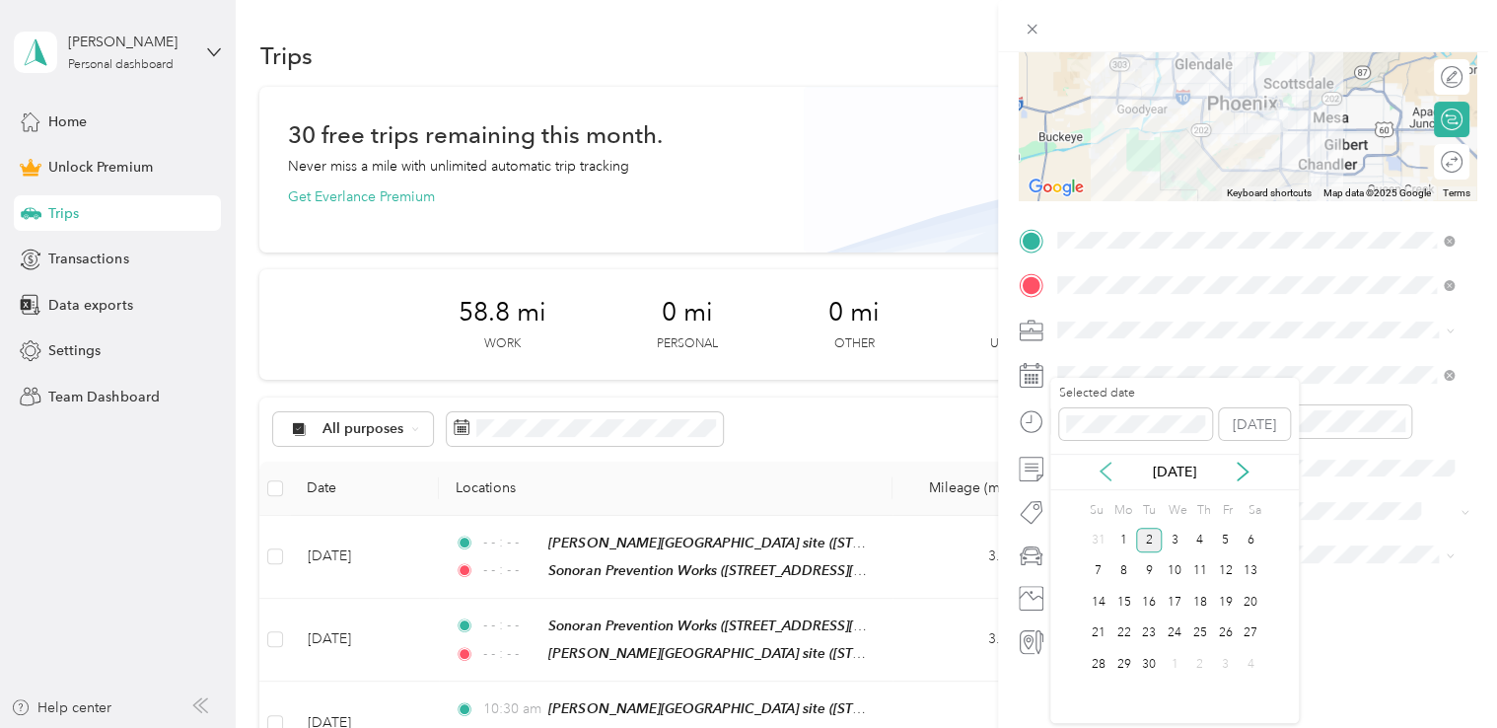
click at [1097, 476] on icon at bounding box center [1106, 472] width 20 height 20
click at [1201, 636] on div "21" at bounding box center [1201, 633] width 26 height 25
click at [1145, 661] on div "26" at bounding box center [1149, 664] width 26 height 25
click at [1176, 414] on icon "close-circle" at bounding box center [1175, 421] width 14 height 14
click at [1403, 414] on icon "close-circle" at bounding box center [1399, 421] width 14 height 14
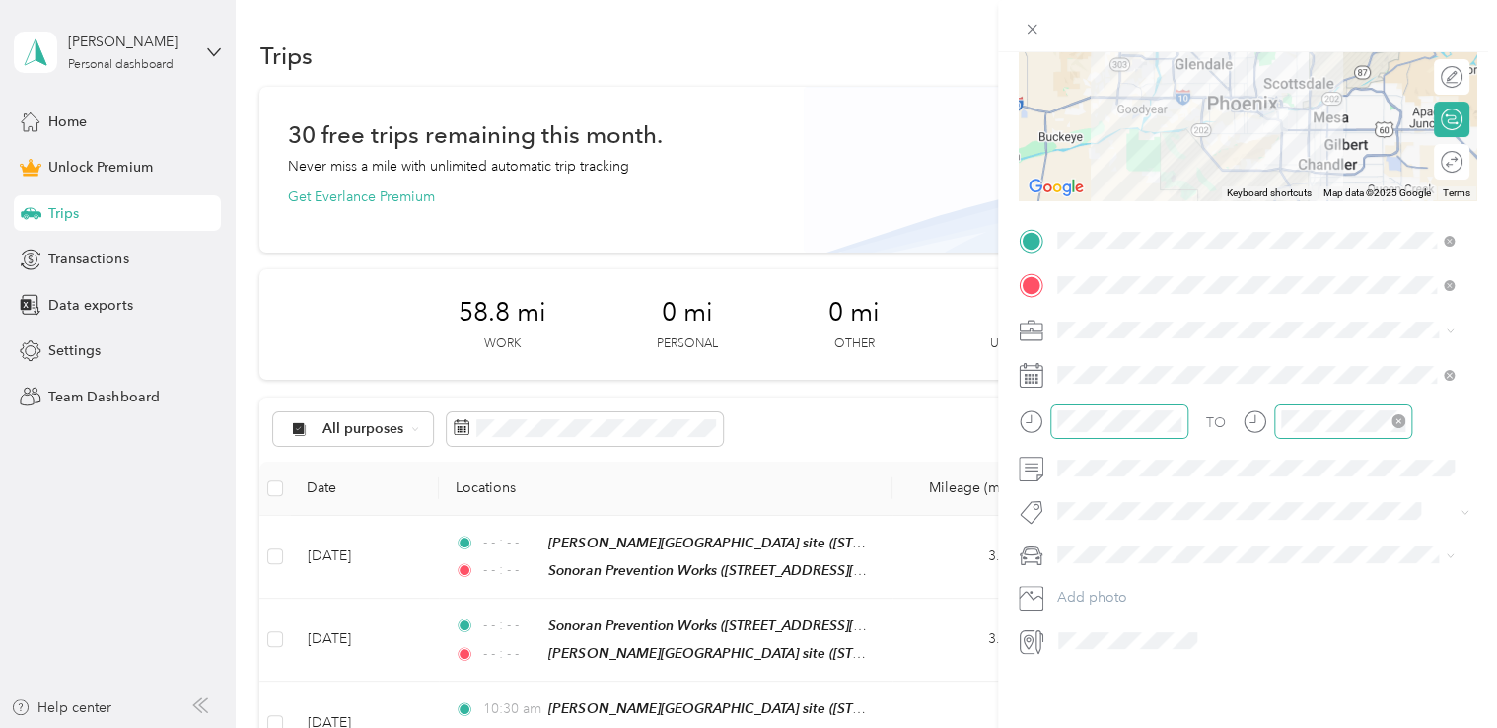
click at [1124, 566] on div "Sor Iv" at bounding box center [1256, 558] width 384 height 25
click at [1097, 578] on li "Beto" at bounding box center [1256, 566] width 411 height 35
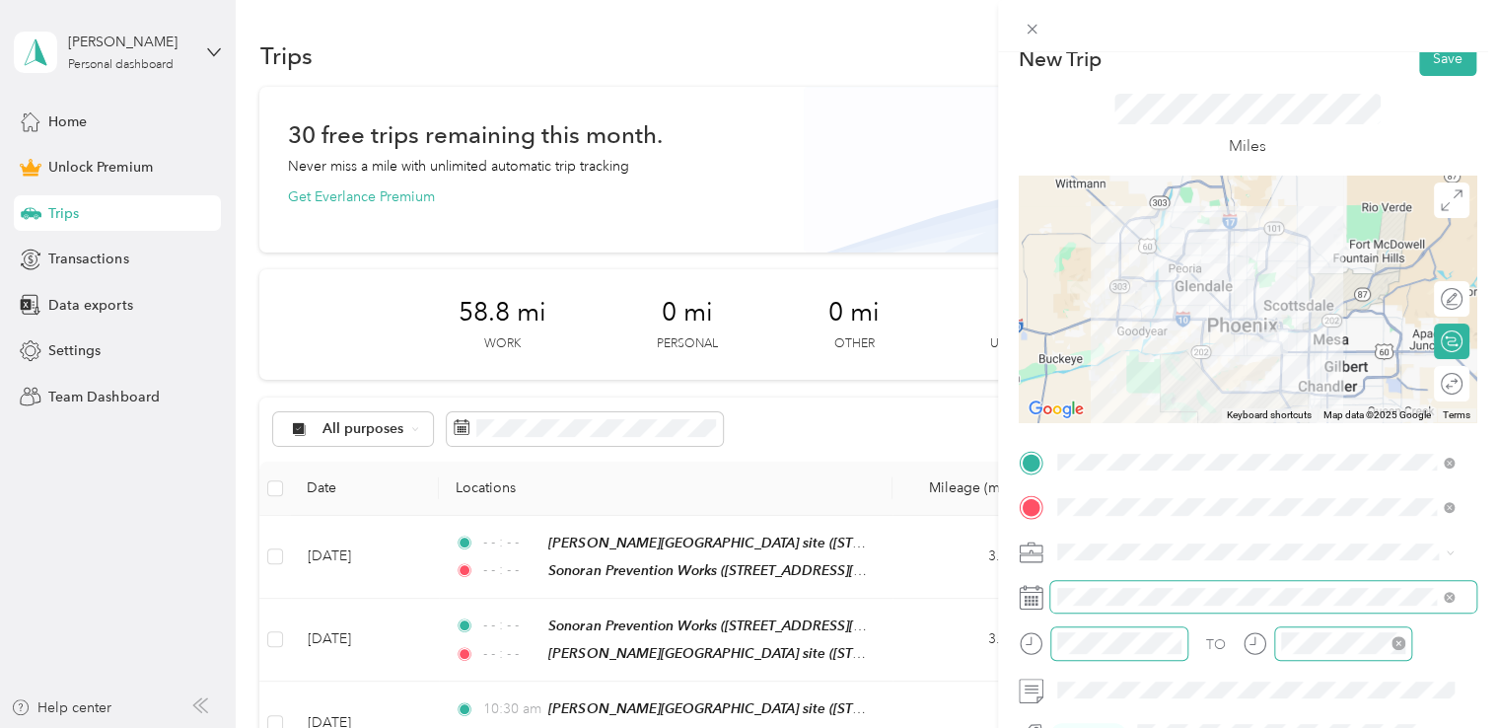
scroll to position [20, 0]
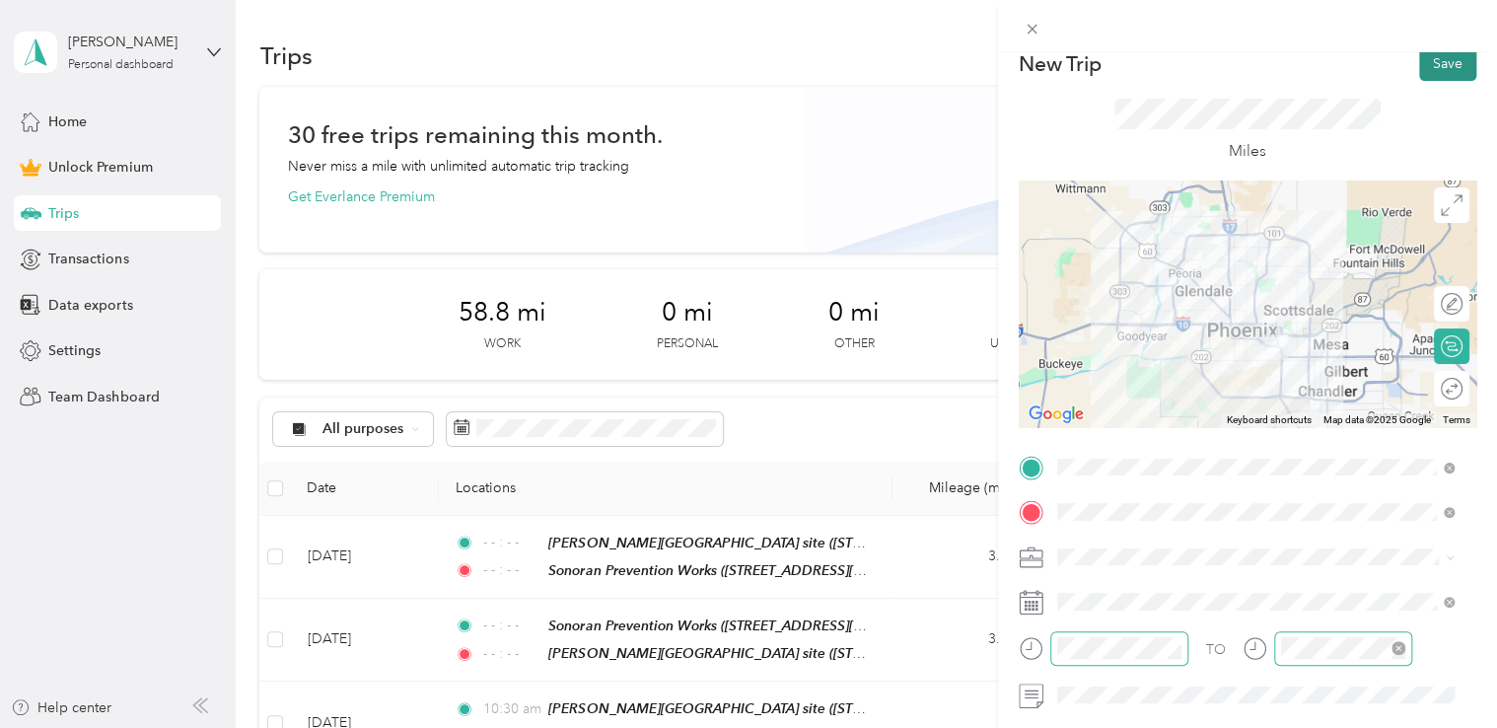
click at [1434, 61] on button "Save" at bounding box center [1447, 63] width 57 height 35
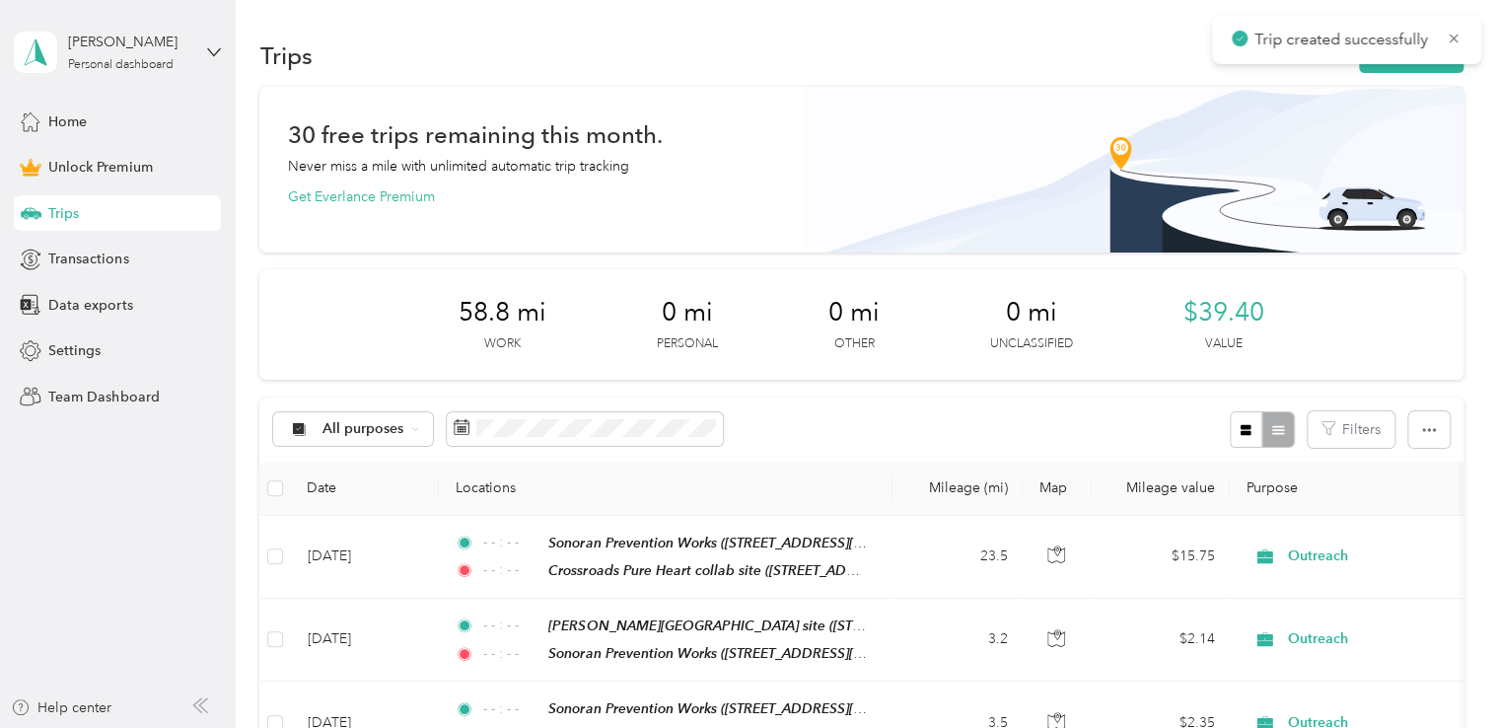
click at [1423, 62] on div "Trip created successfully" at bounding box center [1346, 40] width 269 height 48
click at [1394, 70] on button "New trip" at bounding box center [1411, 55] width 105 height 35
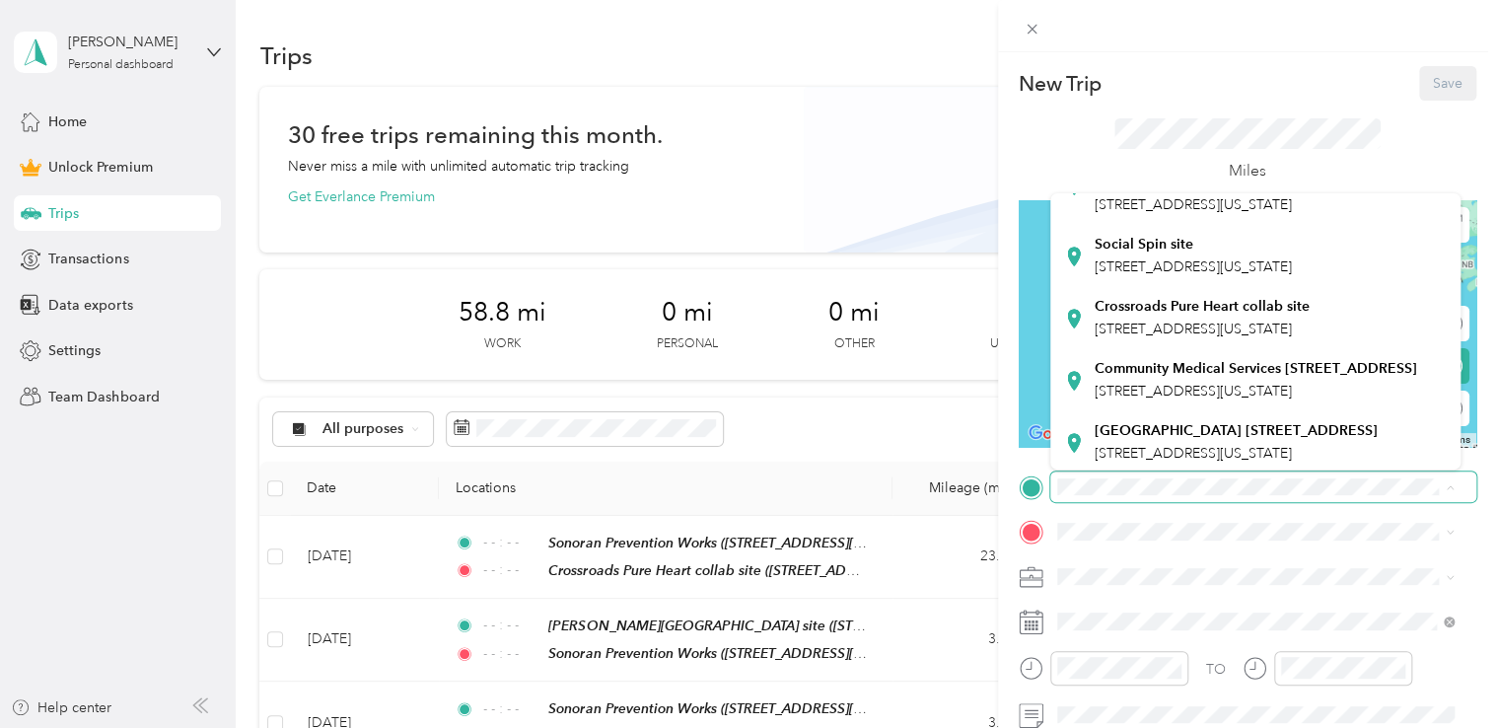
scroll to position [377, 0]
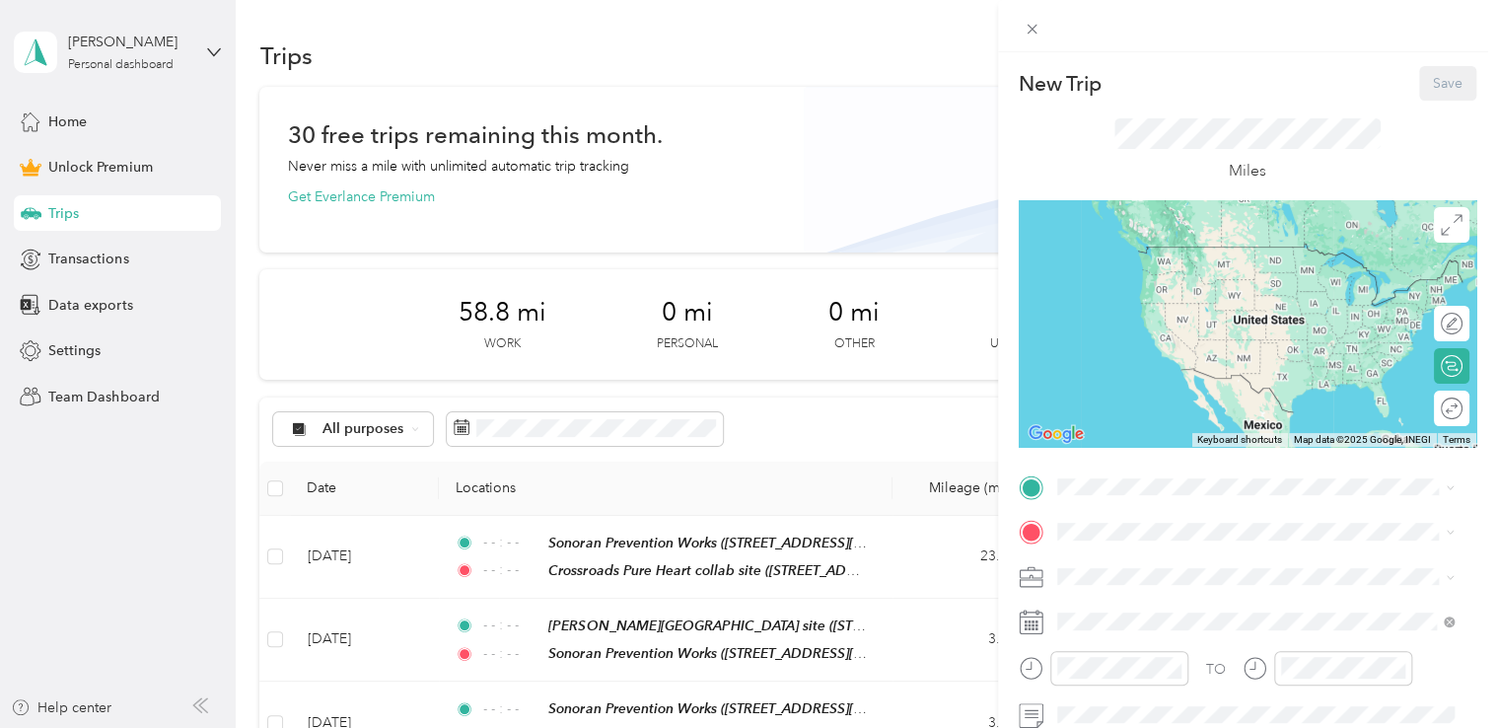
click at [1231, 314] on strong "Crossroads Pure Heart collab site" at bounding box center [1201, 305] width 215 height 18
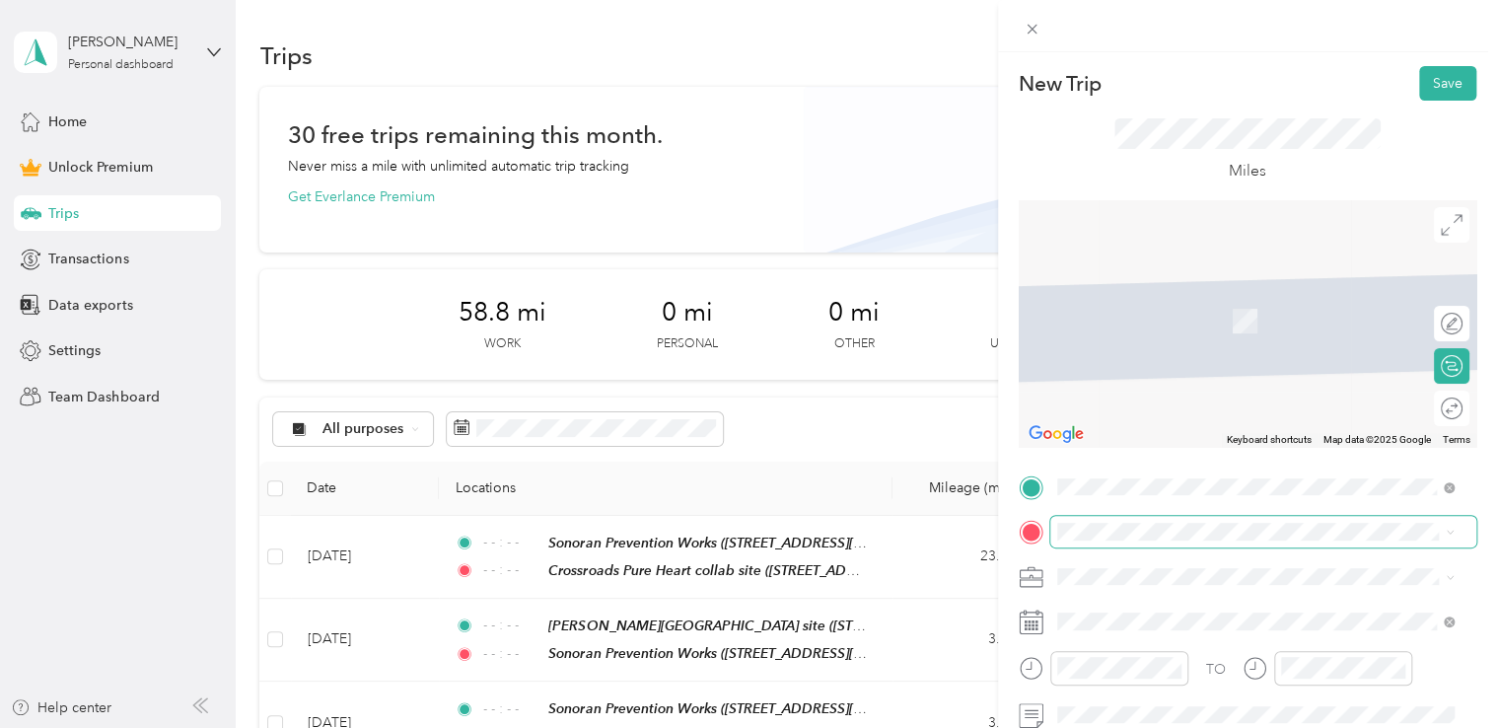
click at [1141, 542] on span at bounding box center [1264, 532] width 426 height 32
click at [1189, 317] on span "[STREET_ADDRESS][US_STATE]" at bounding box center [1192, 317] width 197 height 17
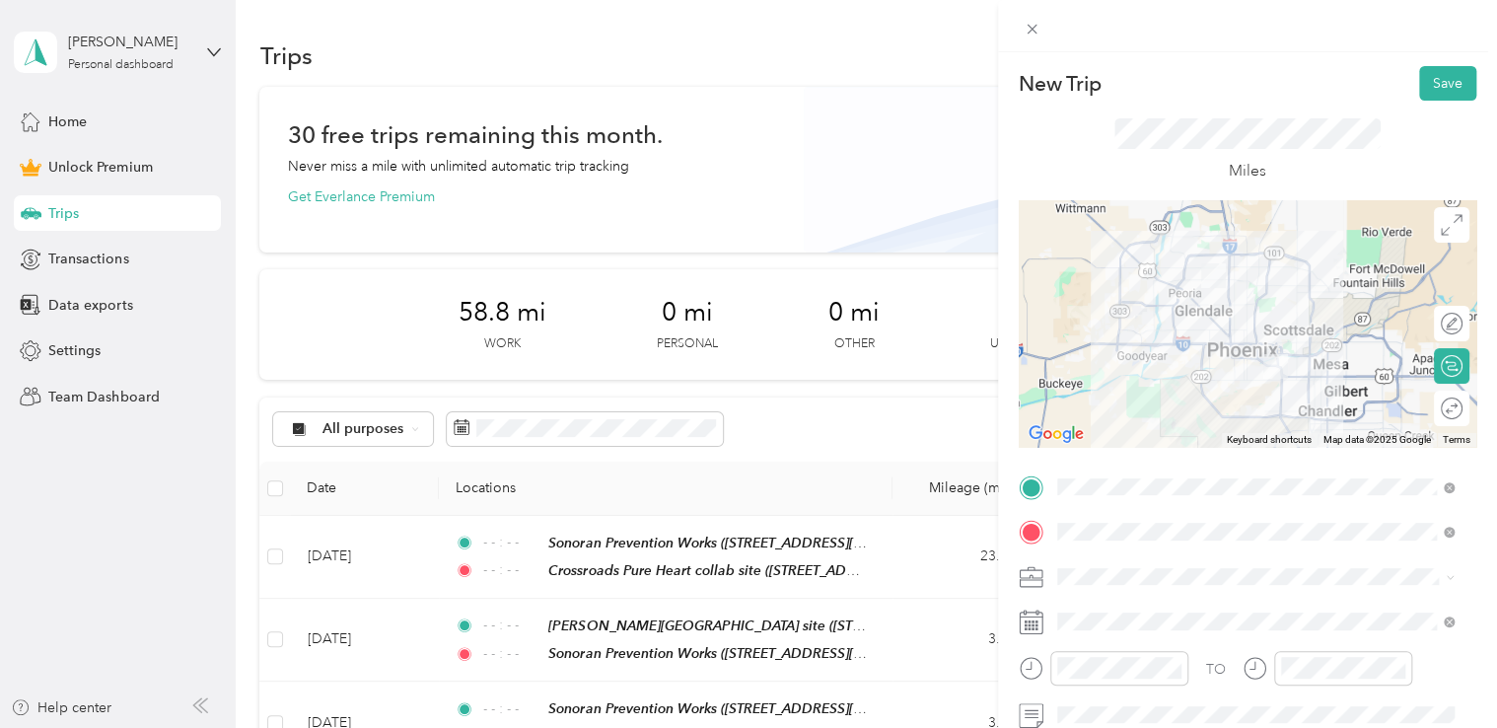
click at [1129, 370] on li "Outreach" at bounding box center [1256, 362] width 411 height 35
click at [1134, 610] on span at bounding box center [1264, 622] width 426 height 32
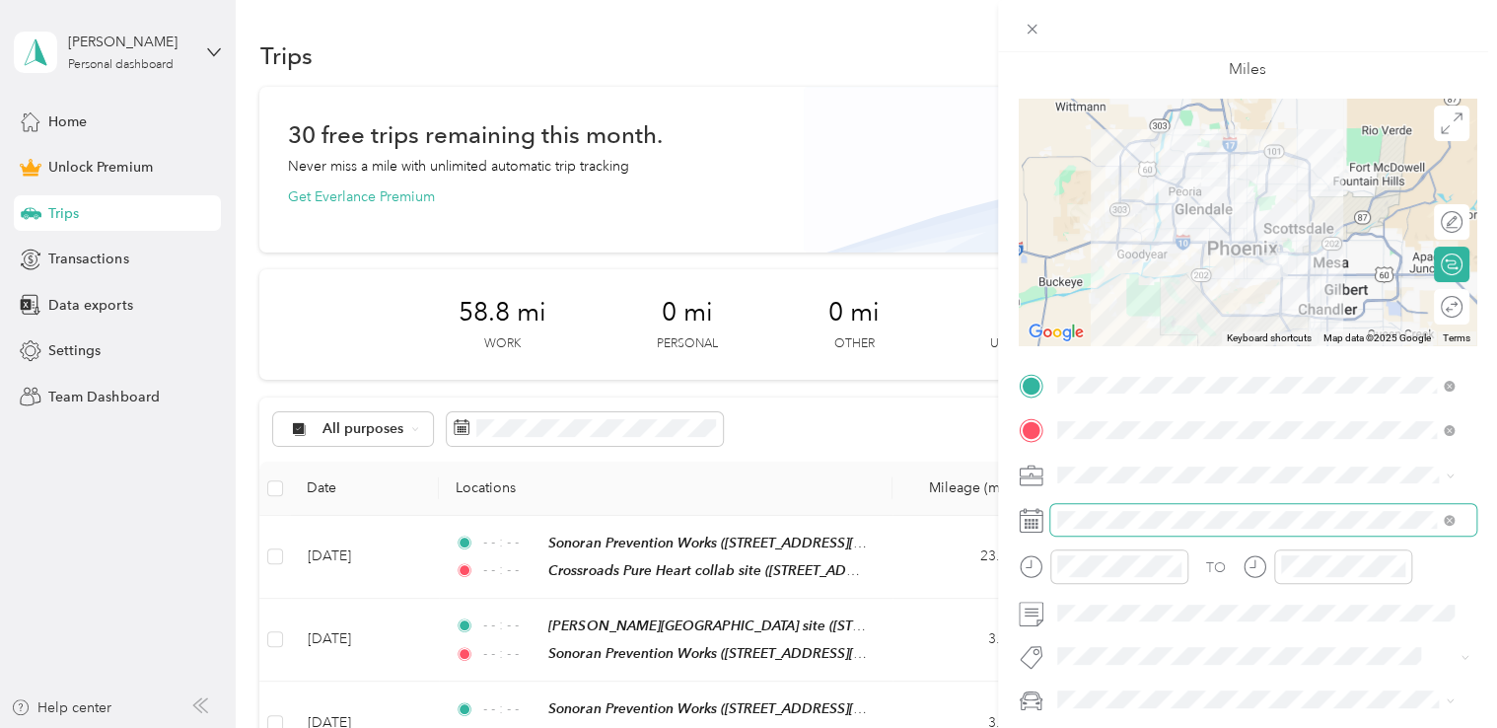
scroll to position [103, 0]
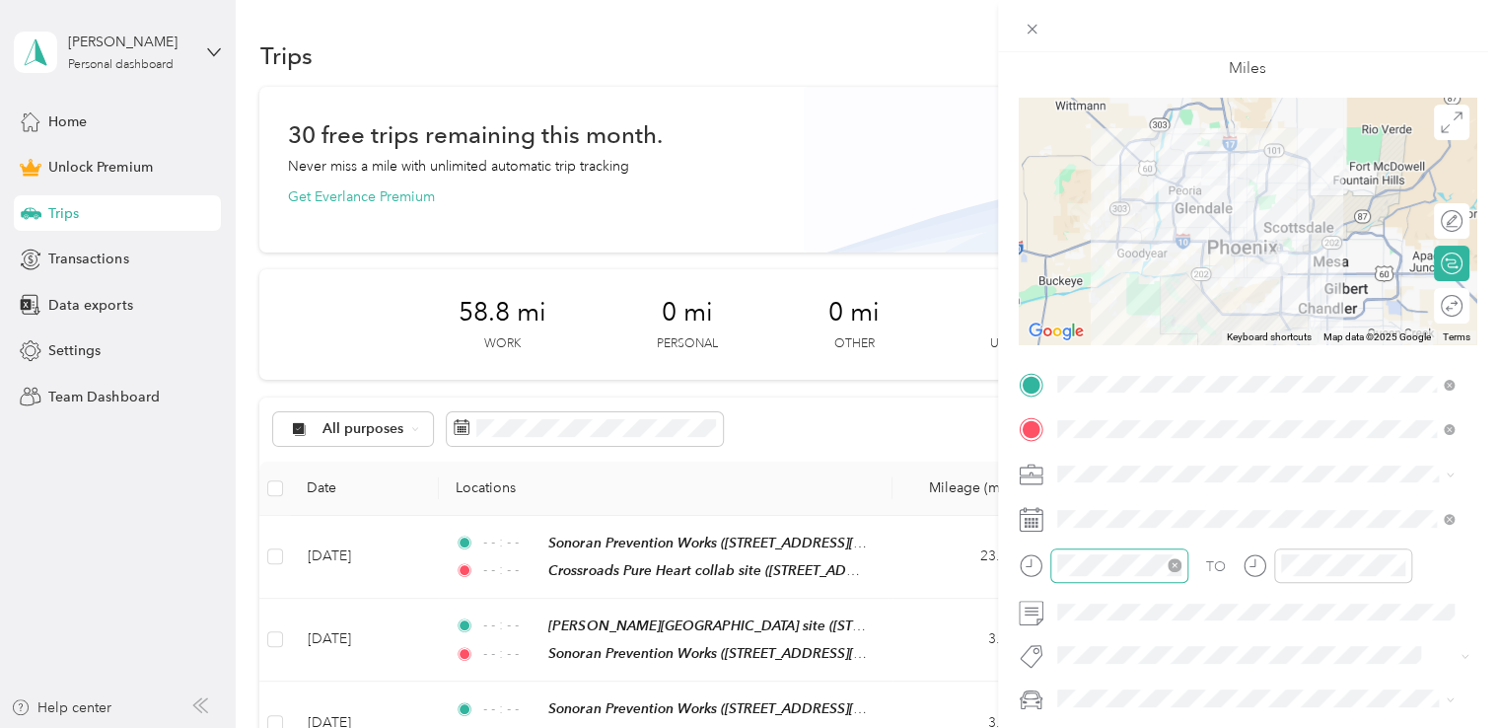
click at [1177, 567] on icon "close-circle" at bounding box center [1175, 565] width 14 height 14
click at [1401, 565] on icon "close-circle" at bounding box center [1399, 565] width 14 height 14
click at [1105, 621] on button "Sor Iv" at bounding box center [1092, 609] width 57 height 25
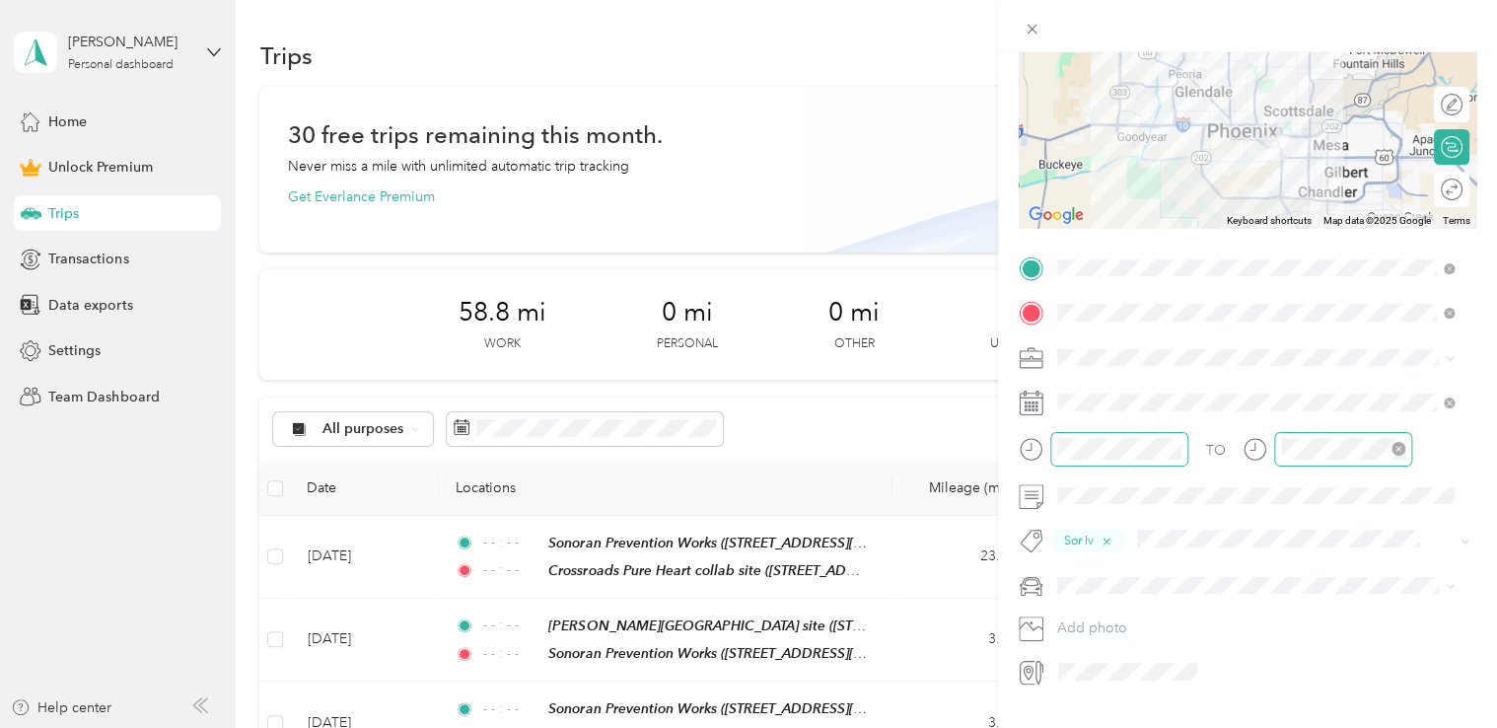
scroll to position [220, 0]
click at [1101, 616] on div "Beto" at bounding box center [1256, 608] width 384 height 21
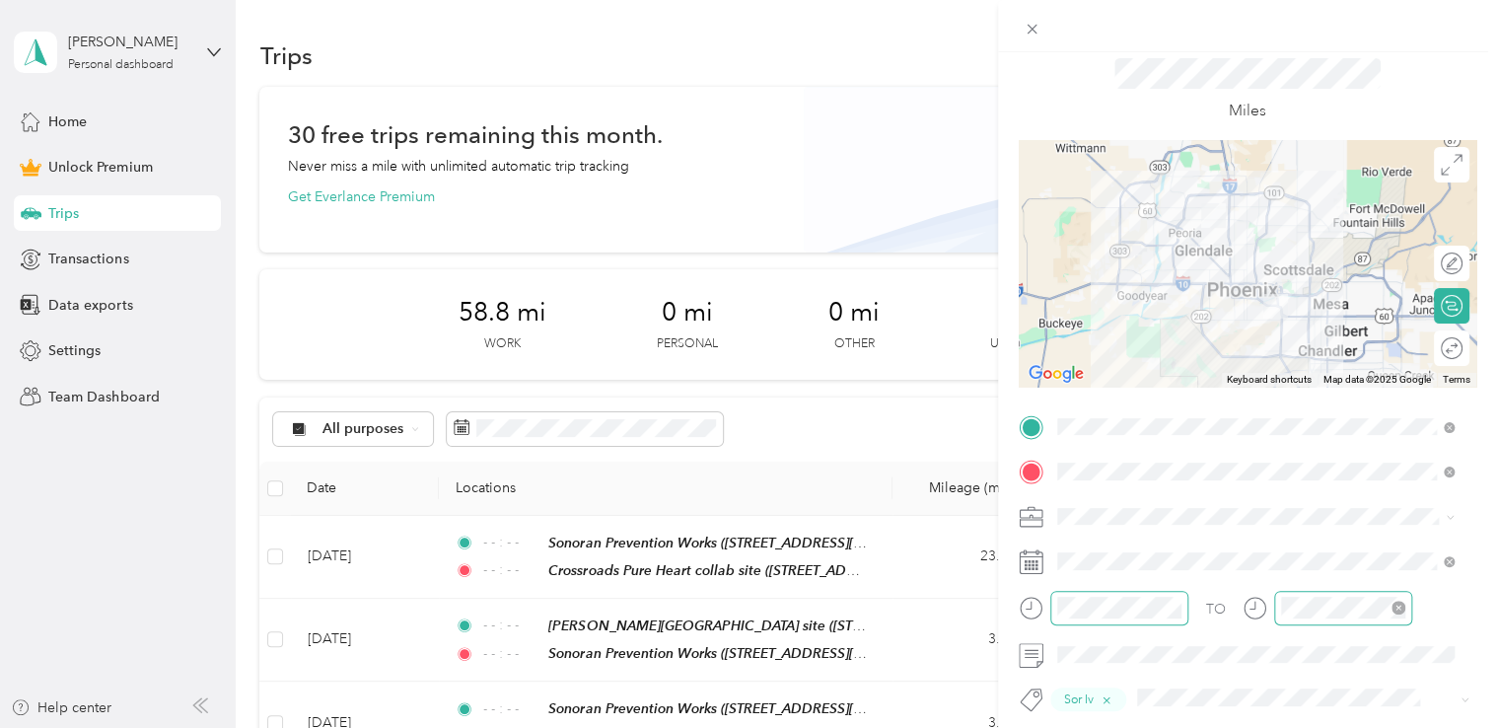
scroll to position [0, 0]
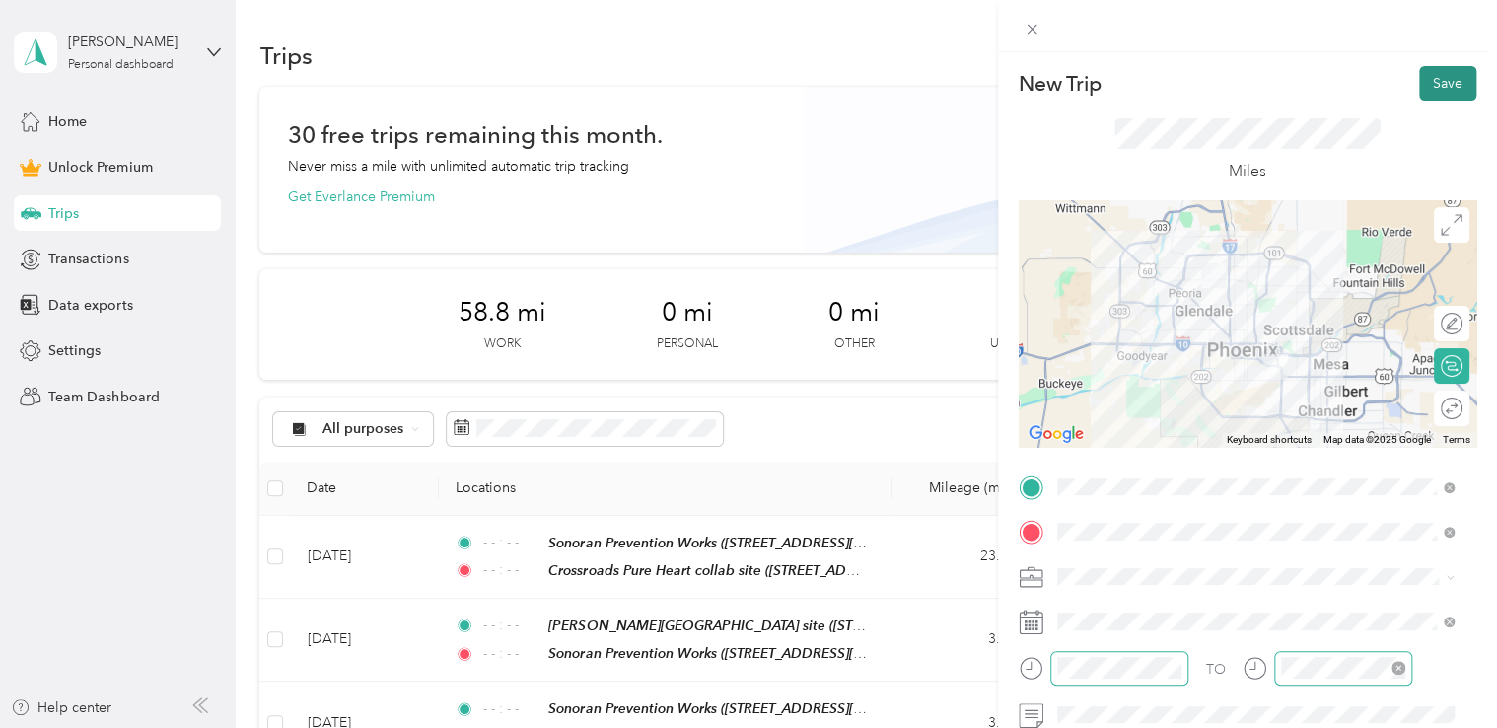
click at [1438, 77] on button "Save" at bounding box center [1447, 83] width 57 height 35
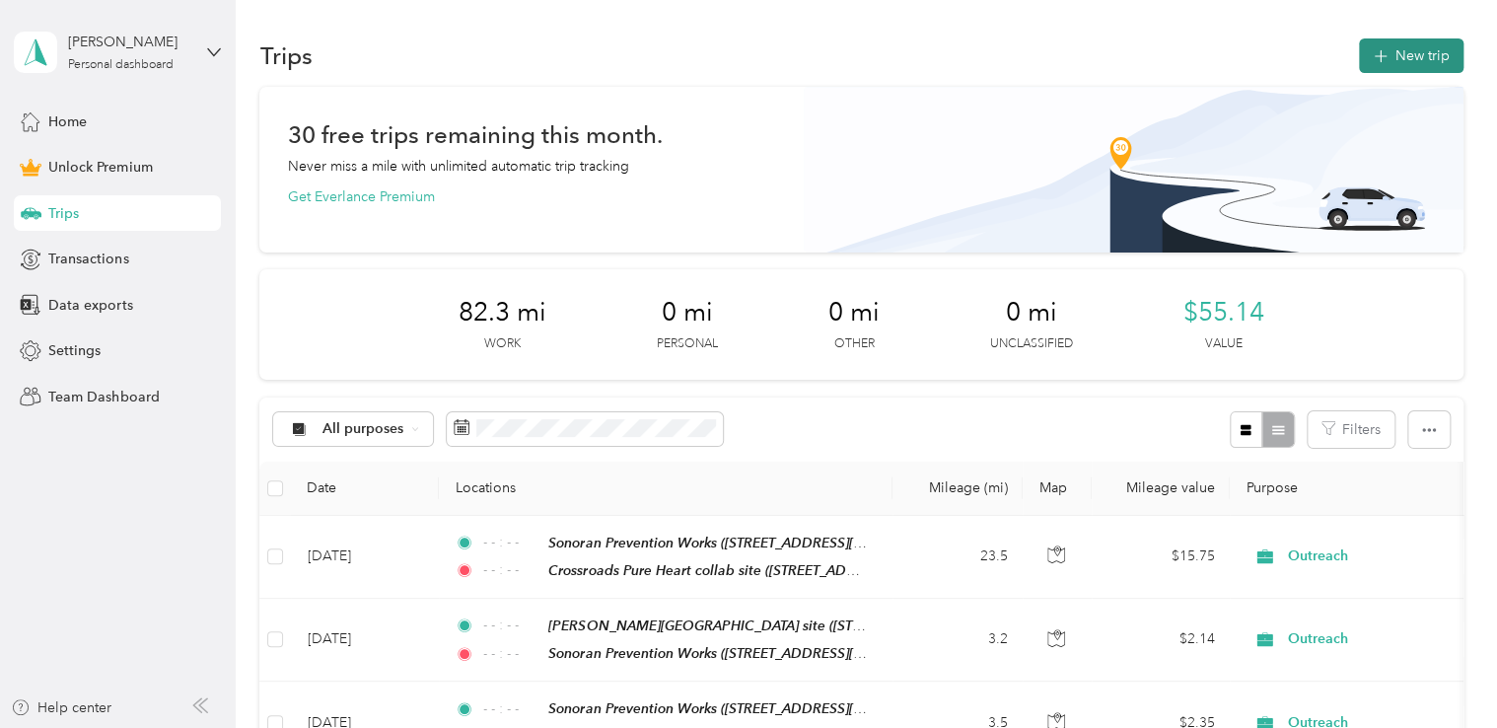
click at [1395, 57] on button "New trip" at bounding box center [1411, 55] width 105 height 35
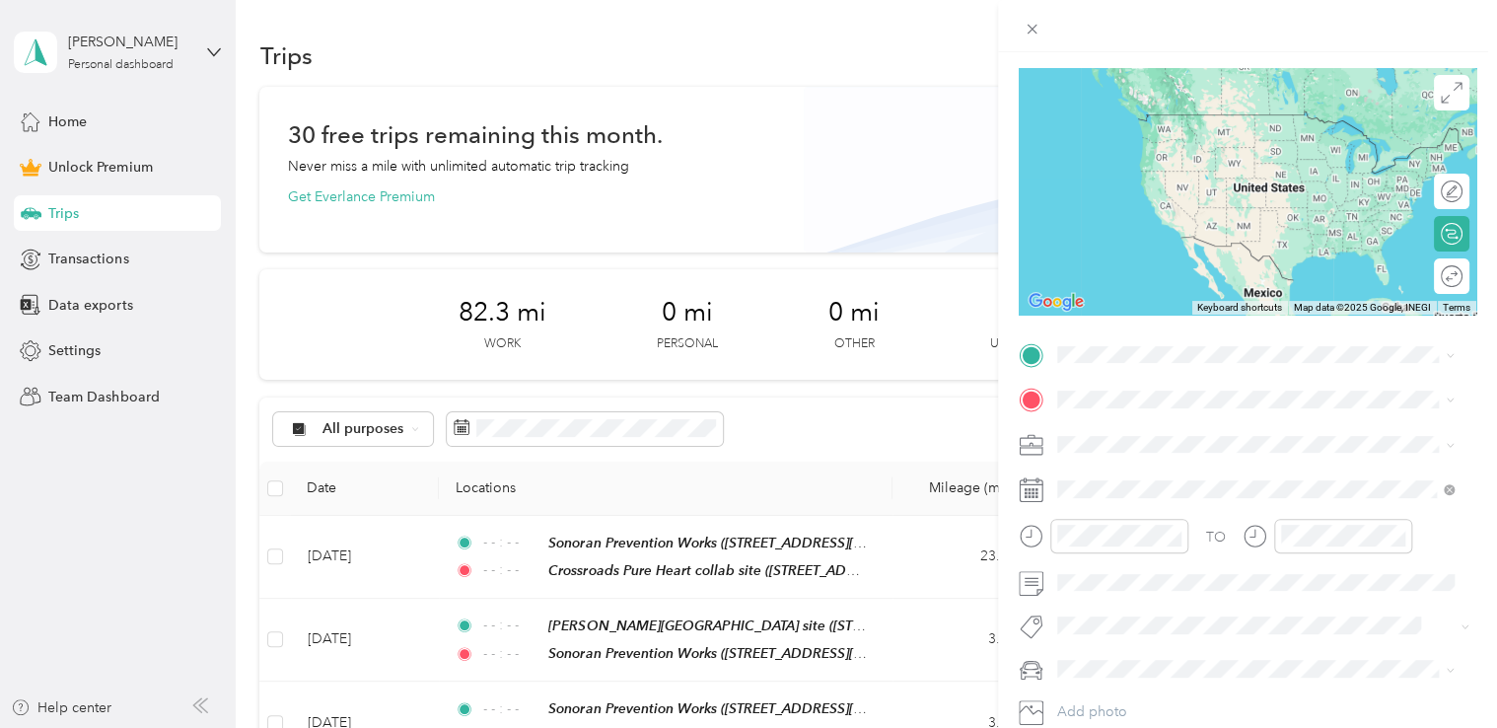
scroll to position [133, 0]
click at [1173, 534] on icon "close-circle" at bounding box center [1175, 535] width 14 height 14
click at [1393, 529] on icon "close-circle" at bounding box center [1399, 535] width 14 height 14
click at [1172, 436] on div "Sonoran Prevention Works [STREET_ADDRESS][US_STATE]" at bounding box center [1192, 443] width 197 height 41
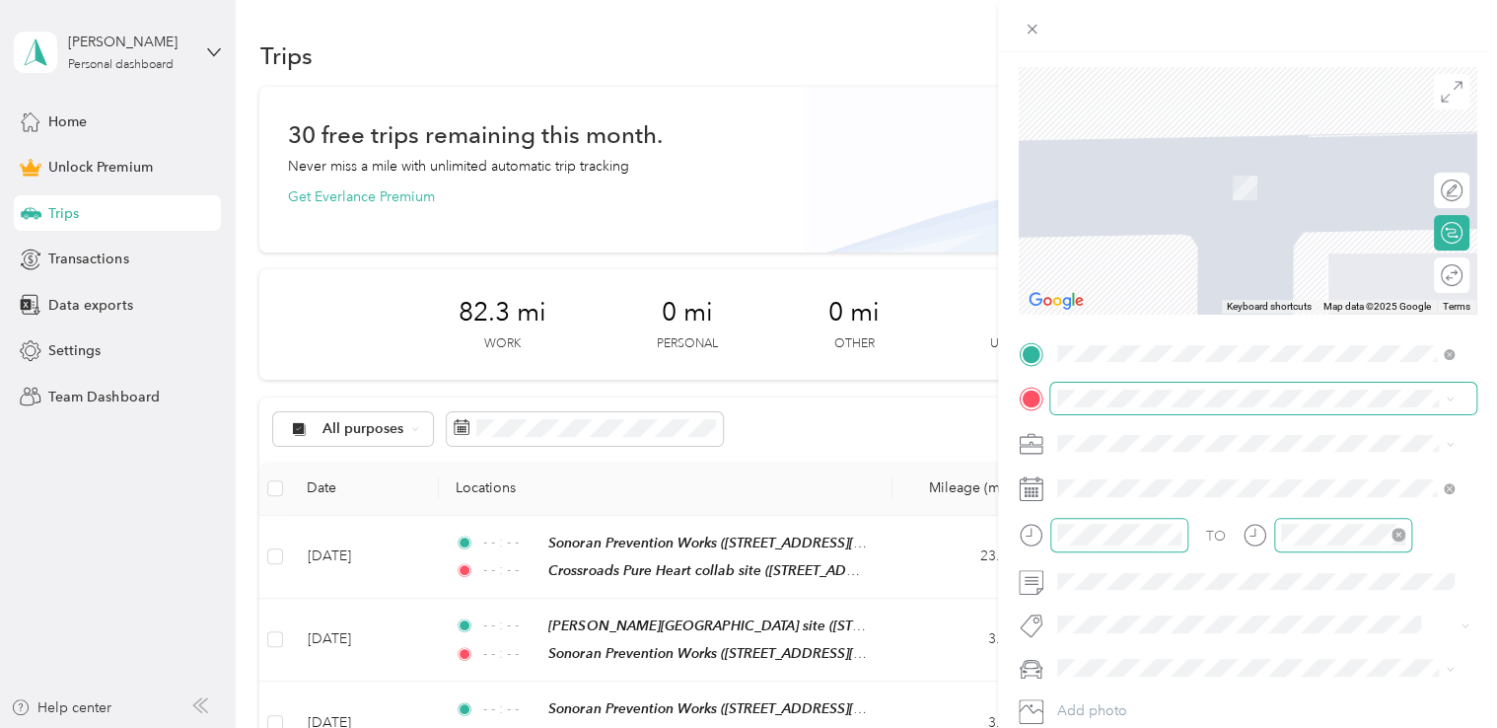
click at [1142, 408] on span at bounding box center [1264, 399] width 426 height 32
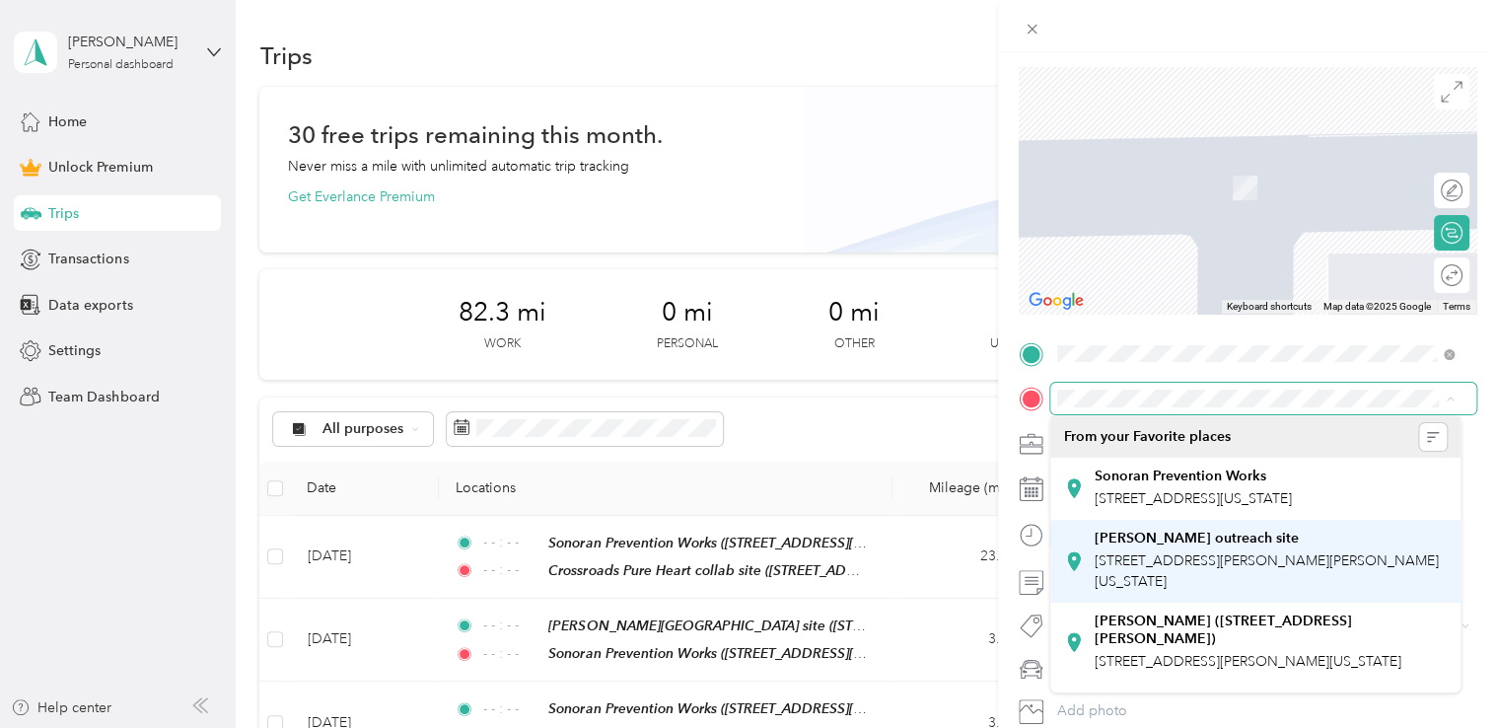
click at [1132, 699] on div "New Trip Save This trip cannot be edited because it is either under review, app…" at bounding box center [744, 728] width 1488 height 0
click at [1132, 574] on span "[STREET_ADDRESS][PERSON_NAME][PERSON_NAME][US_STATE]" at bounding box center [1266, 568] width 344 height 37
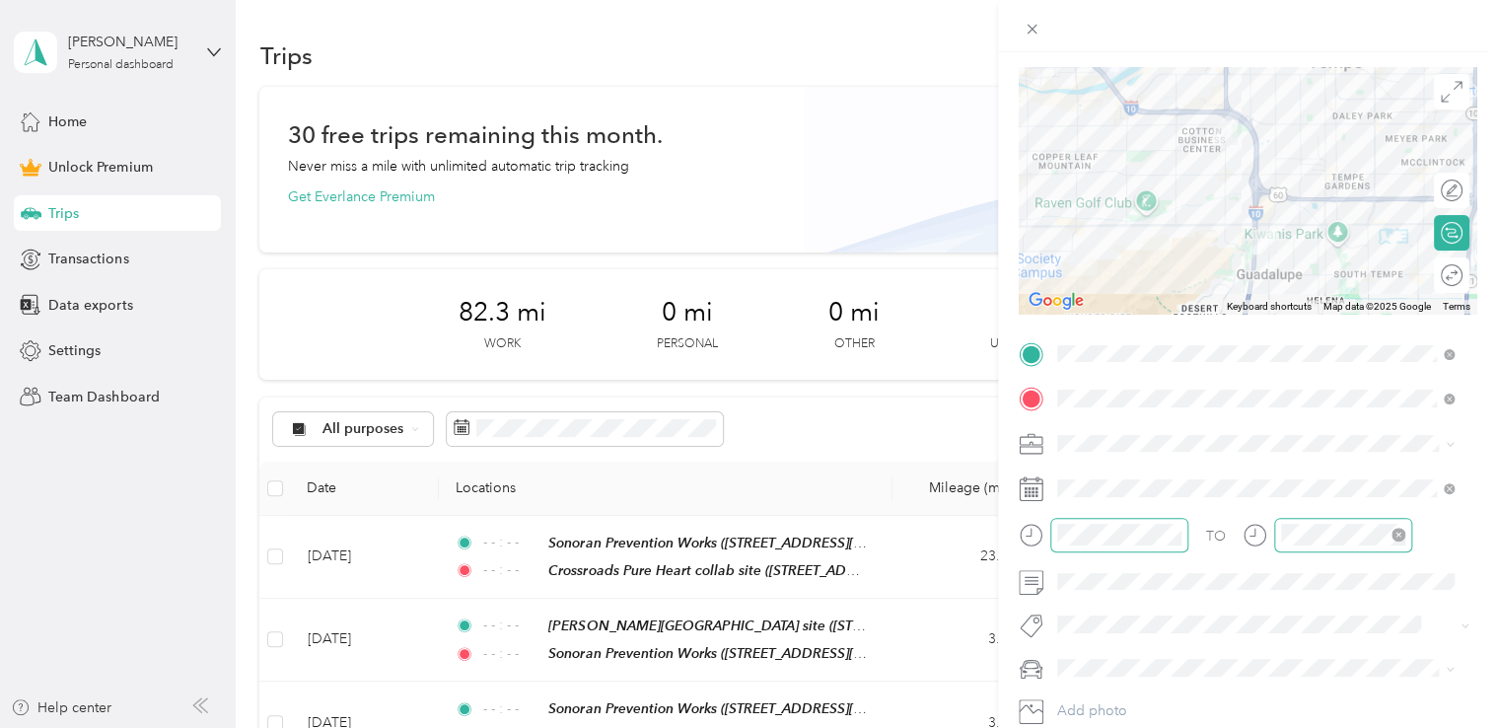
click at [1134, 235] on div "Outreach" at bounding box center [1256, 224] width 384 height 21
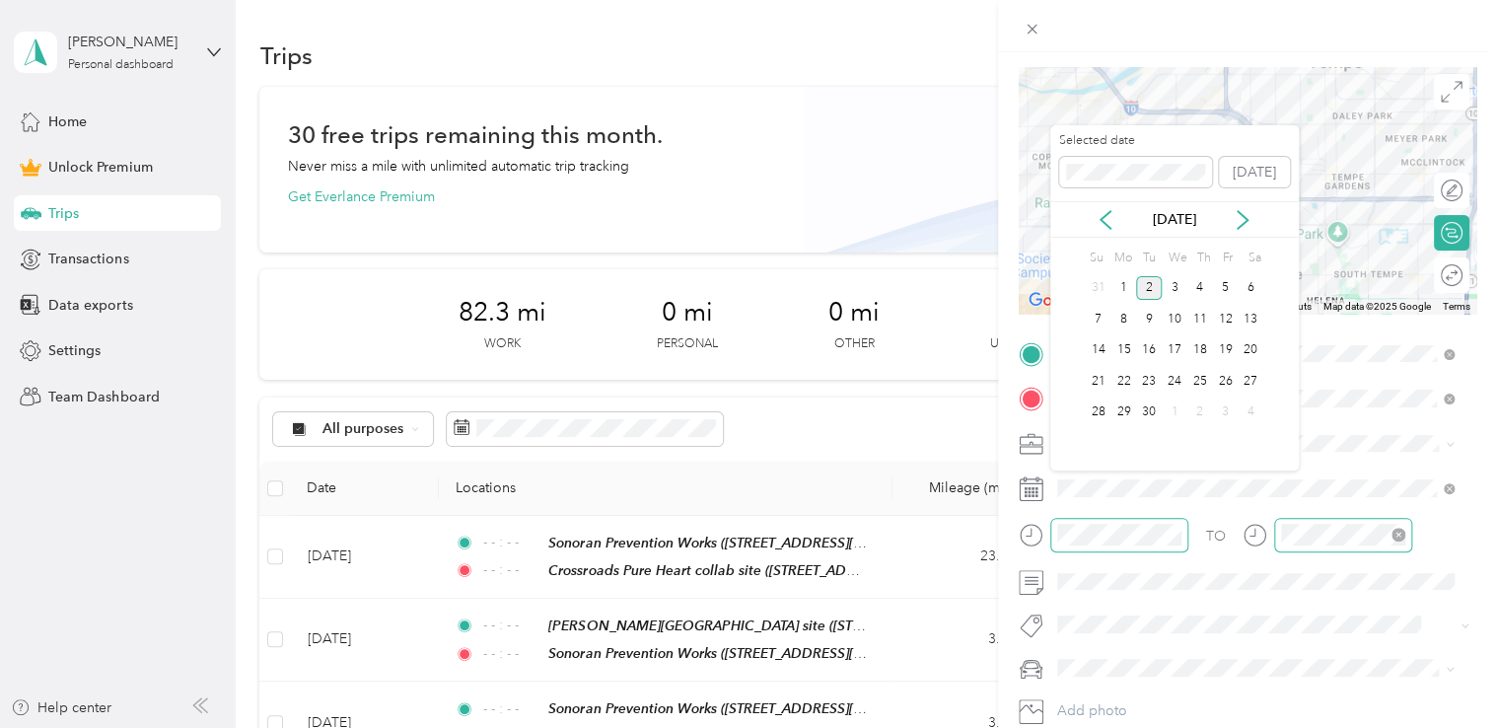
click at [1102, 231] on div "[DATE]" at bounding box center [1175, 219] width 249 height 36
click at [1109, 217] on icon at bounding box center [1106, 220] width 20 height 20
click at [1140, 415] on div "26" at bounding box center [1149, 412] width 26 height 25
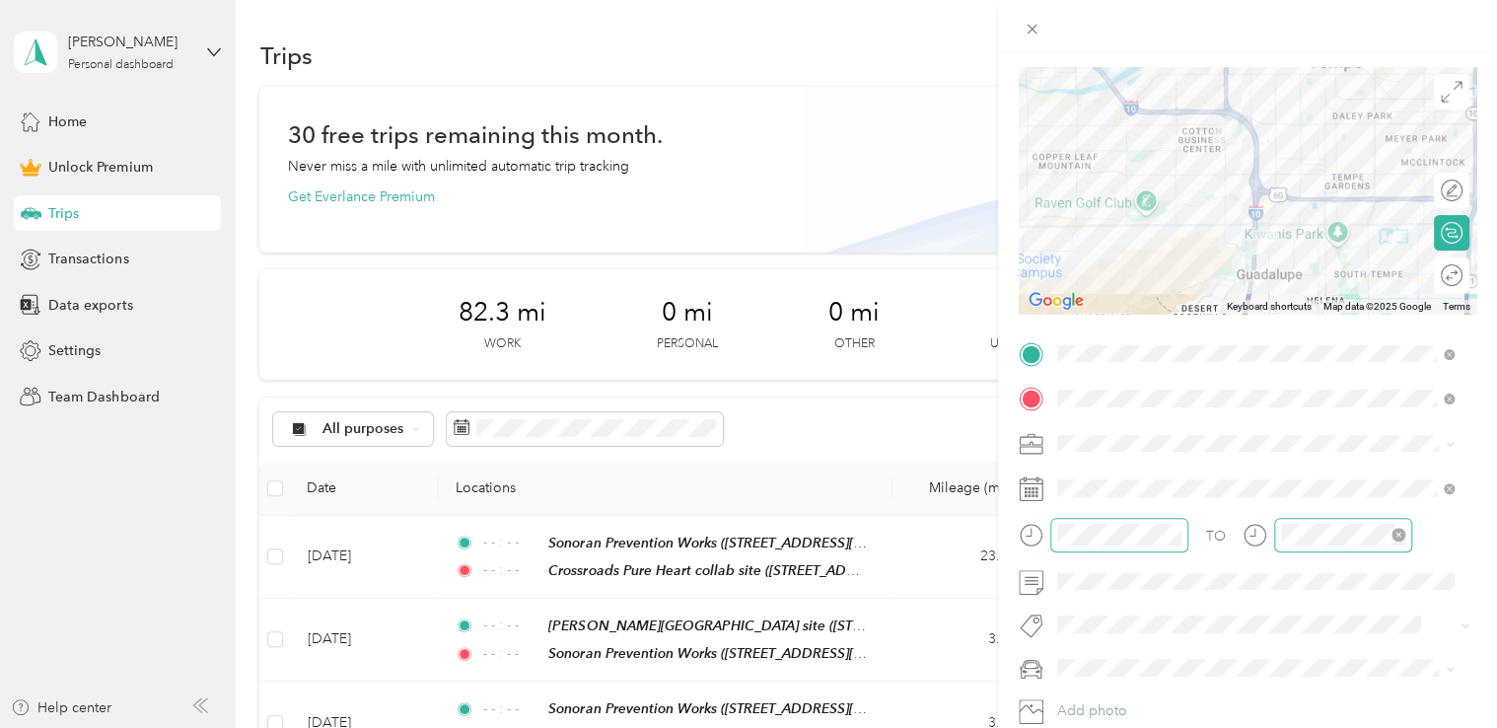
click at [1095, 692] on span "Sor Iv" at bounding box center [1093, 687] width 30 height 18
click at [1097, 699] on div "Beto" at bounding box center [1256, 695] width 384 height 21
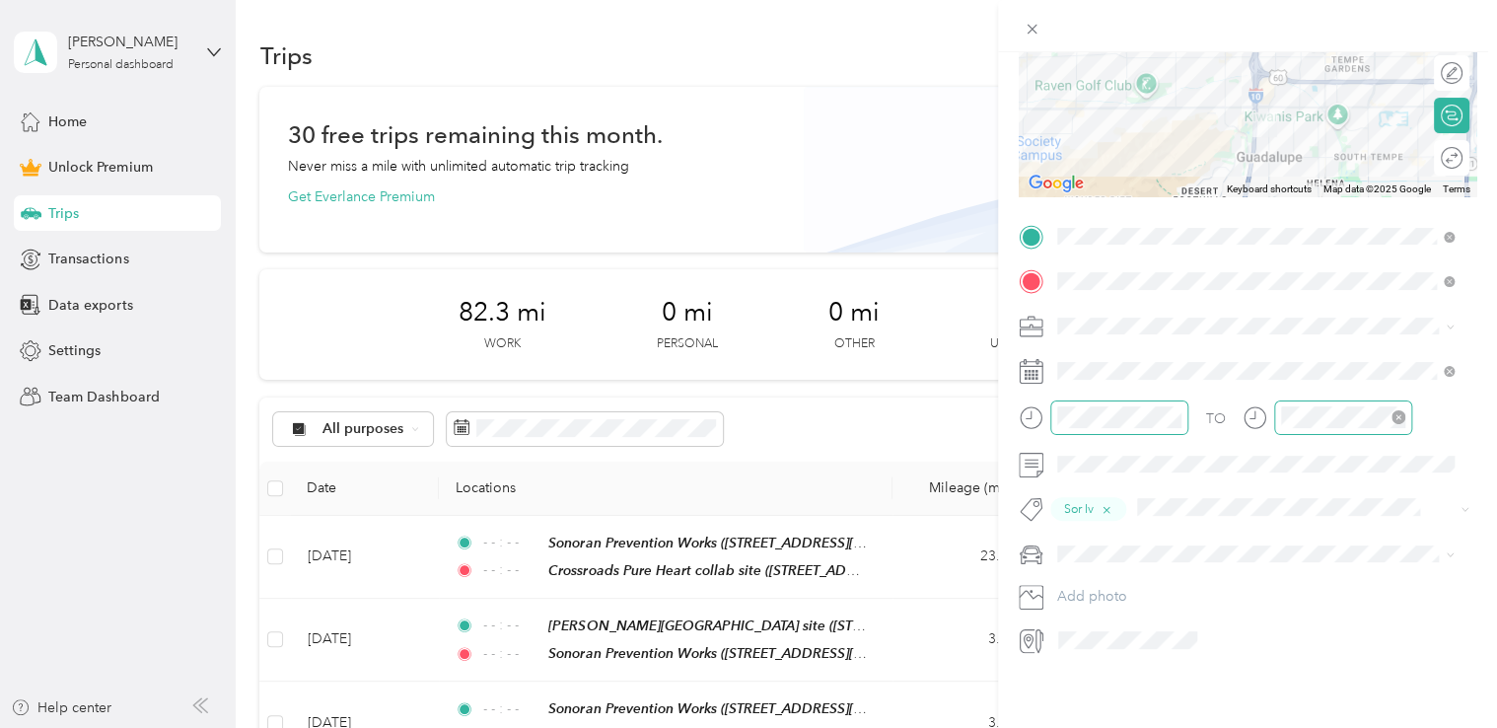
scroll to position [0, 0]
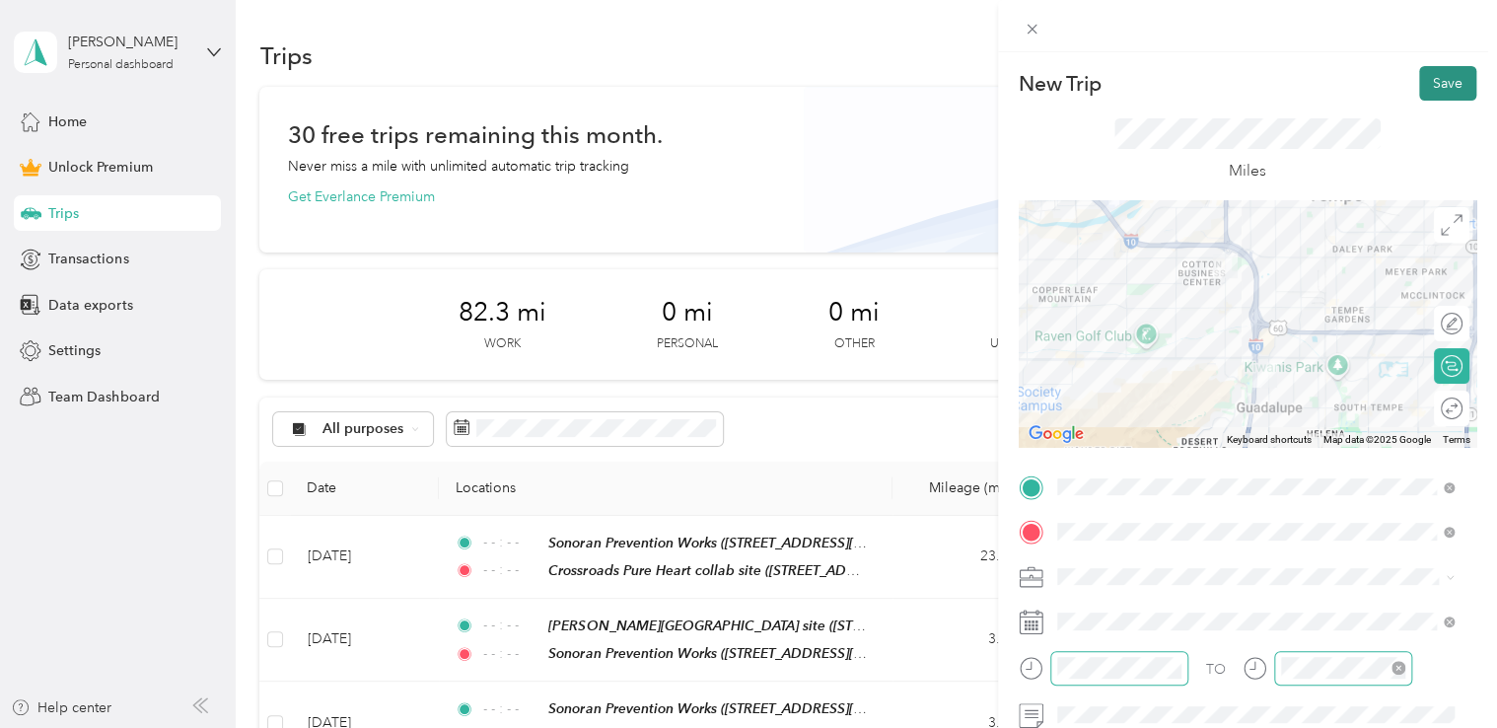
click at [1428, 88] on button "Save" at bounding box center [1447, 83] width 57 height 35
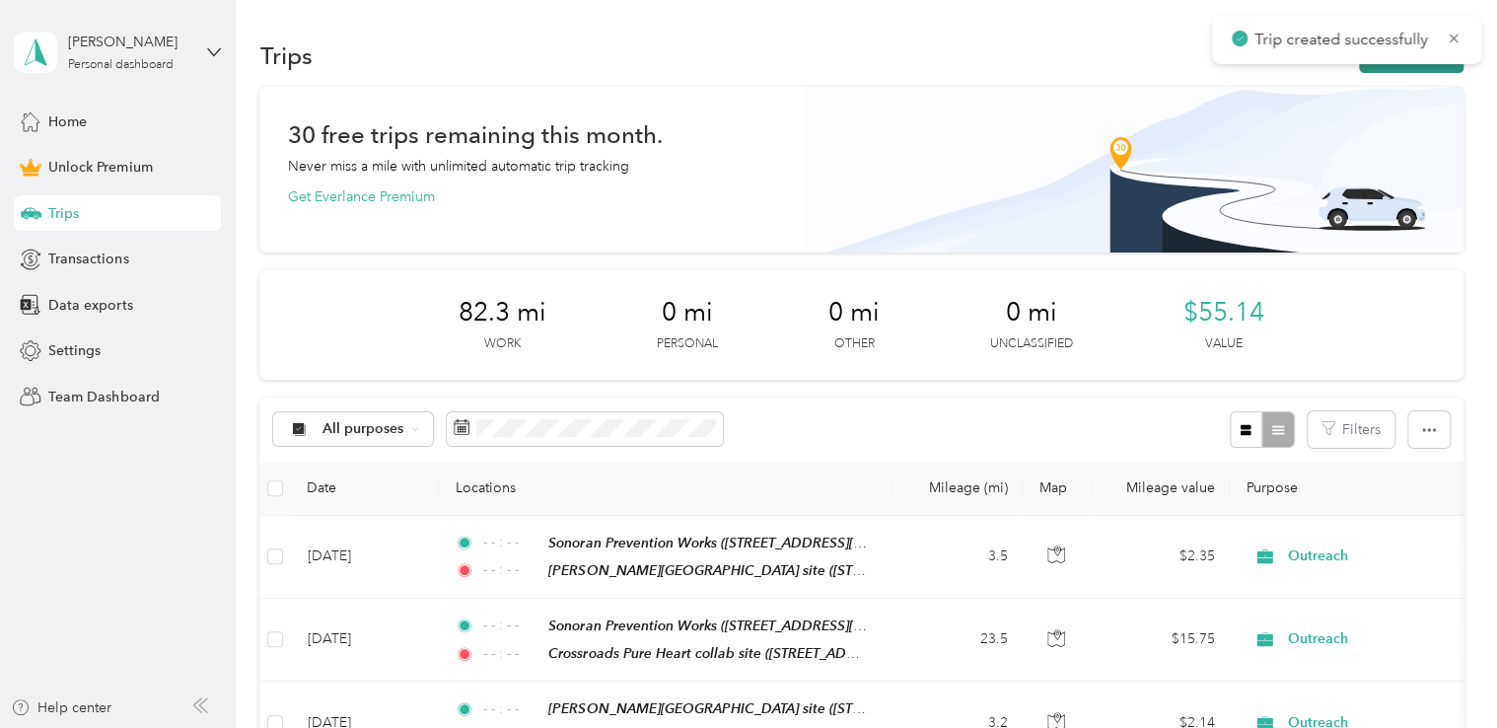
click at [1415, 69] on button "New trip" at bounding box center [1411, 55] width 105 height 35
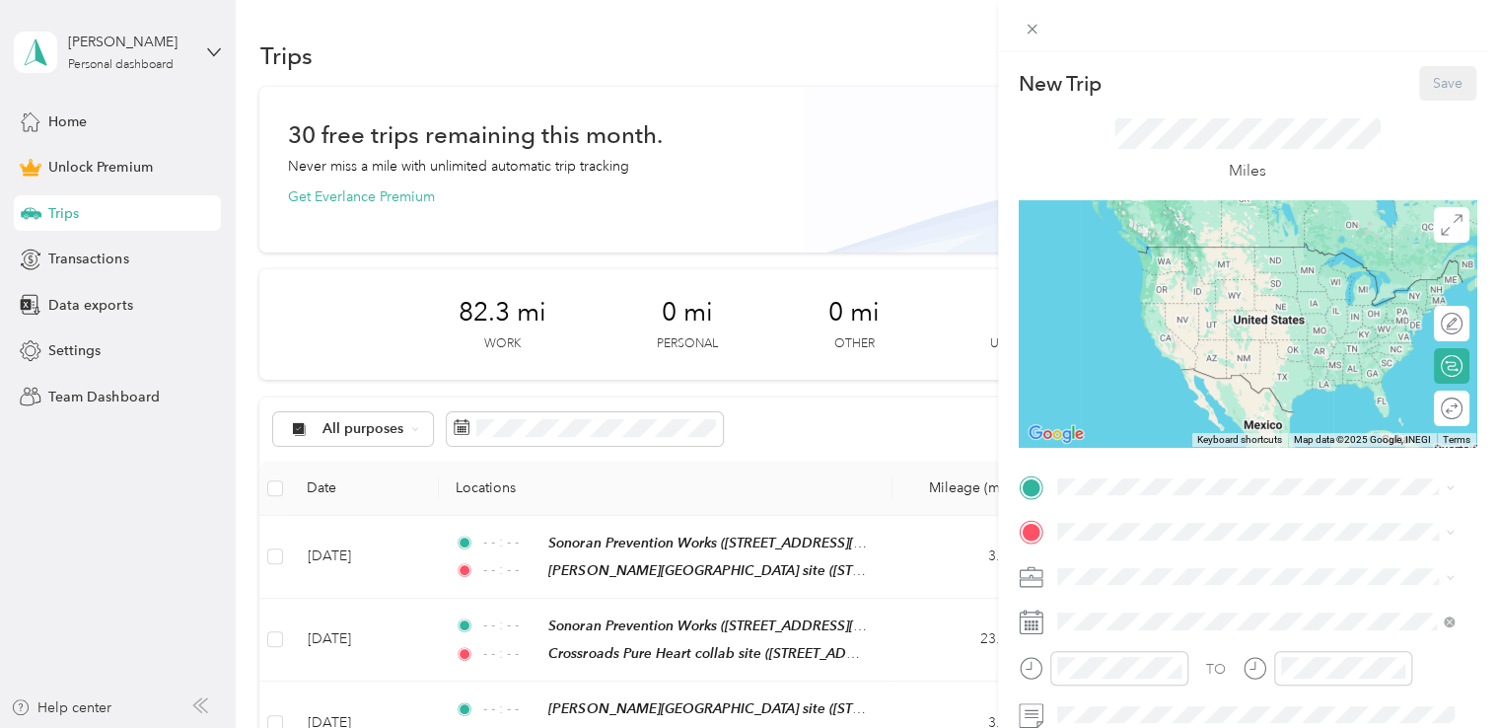
click at [1196, 315] on strong "[PERSON_NAME] outreach site" at bounding box center [1196, 306] width 204 height 18
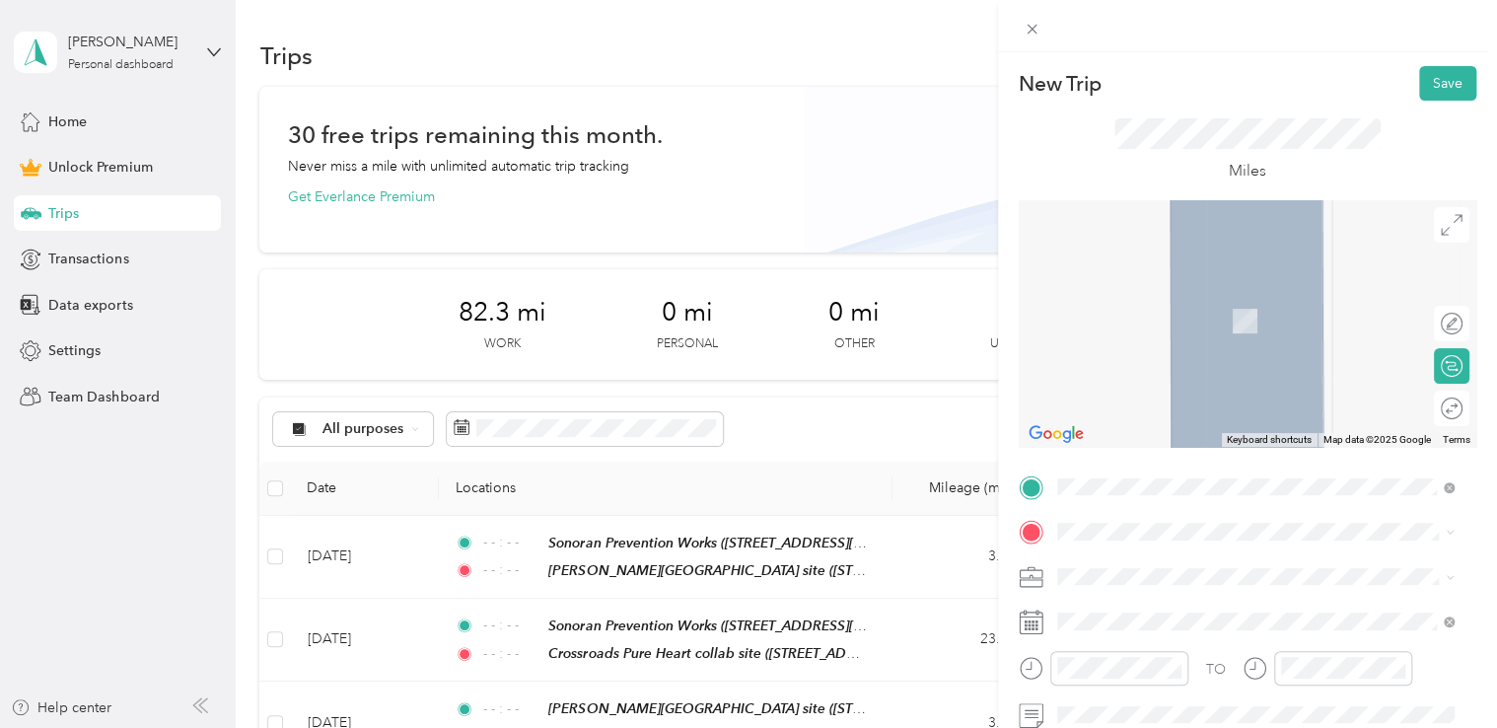
click at [1226, 302] on div "Sonoran Prevention Works [STREET_ADDRESS][US_STATE]" at bounding box center [1192, 309] width 197 height 41
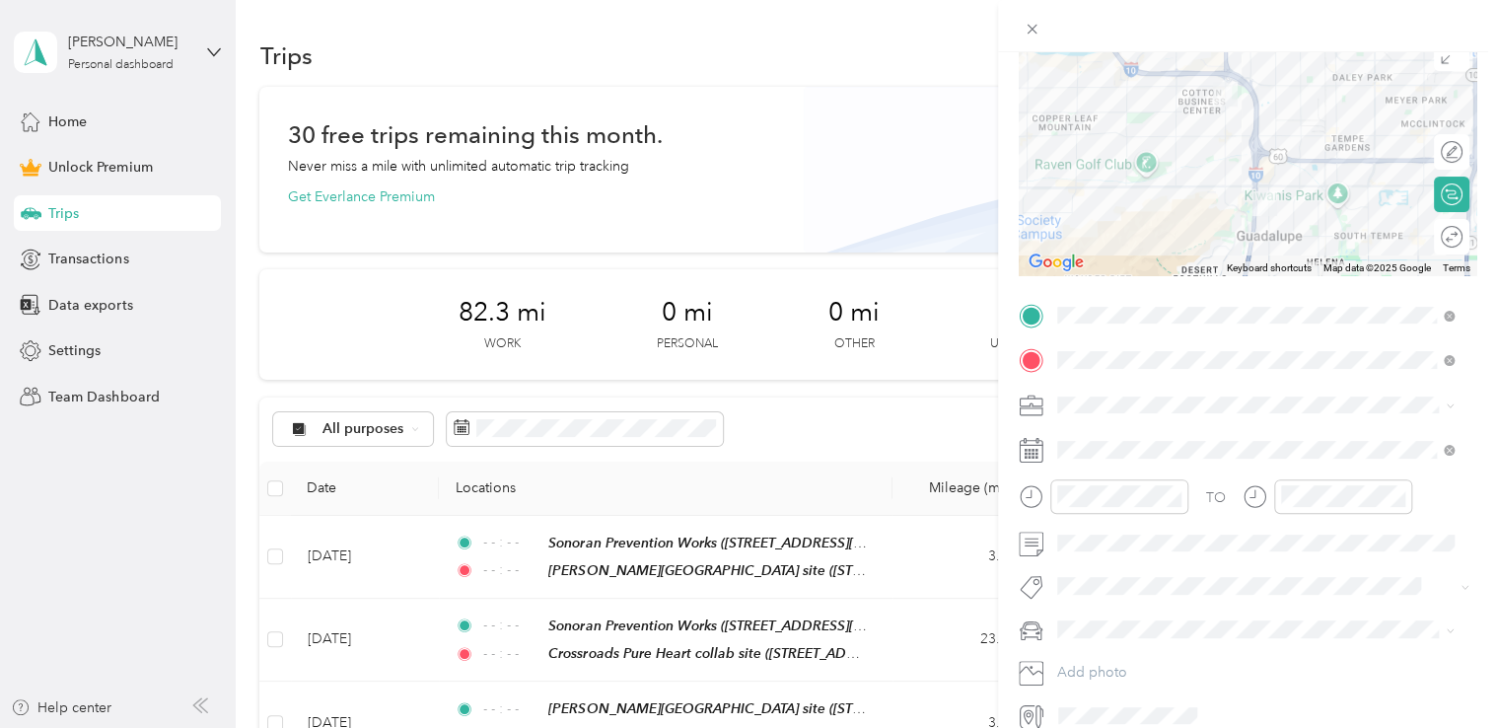
scroll to position [174, 0]
click at [1136, 393] on span at bounding box center [1264, 404] width 426 height 32
click at [1117, 504] on div "Outreach" at bounding box center [1256, 495] width 384 height 21
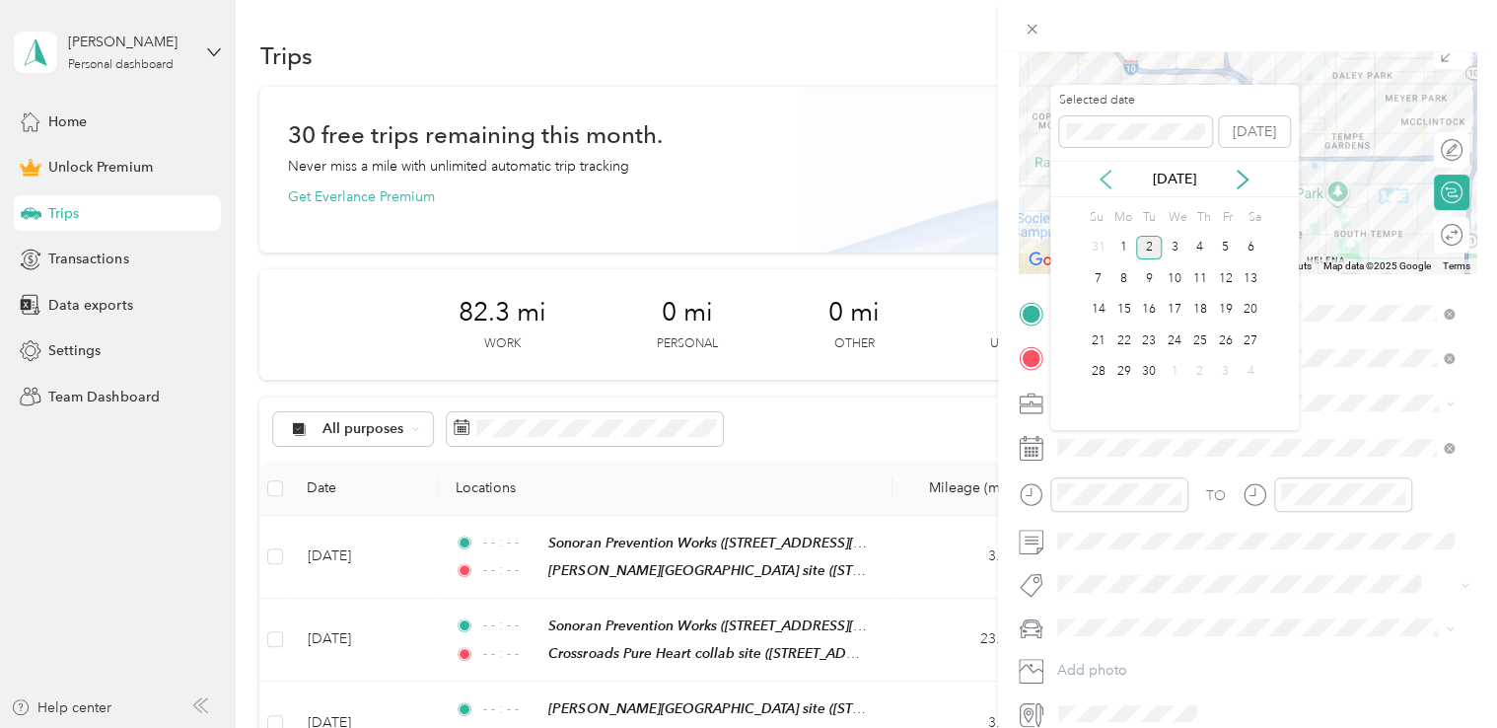
click at [1106, 174] on icon at bounding box center [1106, 180] width 10 height 18
click at [1145, 367] on div "26" at bounding box center [1149, 372] width 26 height 25
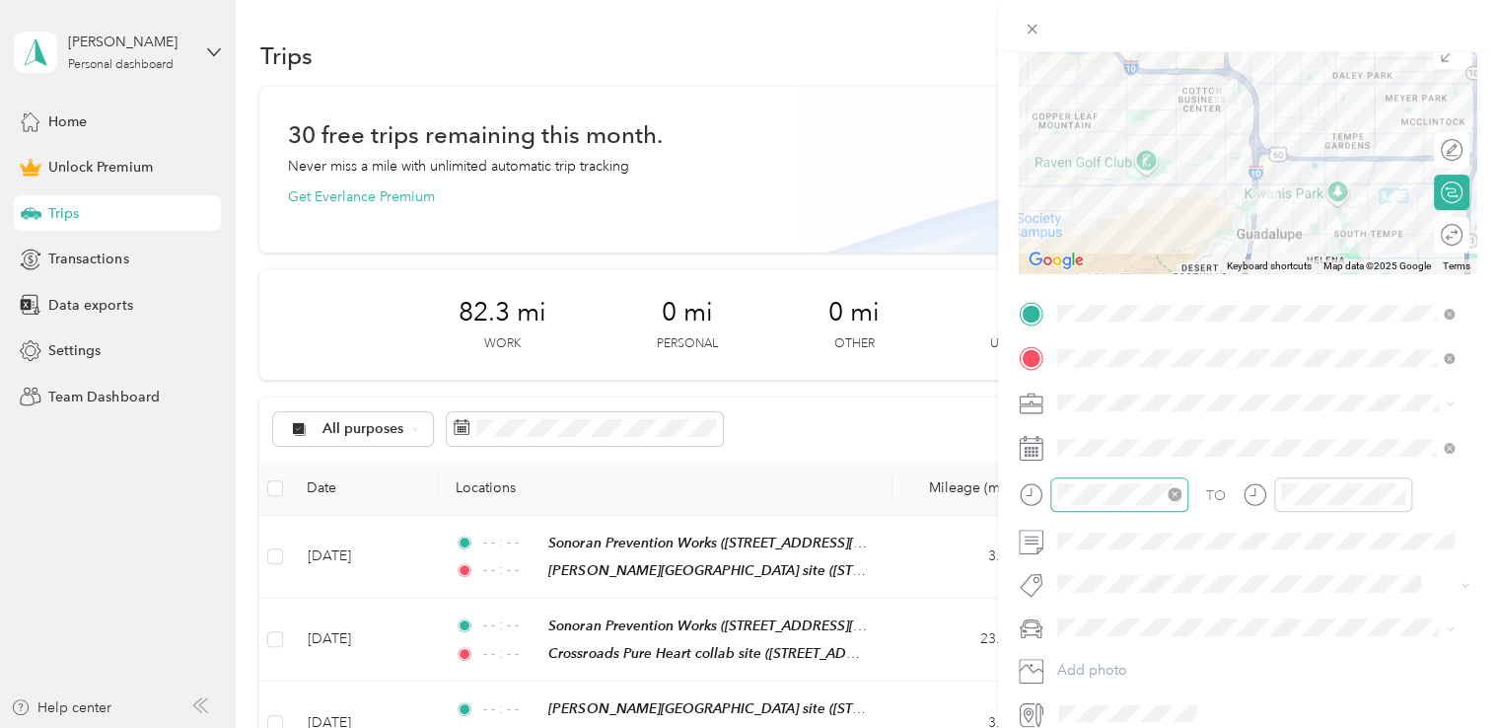
click at [1175, 492] on icon "close-circle" at bounding box center [1175, 494] width 14 height 14
click at [1399, 491] on icon "close-circle" at bounding box center [1399, 494] width 14 height 14
click at [1093, 550] on span at bounding box center [1264, 542] width 426 height 32
click at [1108, 645] on button "Sor Iv" at bounding box center [1092, 645] width 57 height 25
click at [1095, 665] on li "Beto" at bounding box center [1256, 663] width 411 height 35
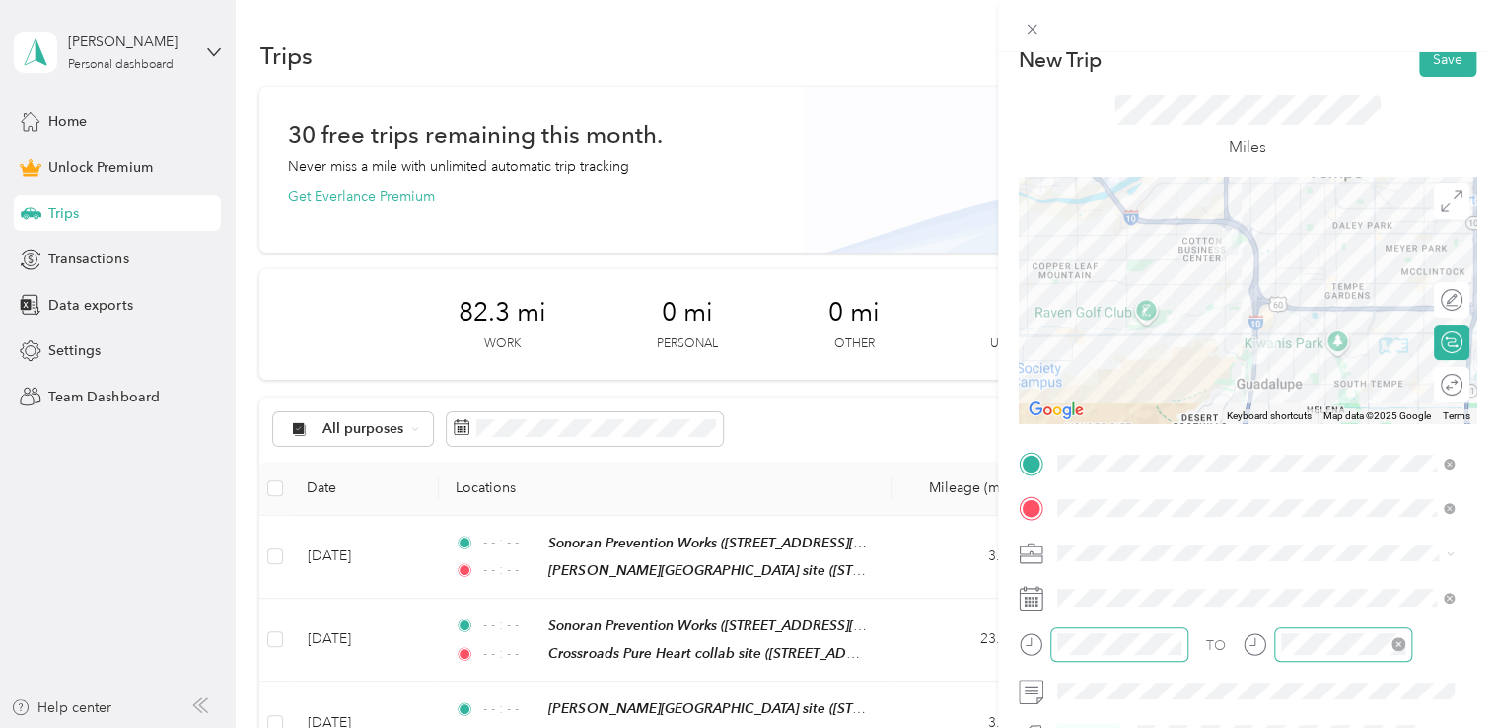
scroll to position [0, 0]
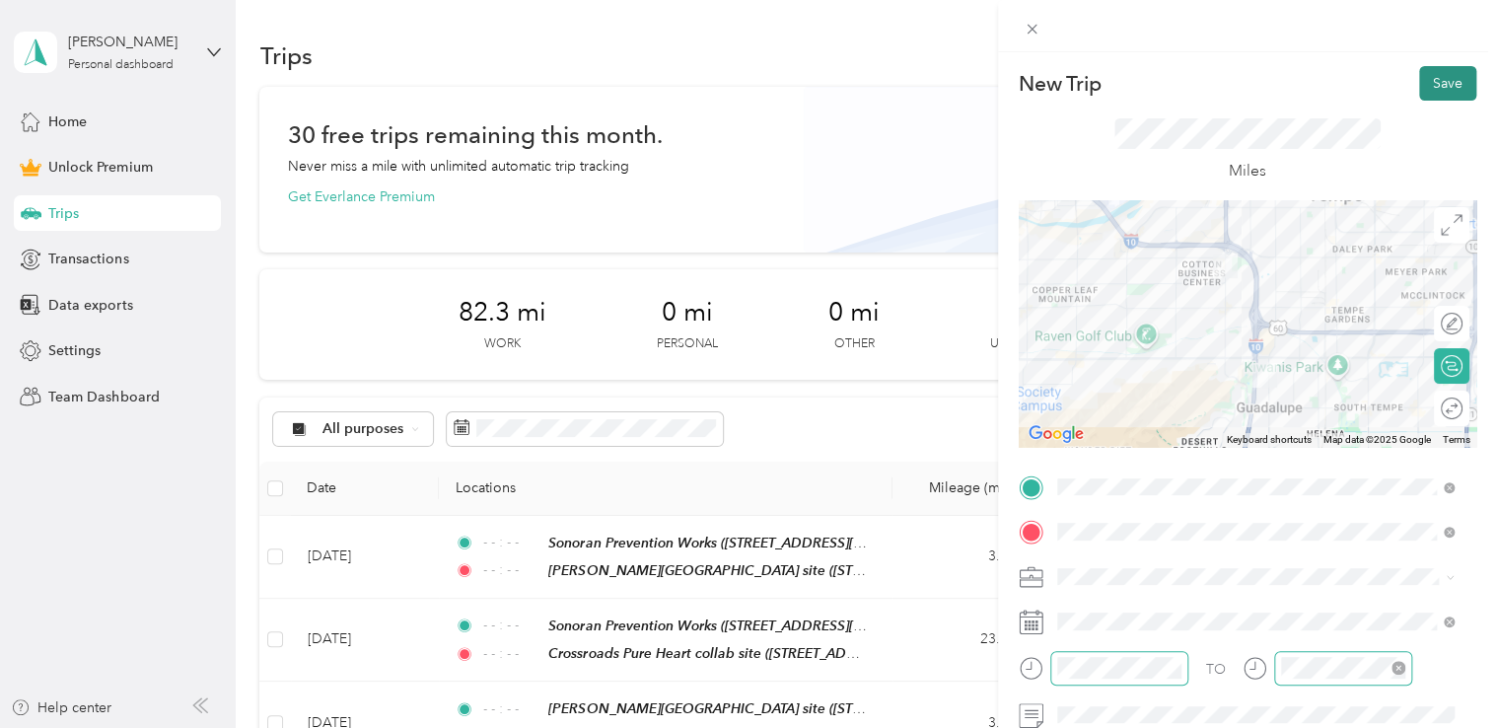
click at [1444, 80] on button "Save" at bounding box center [1447, 83] width 57 height 35
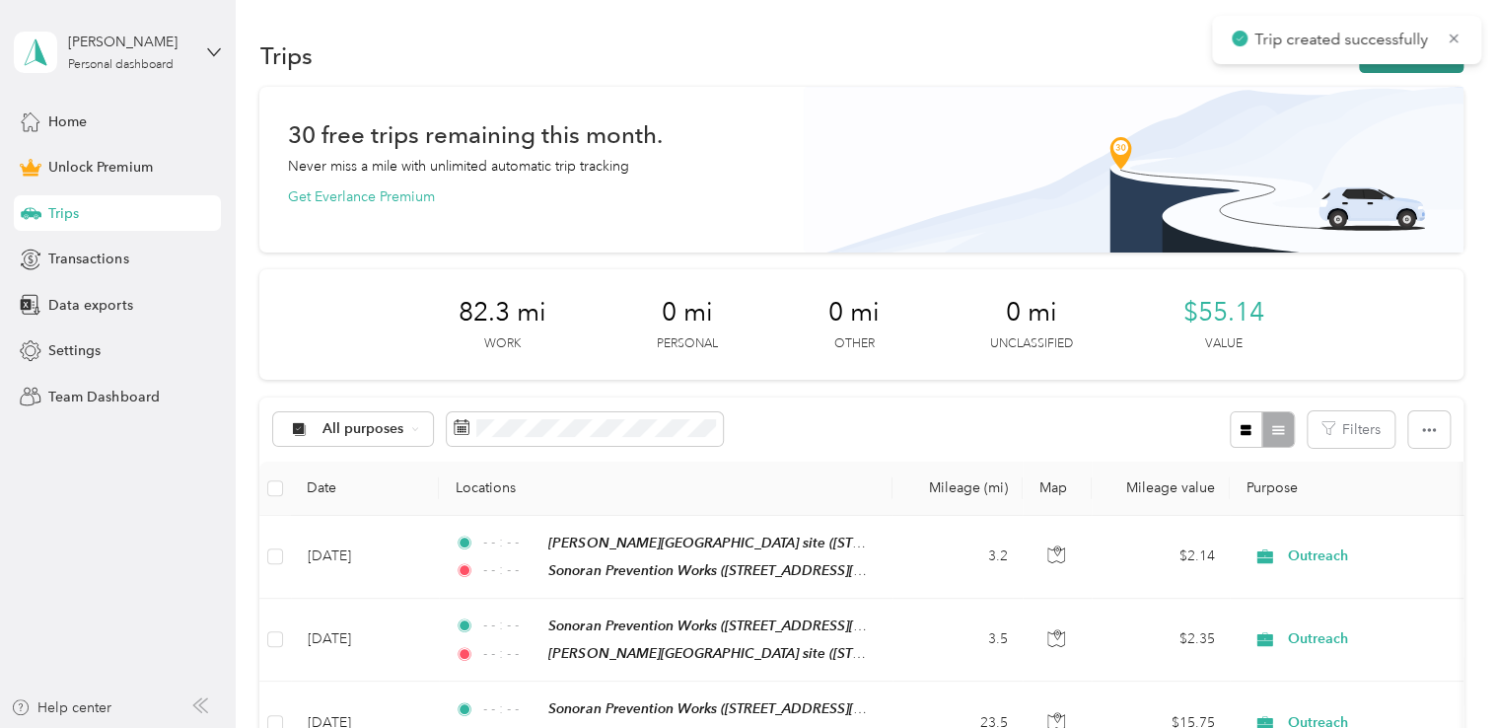
click at [1397, 64] on button "New trip" at bounding box center [1411, 55] width 105 height 35
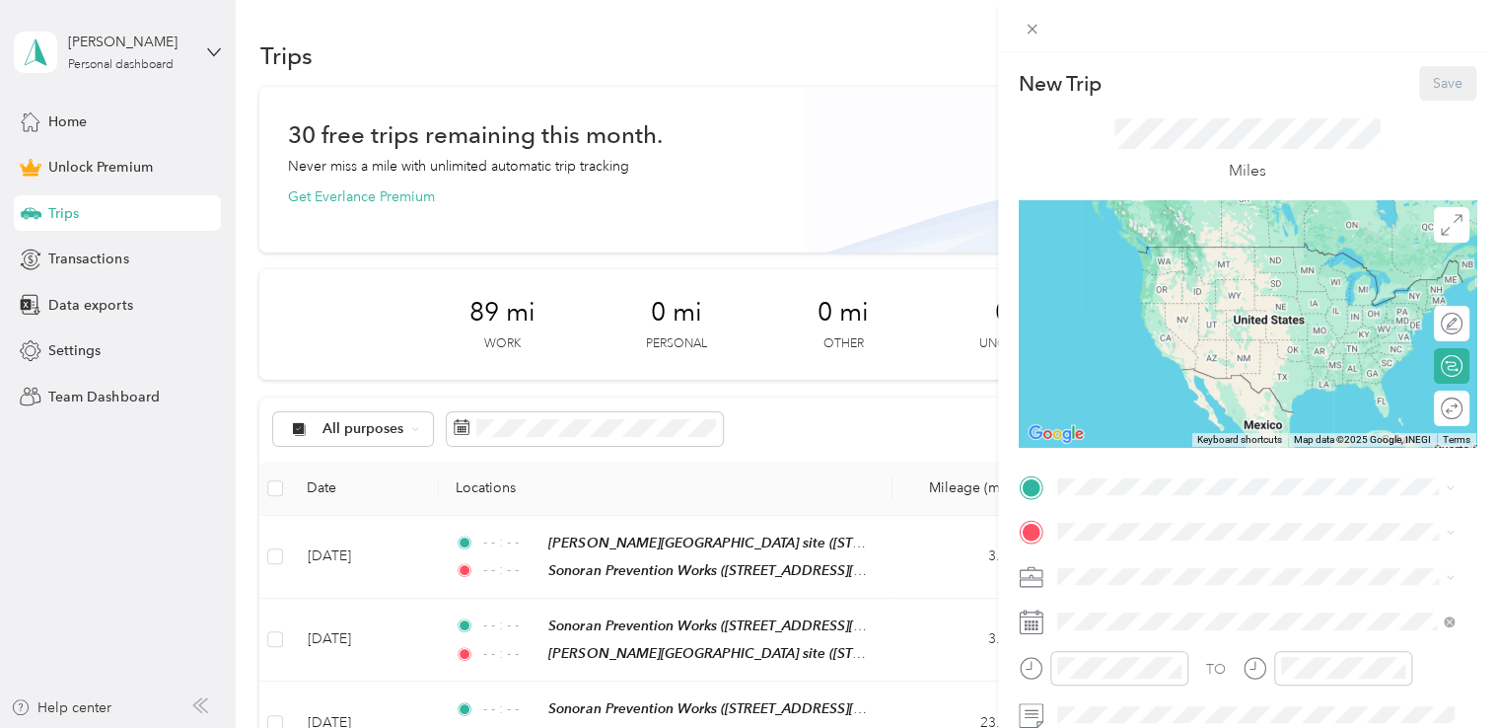
click at [1222, 280] on span "[STREET_ADDRESS][US_STATE]" at bounding box center [1192, 271] width 197 height 17
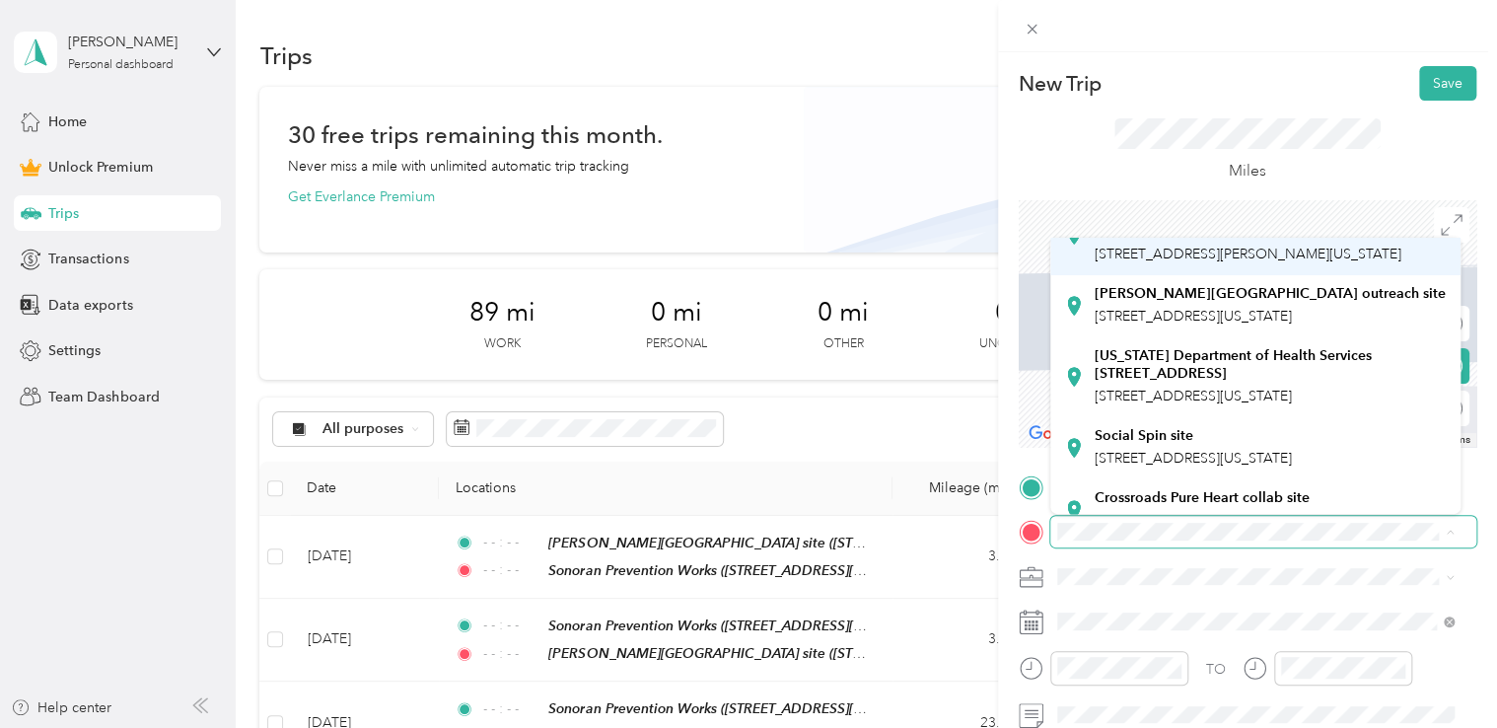
scroll to position [187, 0]
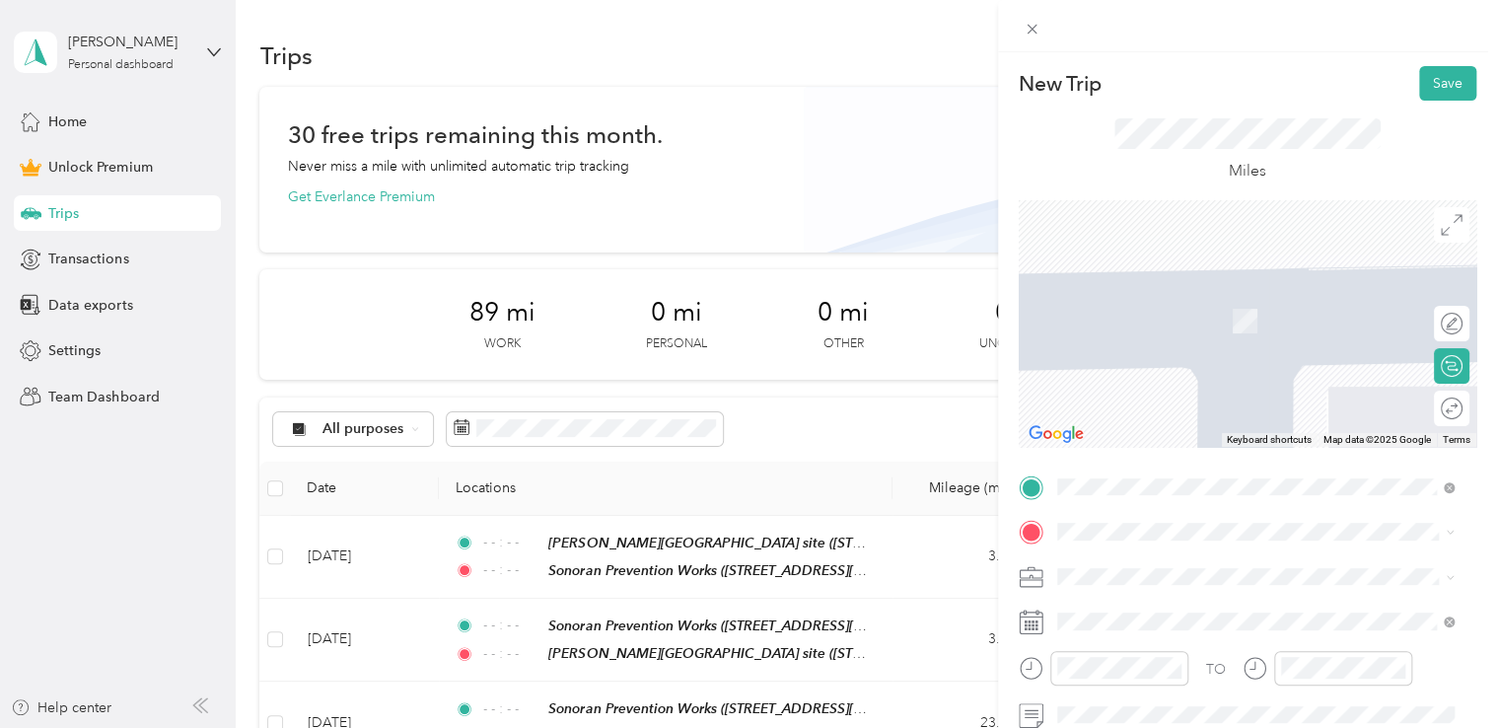
click at [1192, 356] on span "[STREET_ADDRESS][US_STATE]" at bounding box center [1192, 347] width 197 height 17
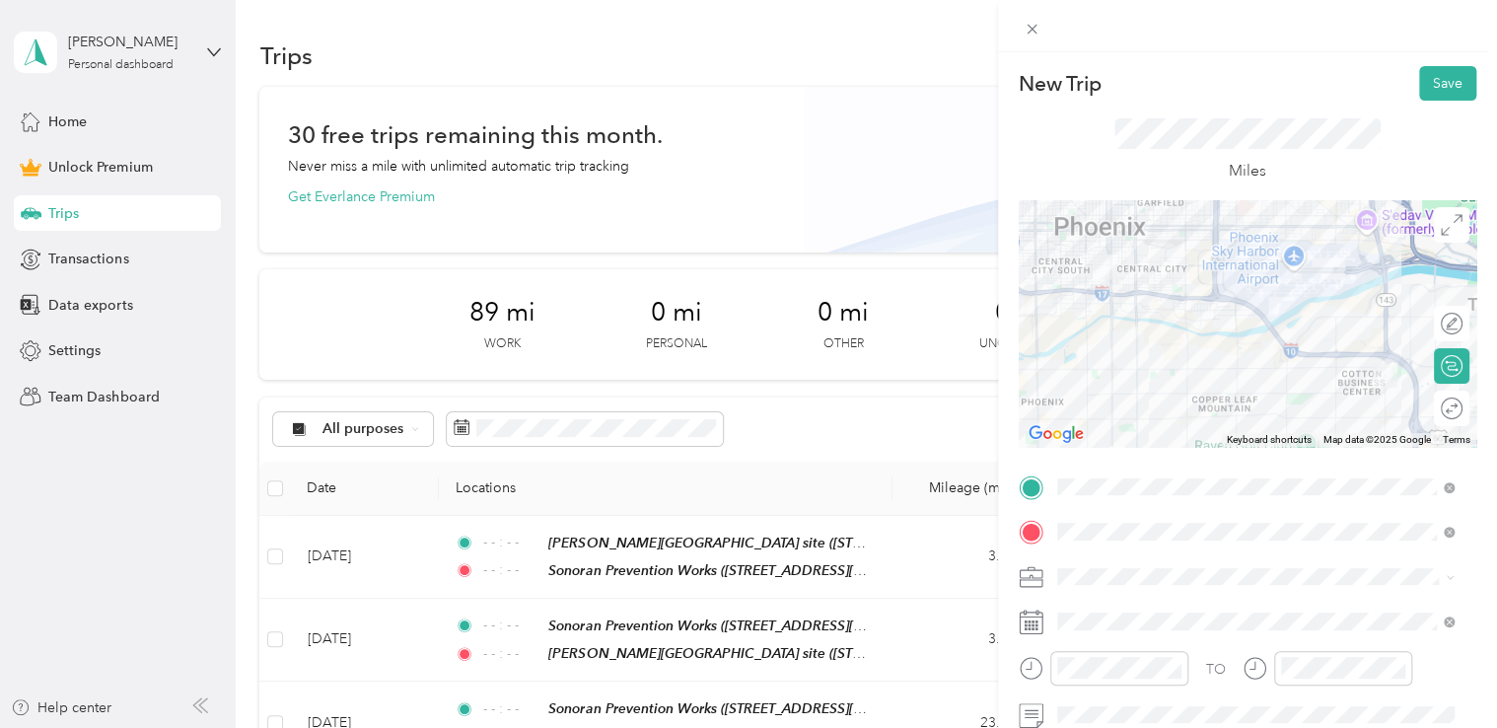
click at [1141, 374] on li "Outreach" at bounding box center [1256, 358] width 411 height 35
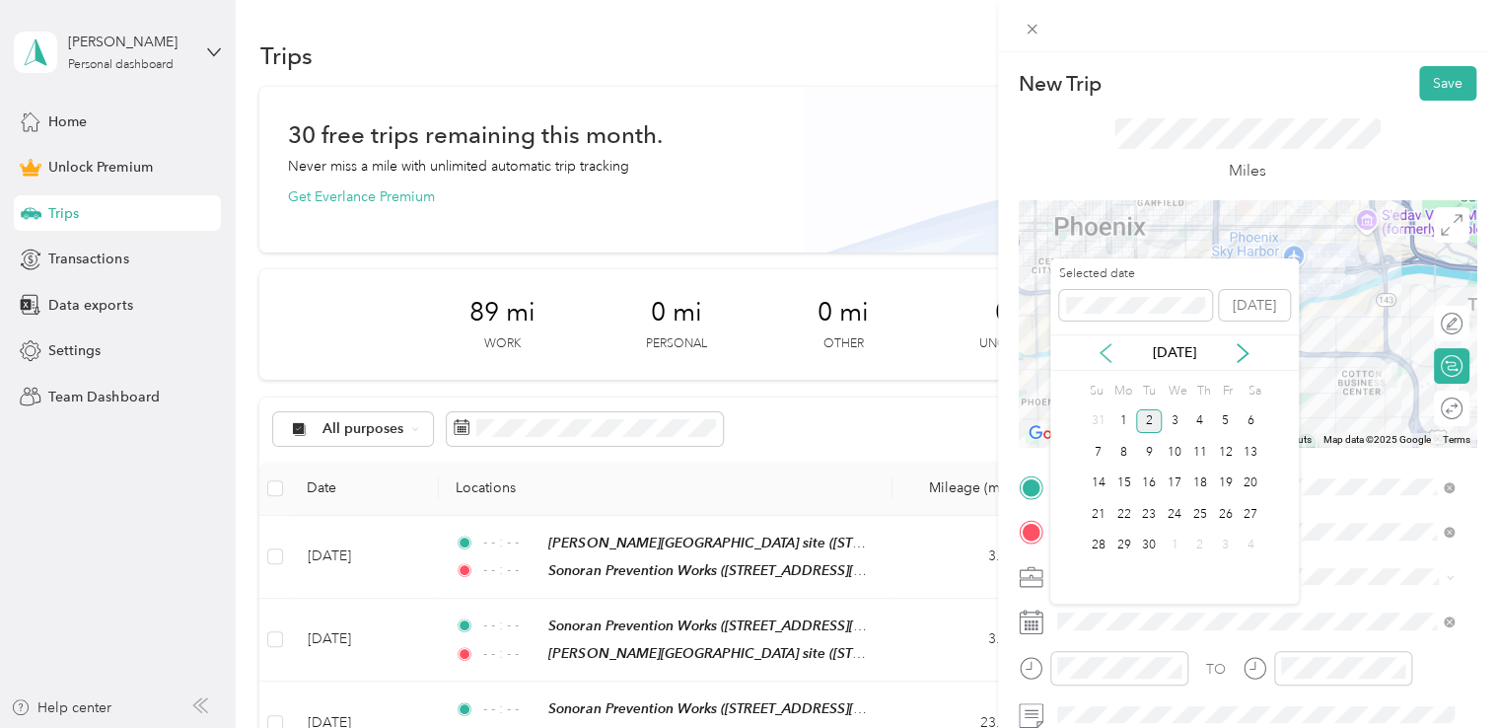
click at [1103, 354] on icon at bounding box center [1106, 353] width 10 height 18
click at [1199, 544] on div "28" at bounding box center [1201, 546] width 26 height 25
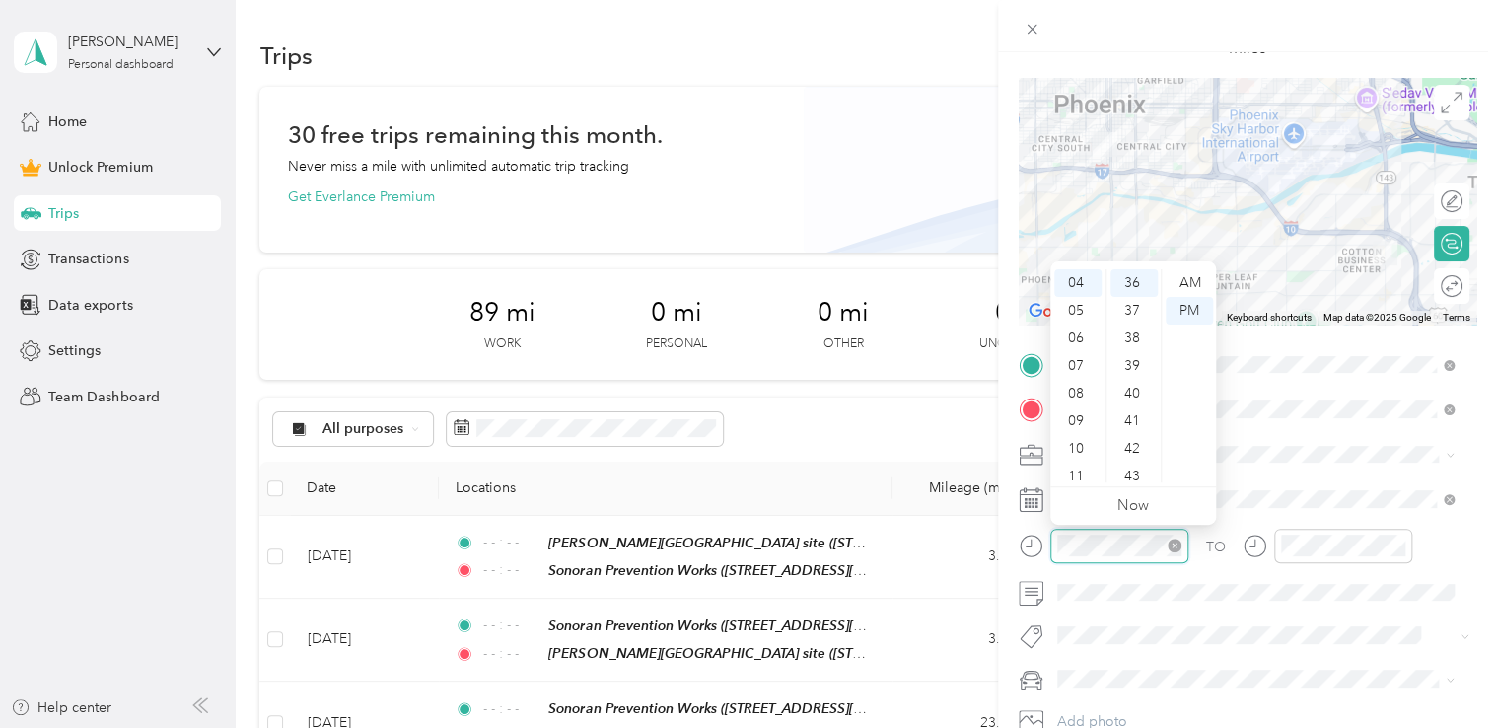
scroll to position [994, 0]
click at [1176, 544] on icon "close-circle" at bounding box center [1175, 546] width 14 height 14
click at [1403, 545] on icon "close-circle" at bounding box center [1399, 546] width 14 height 14
click at [1101, 690] on li "Sor Iv" at bounding box center [1256, 700] width 411 height 38
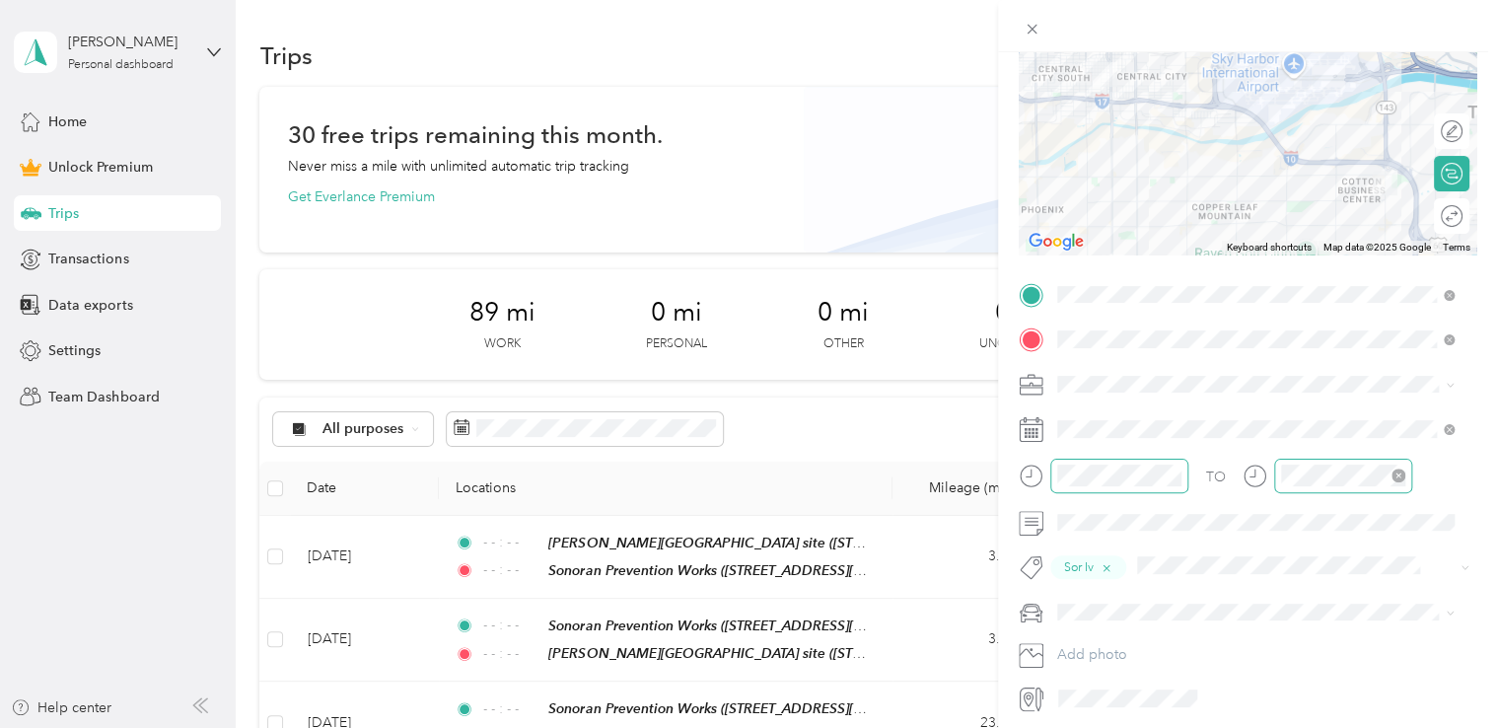
scroll to position [205, 0]
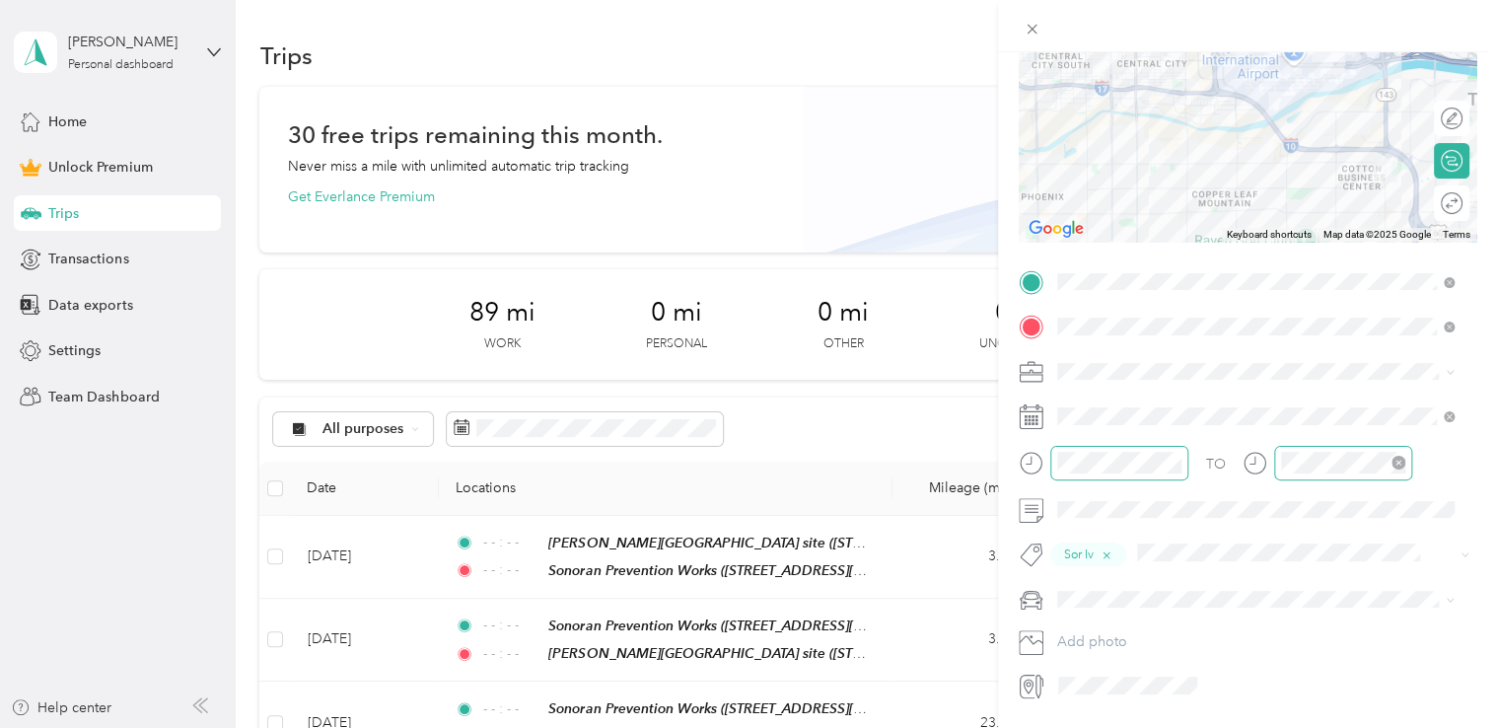
click at [1086, 625] on span "Beto" at bounding box center [1079, 623] width 30 height 17
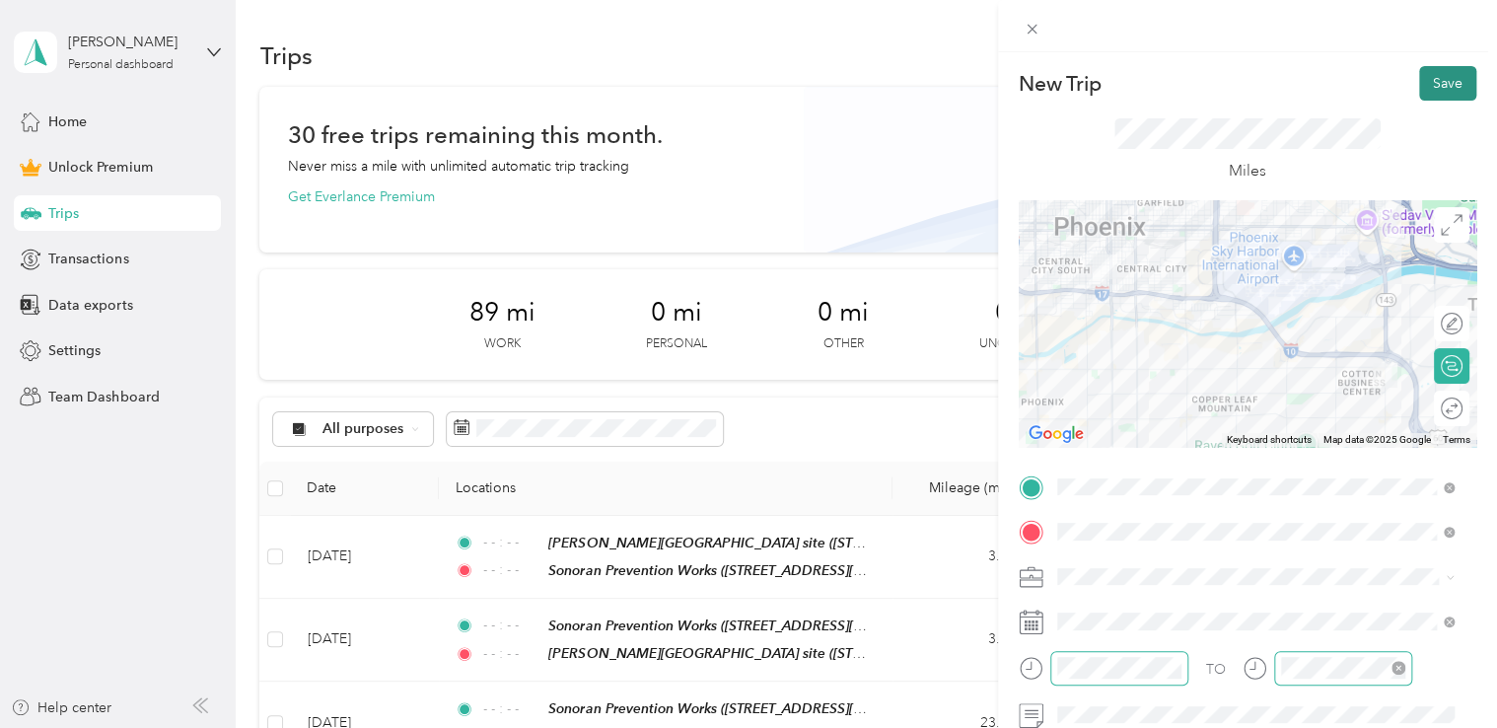
click at [1442, 80] on button "Save" at bounding box center [1447, 83] width 57 height 35
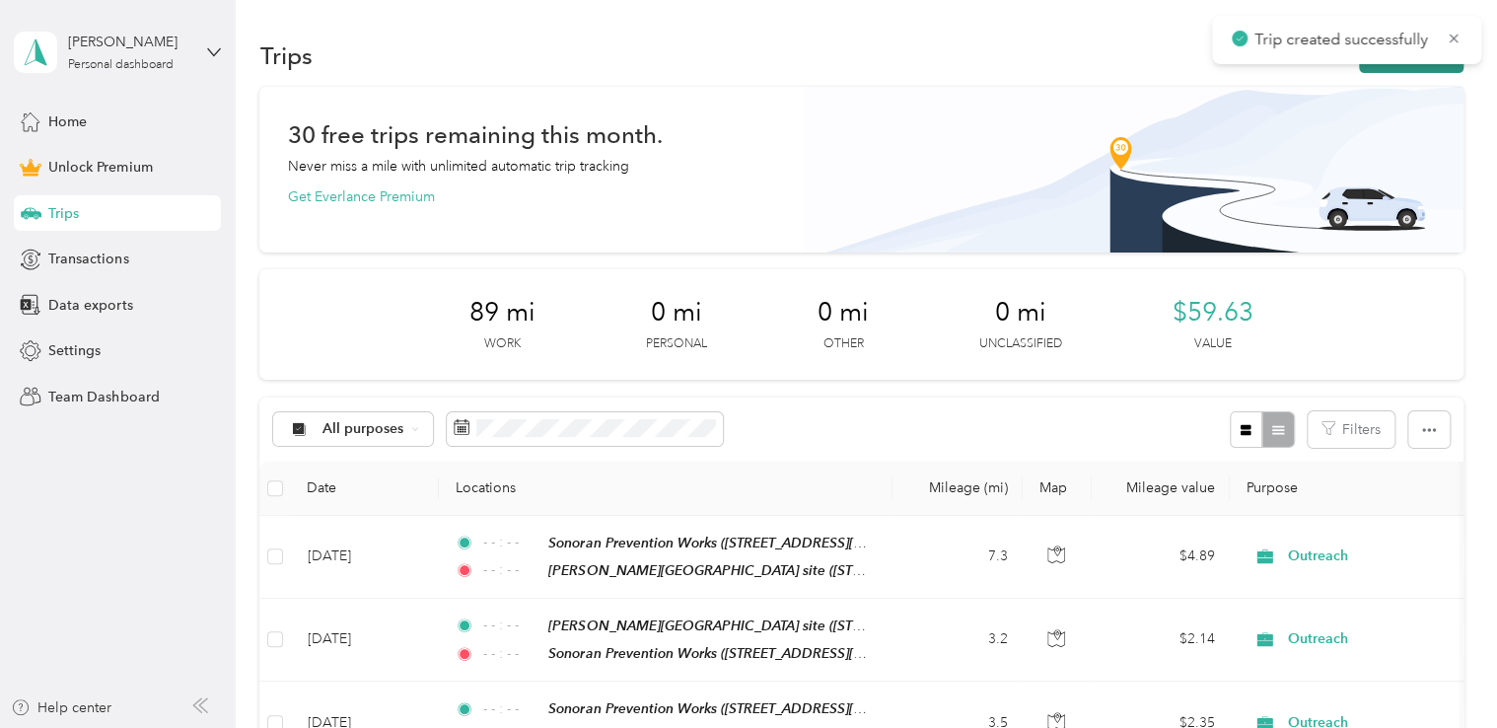
click at [1427, 67] on button "New trip" at bounding box center [1411, 55] width 105 height 35
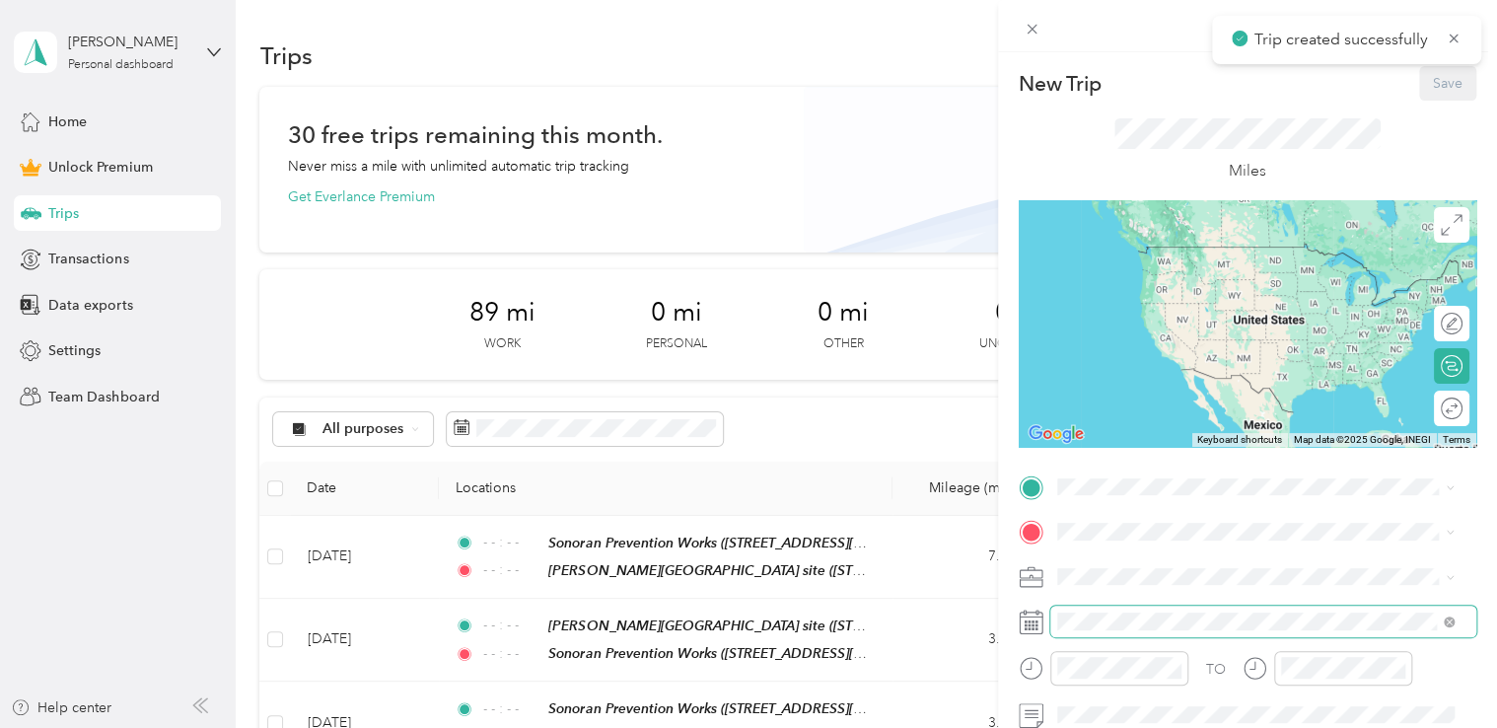
scroll to position [144, 0]
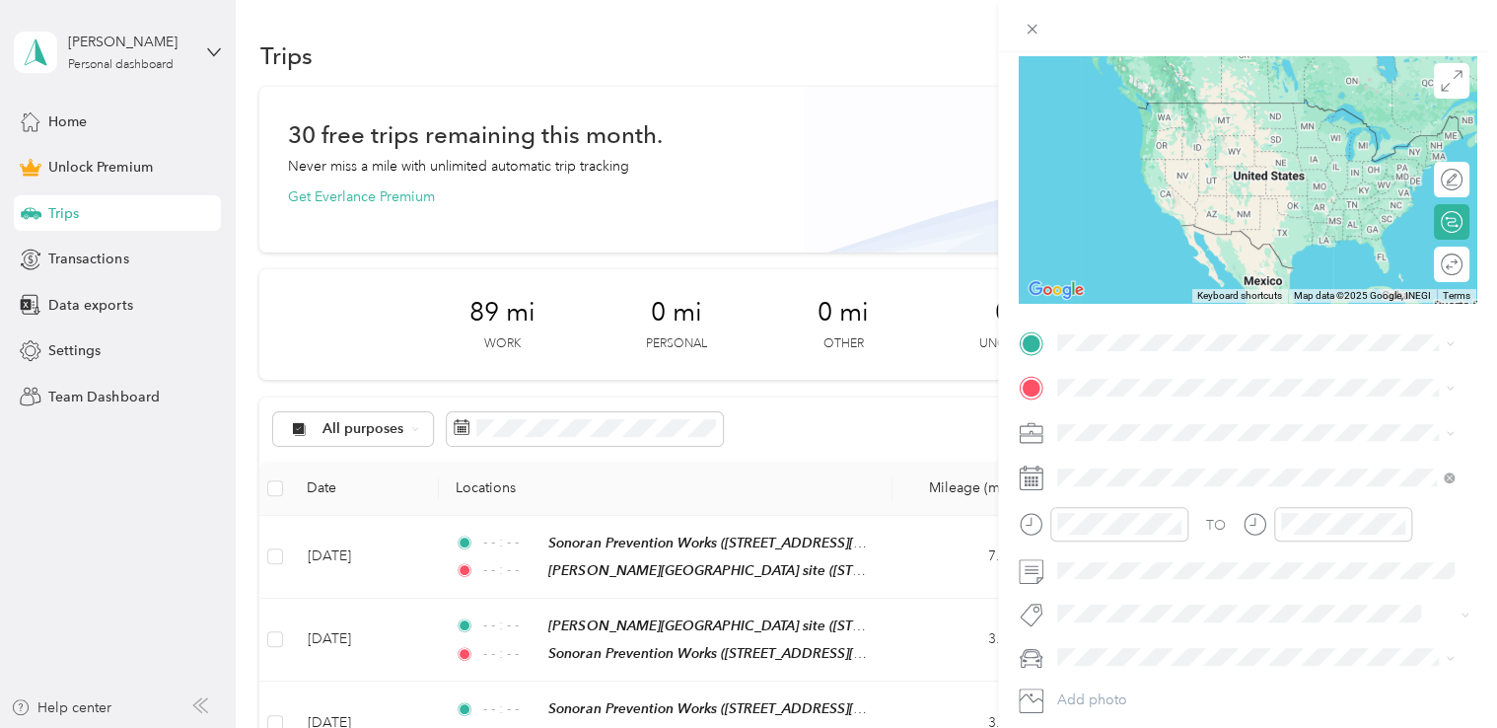
click at [1140, 438] on span "[STREET_ADDRESS][US_STATE]" at bounding box center [1192, 432] width 197 height 17
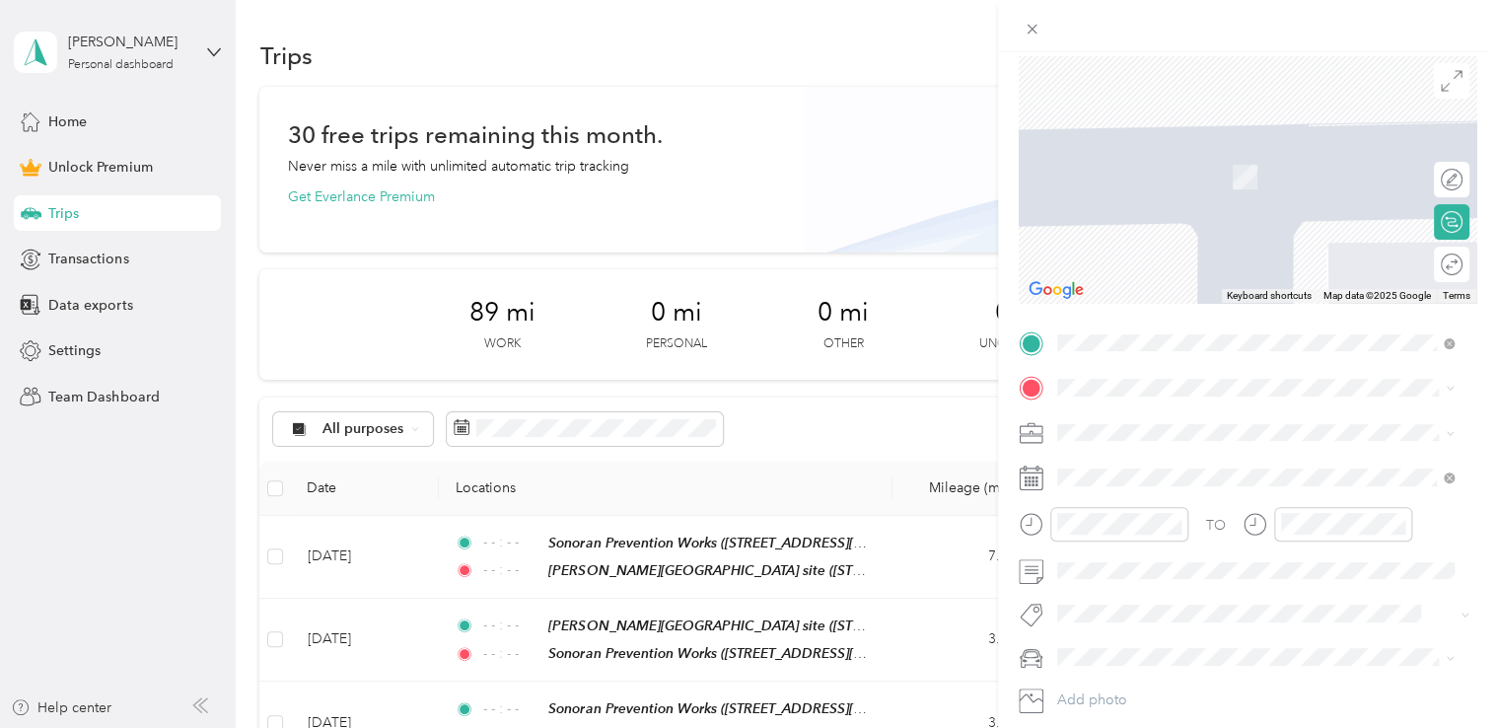
click at [82, 351] on div "New Trip Save This trip cannot be edited because it is either under review, app…" at bounding box center [748, 364] width 1497 height 728
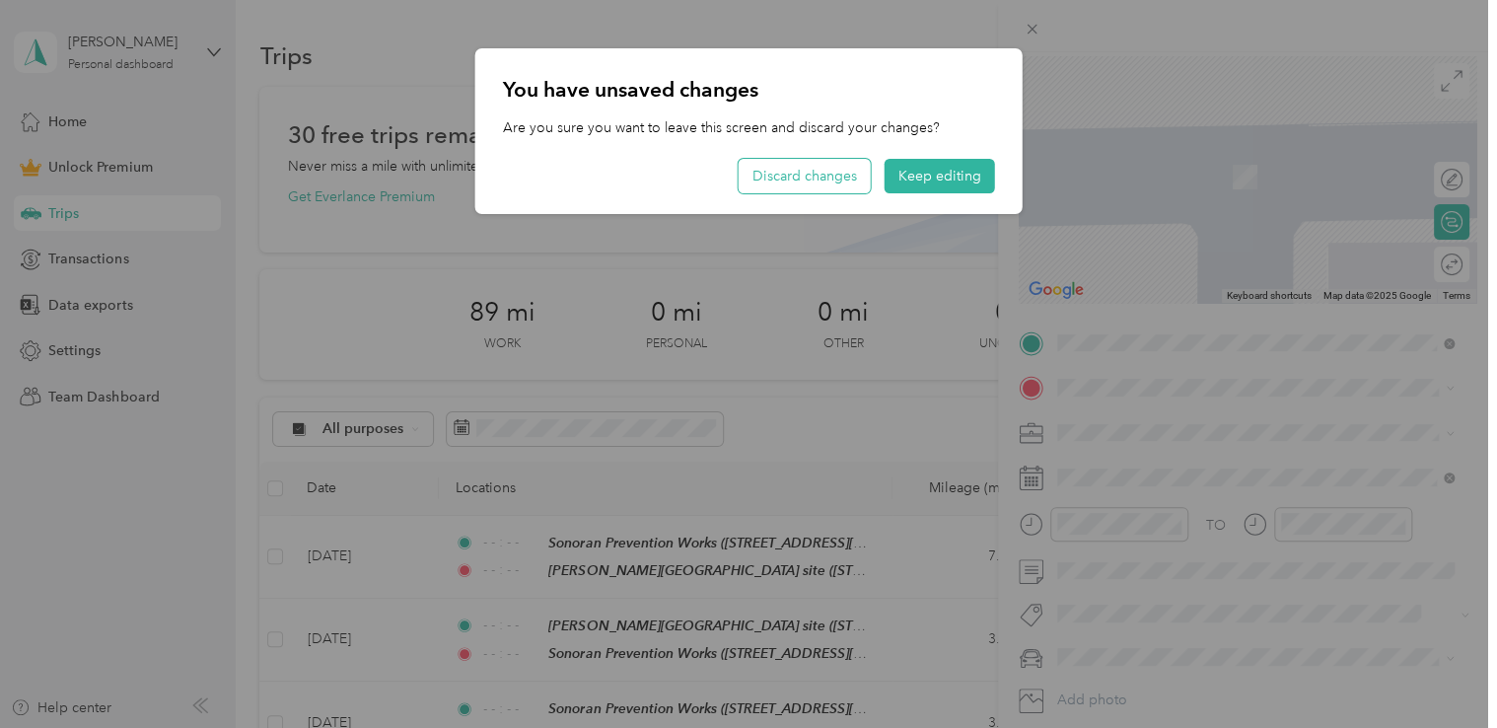
click at [833, 176] on button "Discard changes" at bounding box center [805, 176] width 132 height 35
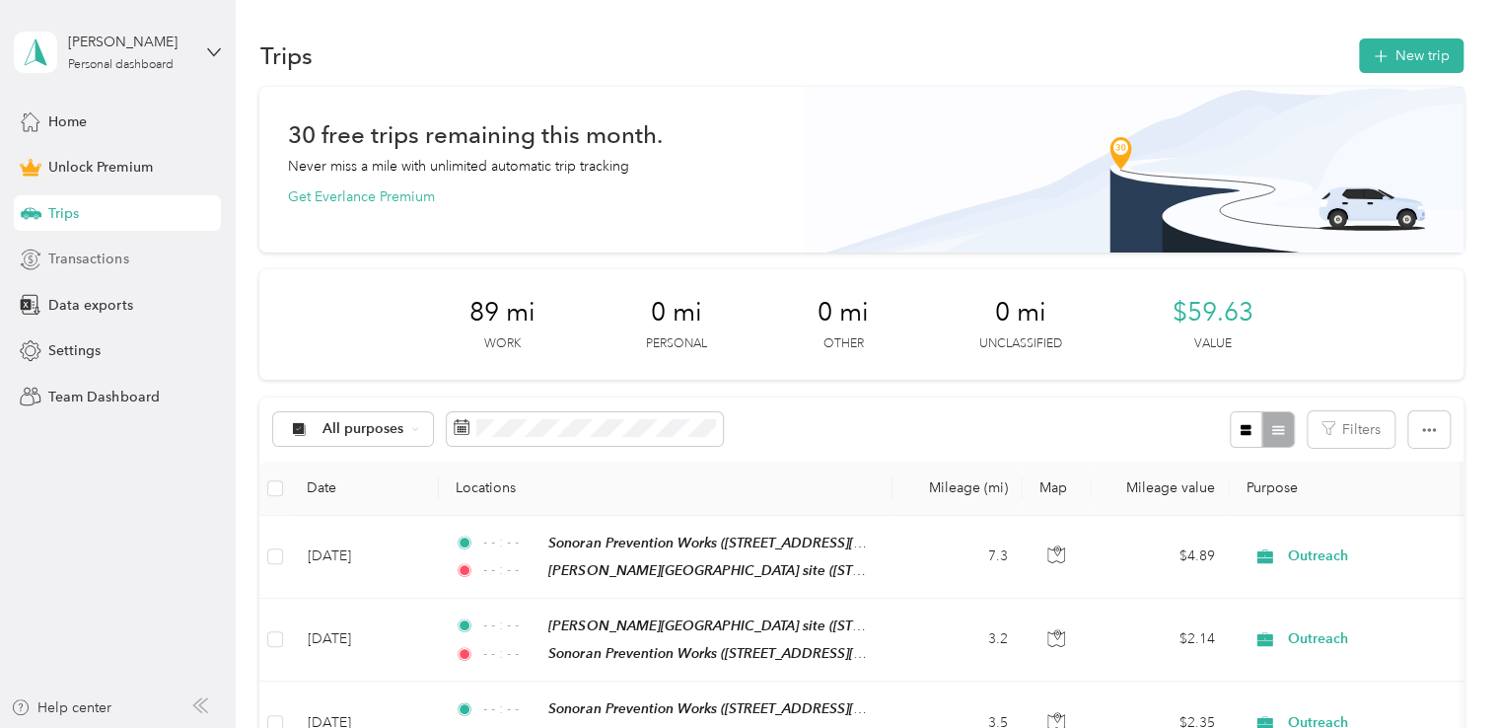
click at [102, 254] on span "Transactions" at bounding box center [88, 259] width 80 height 21
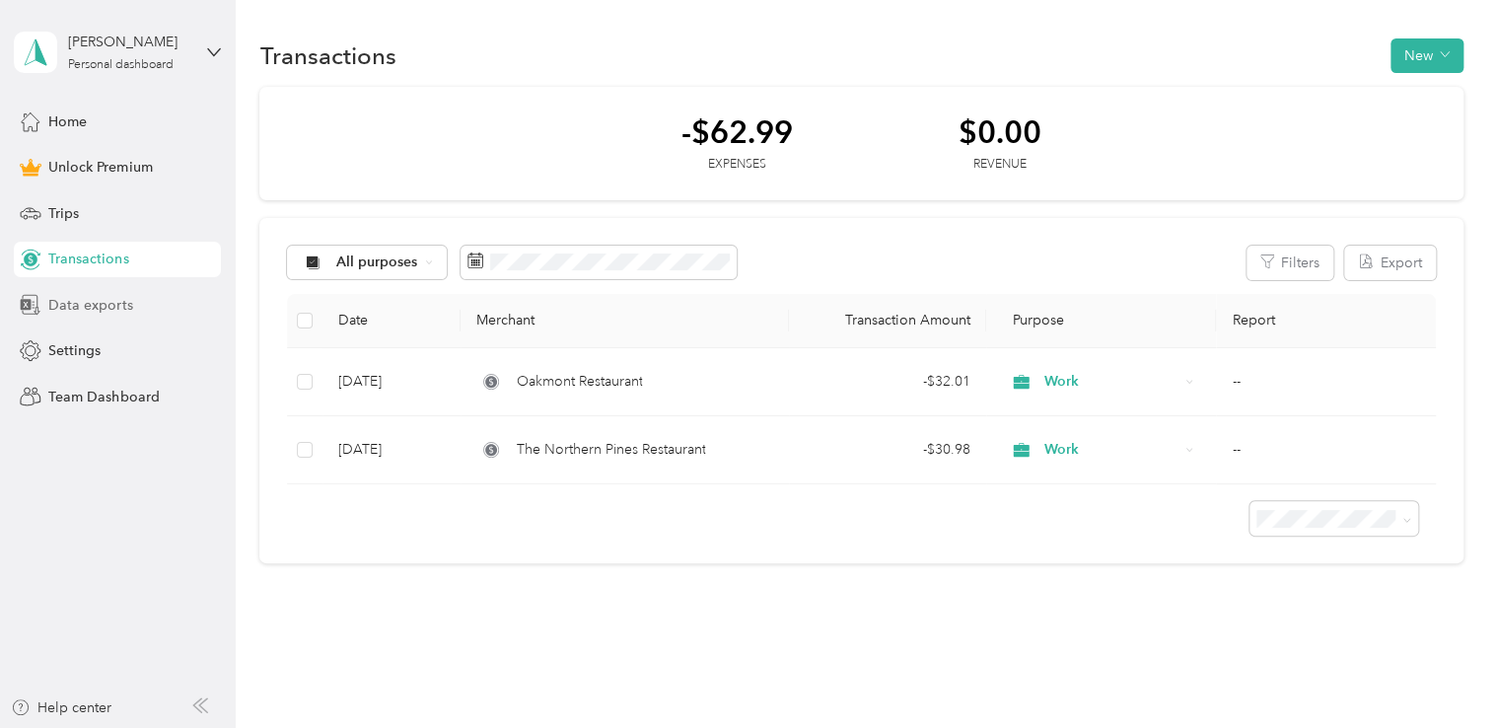
click at [99, 291] on div "Data exports" at bounding box center [117, 305] width 207 height 36
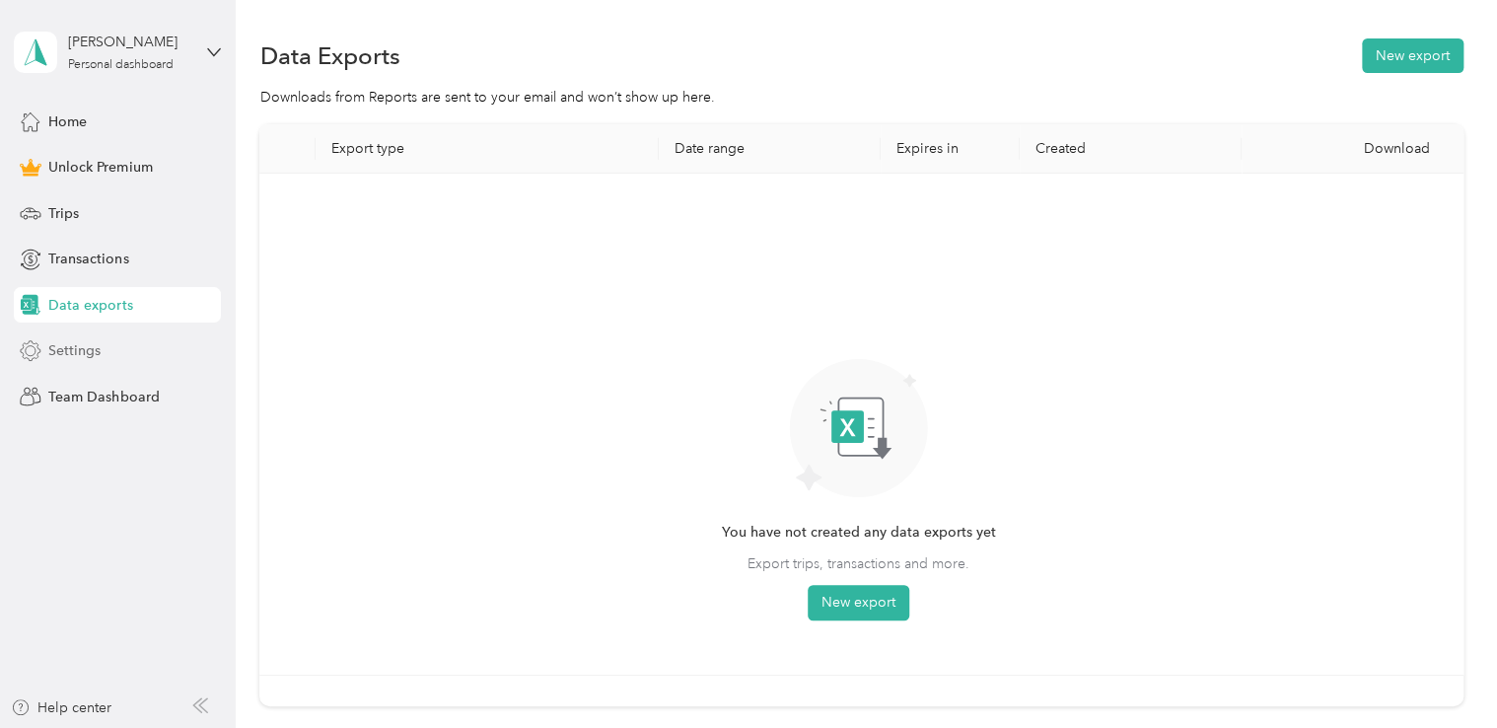
click at [75, 340] on span "Settings" at bounding box center [74, 350] width 52 height 21
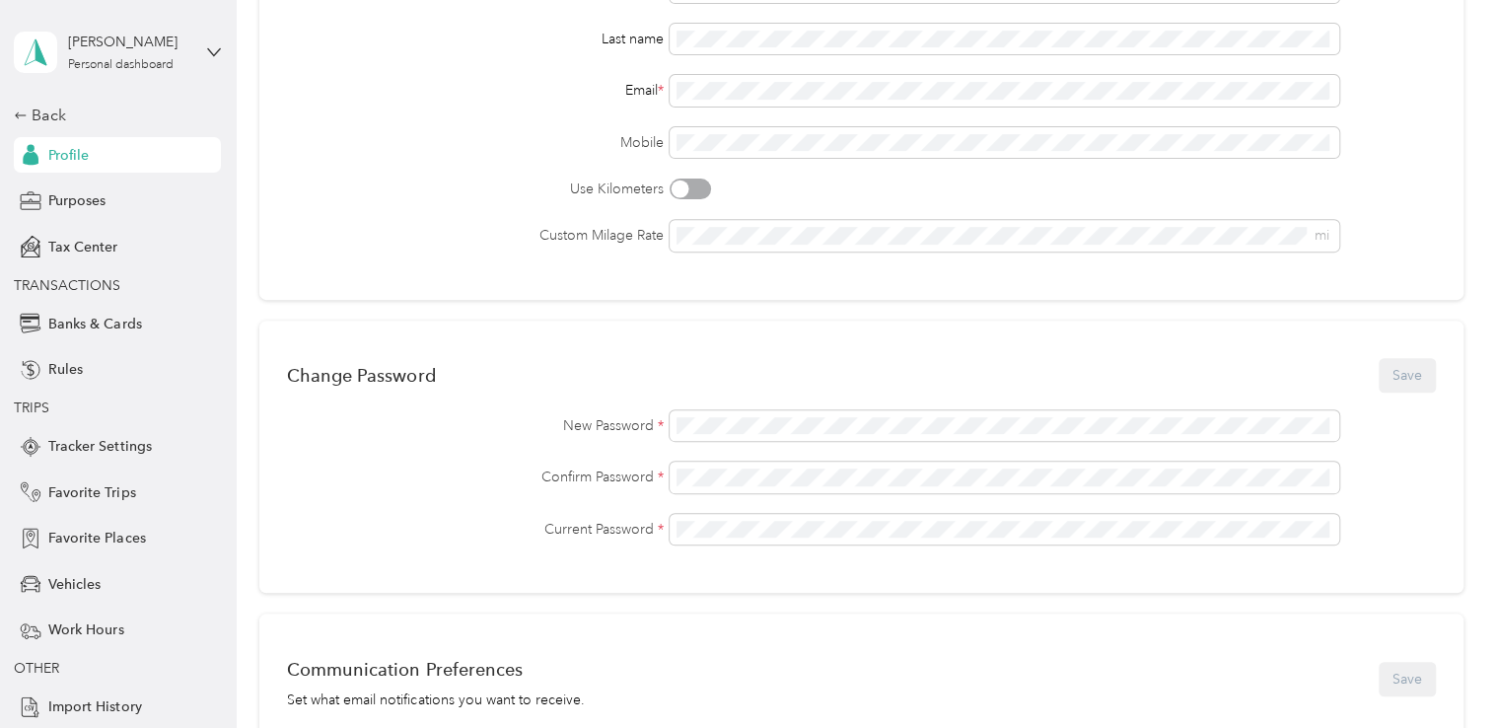
scroll to position [264, 0]
click at [115, 492] on span "Favorite Trips" at bounding box center [91, 492] width 87 height 21
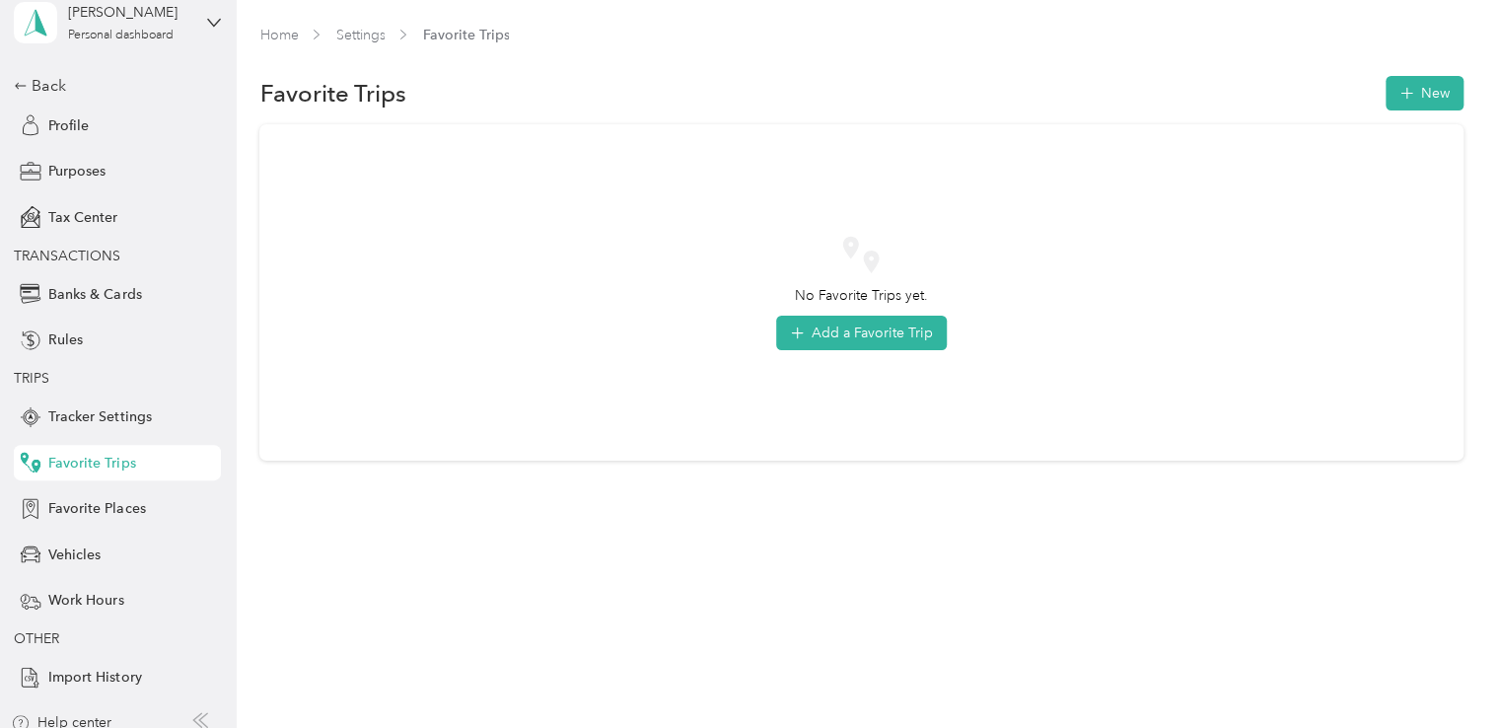
scroll to position [44, 0]
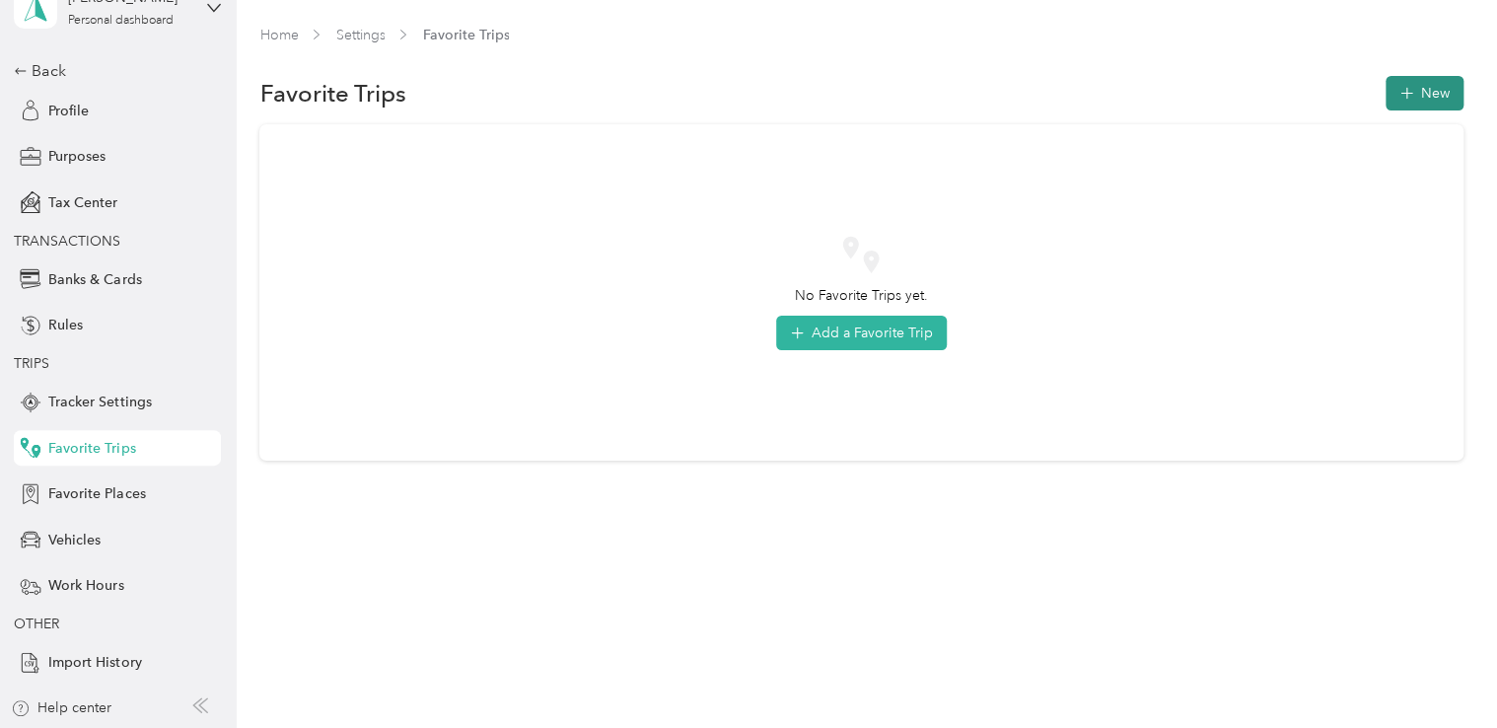
click at [1444, 86] on button "New" at bounding box center [1425, 93] width 78 height 35
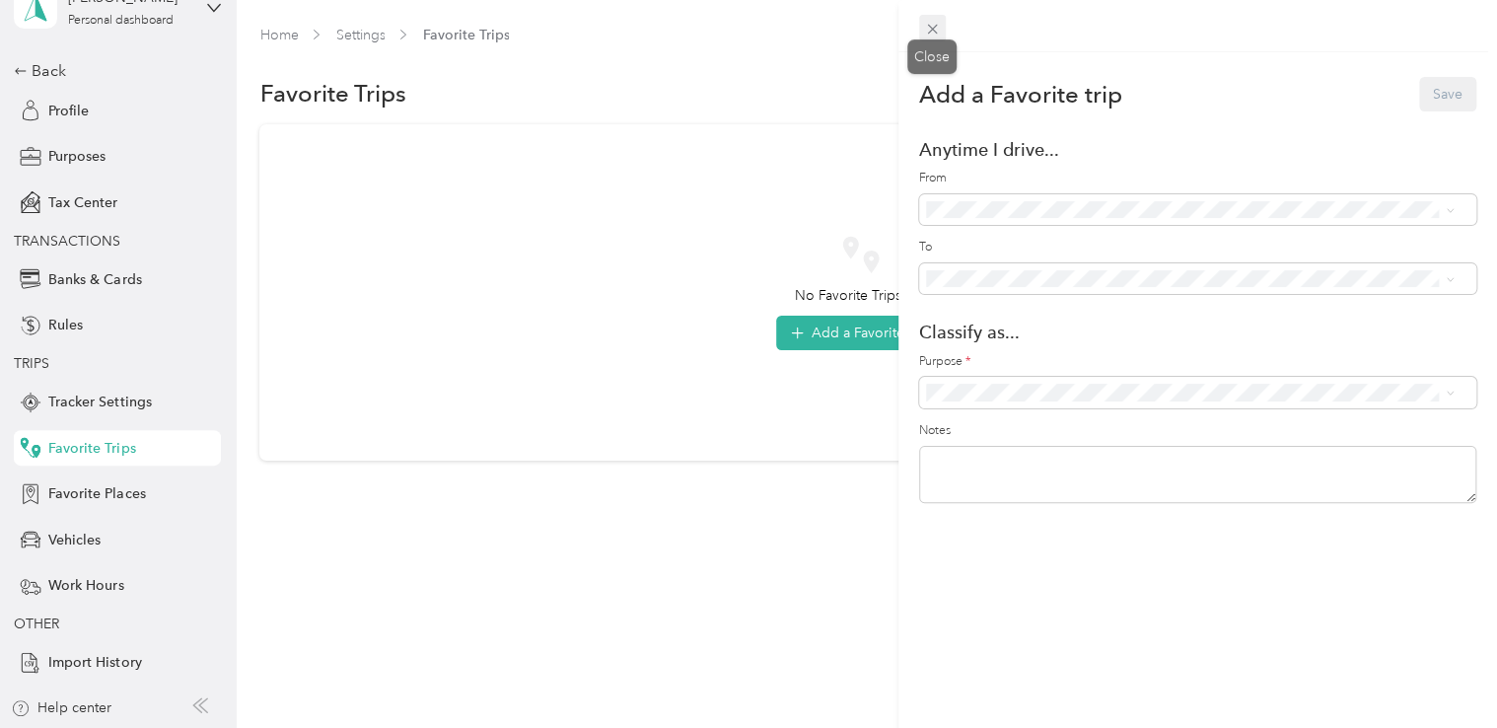
click at [926, 18] on span at bounding box center [933, 29] width 28 height 28
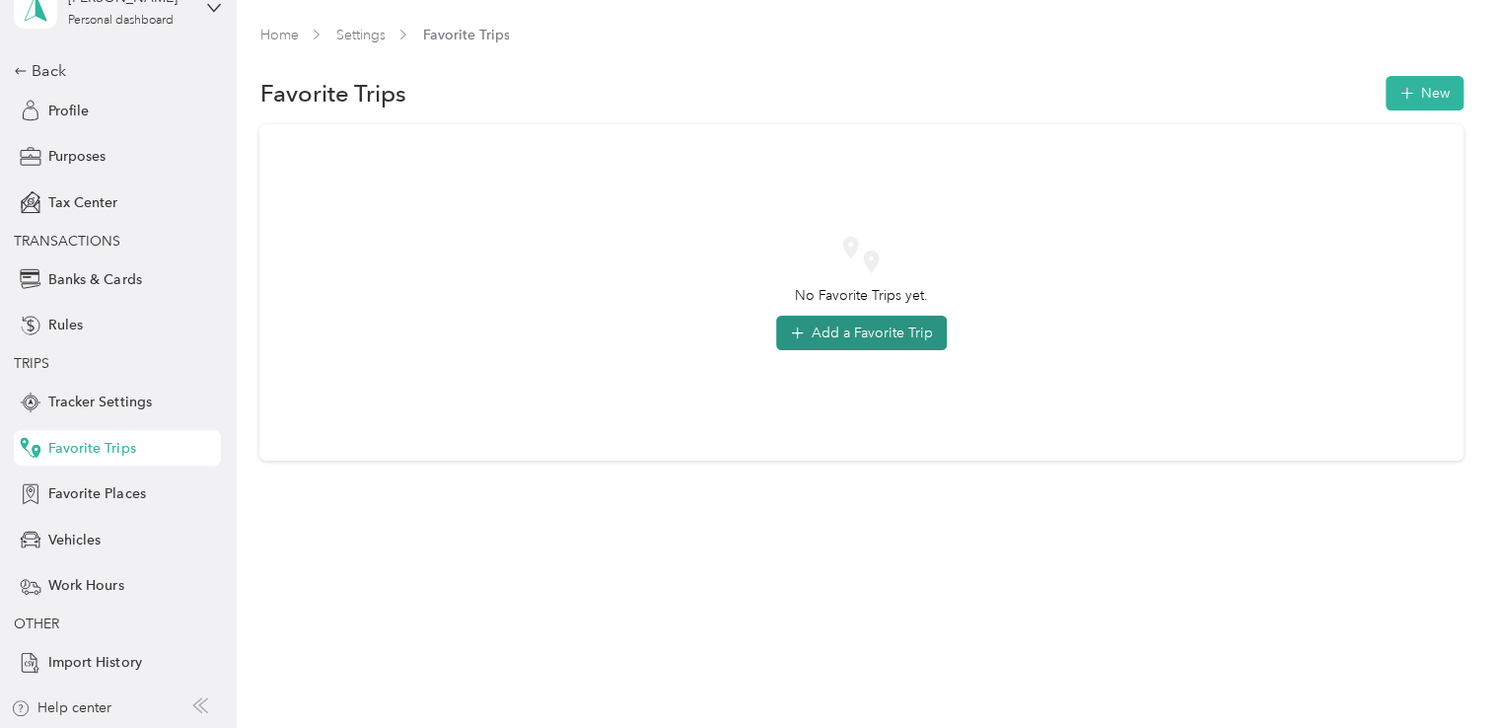
click at [856, 322] on button "Add a Favorite Trip" at bounding box center [861, 333] width 171 height 35
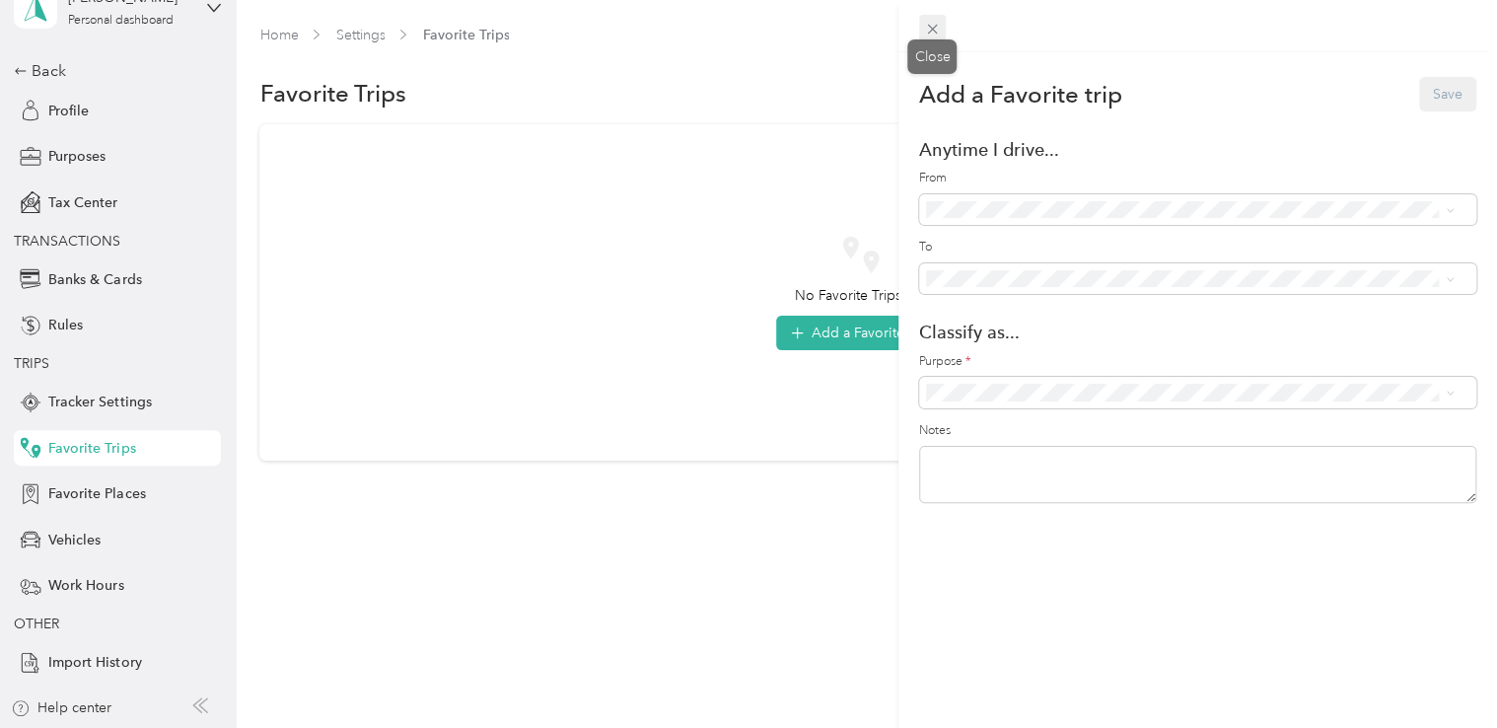
click at [931, 21] on icon at bounding box center [932, 29] width 17 height 17
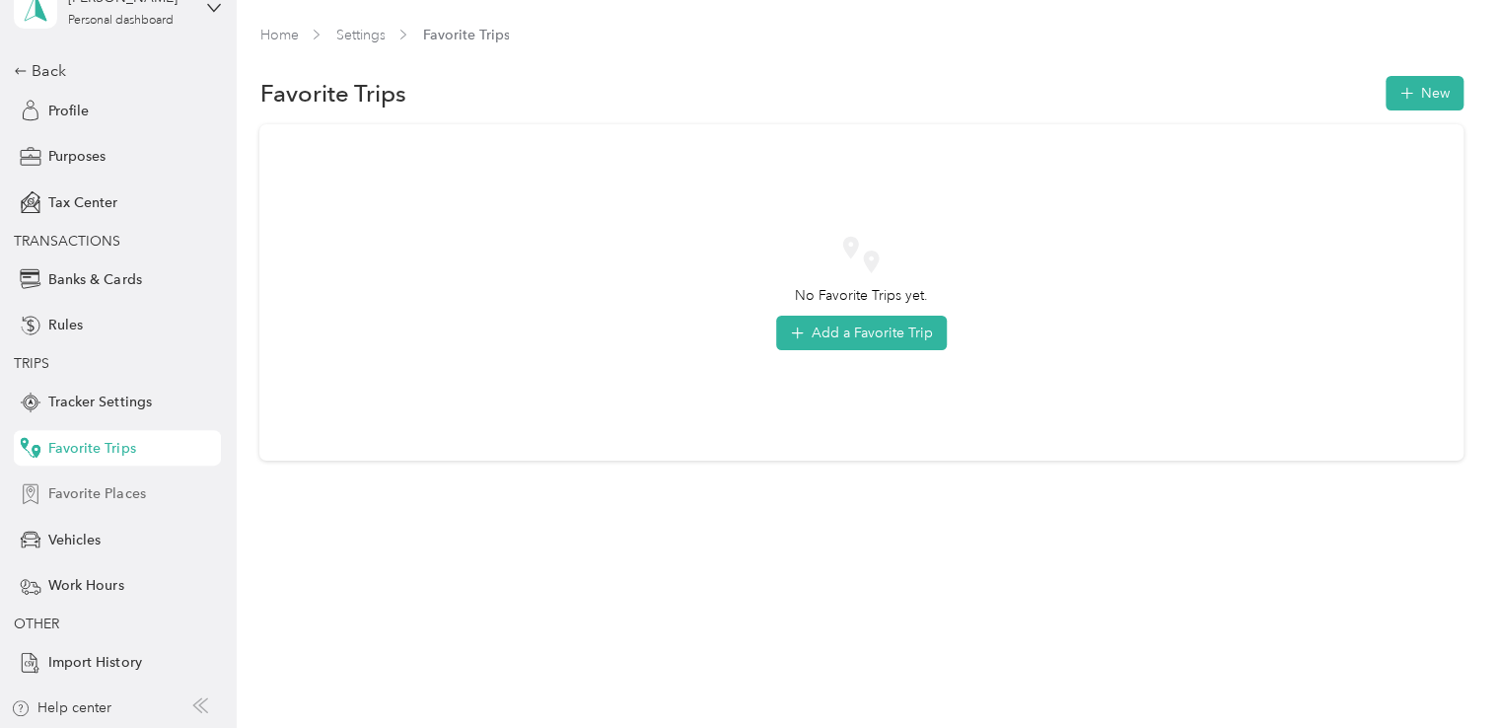
click at [108, 501] on span "Favorite Places" at bounding box center [96, 493] width 97 height 21
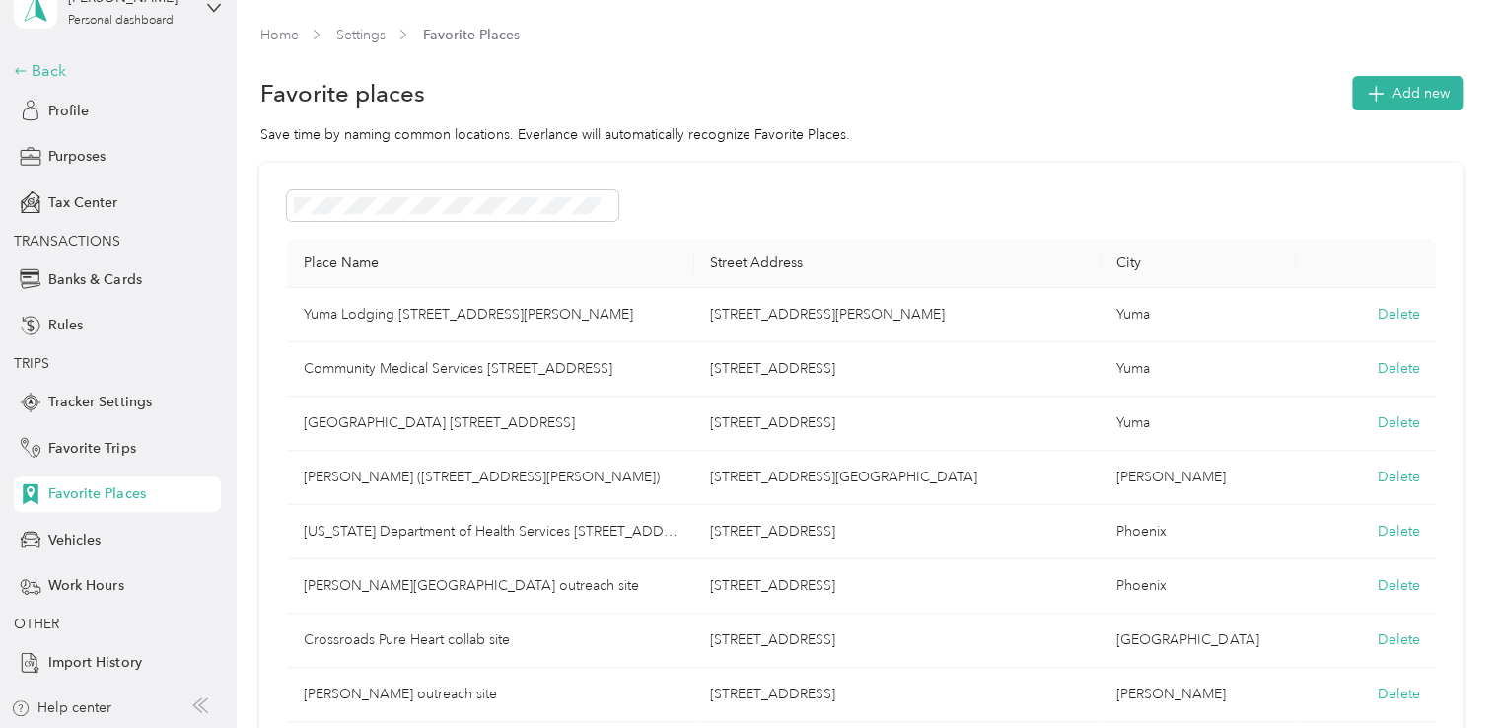
click at [45, 65] on div "Back" at bounding box center [112, 71] width 197 height 24
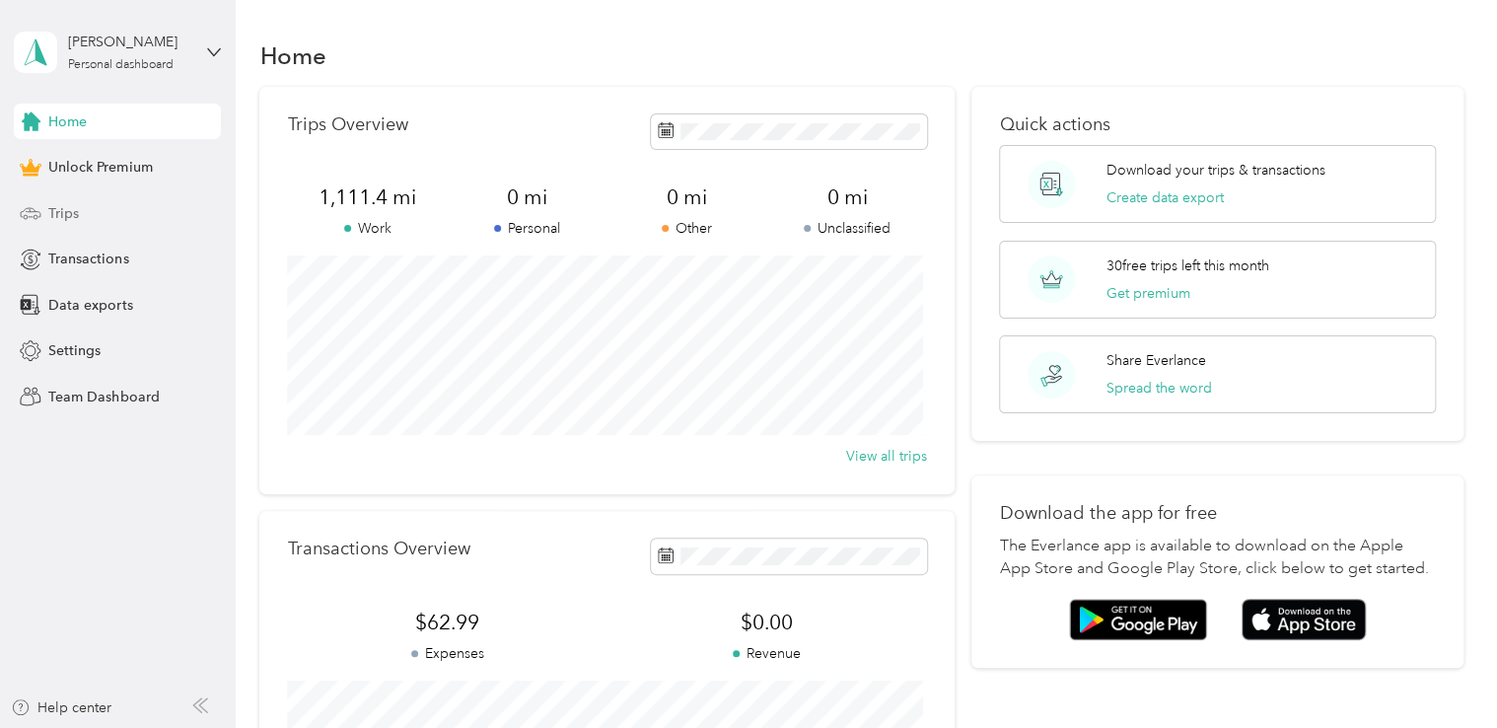
click at [104, 201] on div "Trips" at bounding box center [117, 213] width 207 height 36
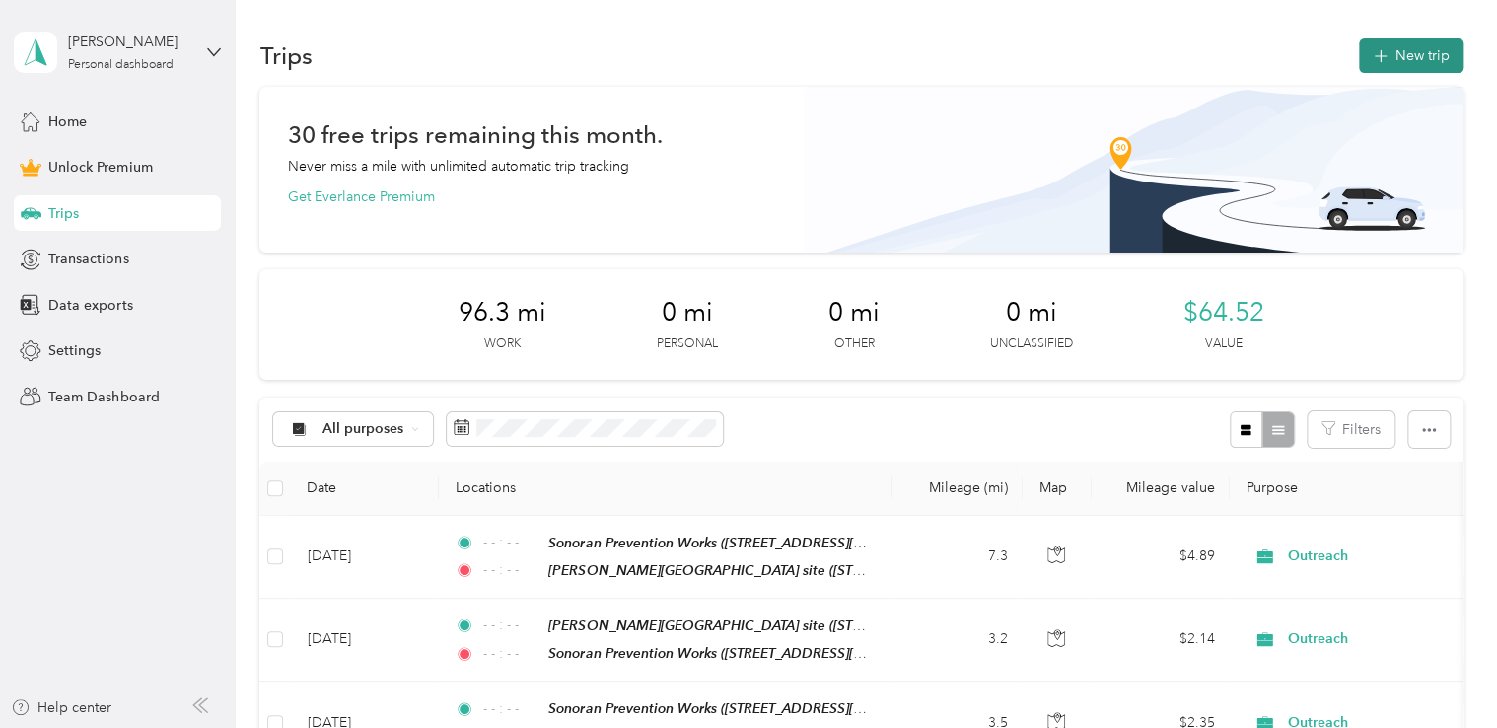
click at [1443, 52] on button "New trip" at bounding box center [1411, 55] width 105 height 35
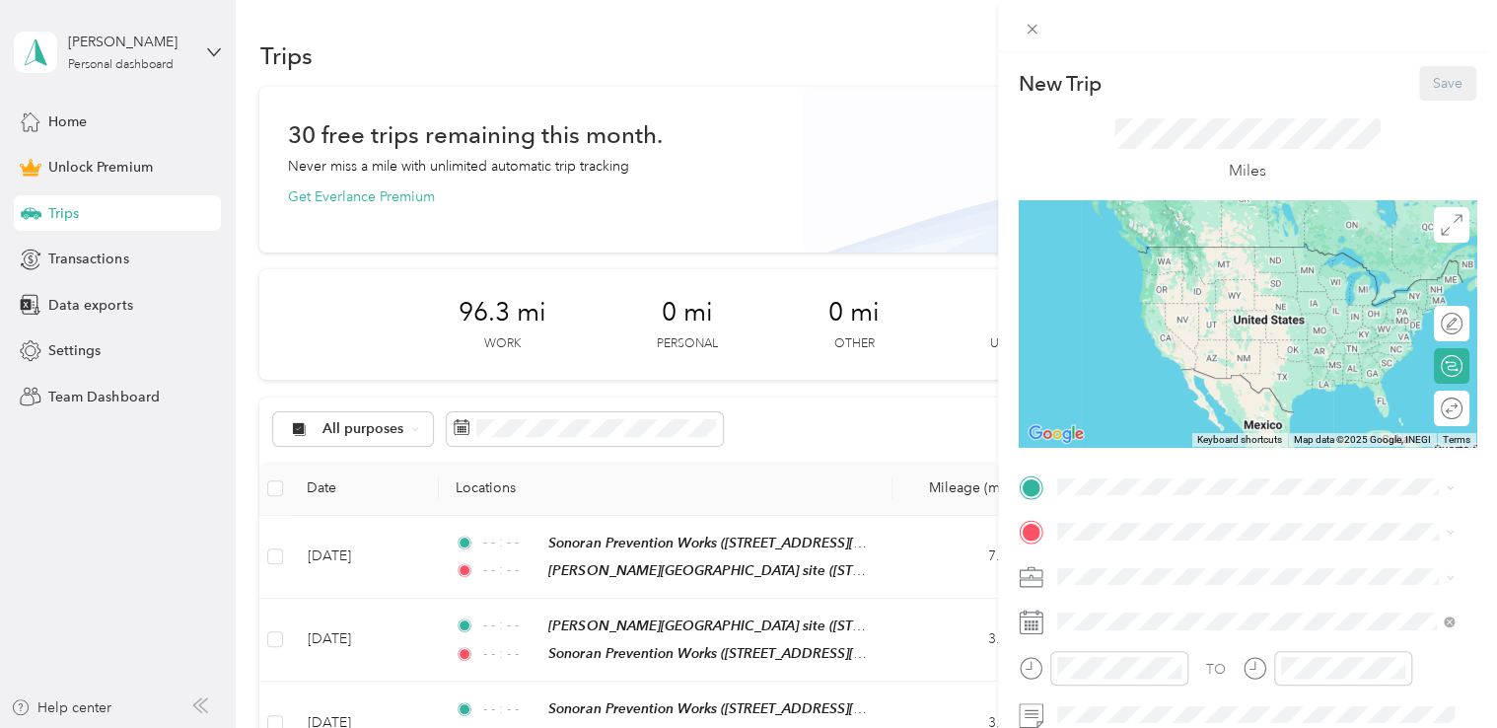
click at [1184, 284] on span "[STREET_ADDRESS][US_STATE]" at bounding box center [1192, 275] width 197 height 17
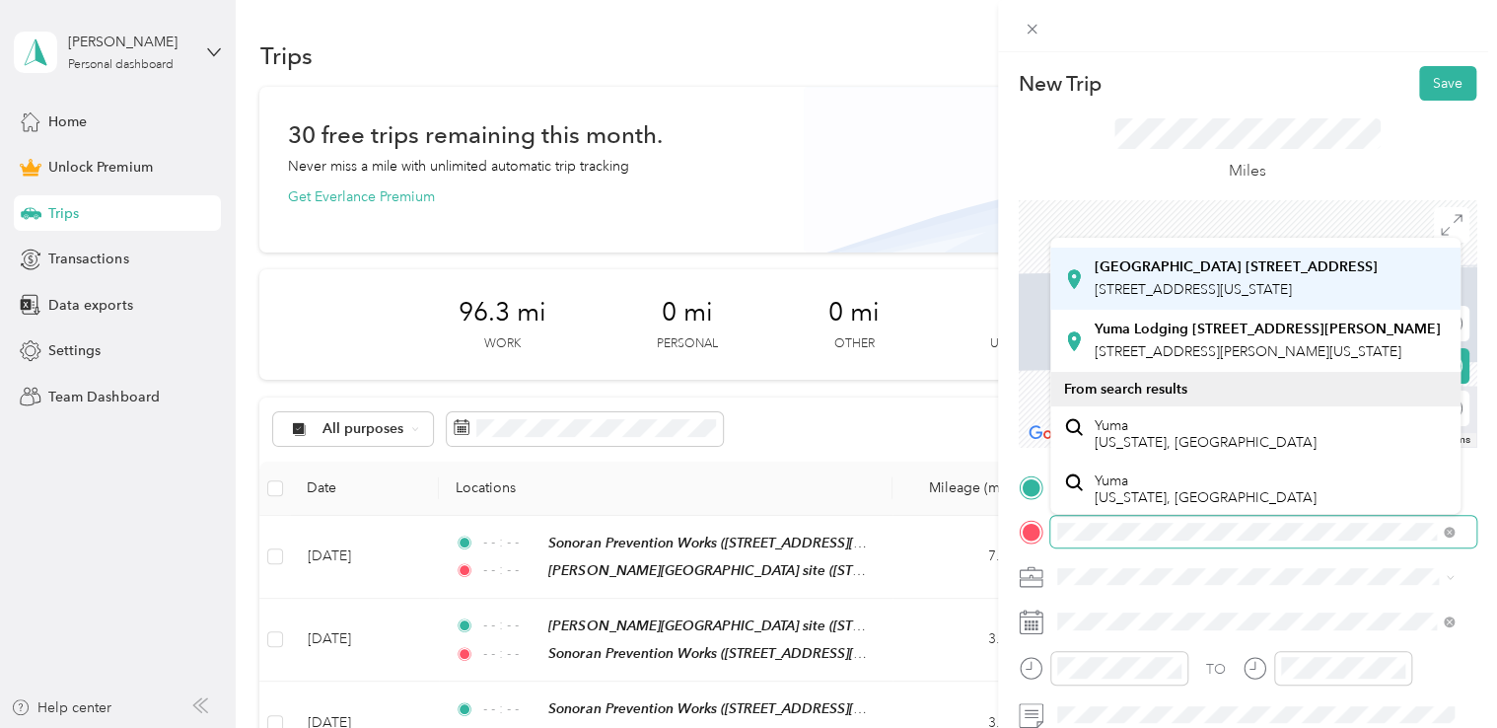
scroll to position [95, 0]
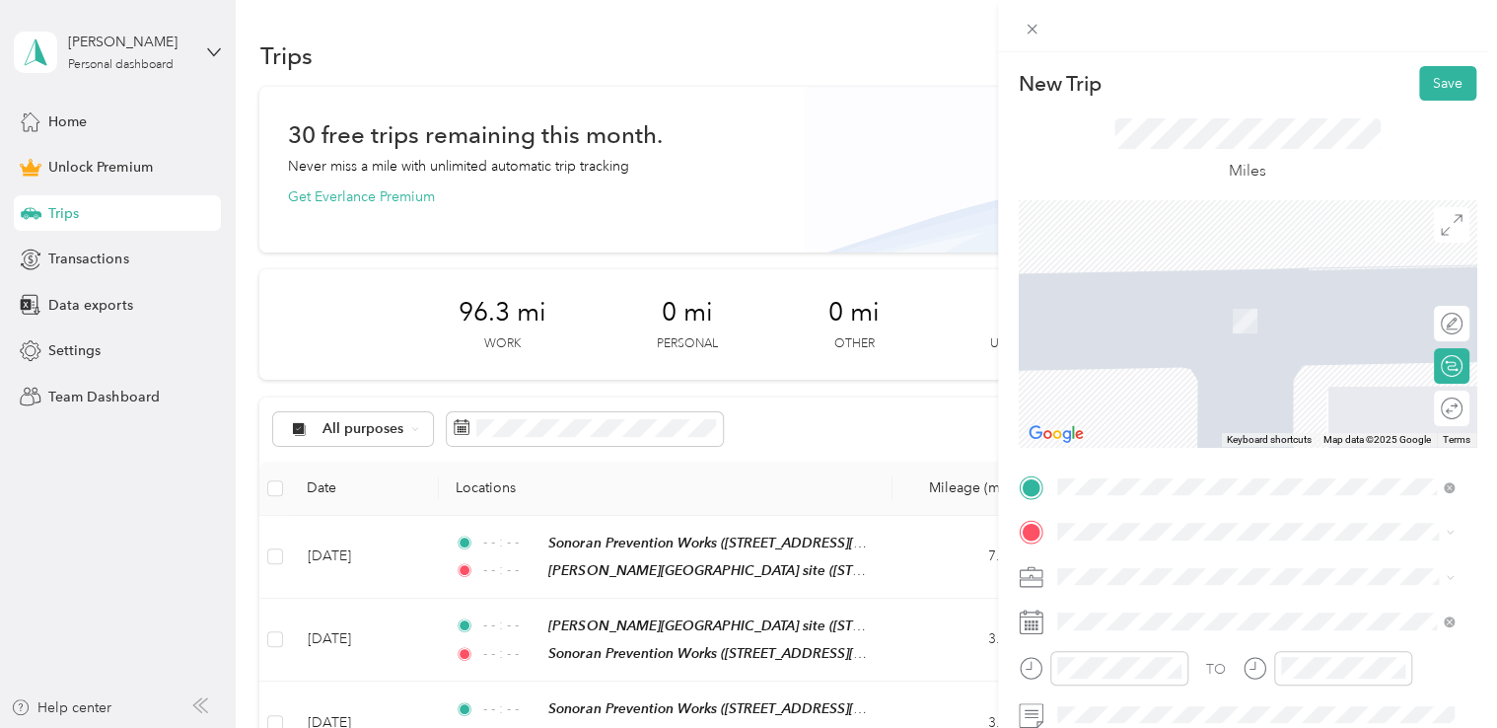
click at [1230, 350] on div "Yuma Lodging [STREET_ADDRESS][PERSON_NAME][PERSON_NAME][US_STATE]" at bounding box center [1267, 329] width 346 height 41
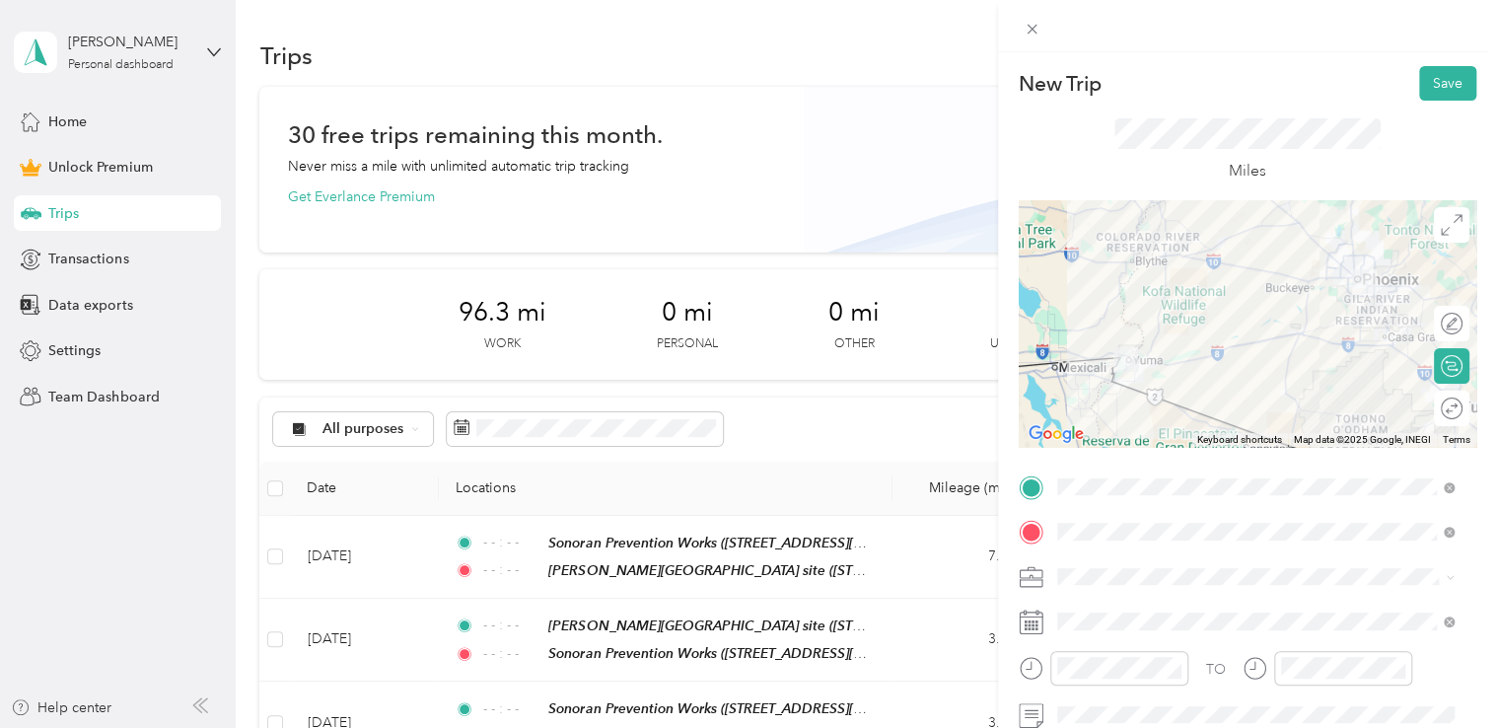
click at [1127, 373] on li "Outreach" at bounding box center [1256, 360] width 411 height 35
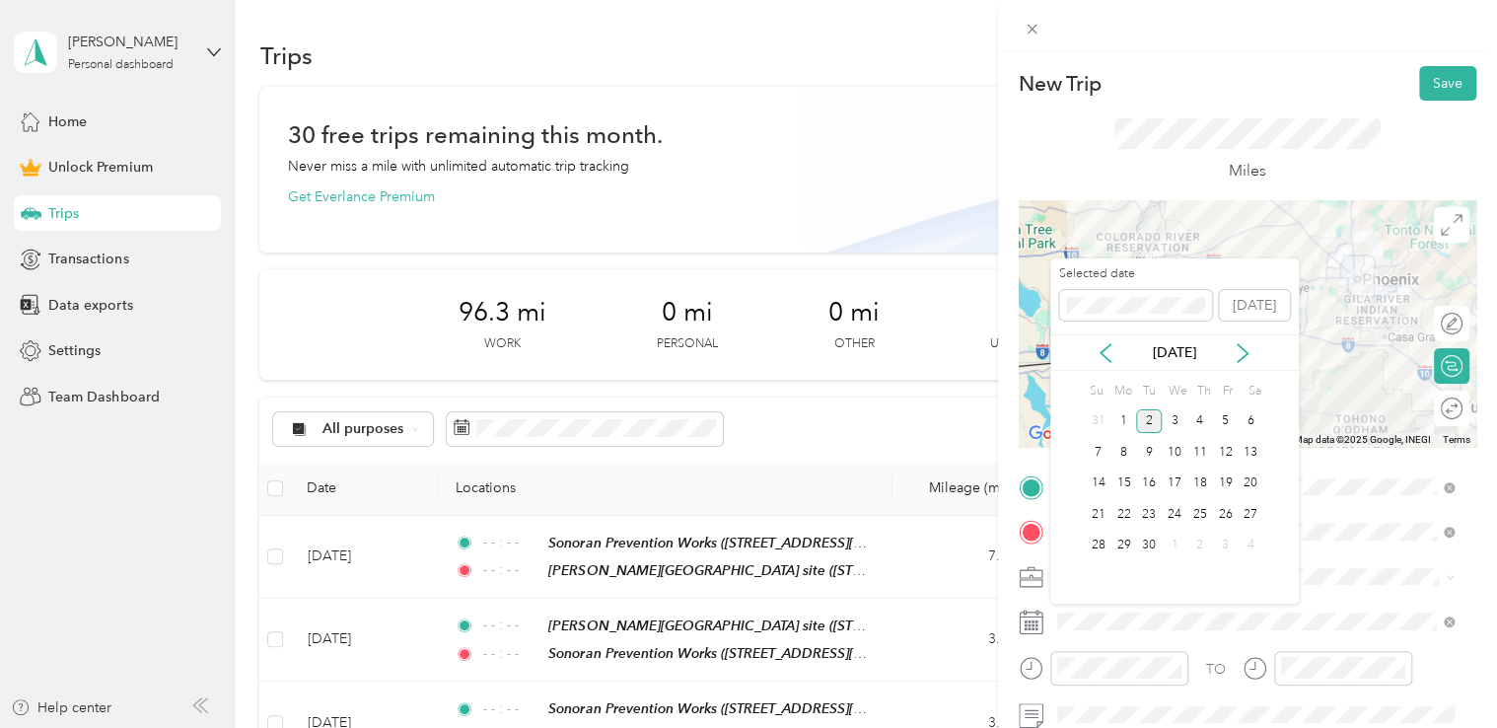
click at [1093, 353] on div "[DATE]" at bounding box center [1175, 352] width 249 height 21
click at [1105, 349] on icon at bounding box center [1106, 353] width 10 height 18
click at [1199, 551] on div "28" at bounding box center [1201, 546] width 26 height 25
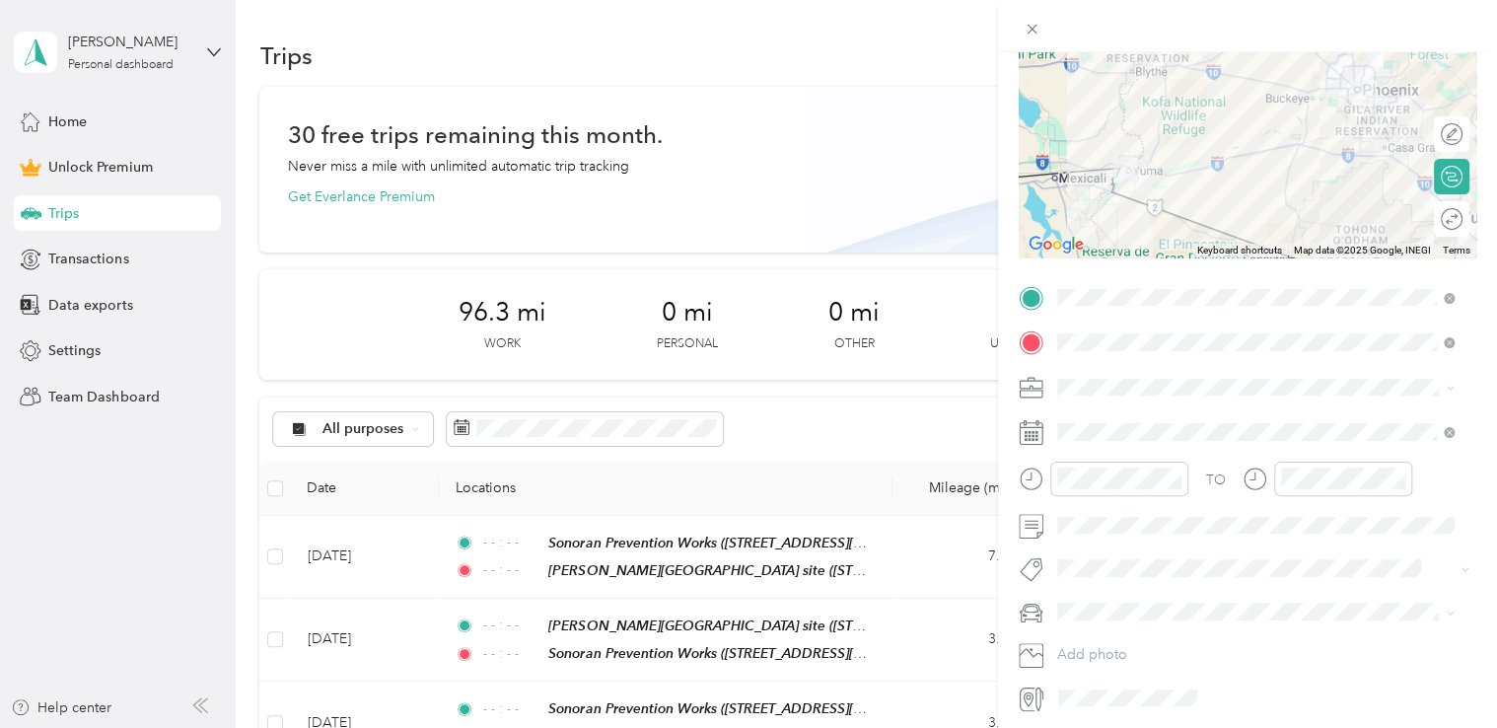
scroll to position [193, 0]
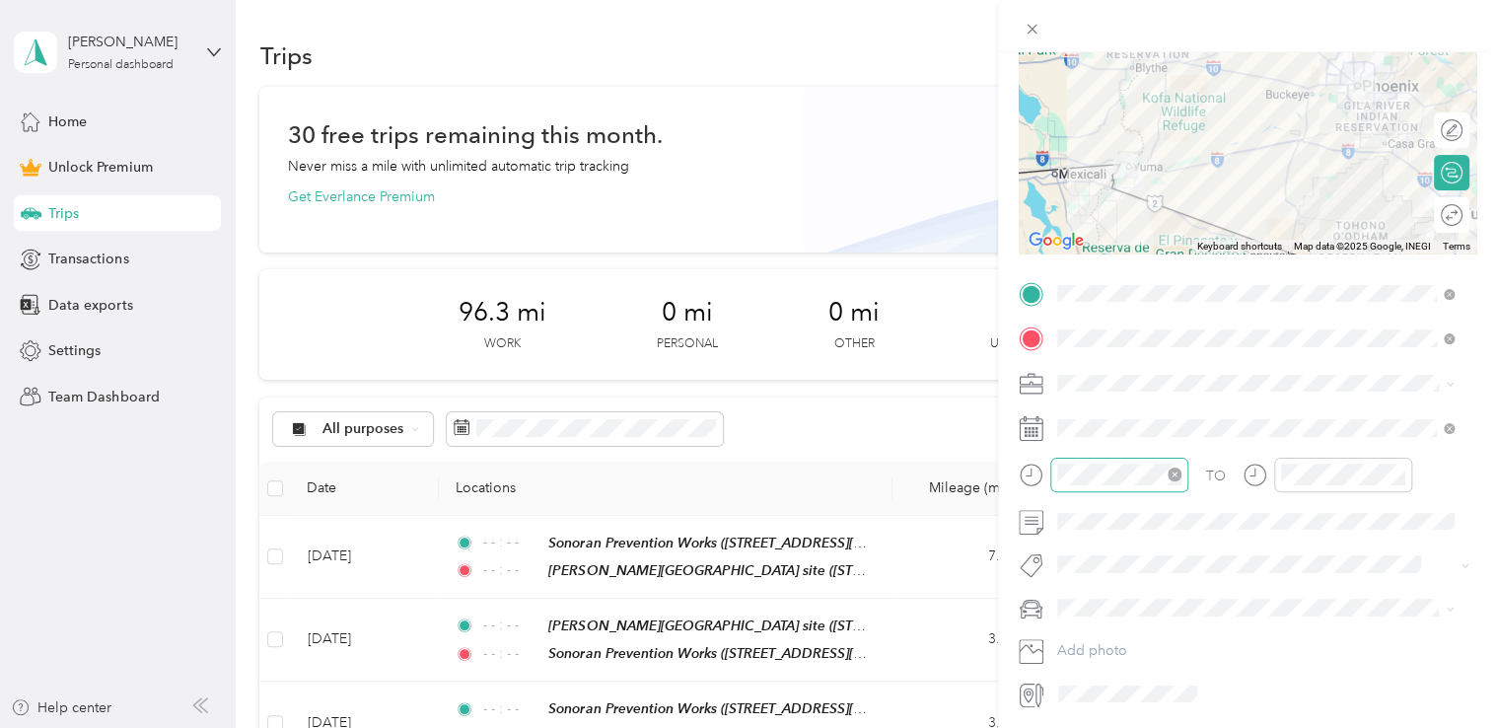
click at [1176, 475] on icon "close-circle" at bounding box center [1175, 475] width 14 height 14
click at [1400, 471] on icon "close-circle" at bounding box center [1399, 475] width 14 height 14
click at [1094, 633] on span "Sor Iv" at bounding box center [1093, 637] width 30 height 18
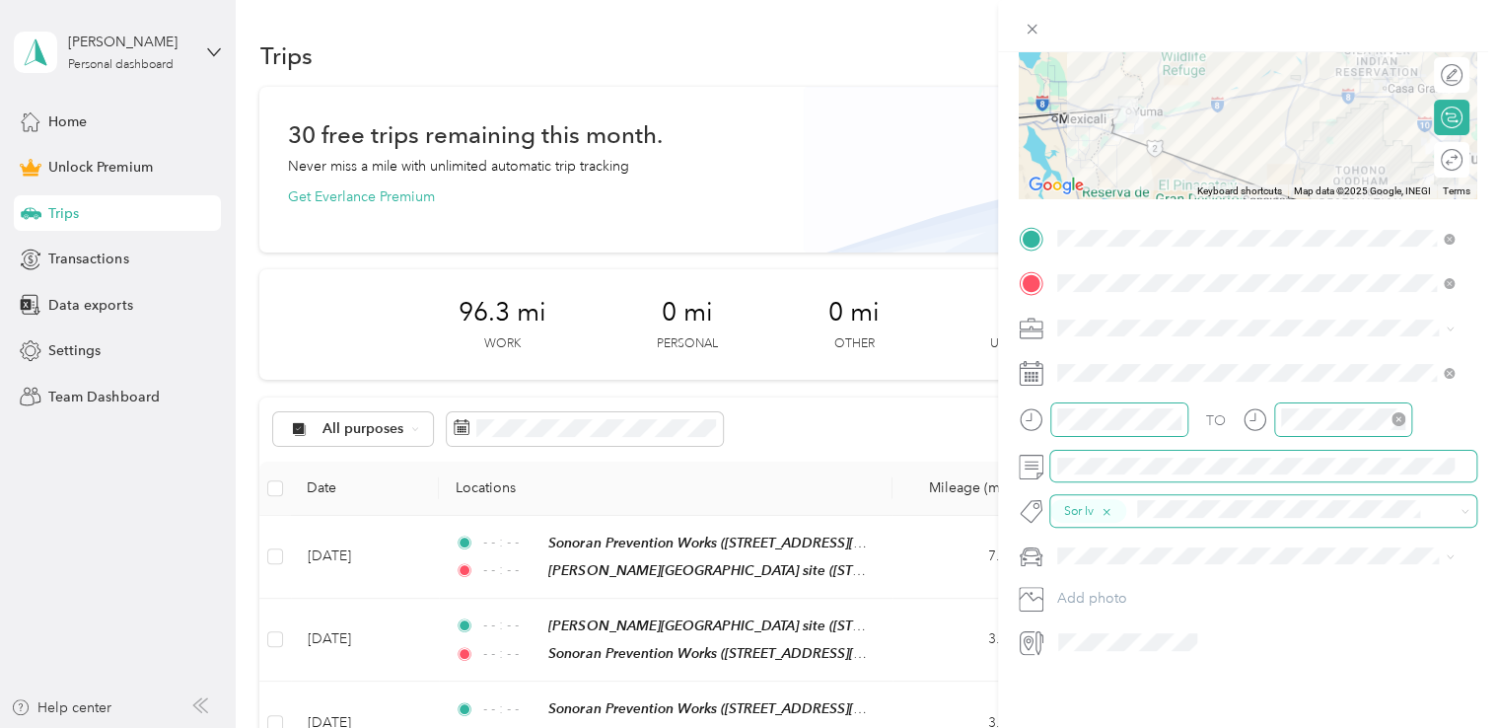
scroll to position [264, 0]
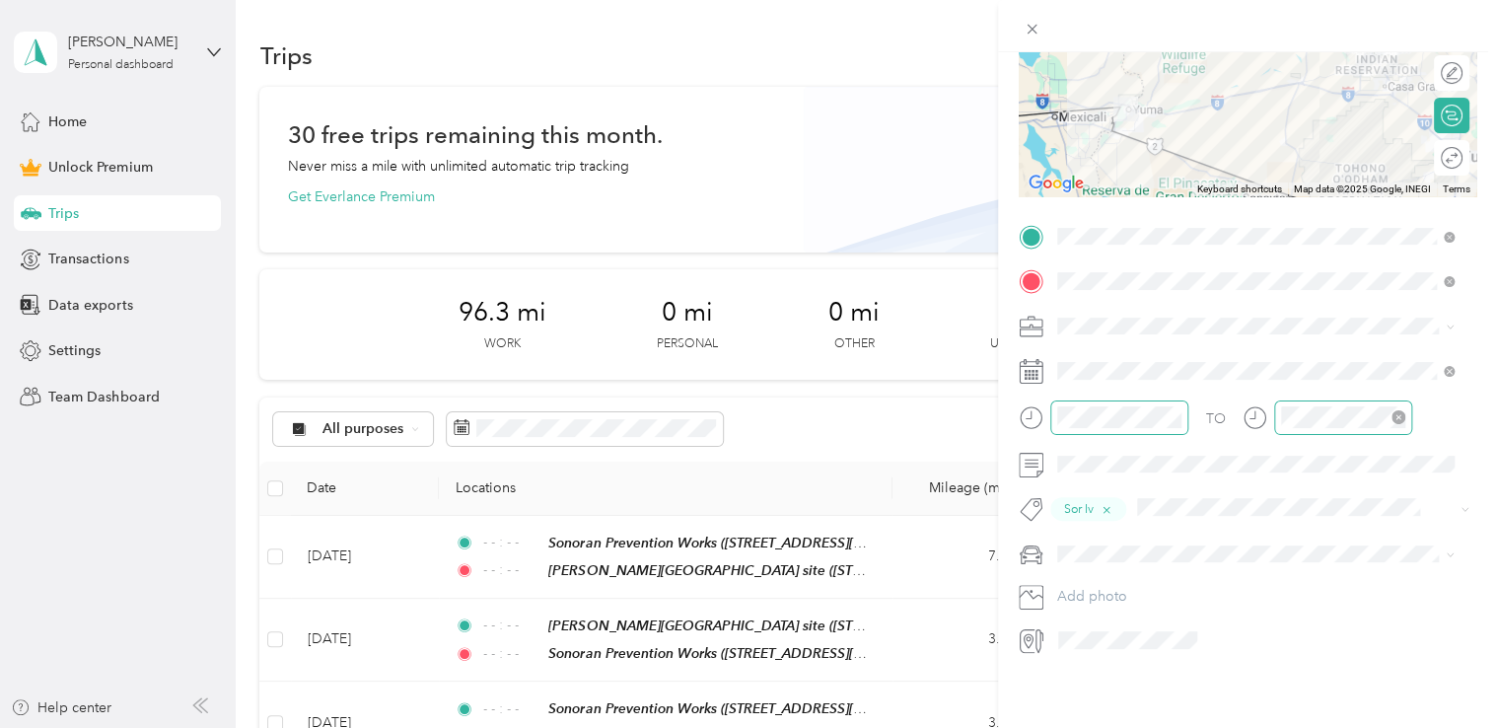
click at [1088, 575] on li "Beto" at bounding box center [1256, 563] width 411 height 35
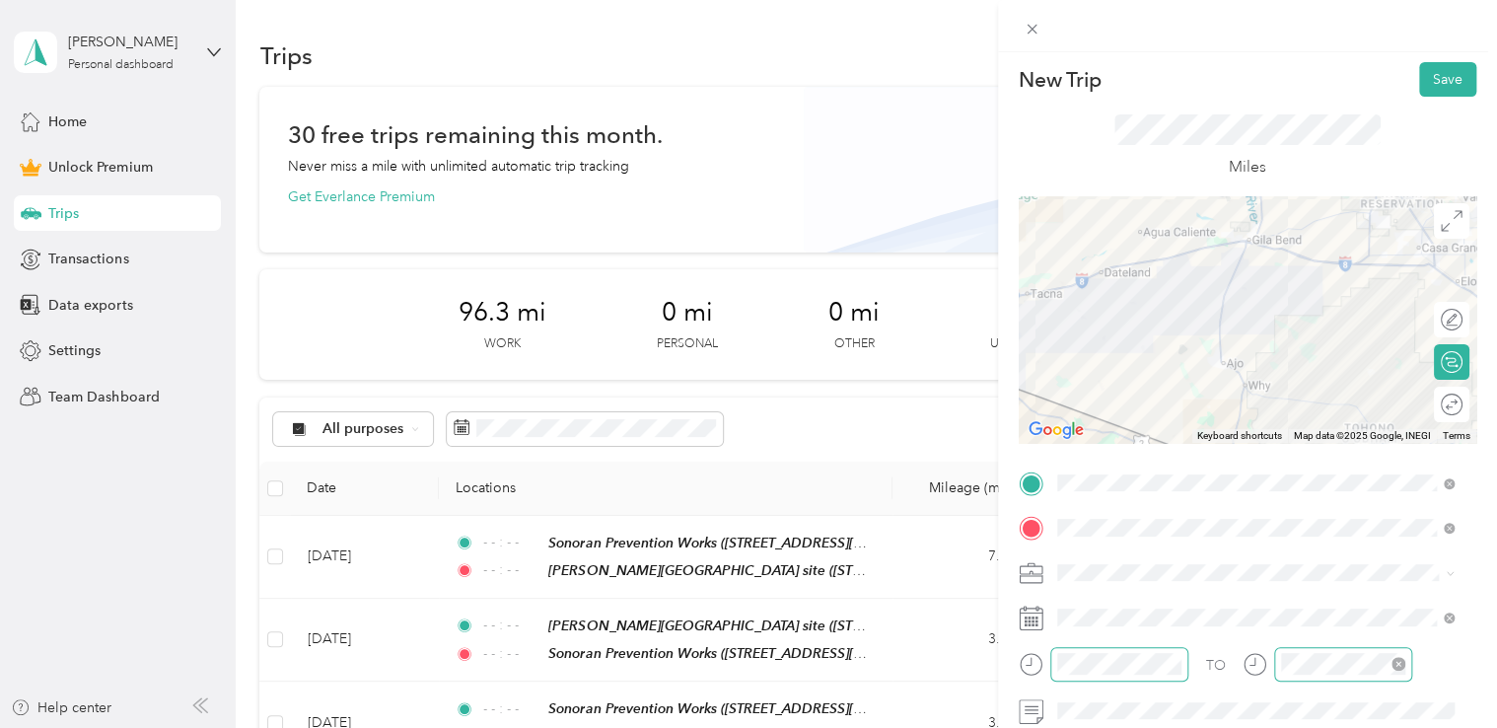
scroll to position [3, 0]
